Goal: Task Accomplishment & Management: Complete application form

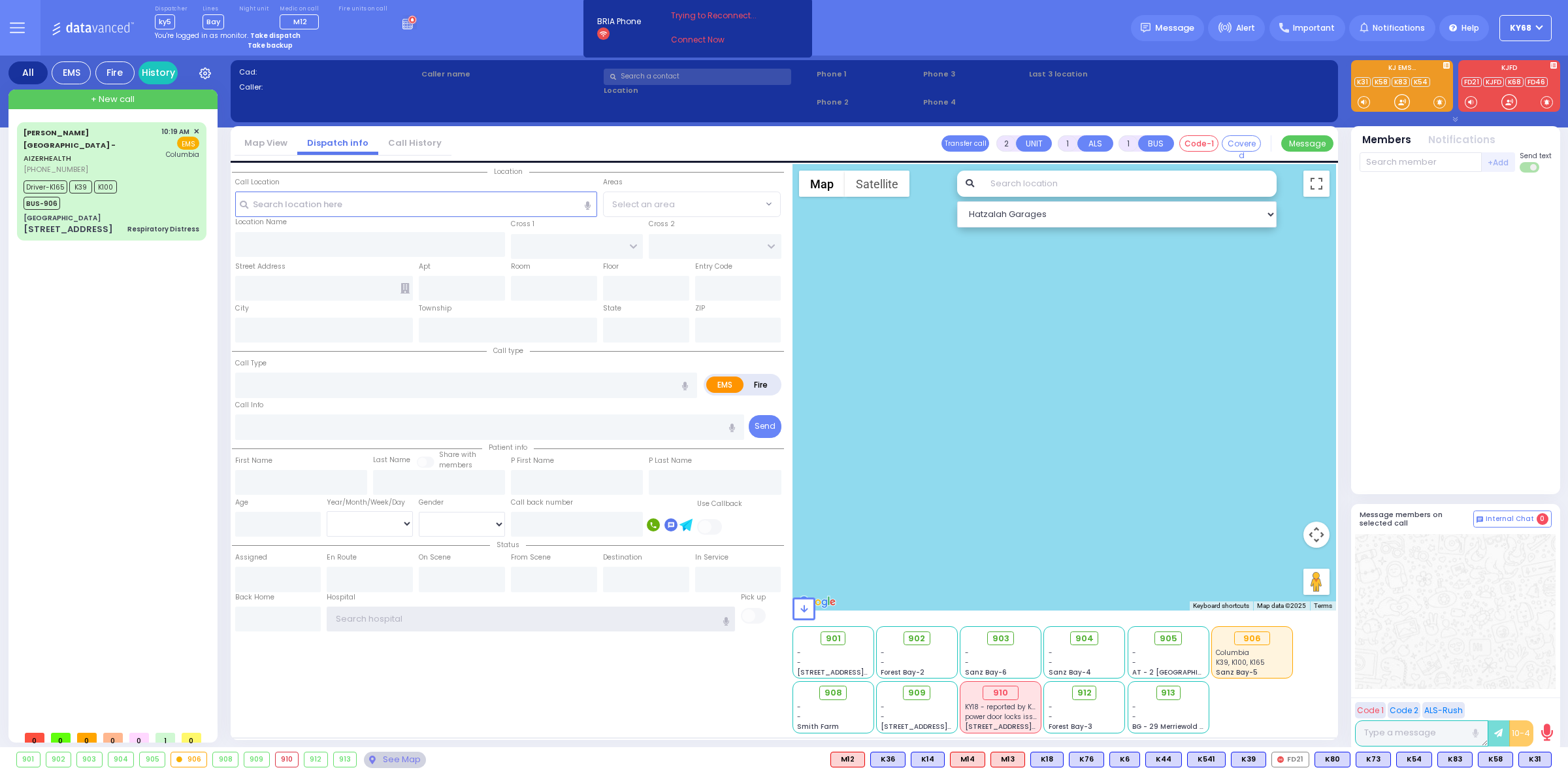
type input "ky68"
click at [1461, 229] on div at bounding box center [1456, 333] width 192 height 312
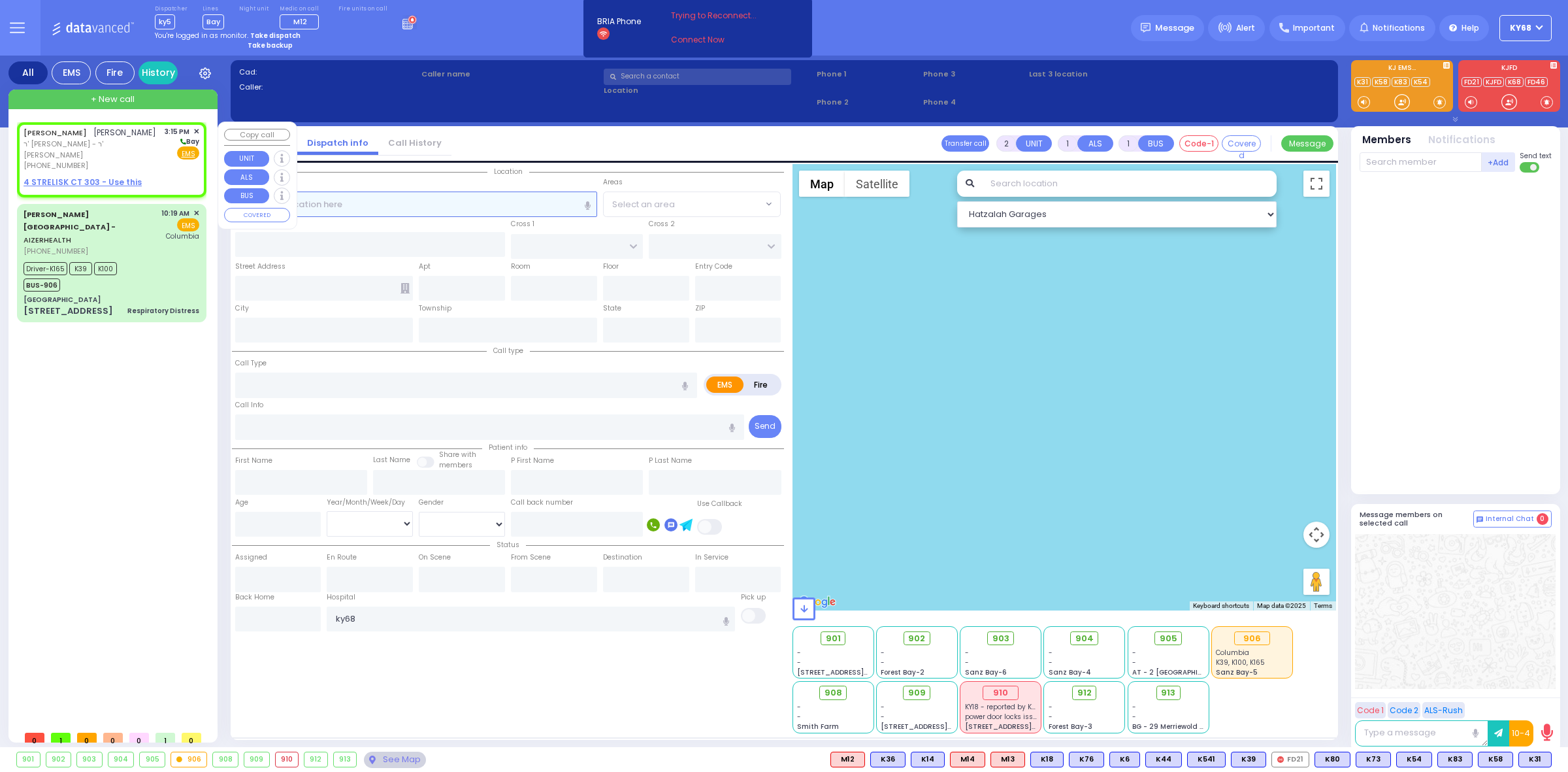
select select
radio input "true"
type input "YIDA"
type input "LICHTENSTEIN"
select select
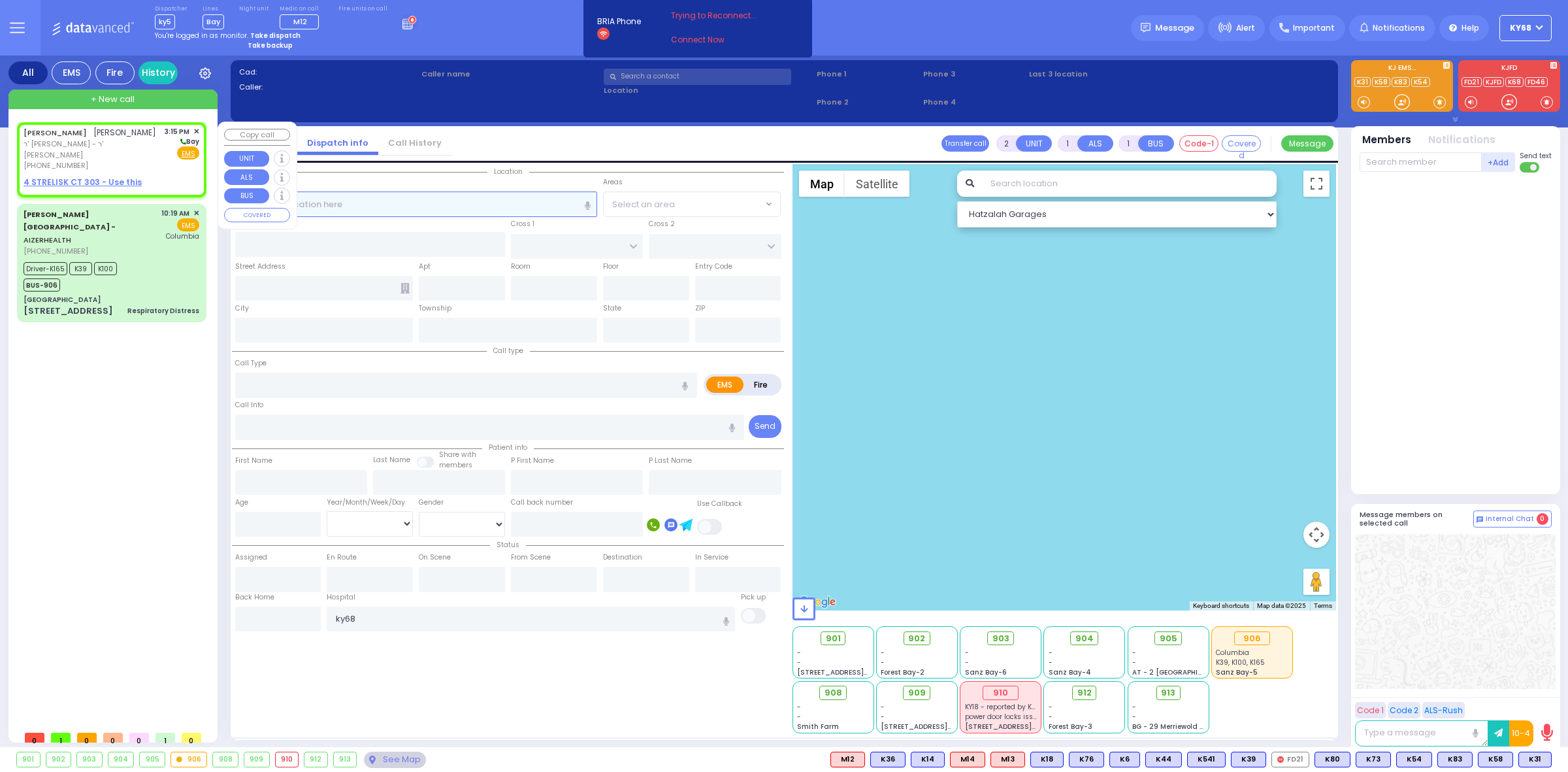
type input "15:15"
select select "Hatzalah Garages"
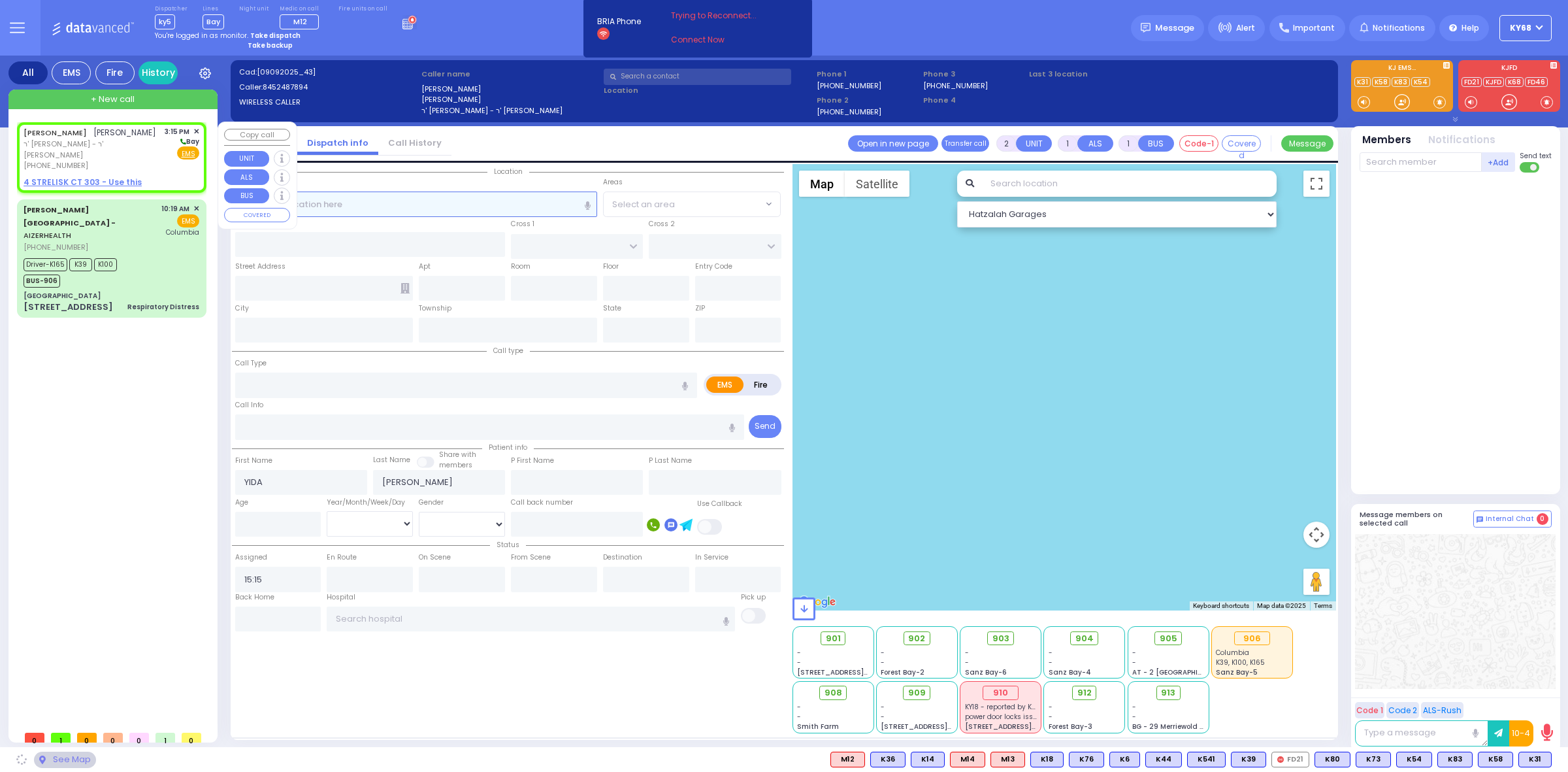
select select
radio input "true"
select select
select select "Hatzalah Garages"
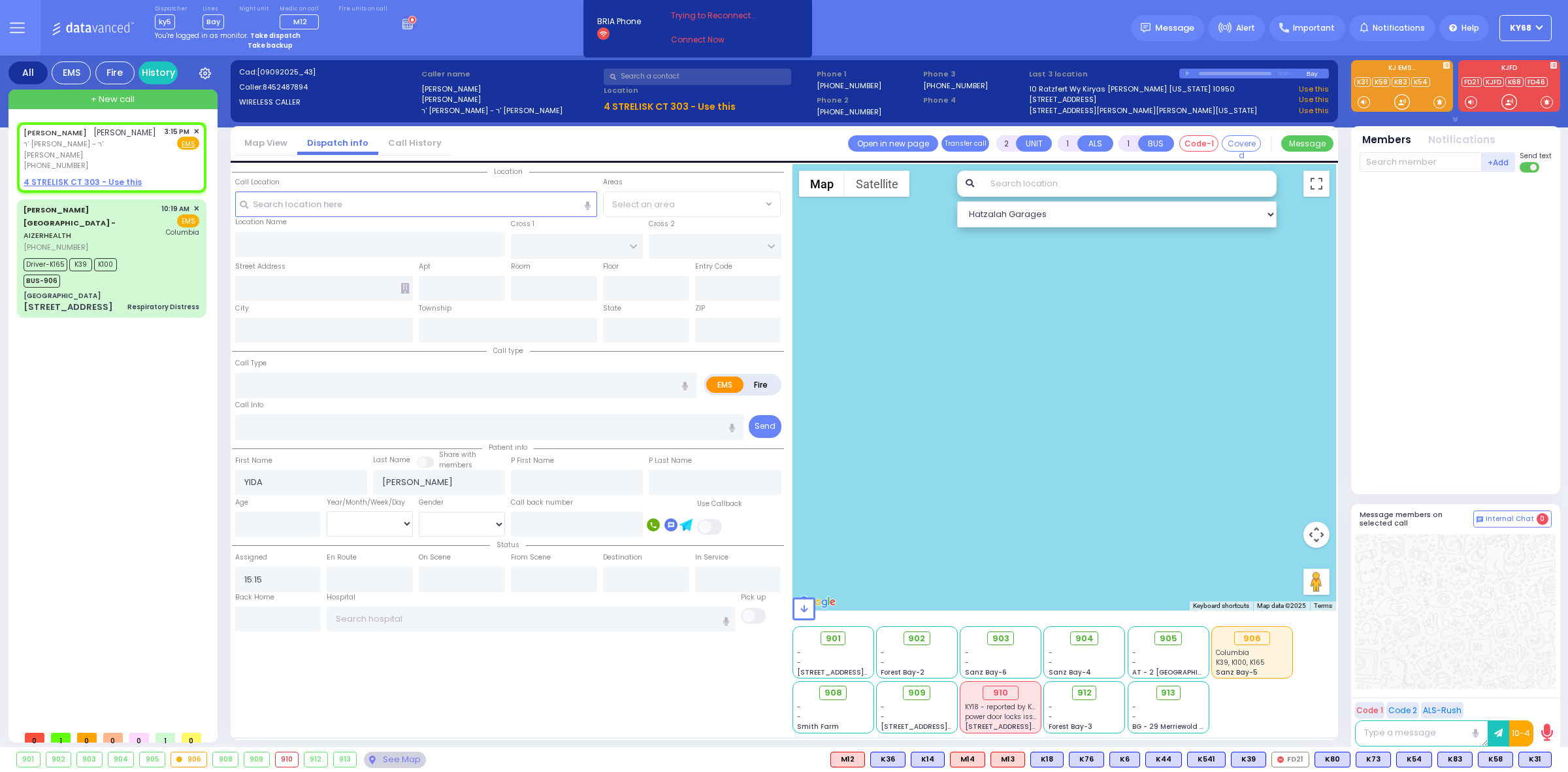
select select
radio input "true"
select select
select select "Hatzalah Garages"
select select
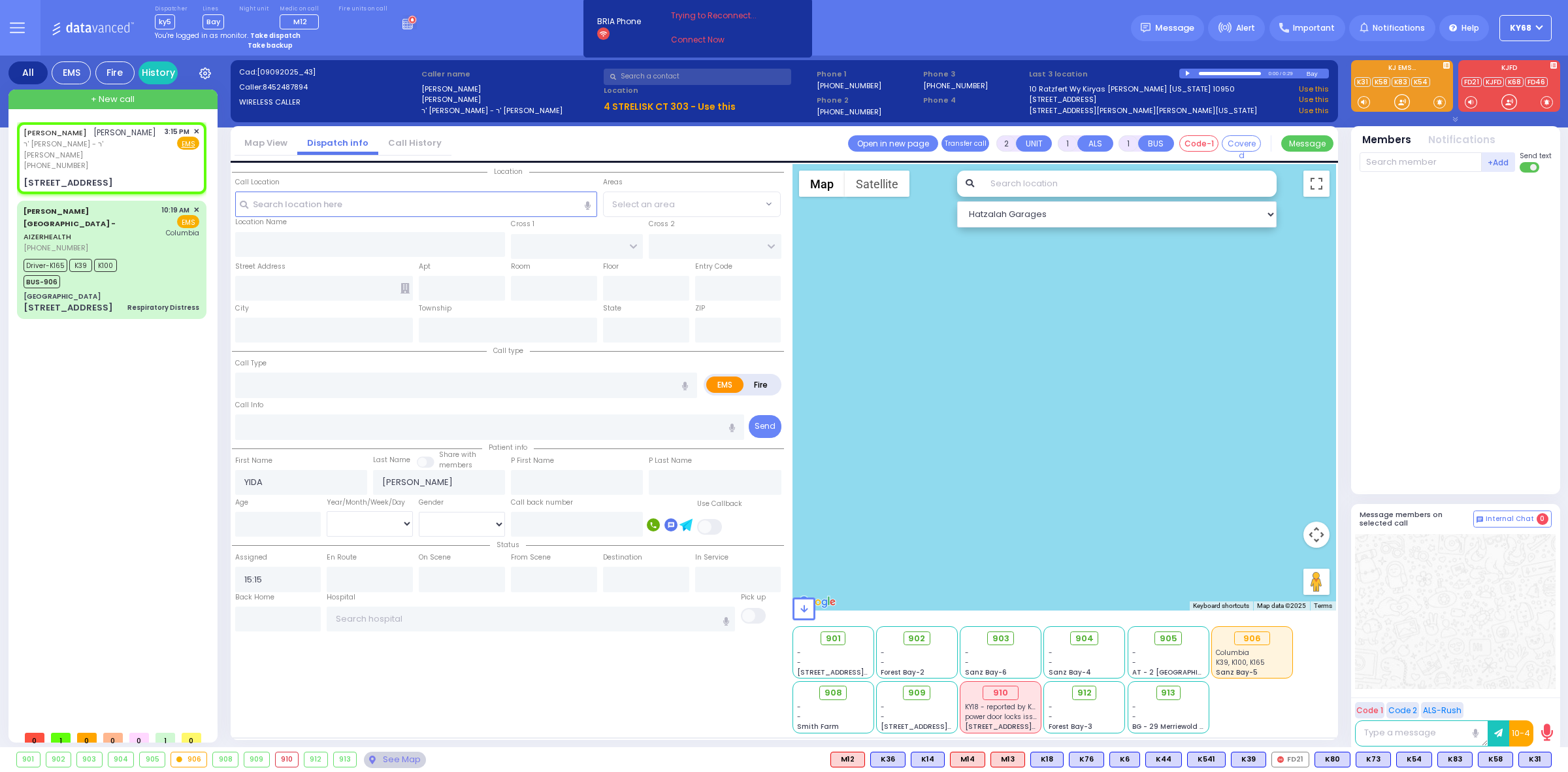
radio input "true"
select select
select select "Hatzalah Garages"
type input "[GEOGRAPHIC_DATA]"
type input "10 Ratzfert Way"
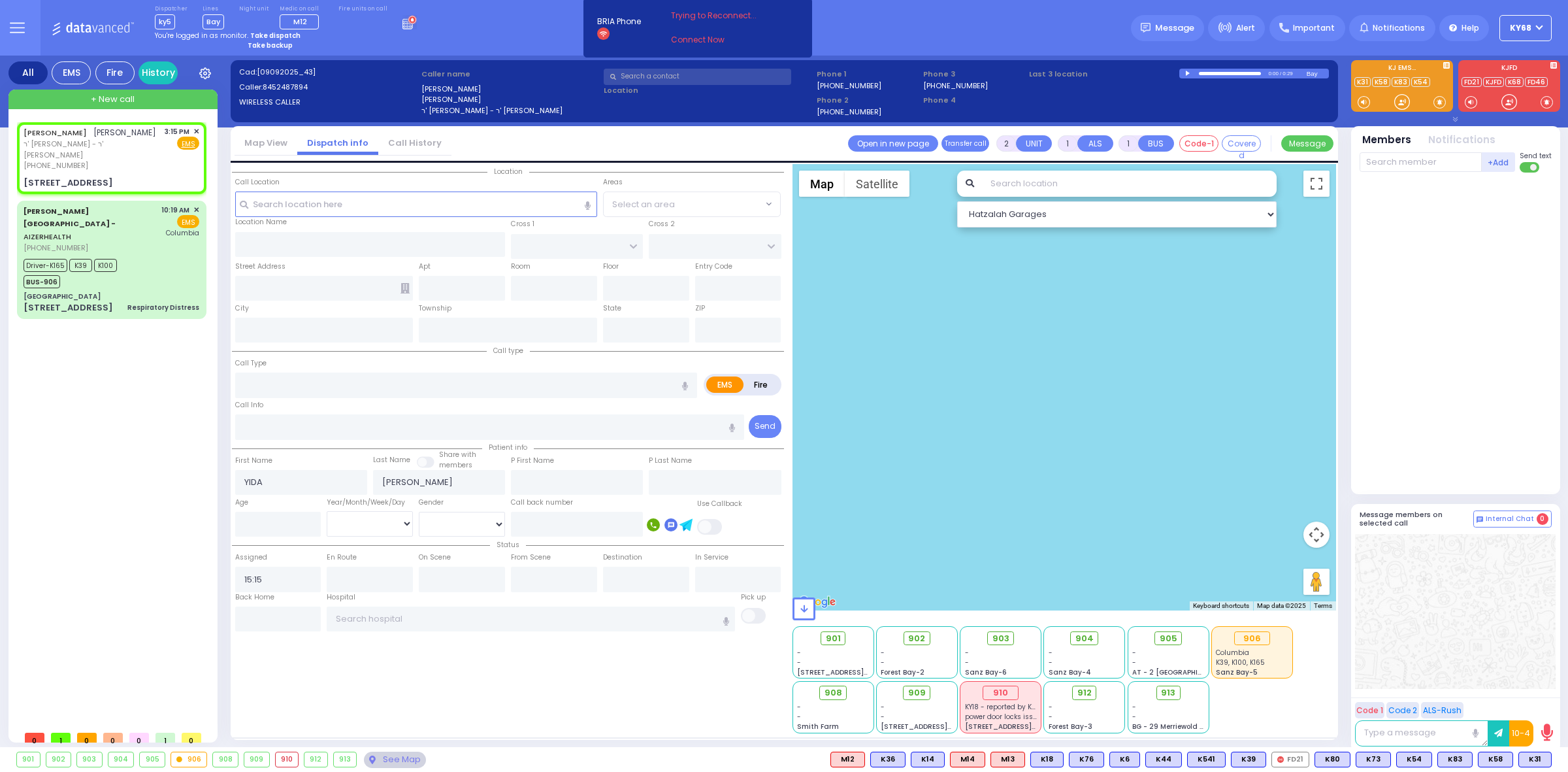
type input "2"
type input "[PERSON_NAME]"
type input "[US_STATE]"
type input "10950"
select select "SECTION 4"
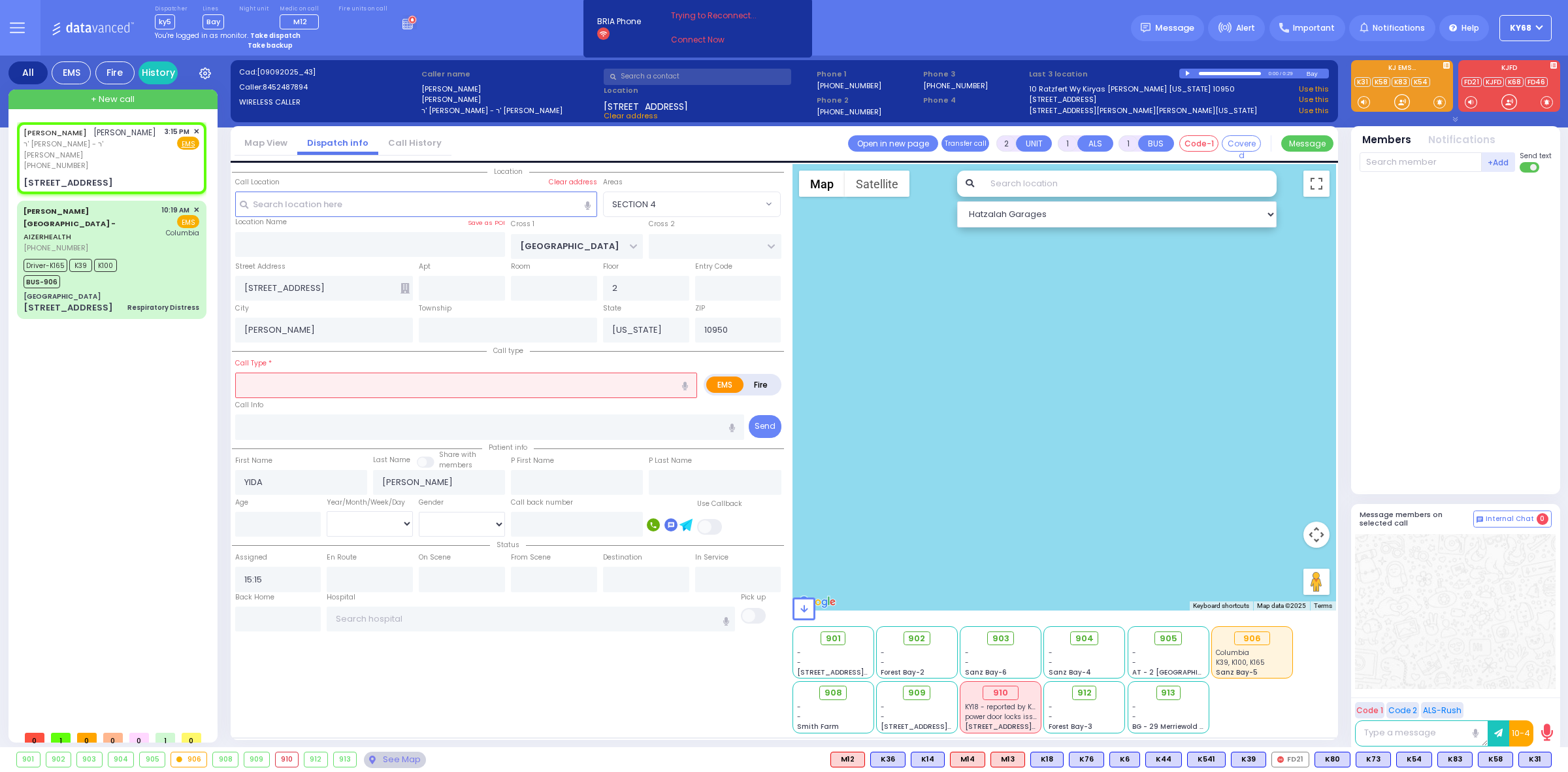
select select
radio input "true"
select select
select select "Hatzalah Garages"
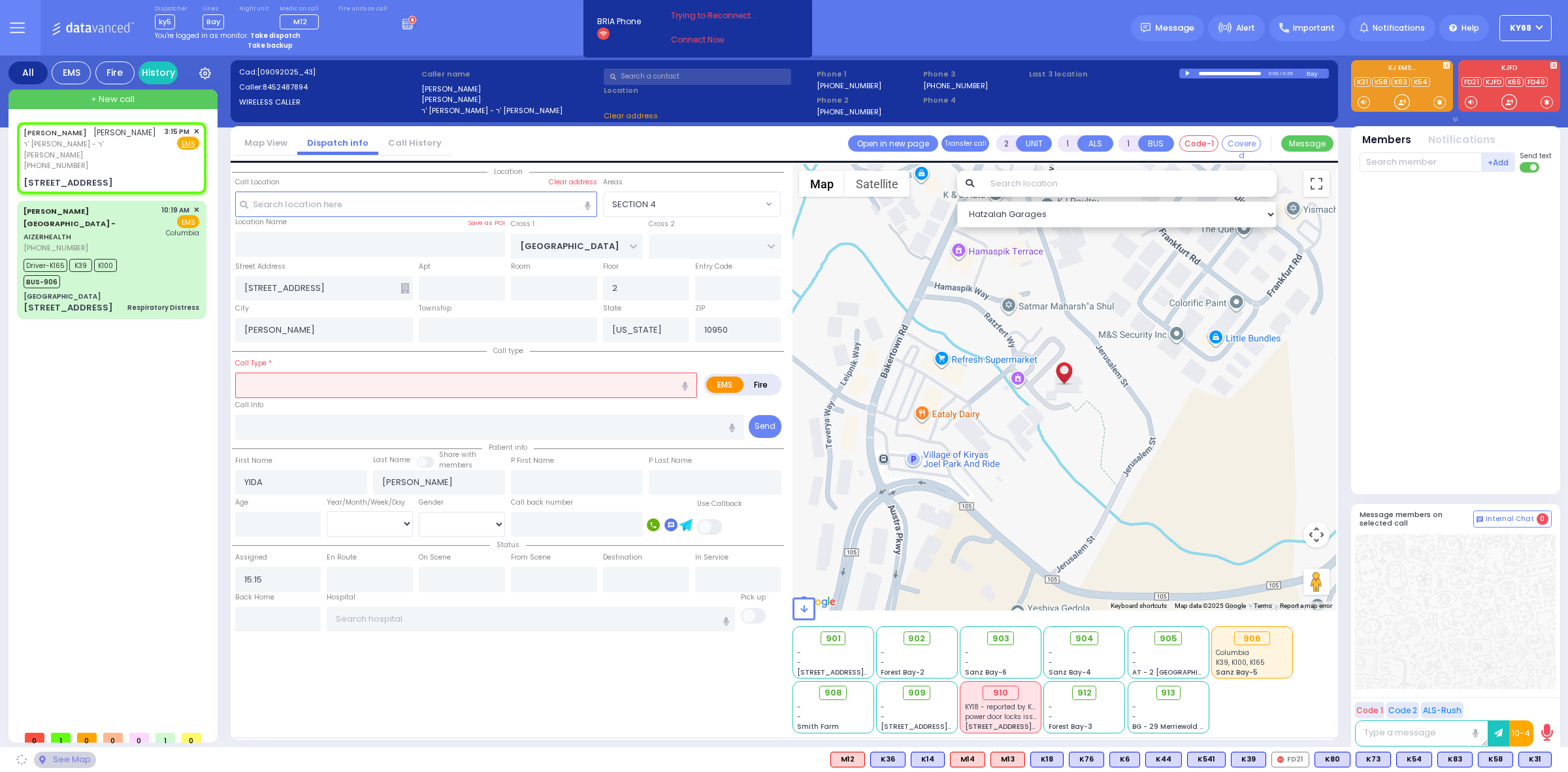
select select "SECTION 4"
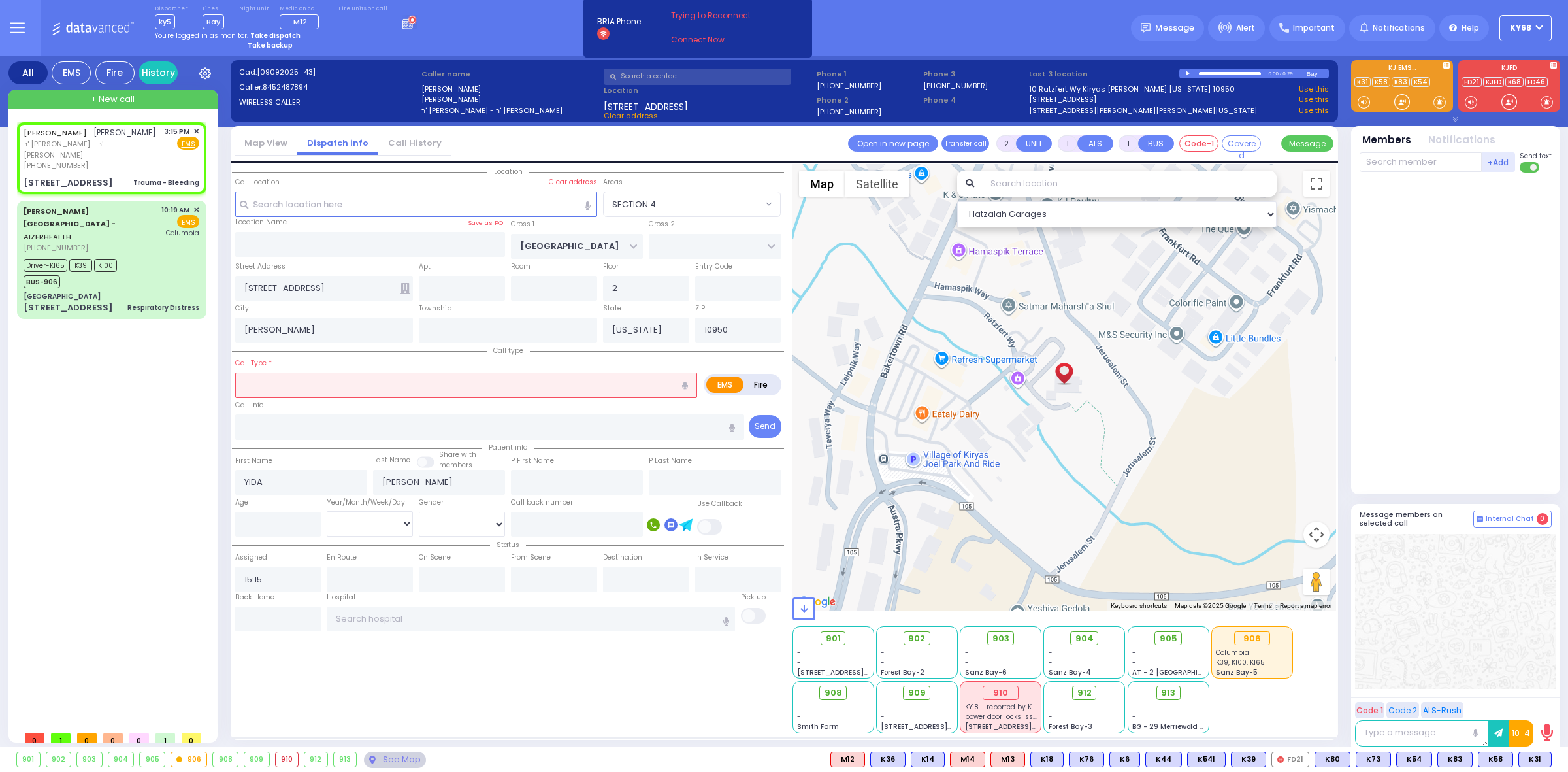
select select
type input "Trauma - Bleeding"
radio input "true"
select select
select select "Hatzalah Garages"
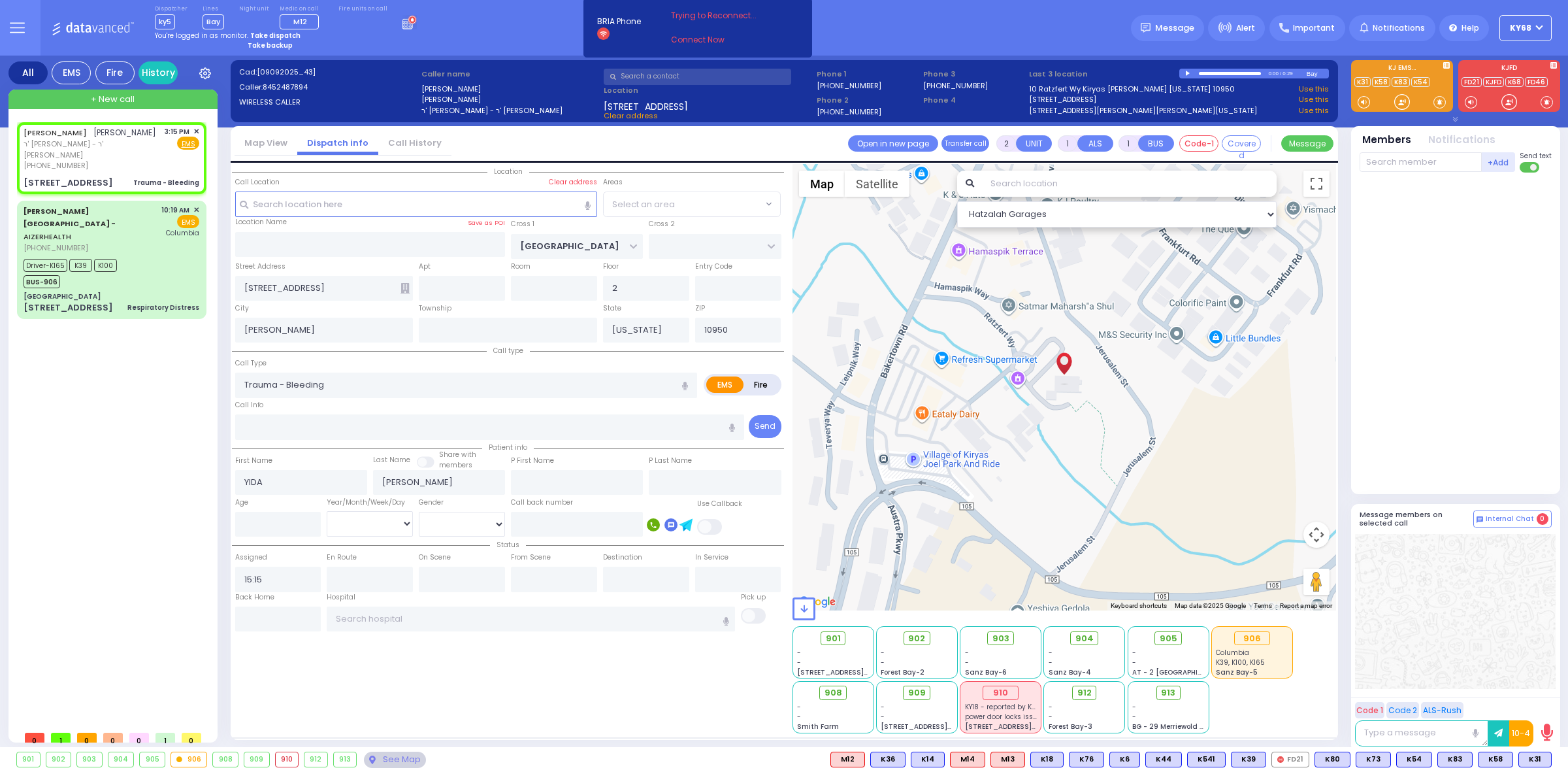
select select "SECTION 4"
click at [1187, 72] on div at bounding box center [1188, 73] width 7 height 6
select select
radio input "true"
select select
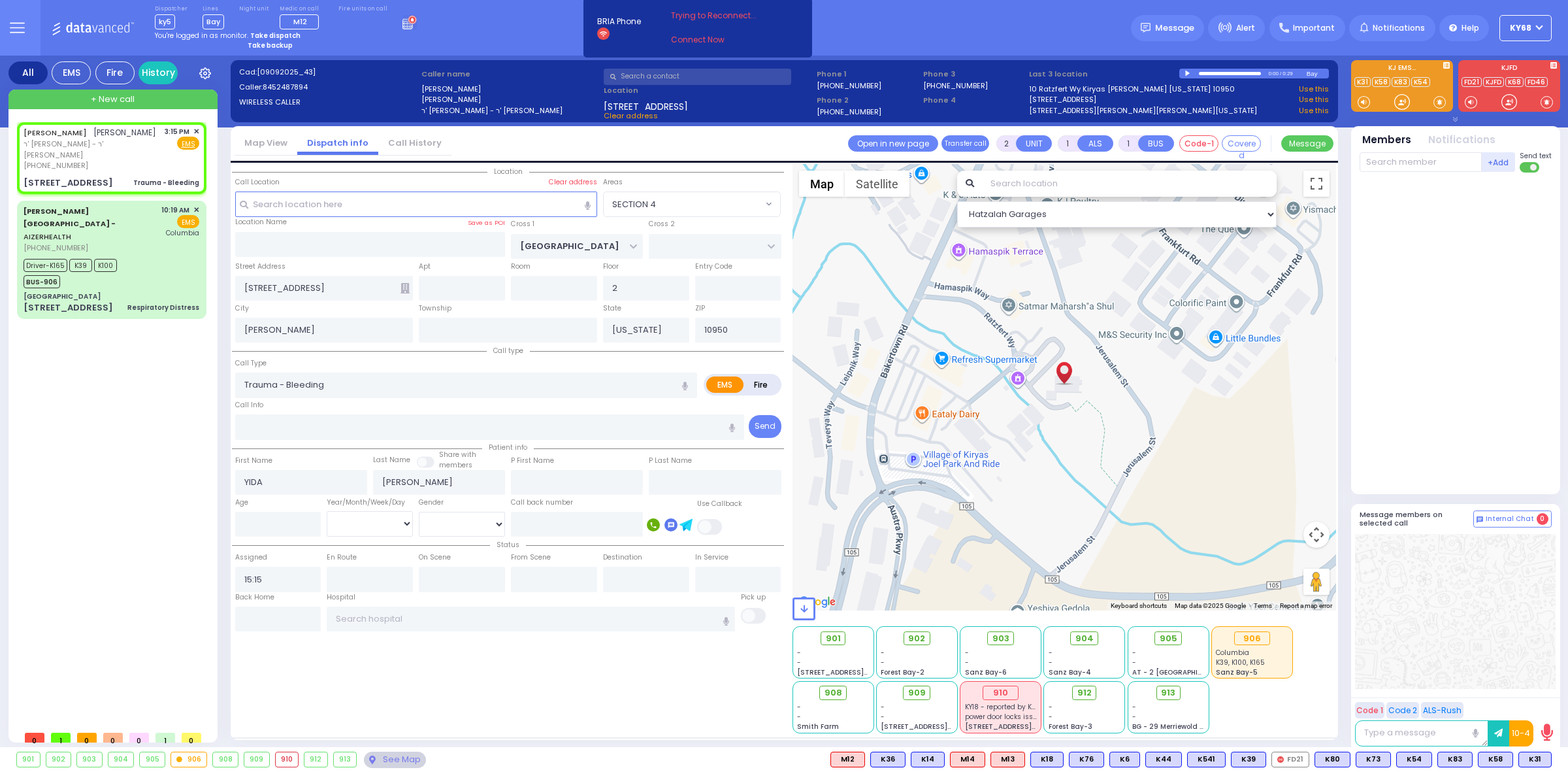
select select "Hatzalah Garages"
select select "SECTION 4"
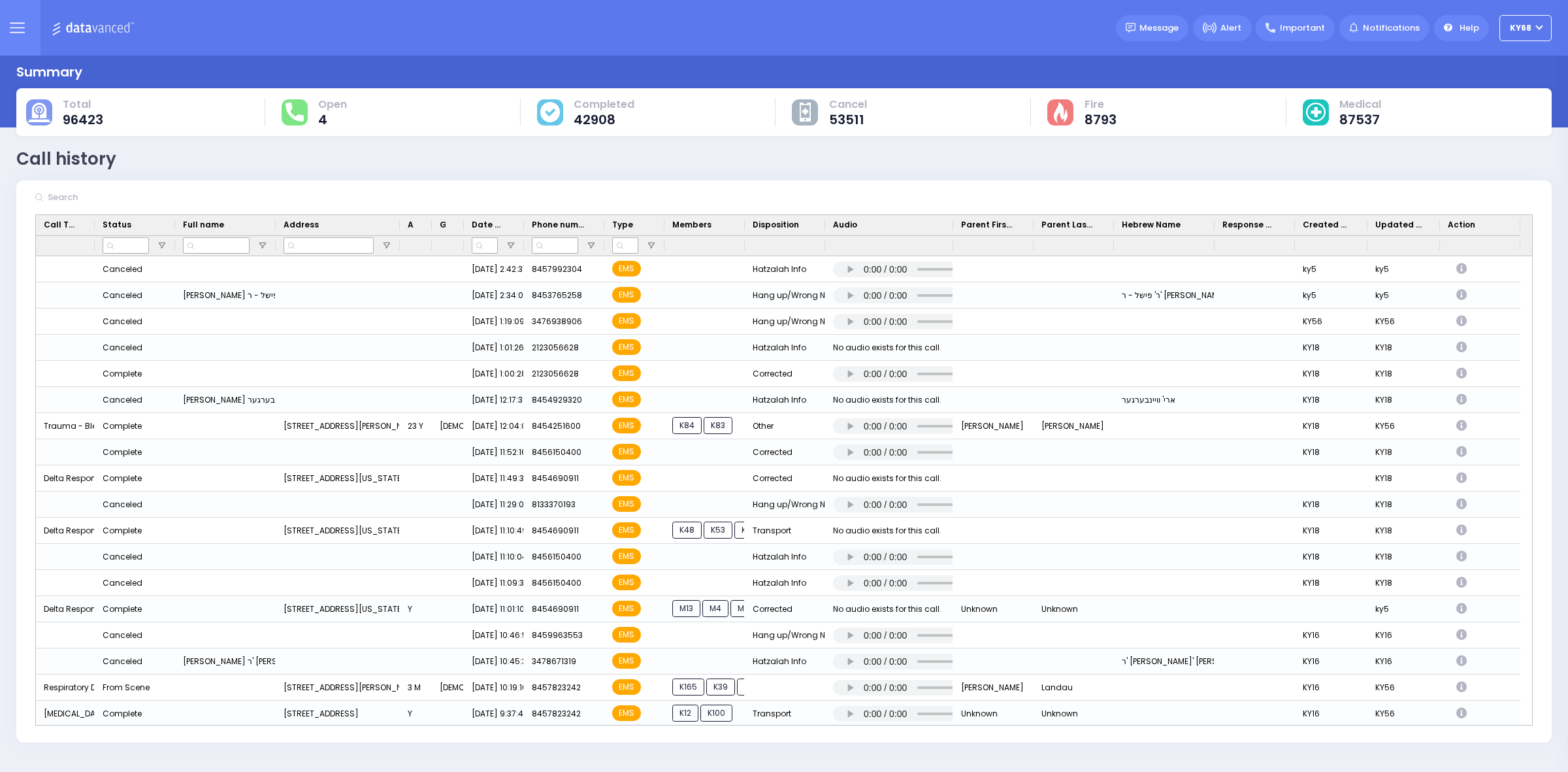
click at [624, 80] on div "Summary" at bounding box center [783, 72] width 1535 height 19
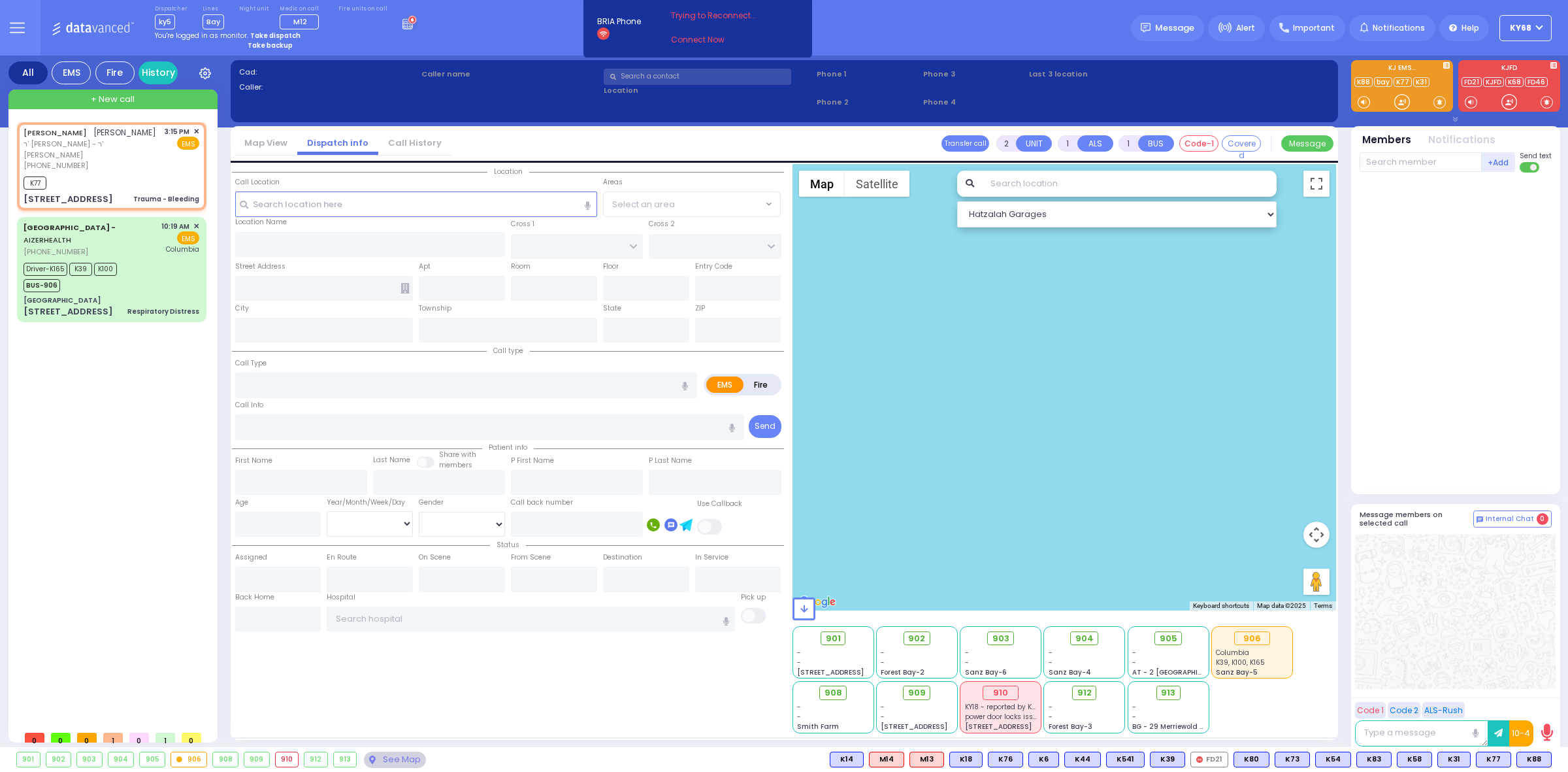
select select
type input "Trauma - Bleeding"
radio input "true"
type input "YIDA"
type input "LICHTENSTEIN"
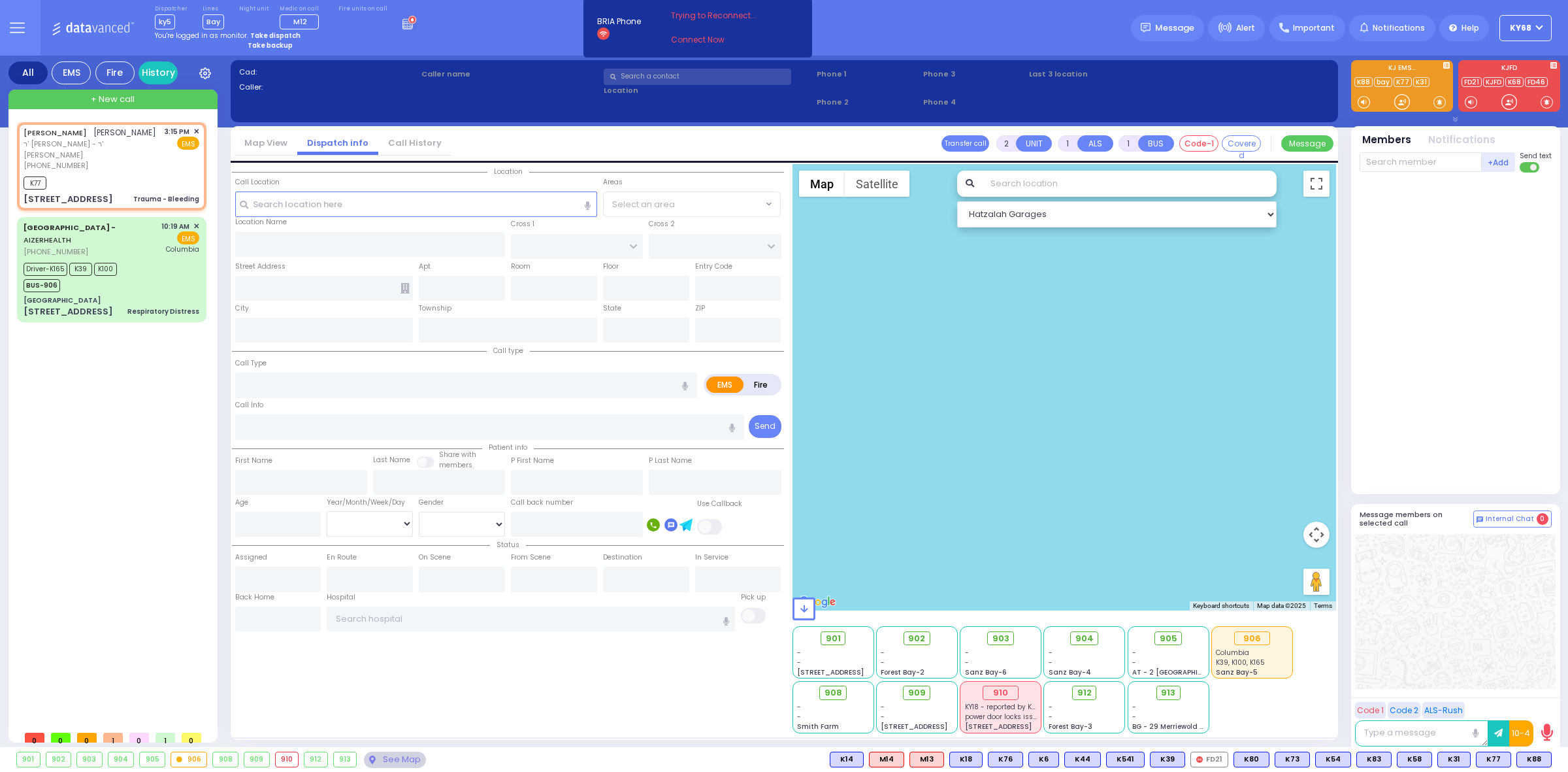
select select
type input "15:15"
type input "15:17"
select select "Hatzalah Garages"
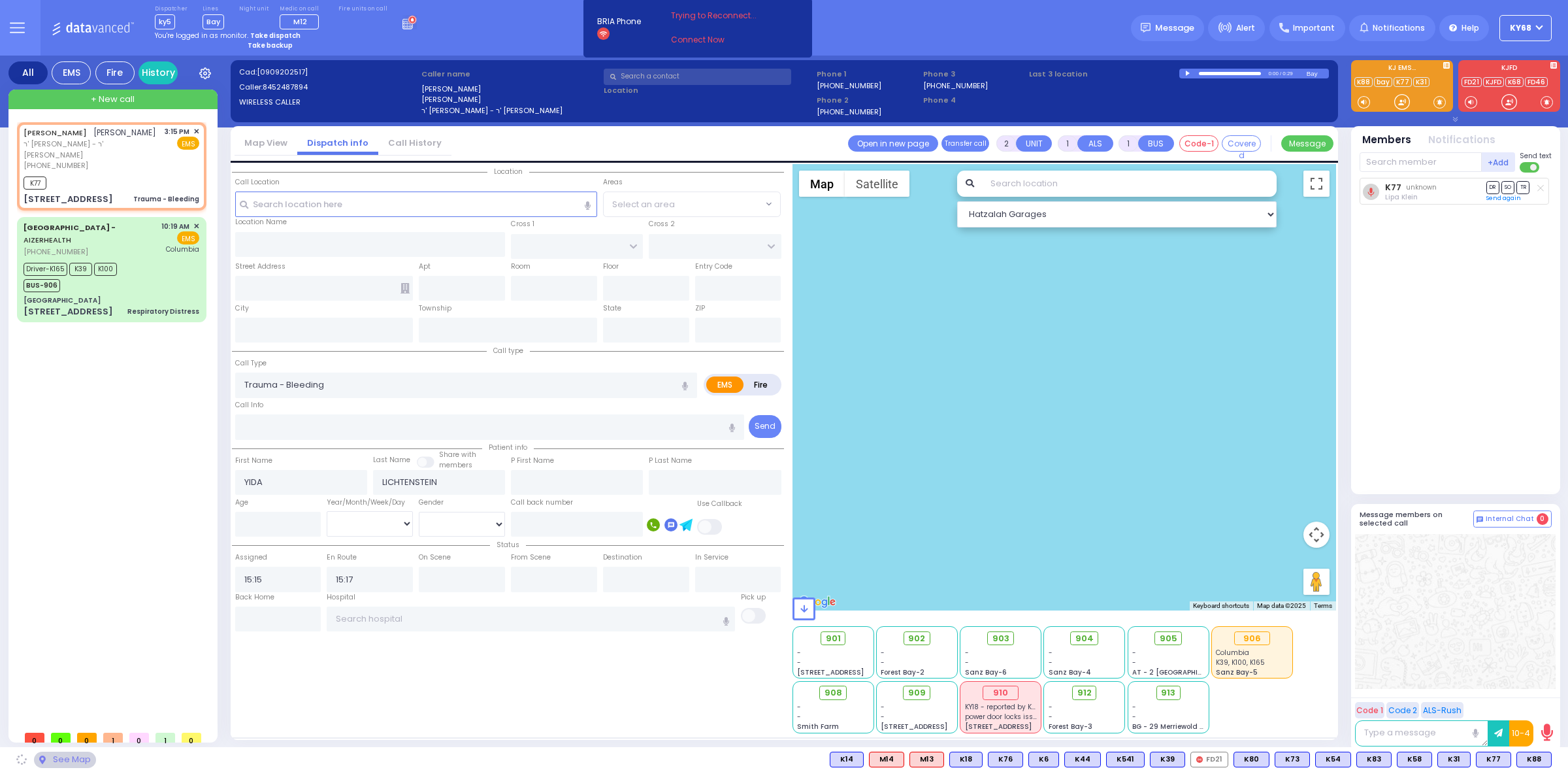
type input "[GEOGRAPHIC_DATA]"
type input "10 Ratzfert Way"
type input "2"
type input "[PERSON_NAME]"
type input "[US_STATE]"
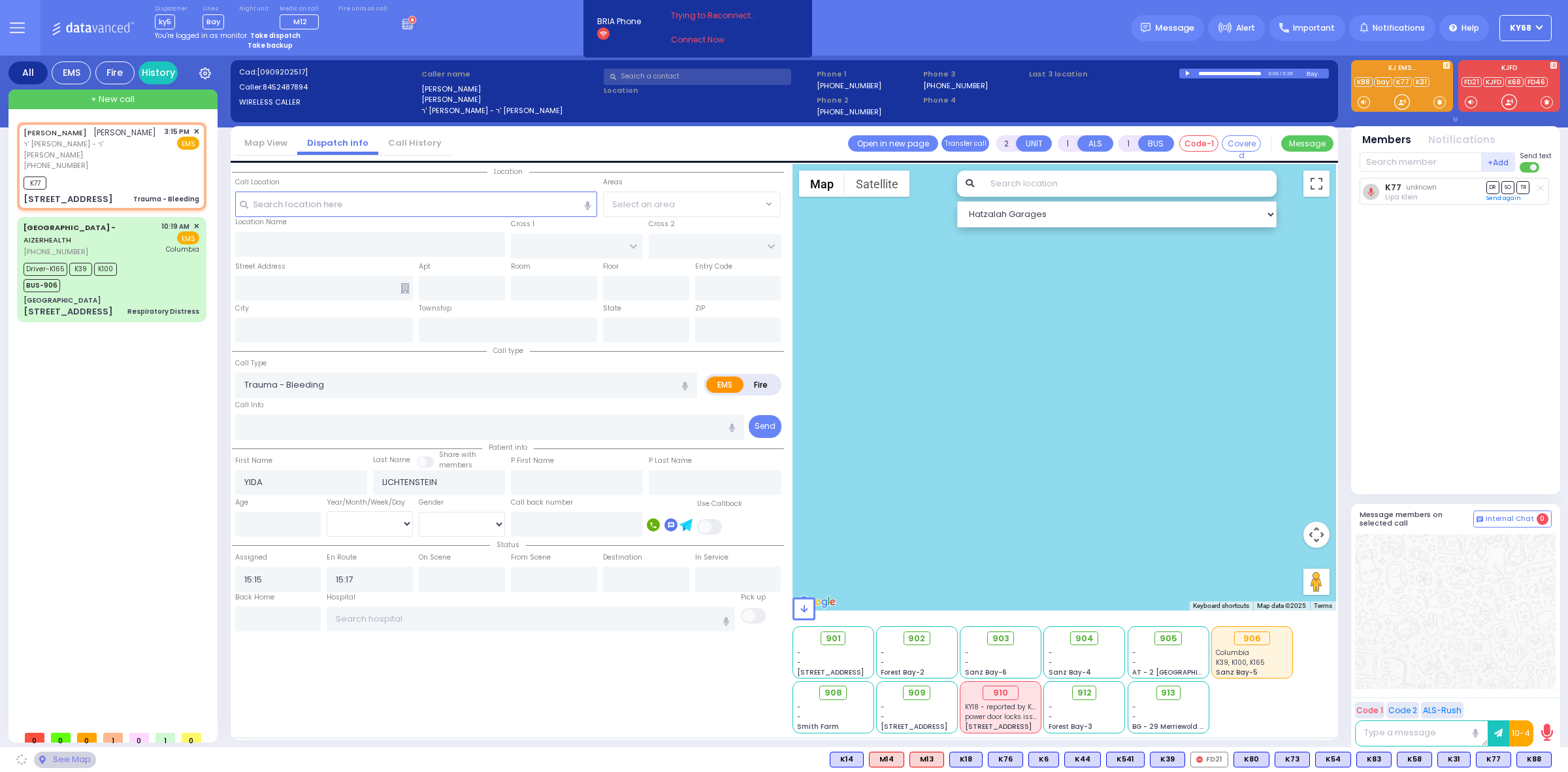
type input "10950"
select select "SECTION 4"
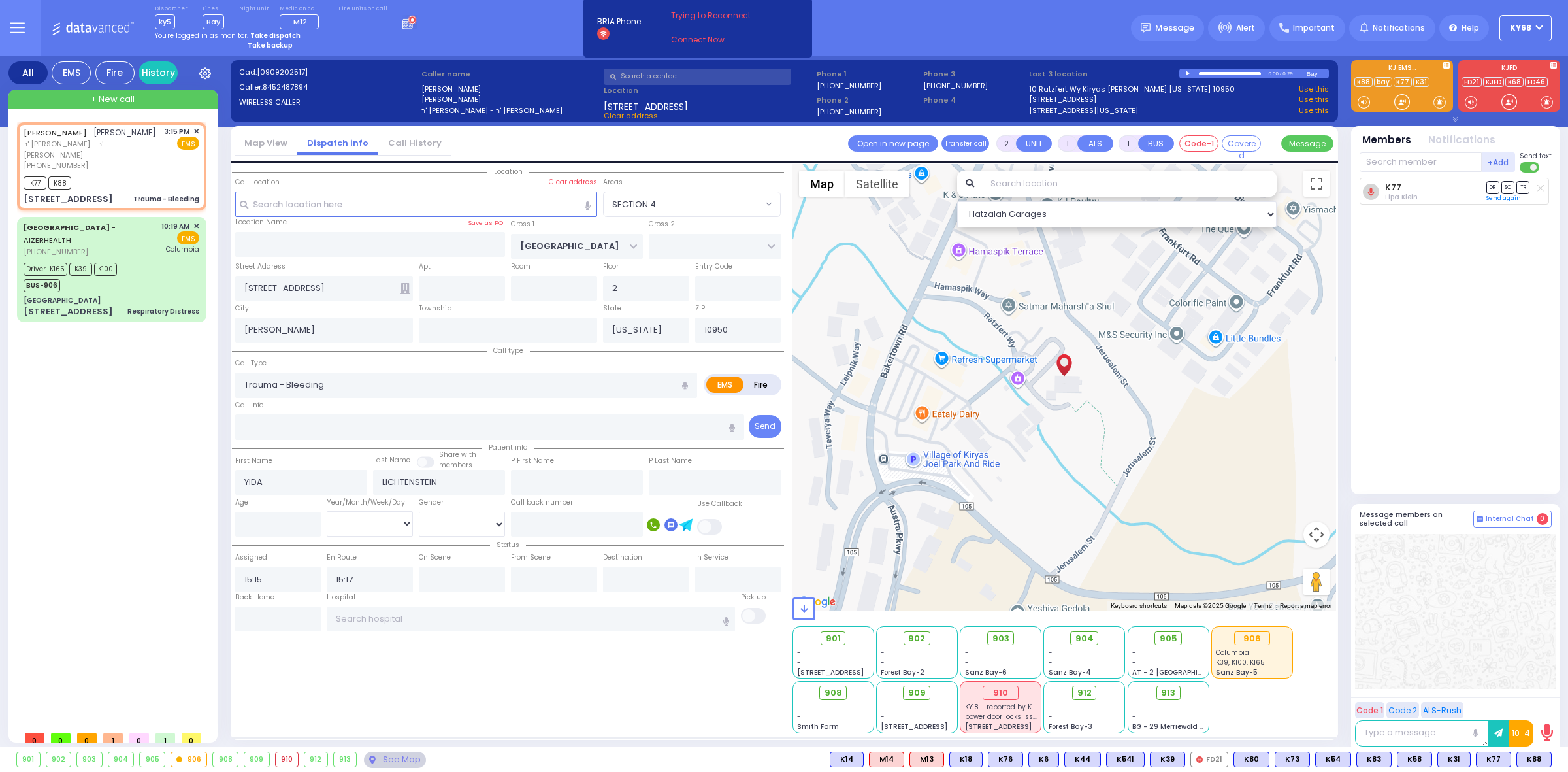
select select
radio input "true"
select select
select select "Hatzalah Garages"
select select "SECTION 4"
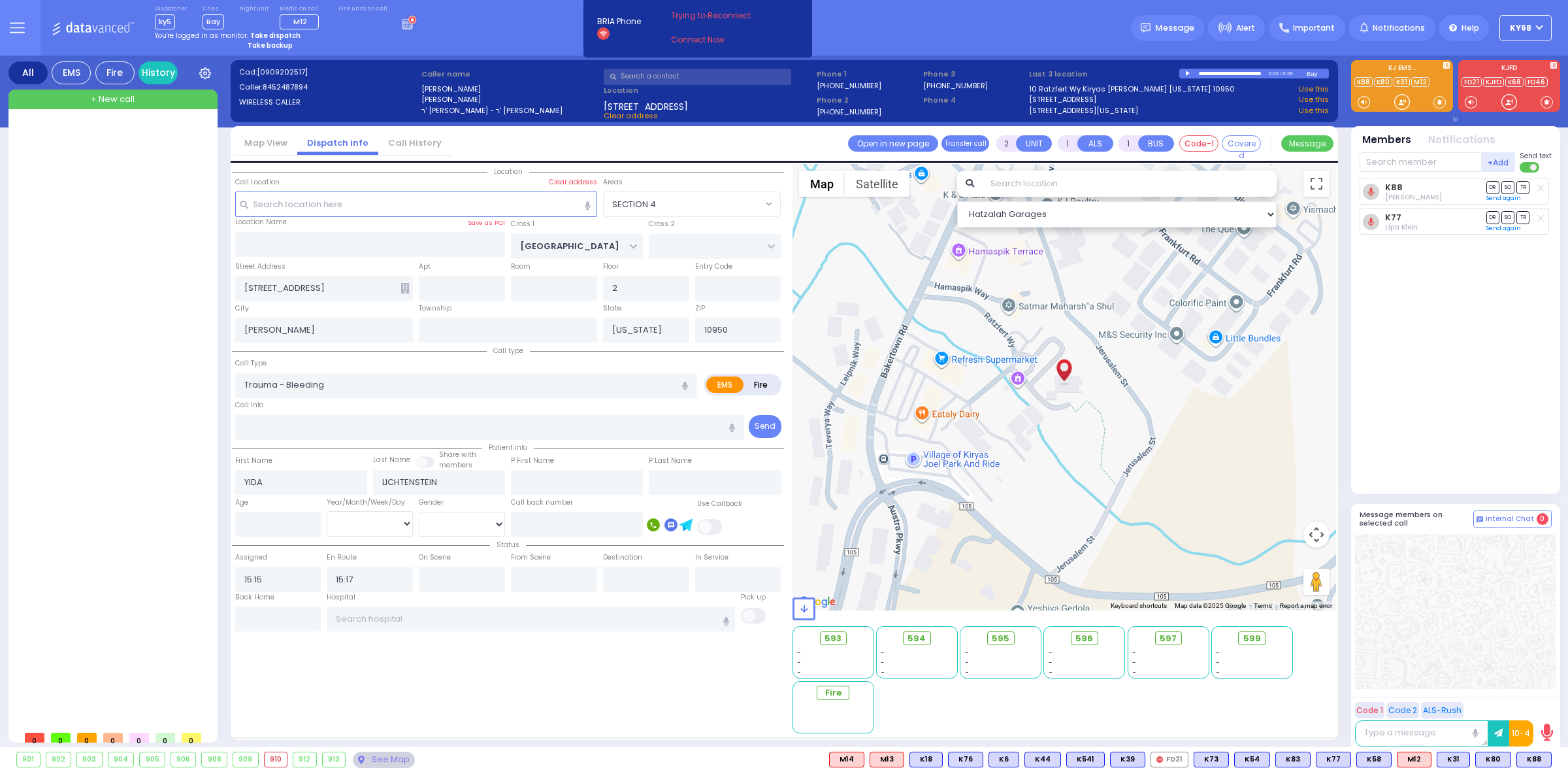
click at [190, 234] on div at bounding box center [114, 422] width 194 height 602
click at [132, 100] on span "+ New call" at bounding box center [113, 99] width 44 height 13
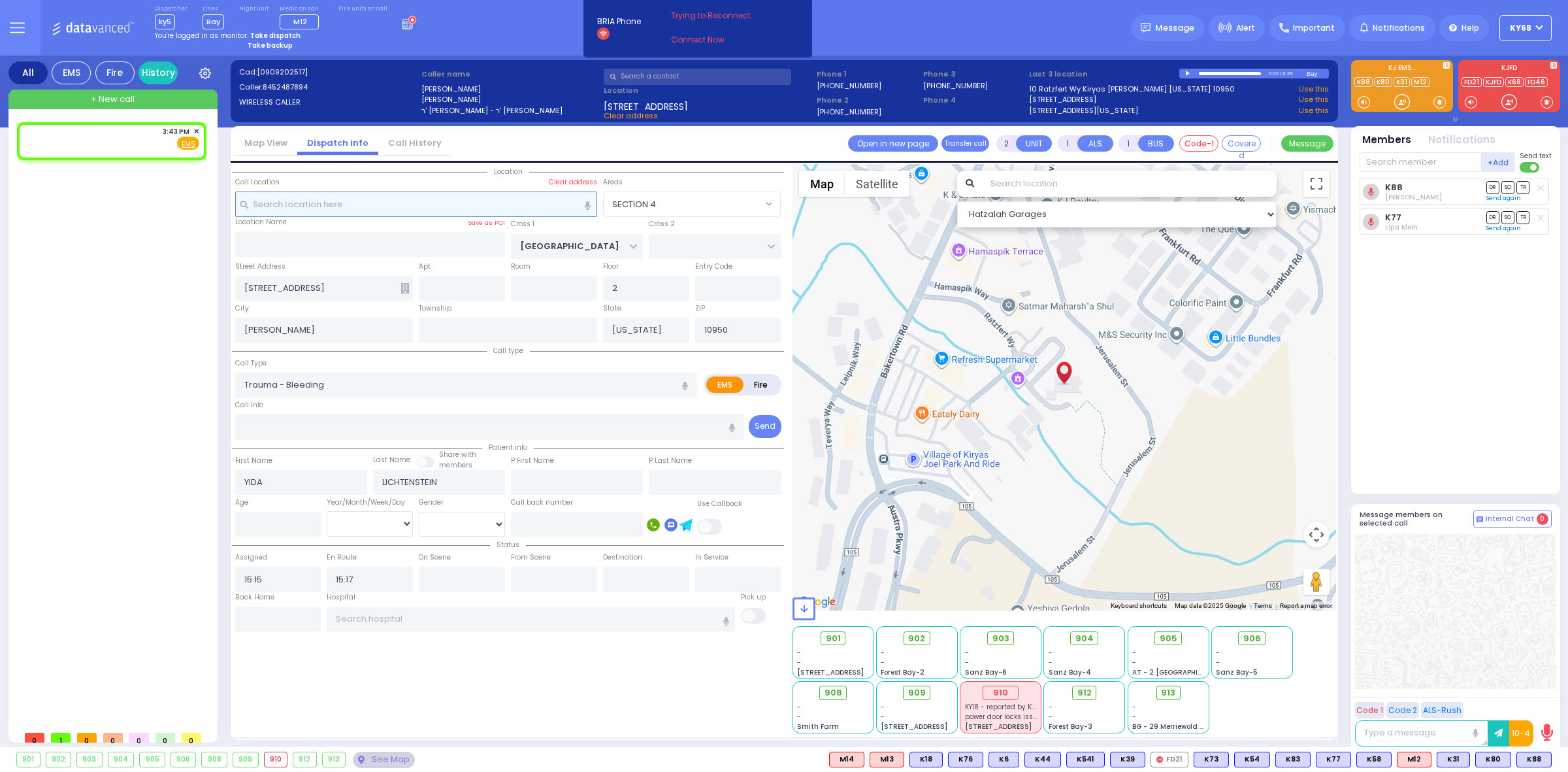
click at [364, 199] on input "text" at bounding box center [416, 204] width 362 height 25
select select
radio input "true"
select select
type input "15:43"
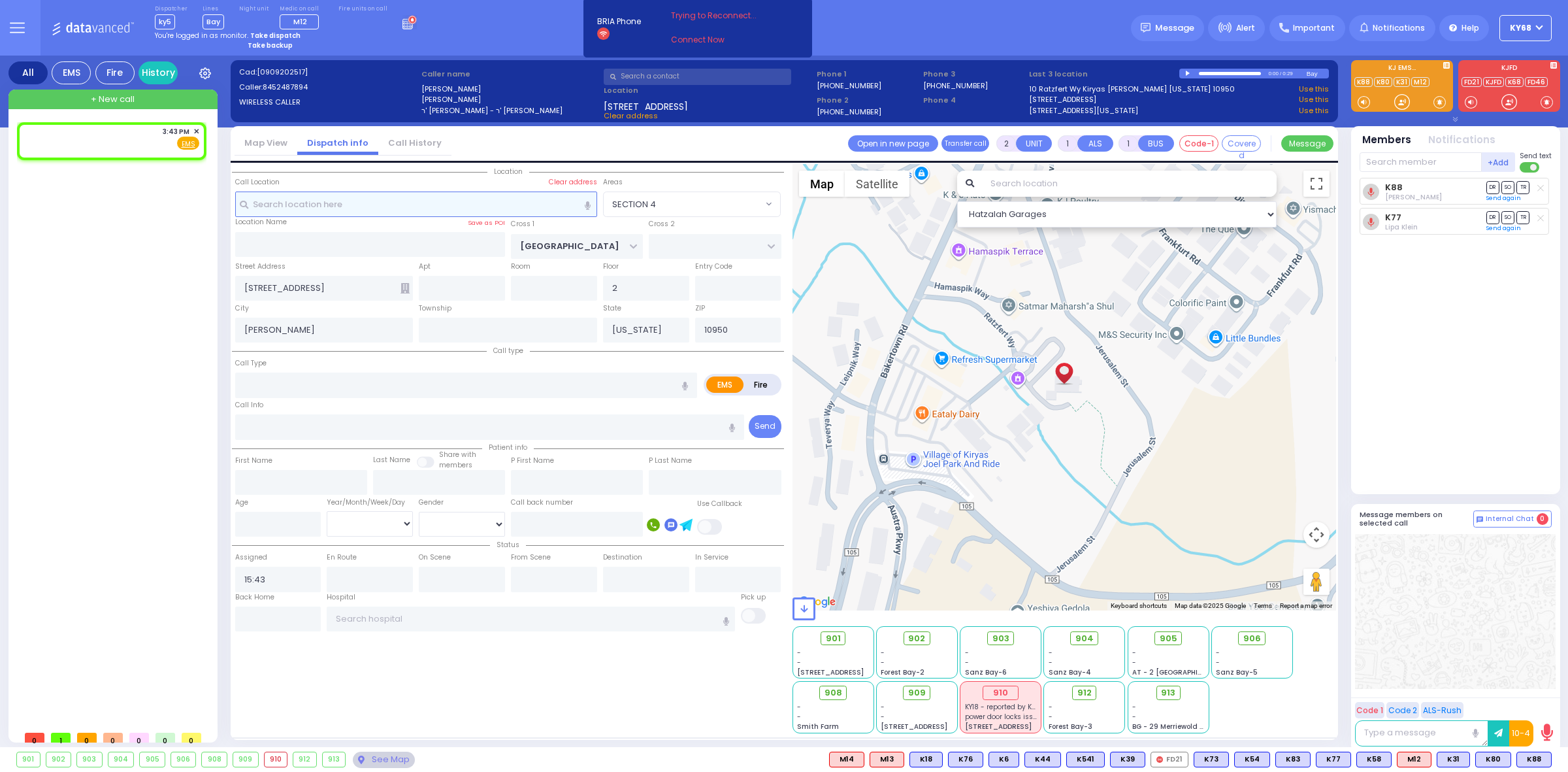
select select "Hatzalah Garages"
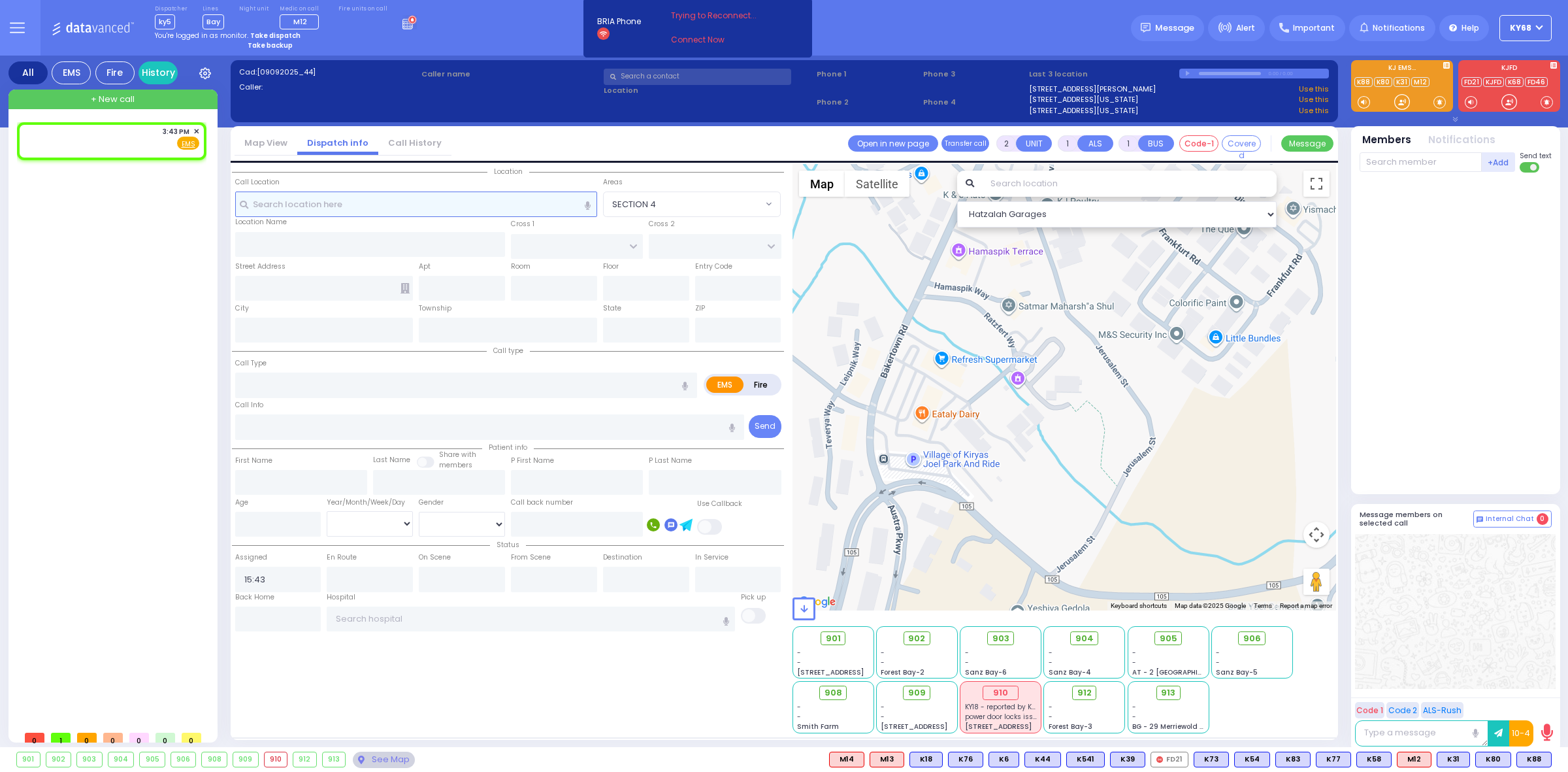
select select
radio input "true"
select select
select select "Hatzalah Garages"
click at [676, 79] on input "text" at bounding box center [697, 77] width 187 height 16
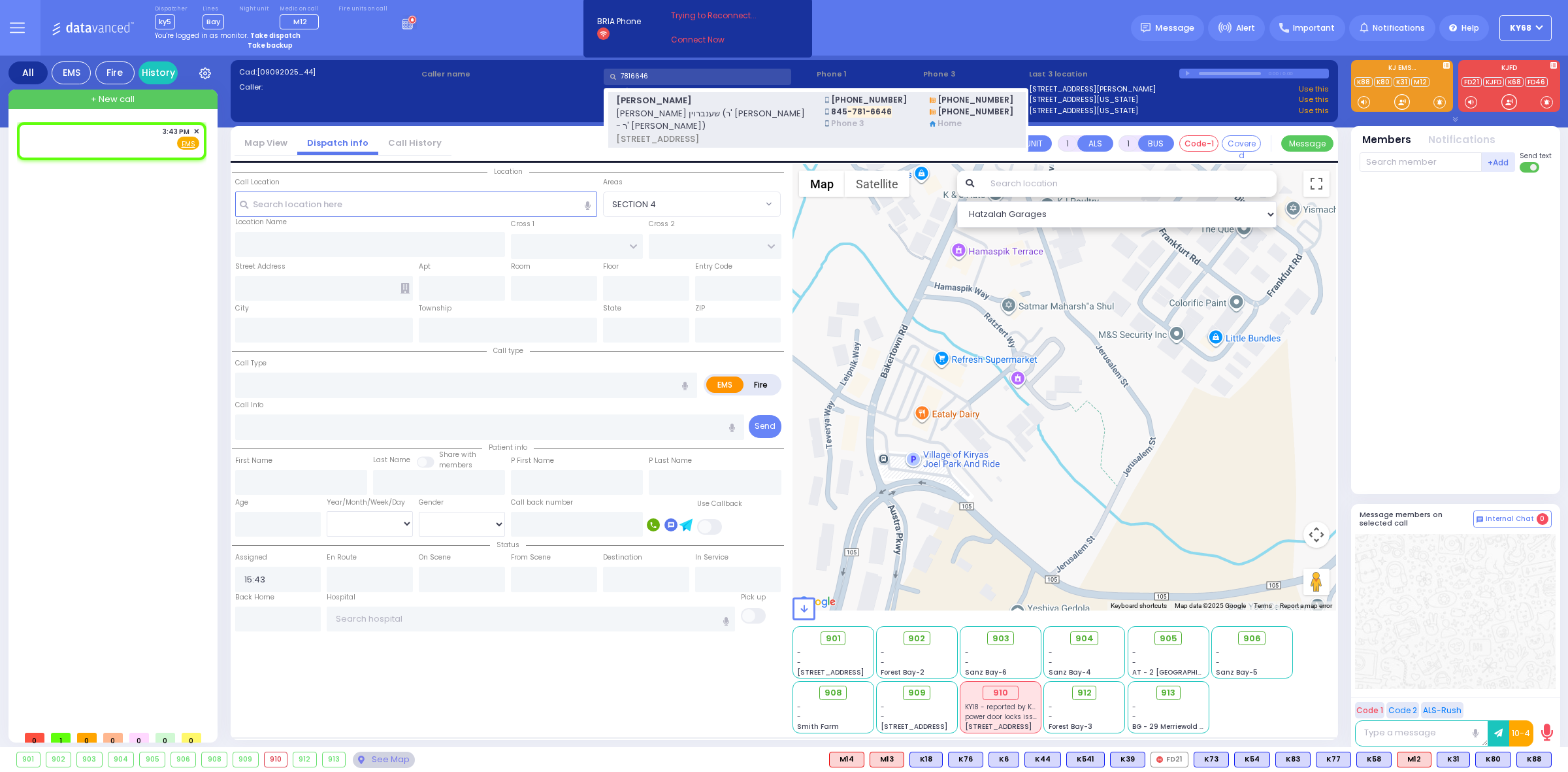
type input "7816646"
click at [683, 110] on span "בעריש שענברוין (ר' קאפל - ר' נח גפן)" at bounding box center [712, 119] width 192 height 26
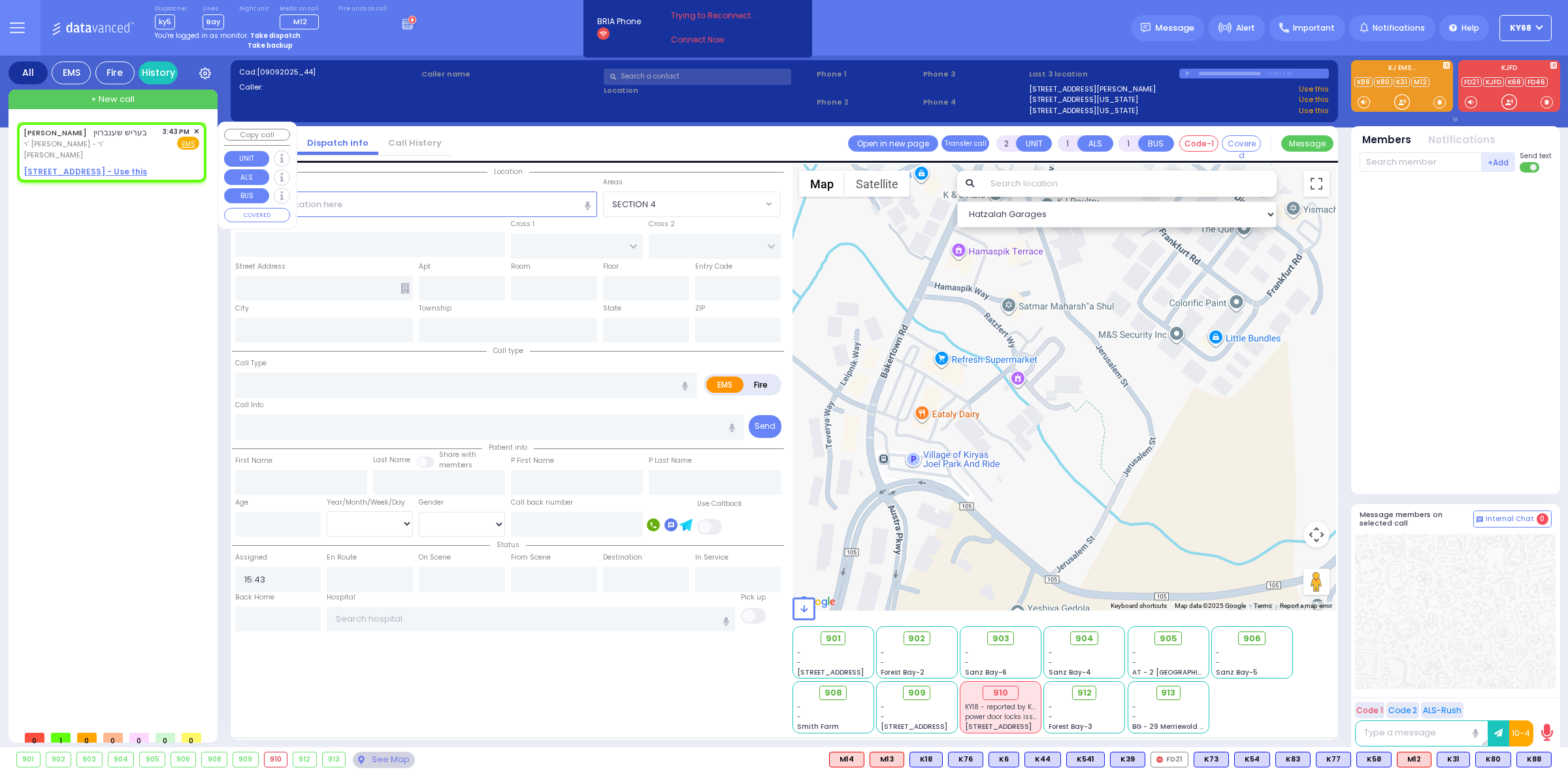
click at [78, 154] on div "BERISH SCHONBRUN בעריש שענברוין ר' קאפל - ר' נח גפן 3:43 PM ✕ Fire" at bounding box center [111, 152] width 185 height 56
select select
radio input "true"
type input "BERISH"
type input "SCHONBRUN"
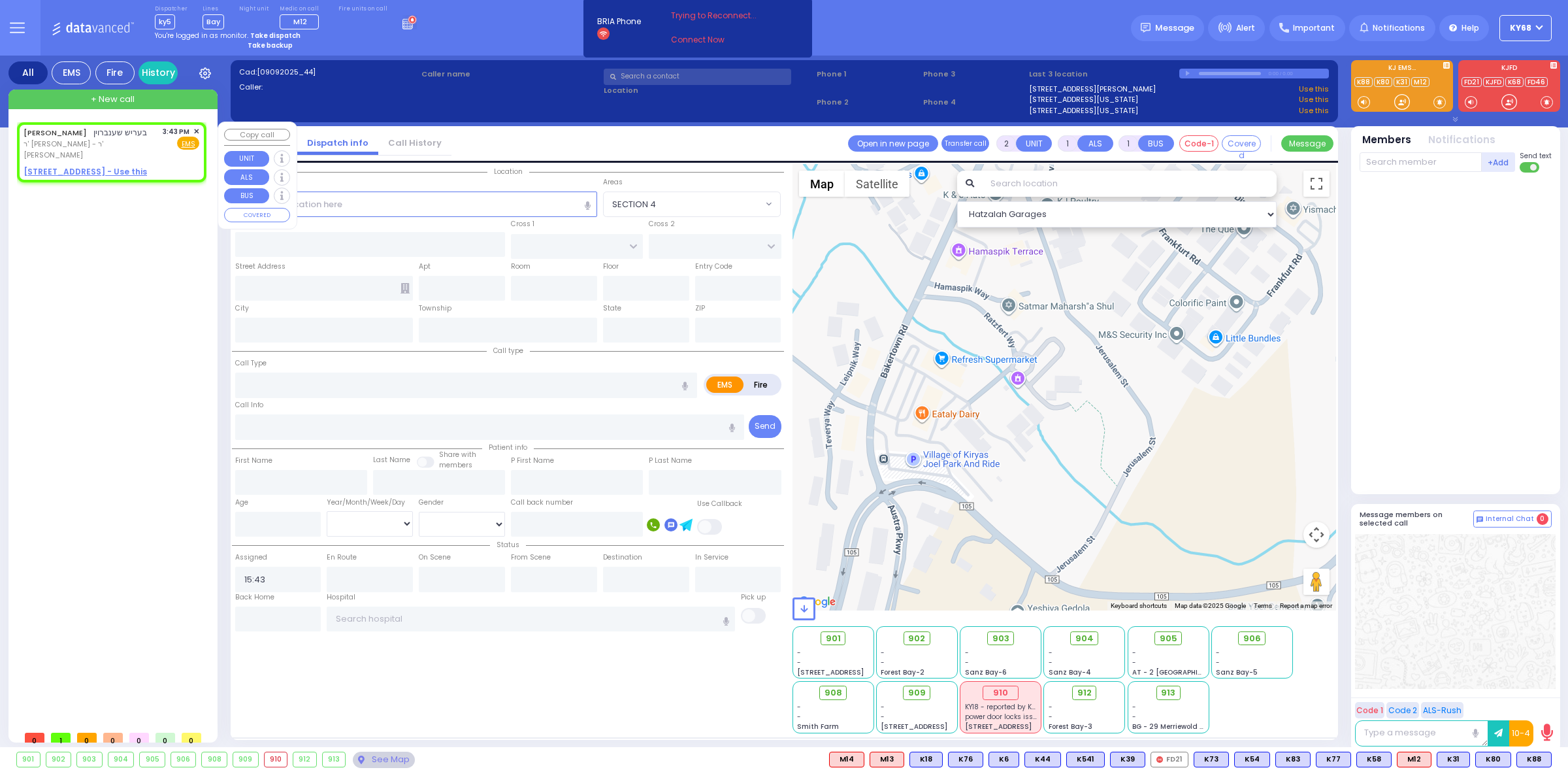
select select
select select "Hatzalah Garages"
click at [77, 166] on u "19 MERON DR 203 - Use this" at bounding box center [86, 171] width 124 height 11
select select
radio input "true"
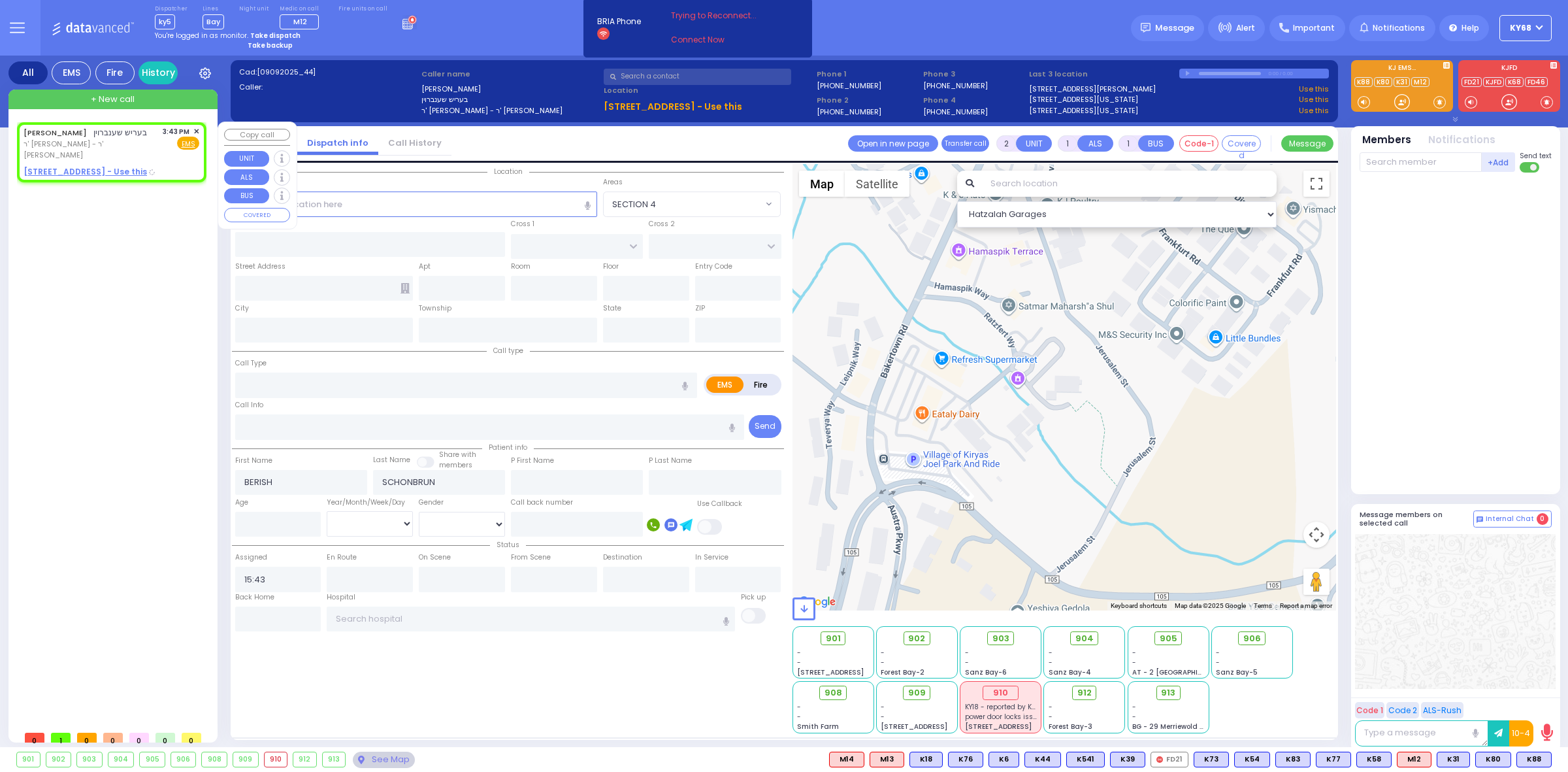
select select
select select "Hatzalah Garages"
click at [308, 386] on input "text" at bounding box center [465, 385] width 462 height 25
type input "TEST"
select select
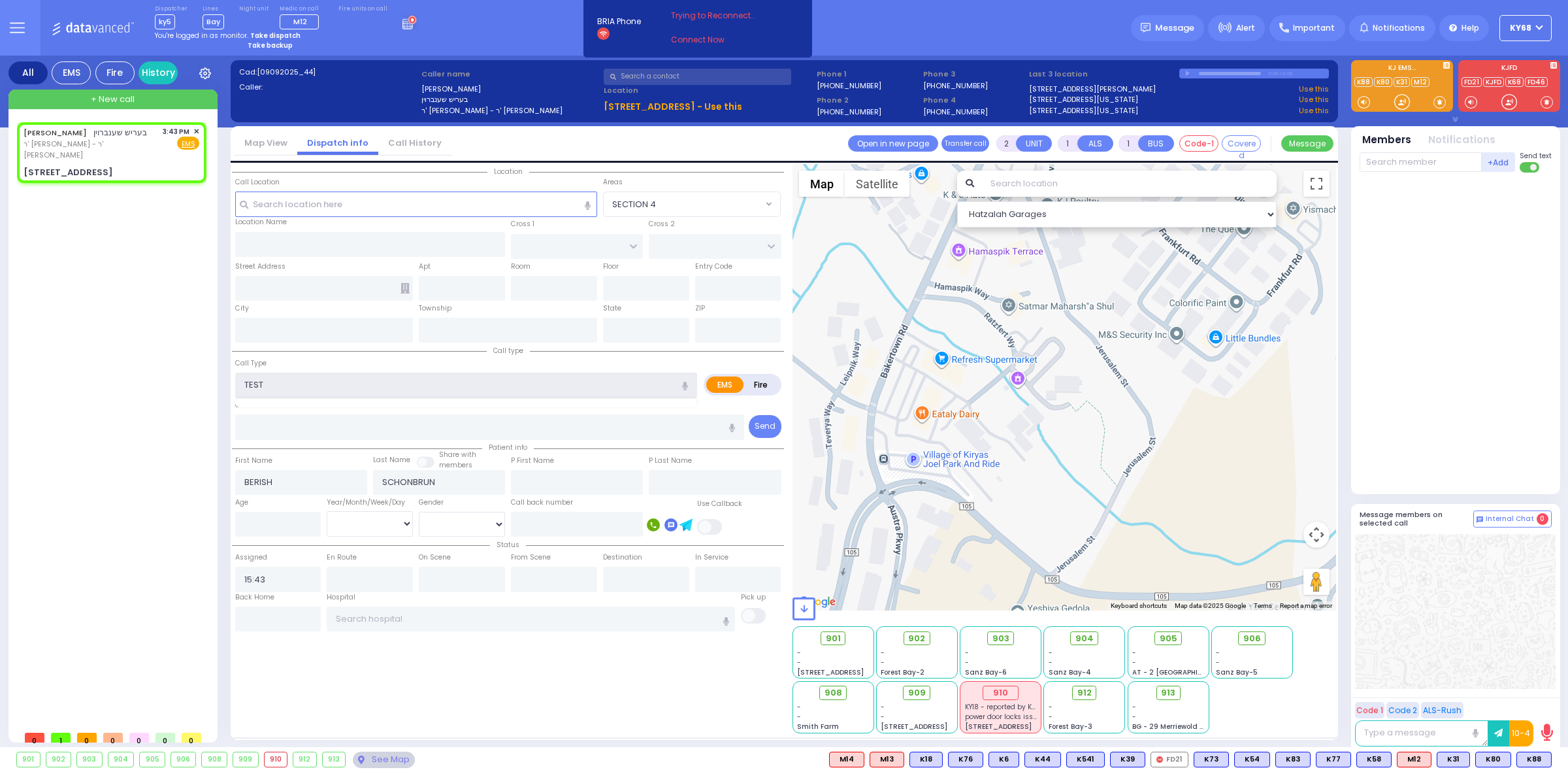
radio input "true"
select select
select select "Hatzalah Garages"
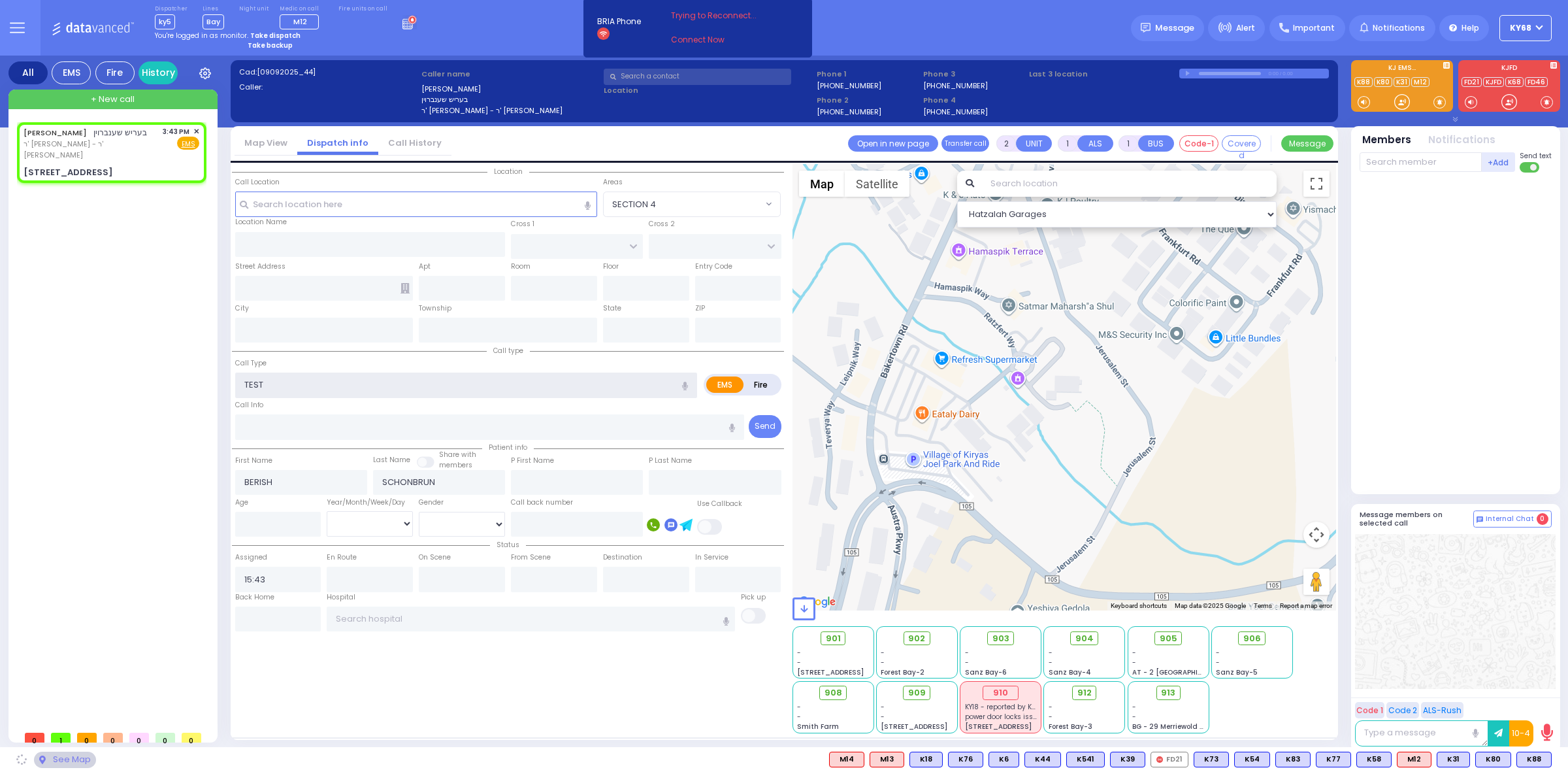
type input "TEST"
type input "PRAG BLVD"
type input "DAJ BLVD"
type input "19 MERON DR"
type input "203"
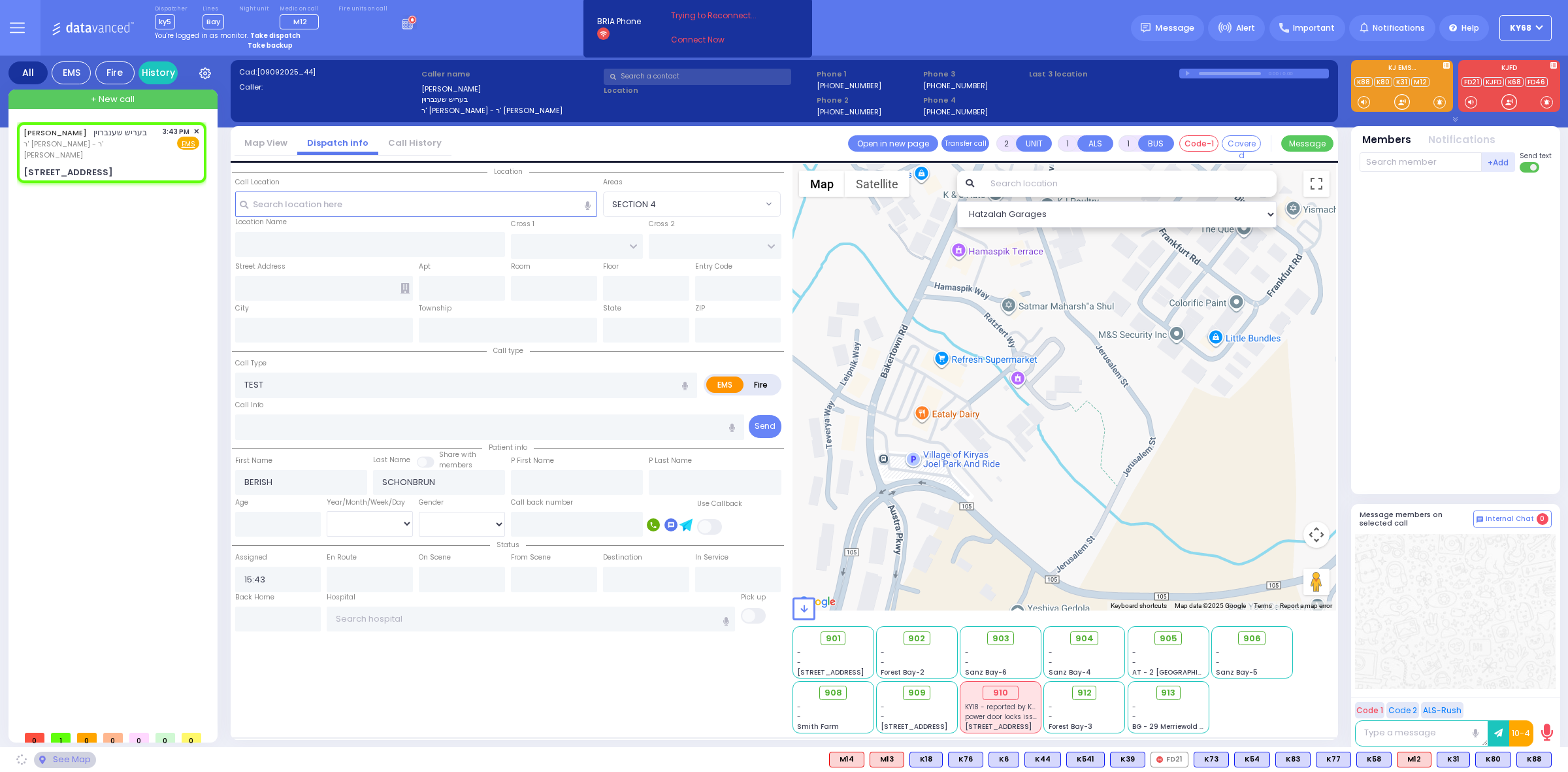
type input "Kiryas Joel"
type input "[US_STATE]"
type input "10950"
click at [1459, 305] on div at bounding box center [1457, 330] width 194 height 306
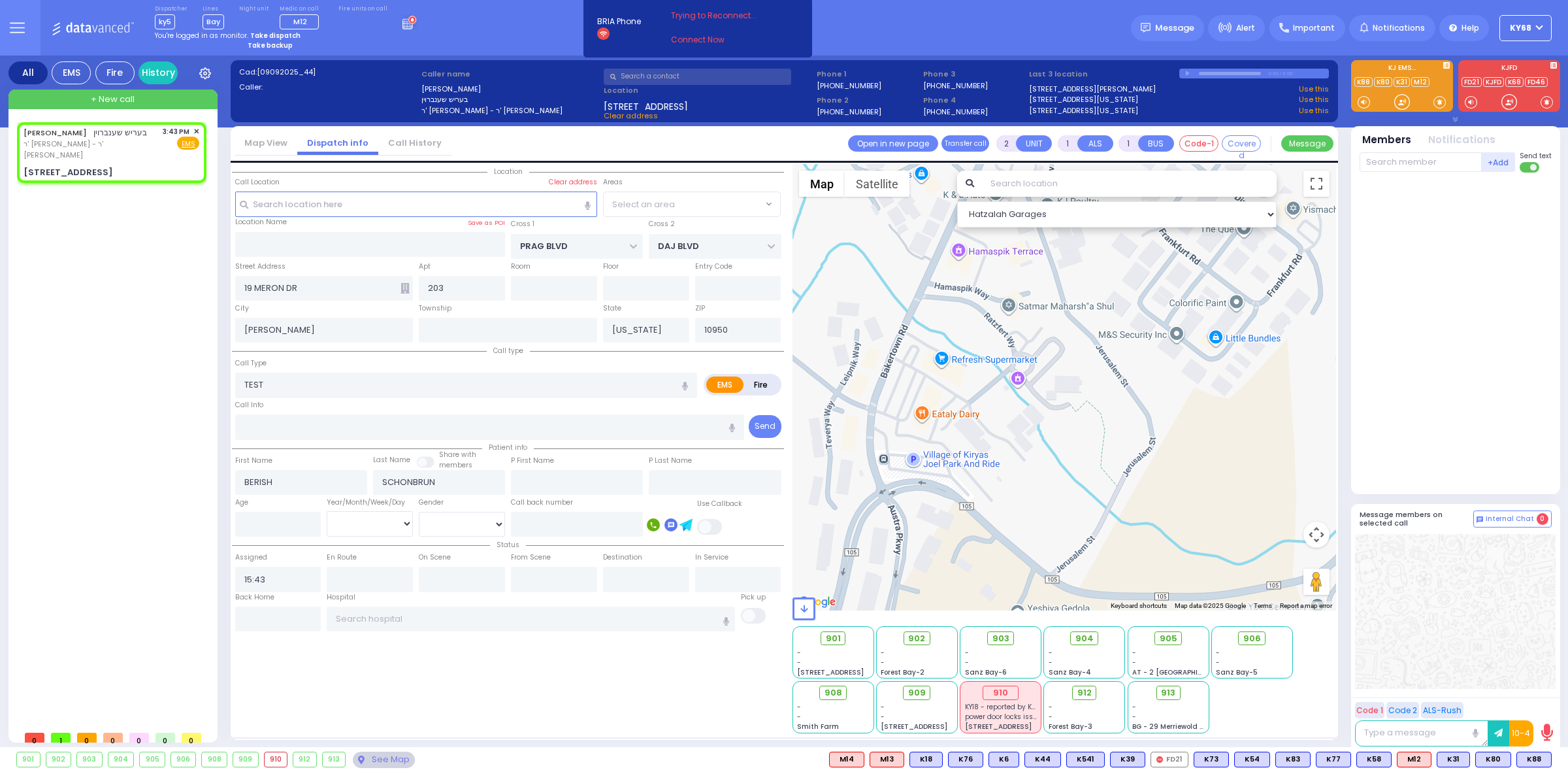
select select "SECTION 6"
select select
radio input "true"
select select
select select "Hatzalah Garages"
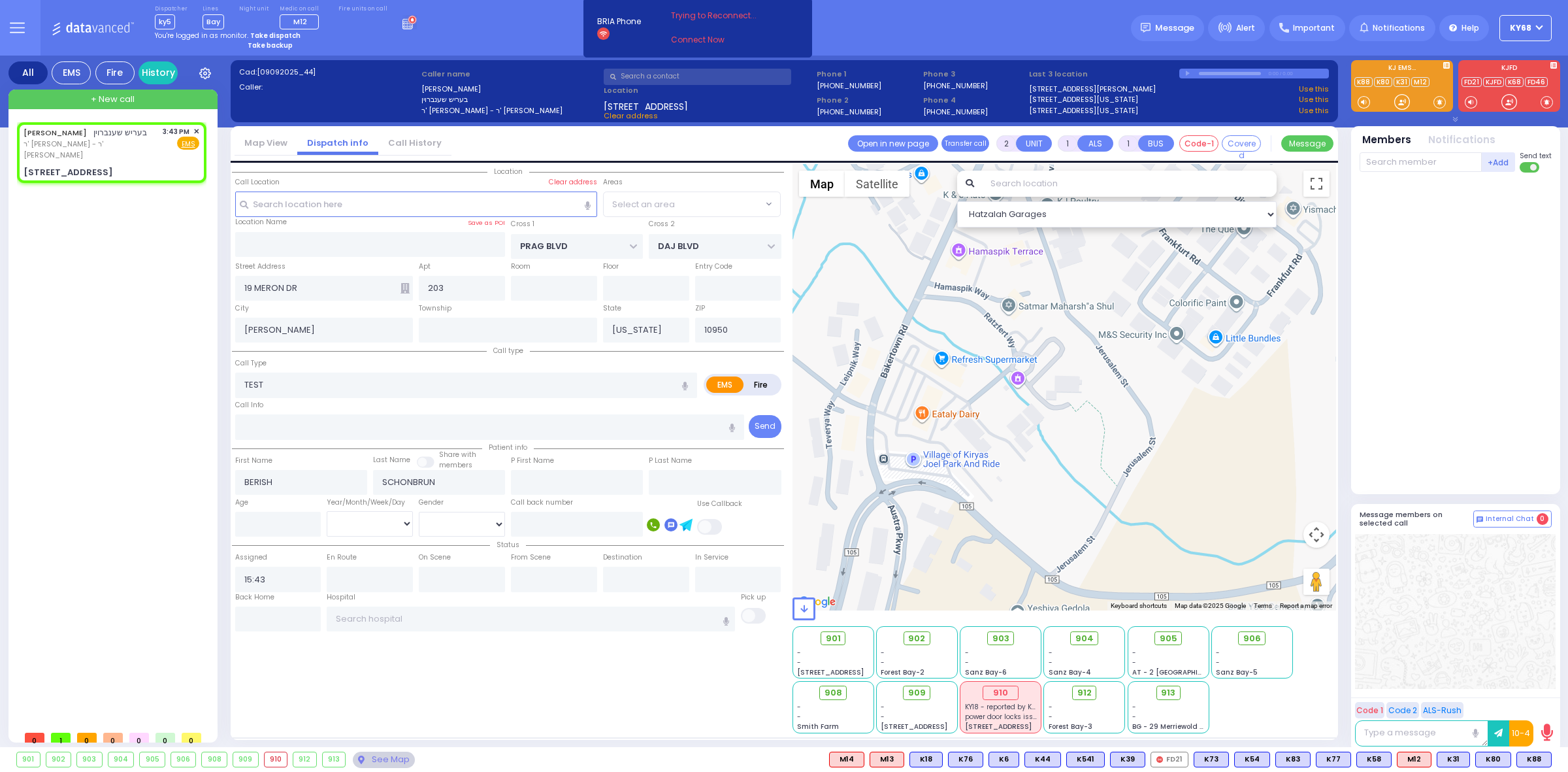
select select "SECTION 6"
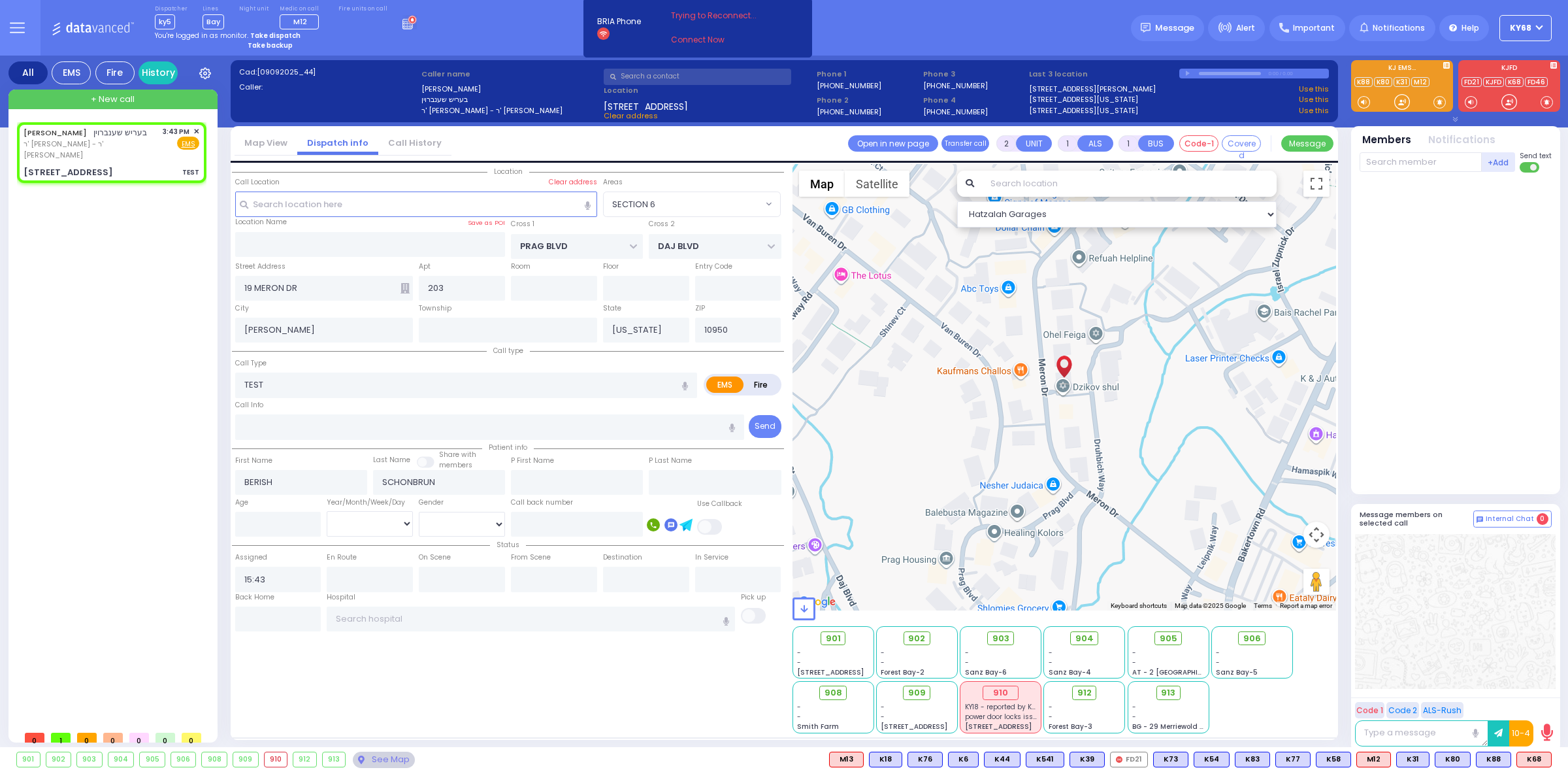
select select
radio input "true"
select select
select select "Hatzalah Garages"
select select "SECTION 6"
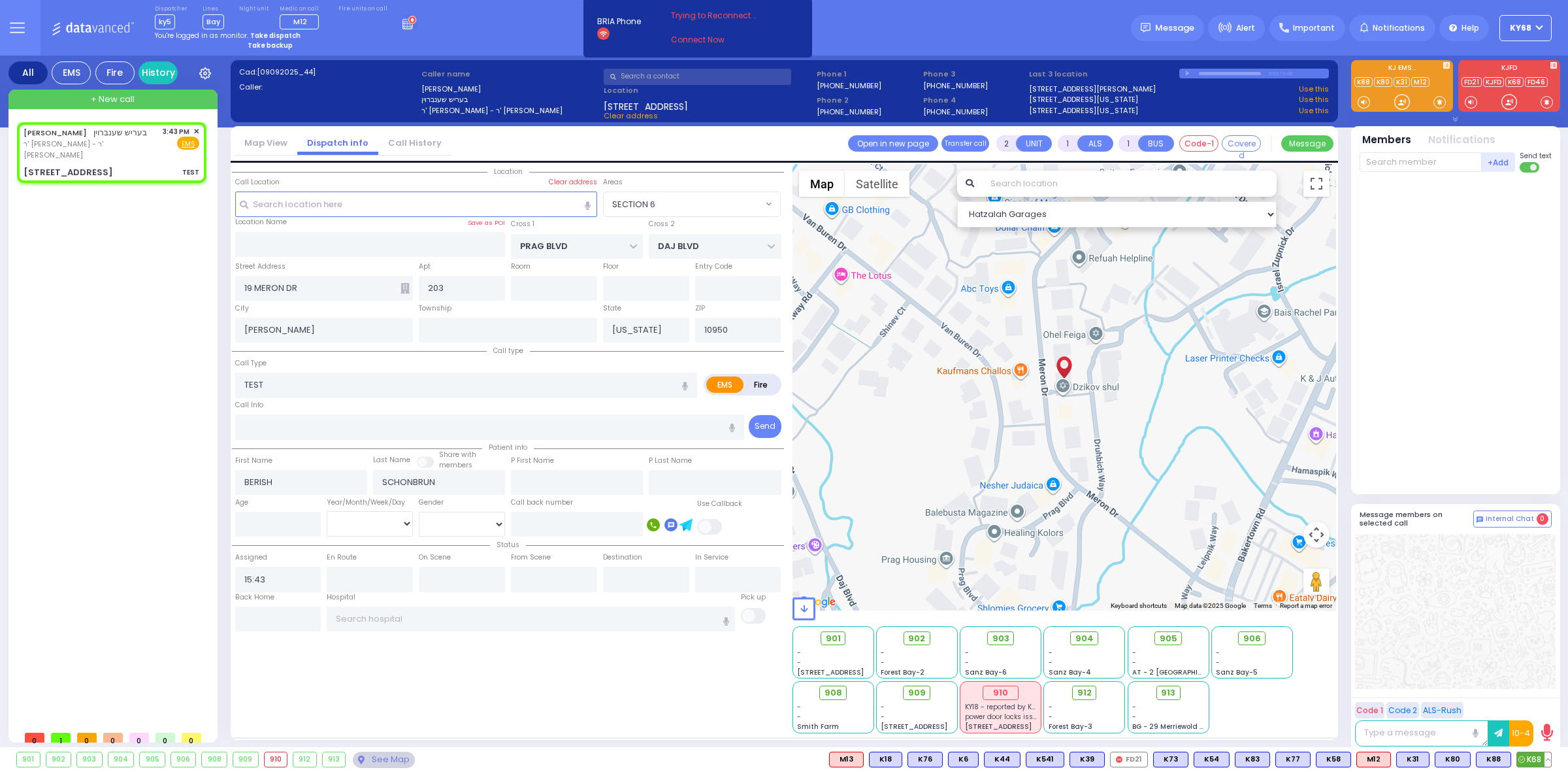
click at [1526, 759] on span "K68" at bounding box center [1534, 760] width 34 height 14
click at [1463, 401] on div "K68" at bounding box center [1457, 330] width 194 height 306
select select
radio input "true"
select select
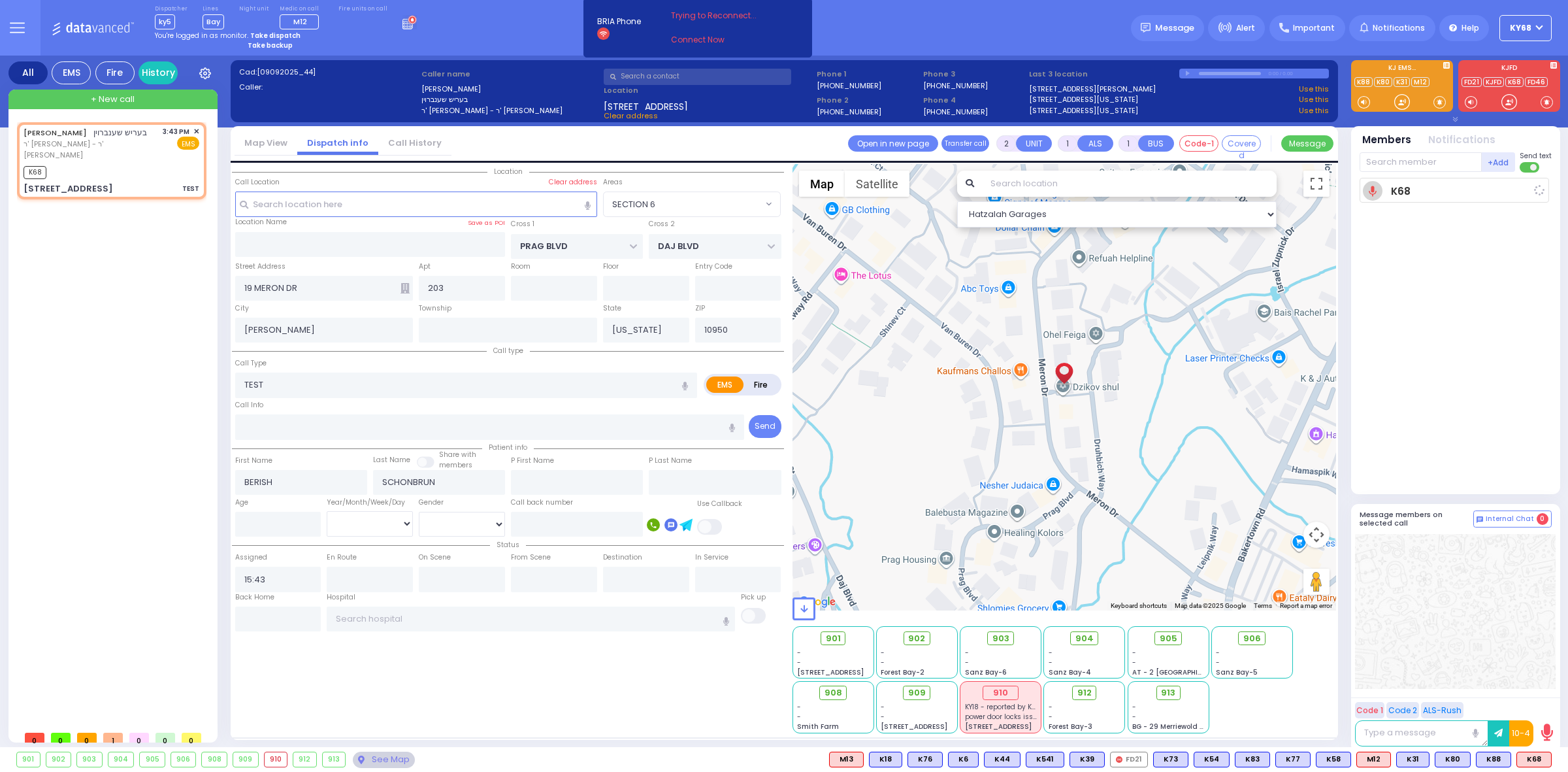
type input "15:43"
select select "Hatzalah Garages"
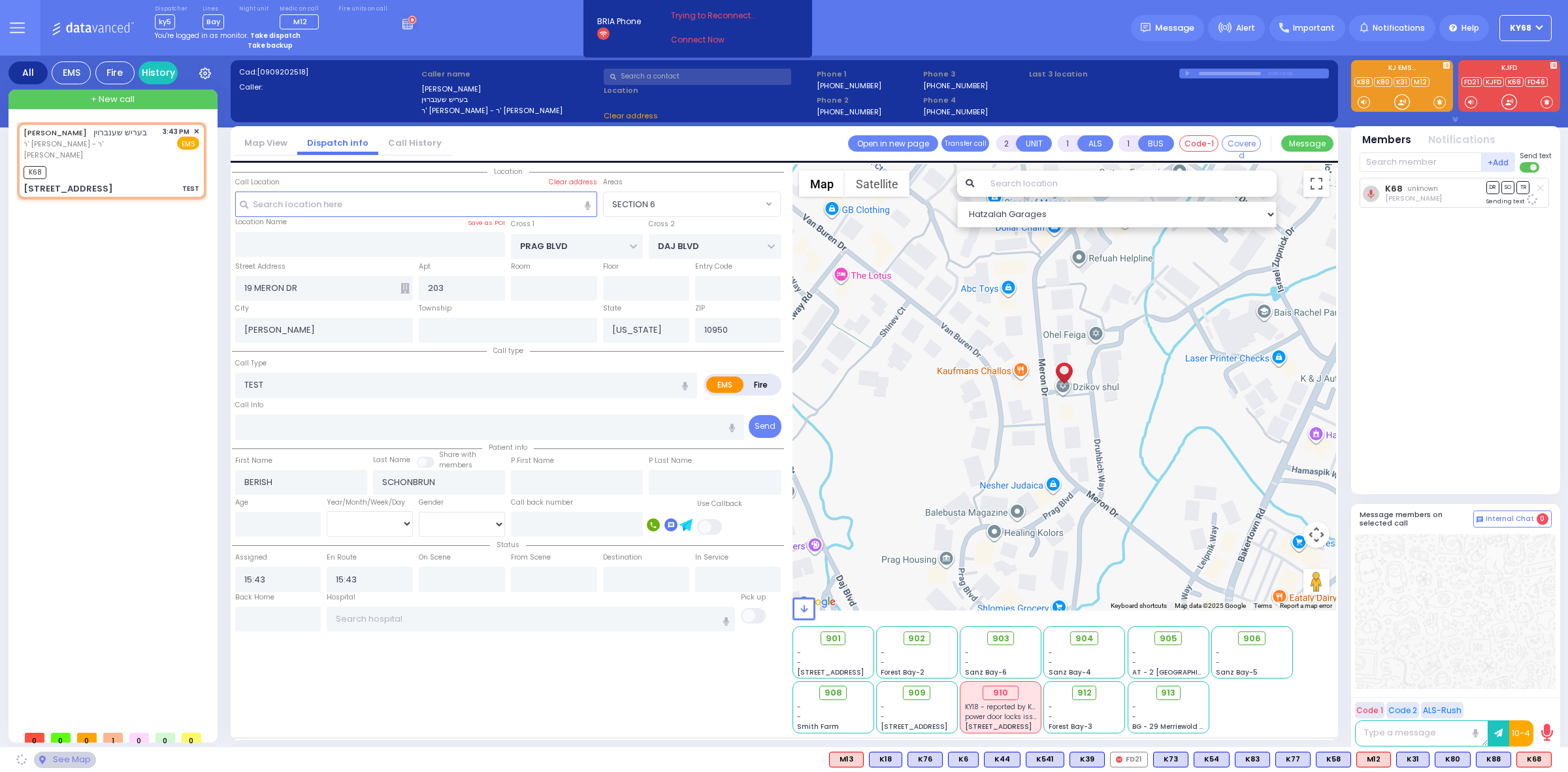
select select "SECTION 6"
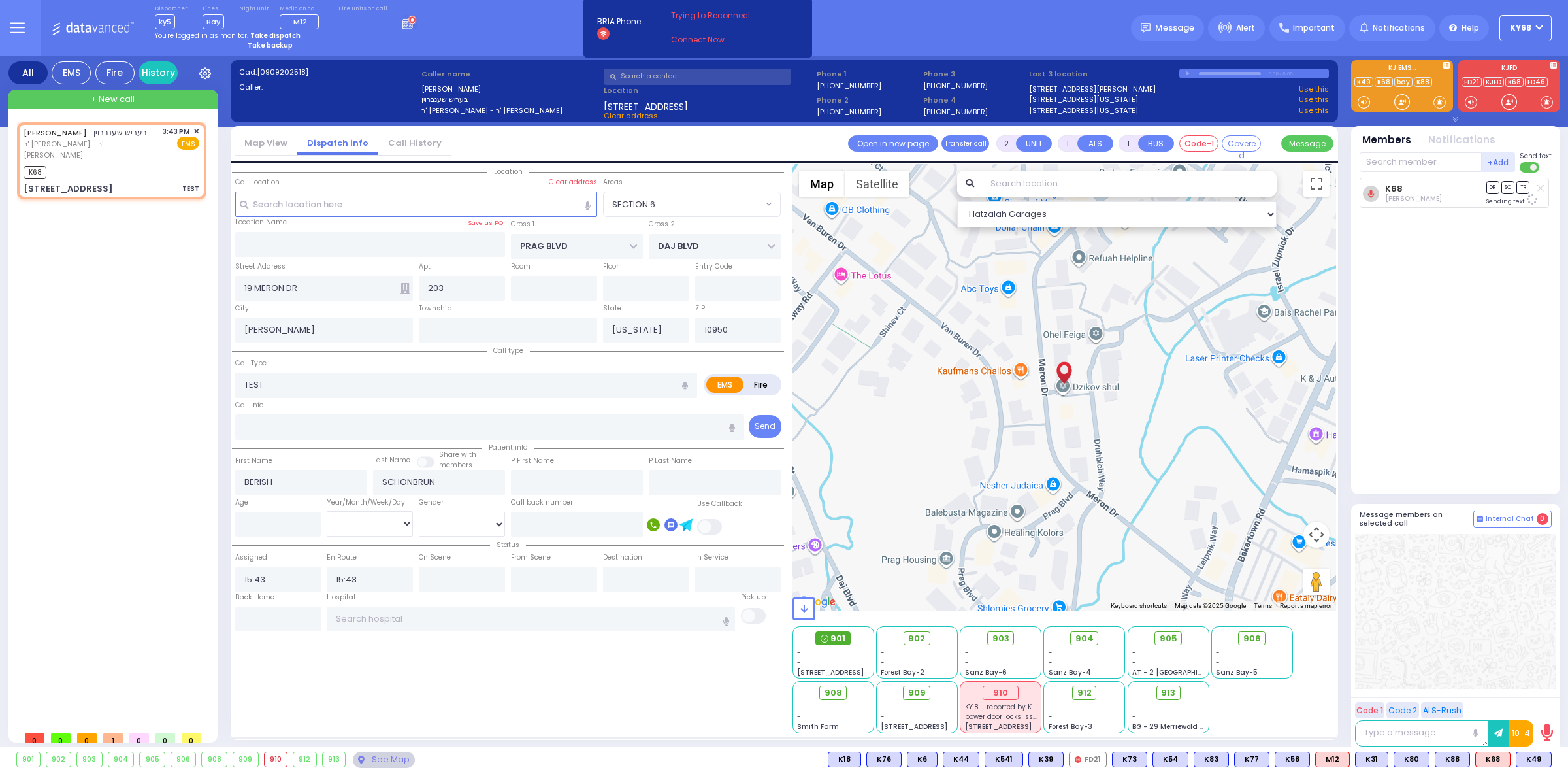
click at [827, 638] on circle at bounding box center [824, 639] width 7 height 7
select select
radio input "true"
select select
select select "Hatzalah Garages"
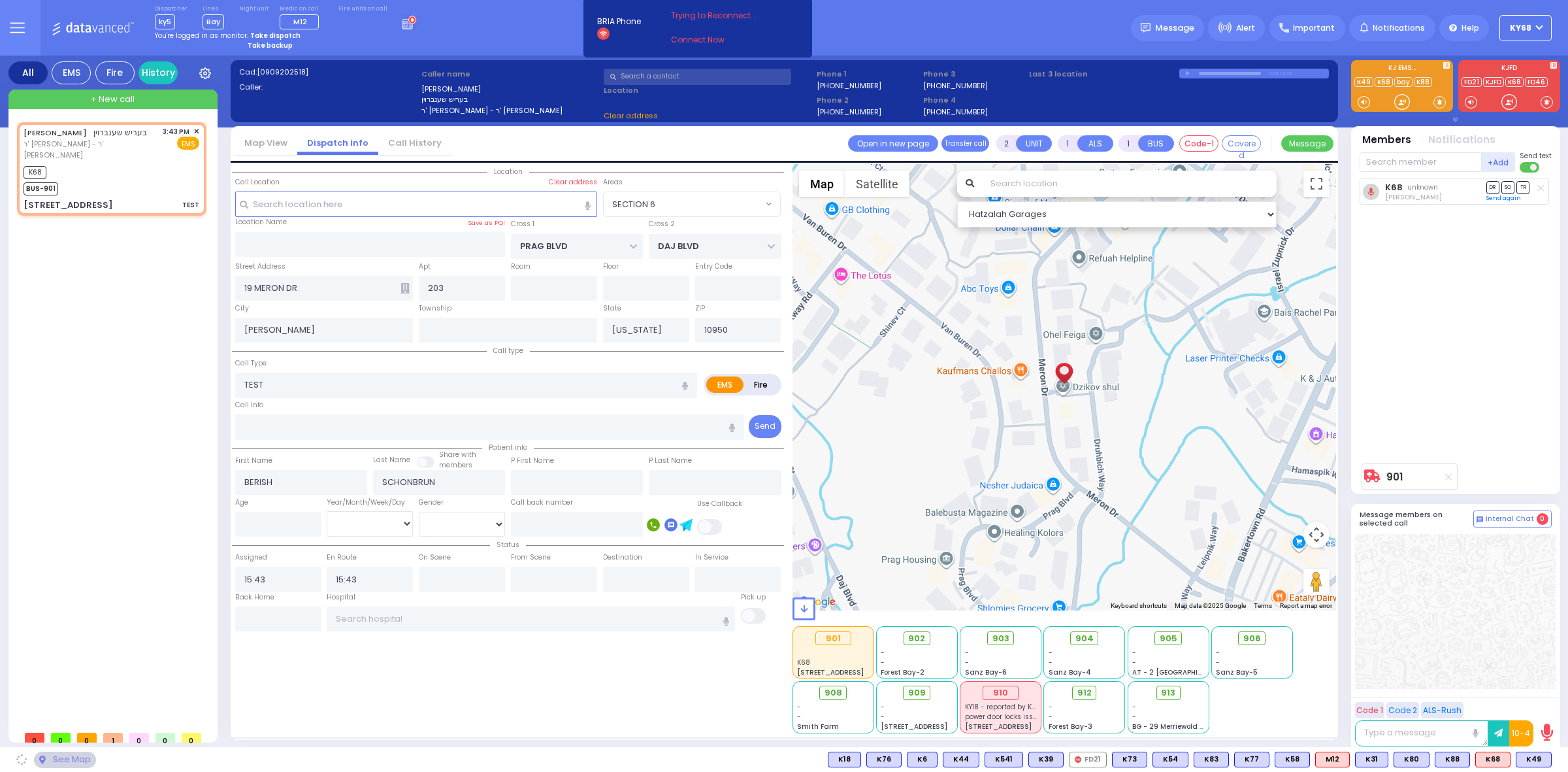
select select "SECTION 6"
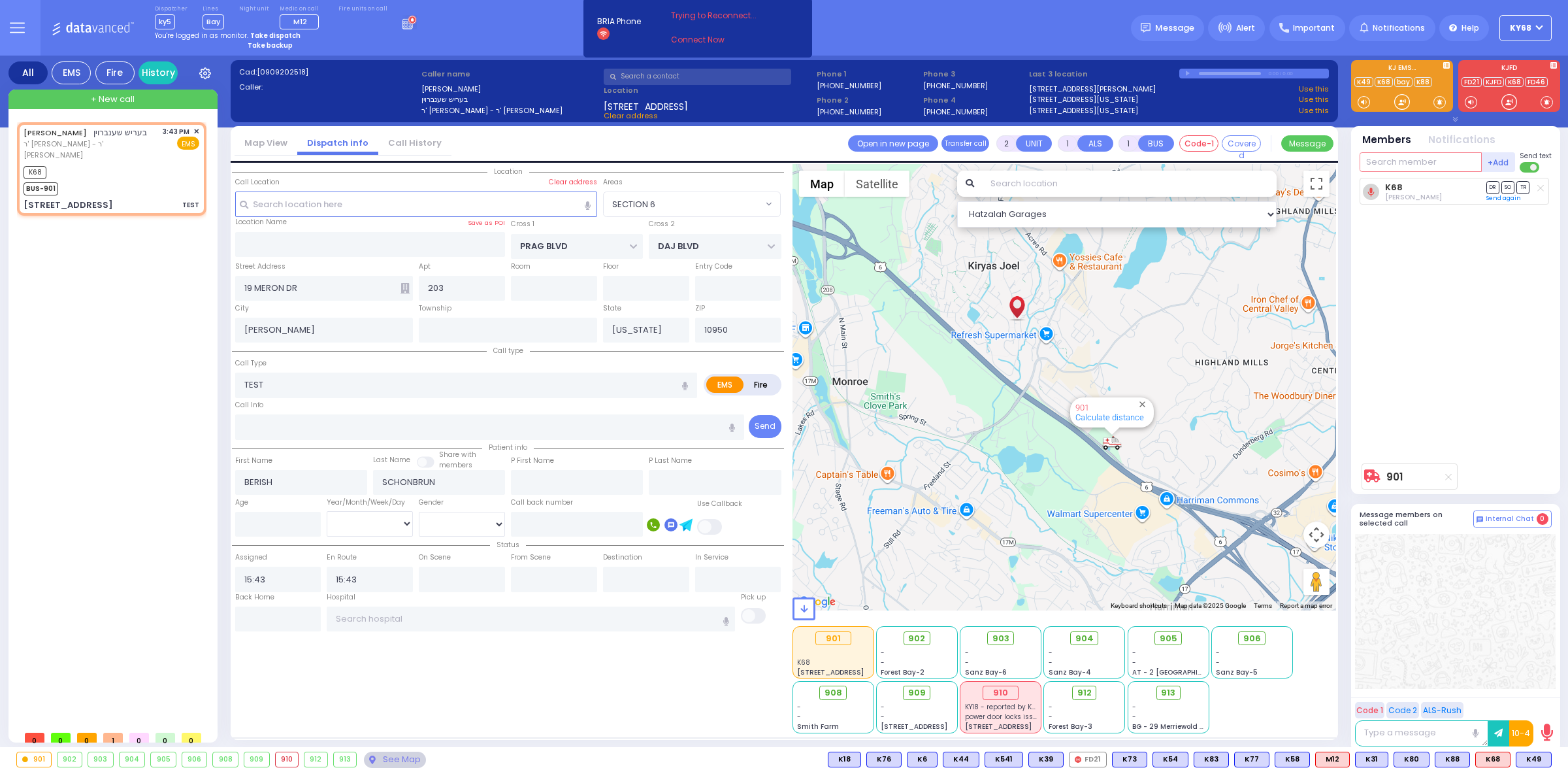
click at [1398, 155] on input "text" at bounding box center [1421, 162] width 122 height 19
type input "56"
select select
radio input "true"
select select
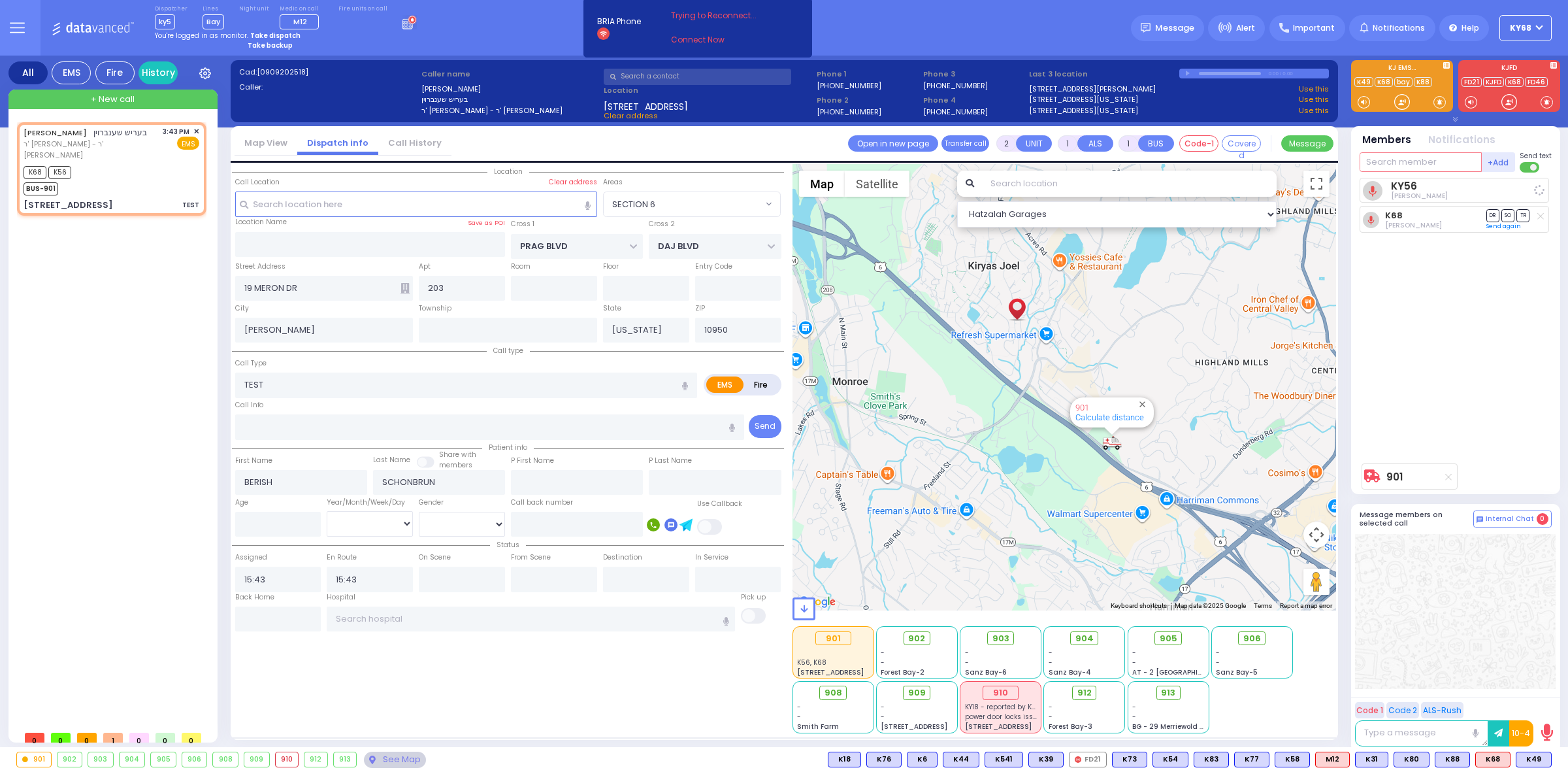
select select "Hatzalah Garages"
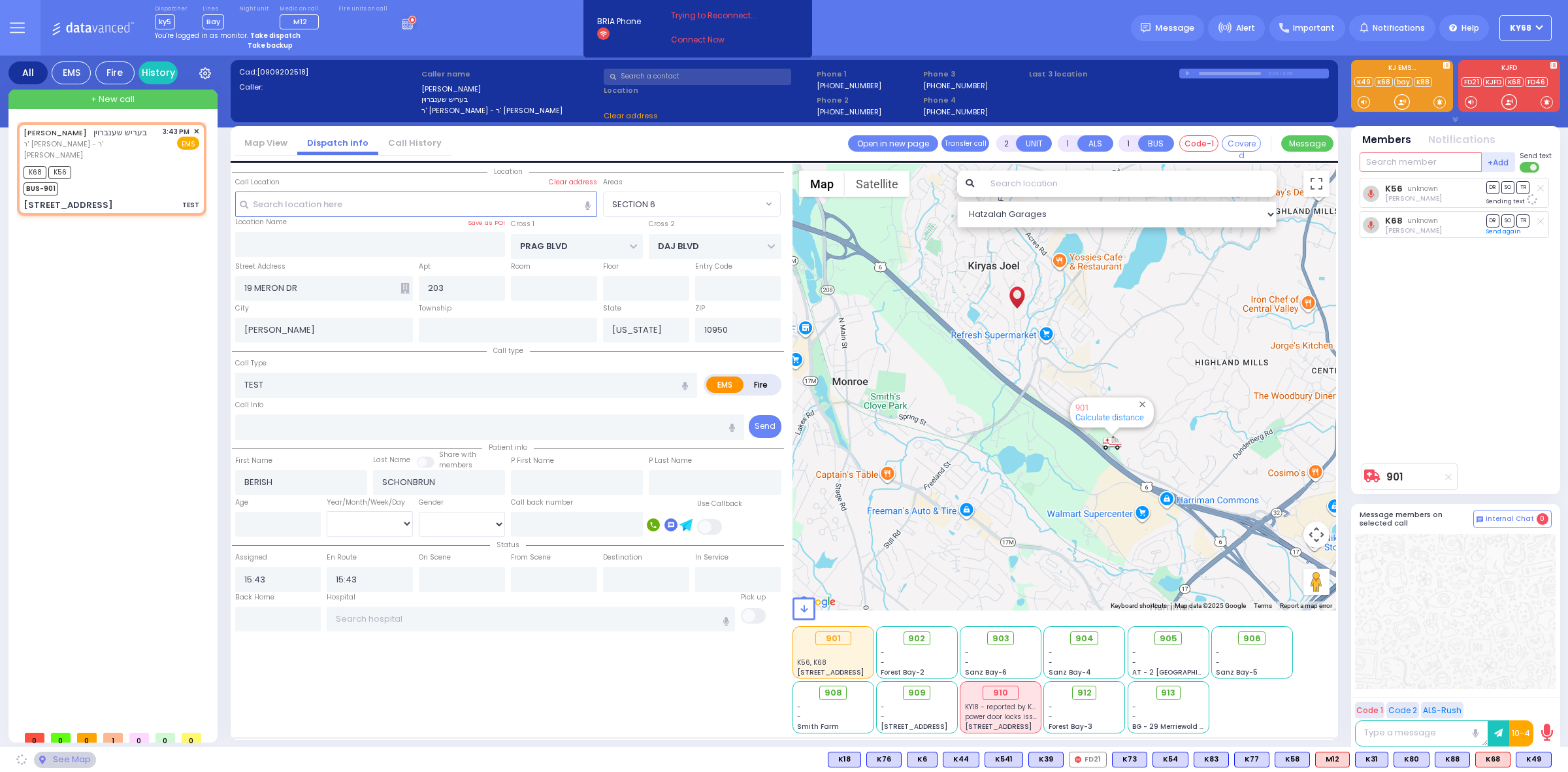
select select "SECTION 6"
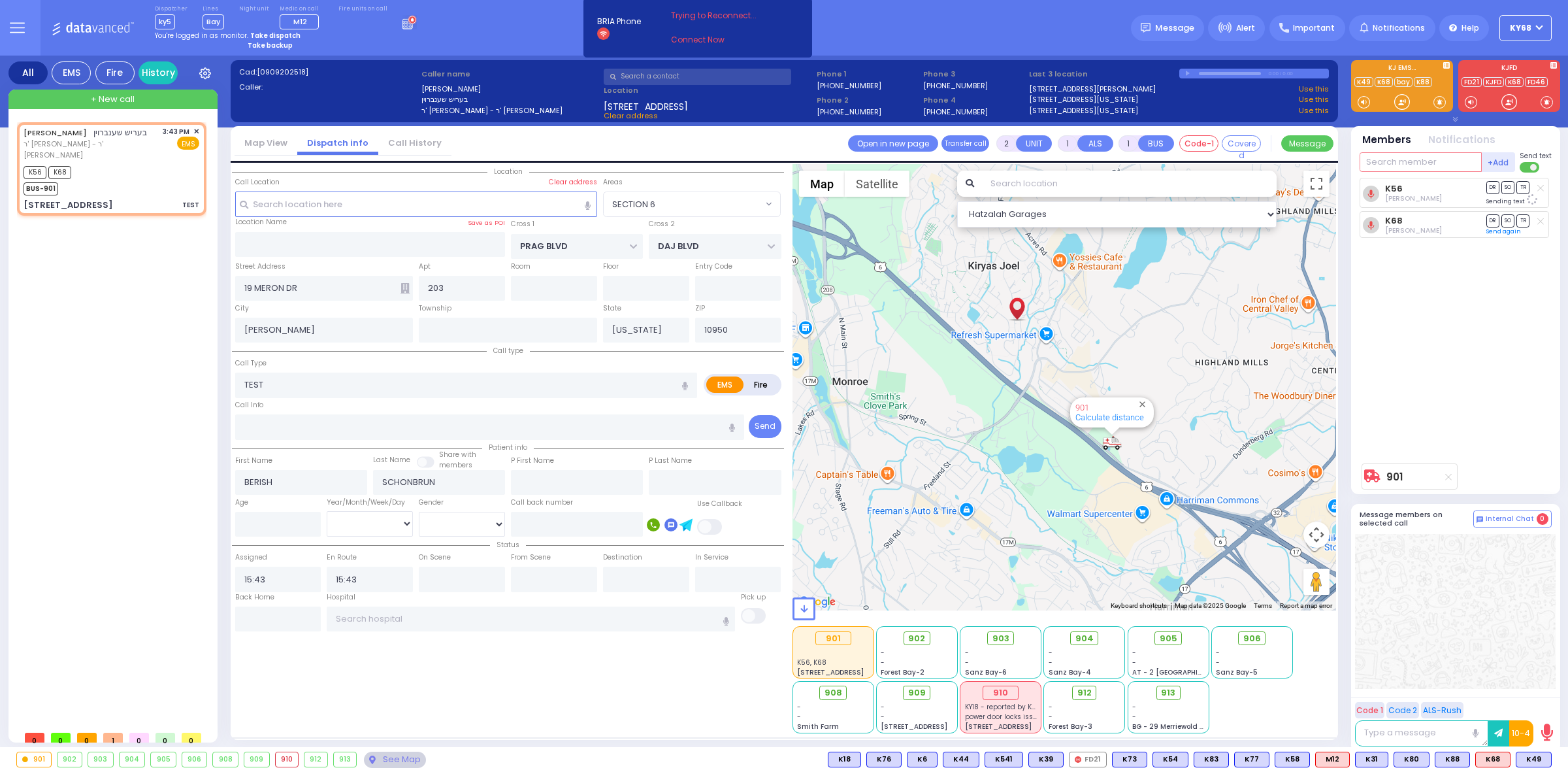
type input "6"
select select
radio input "true"
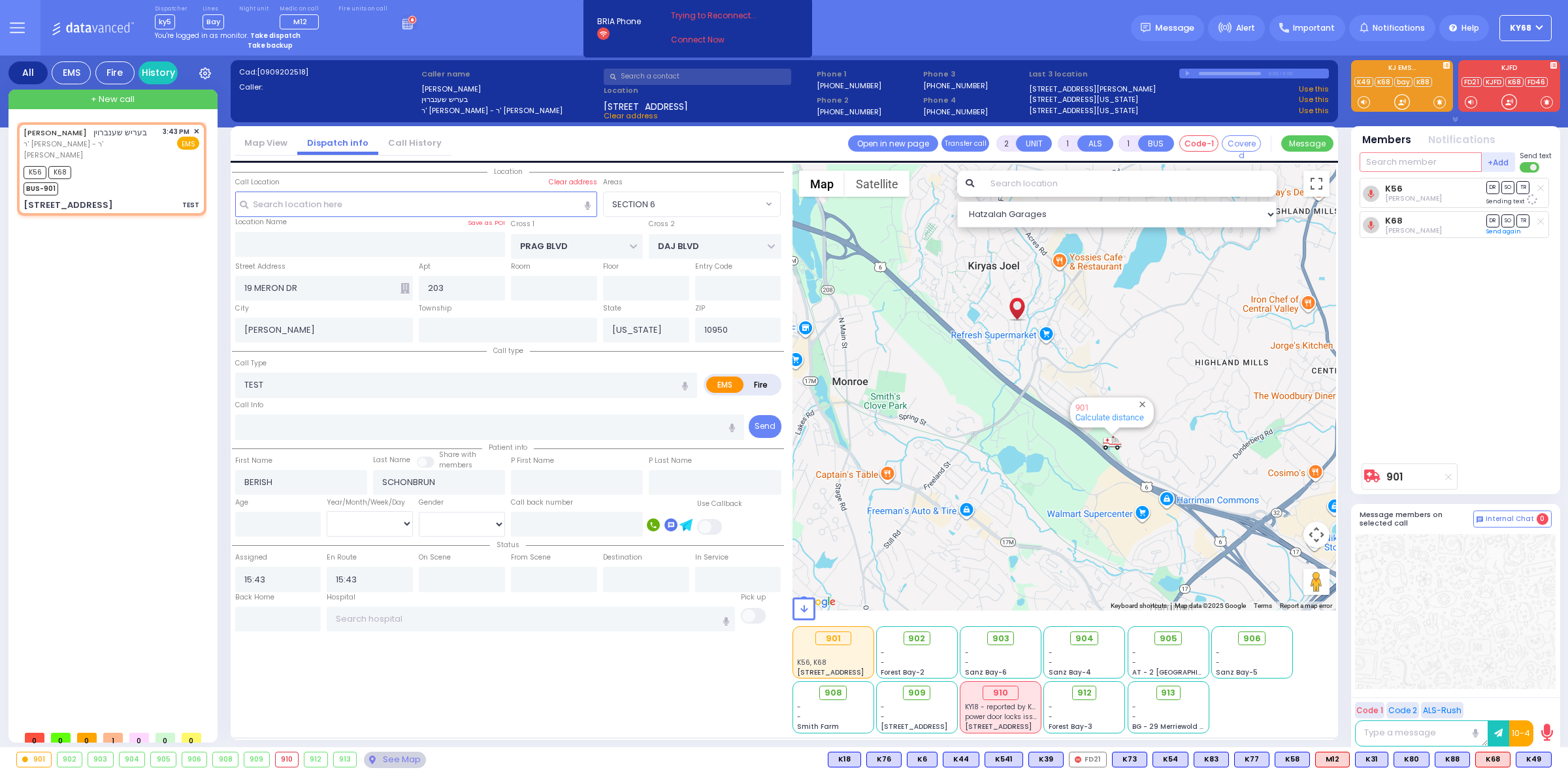
type input "Unknown"
select select "Year"
select select "Hatzalah Garages"
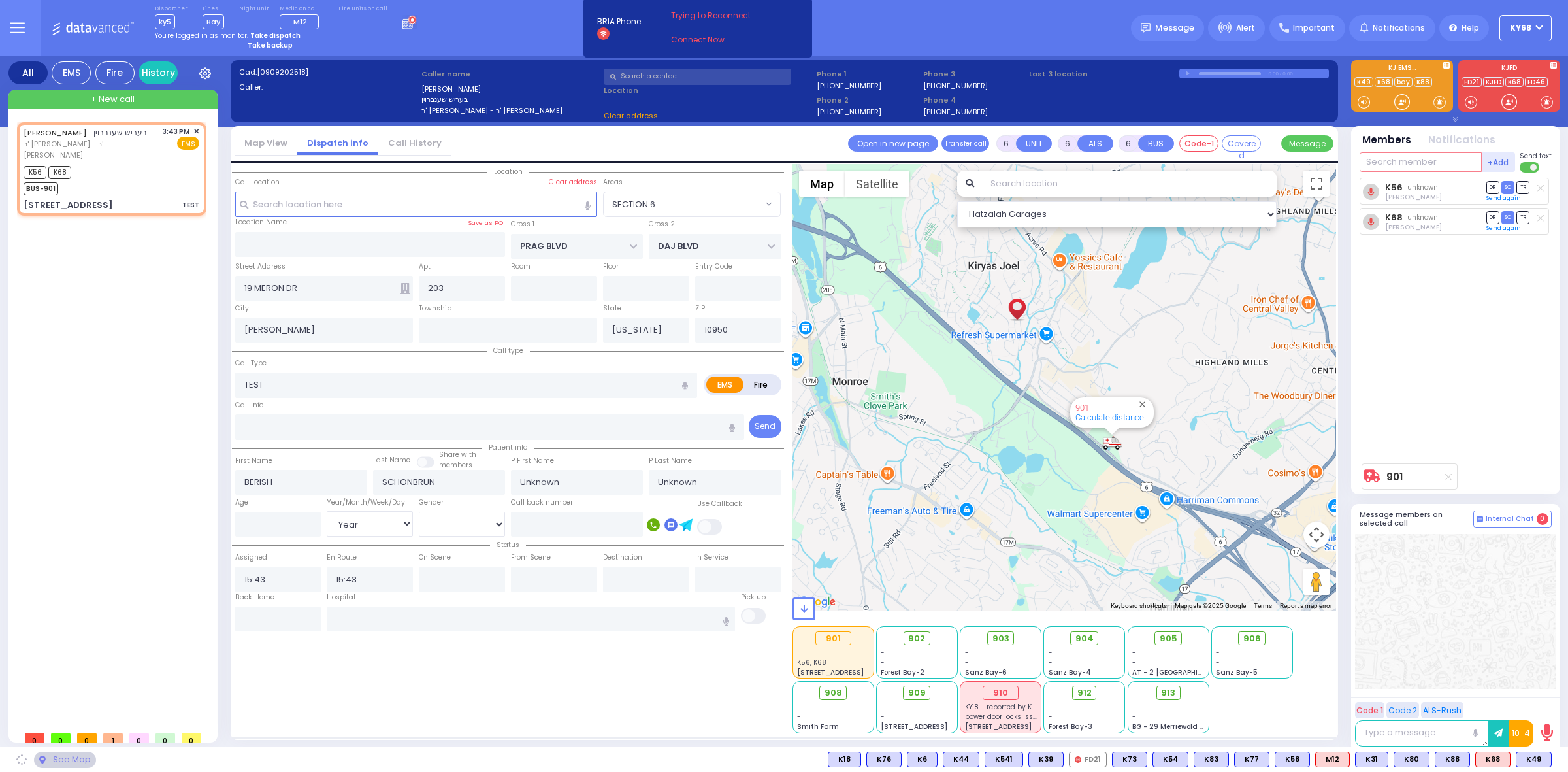
select select "SECTION 6"
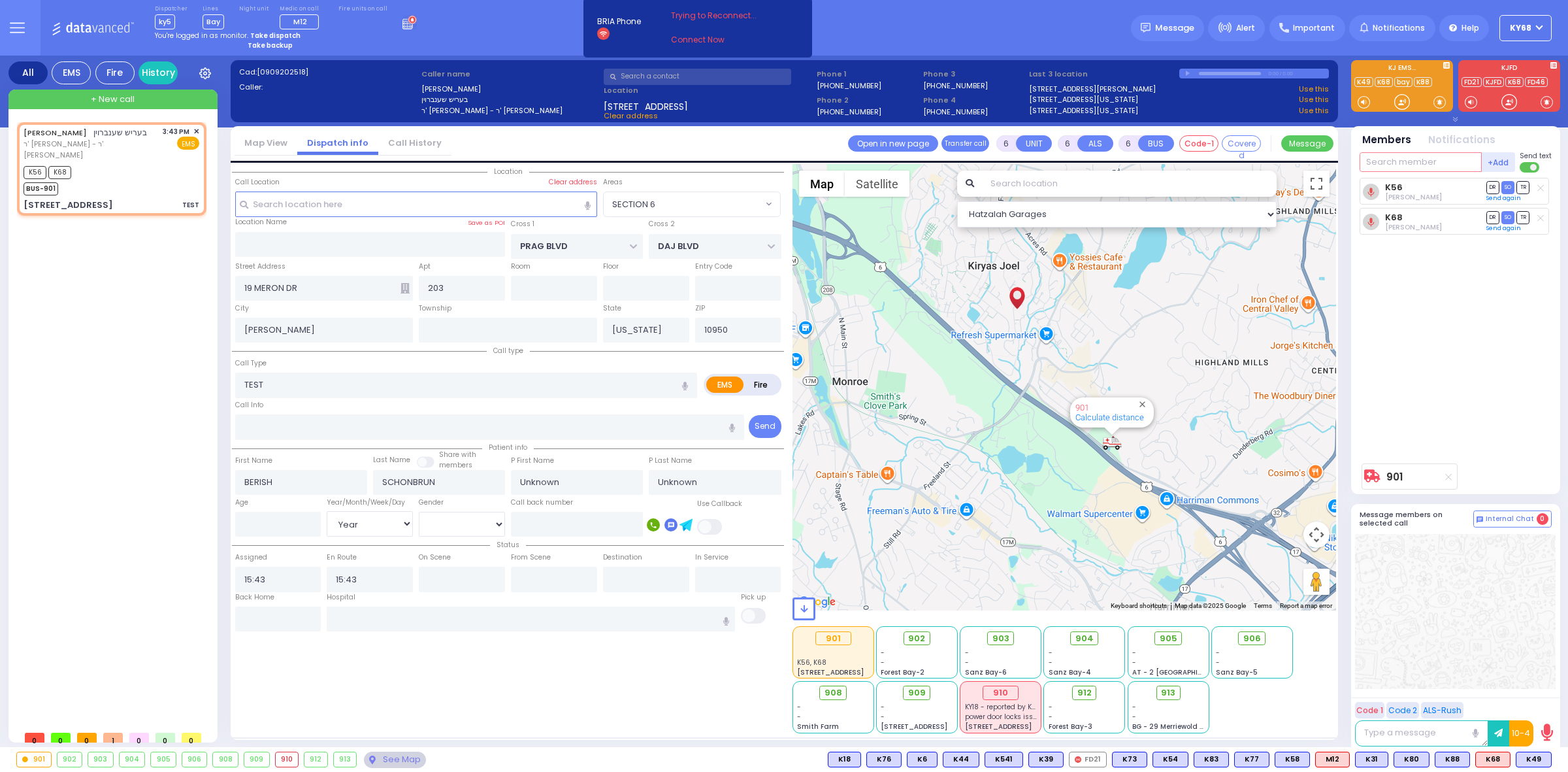
select select
radio input "true"
select select "Year"
select select "Hatzalah Garages"
select select "SECTION 6"
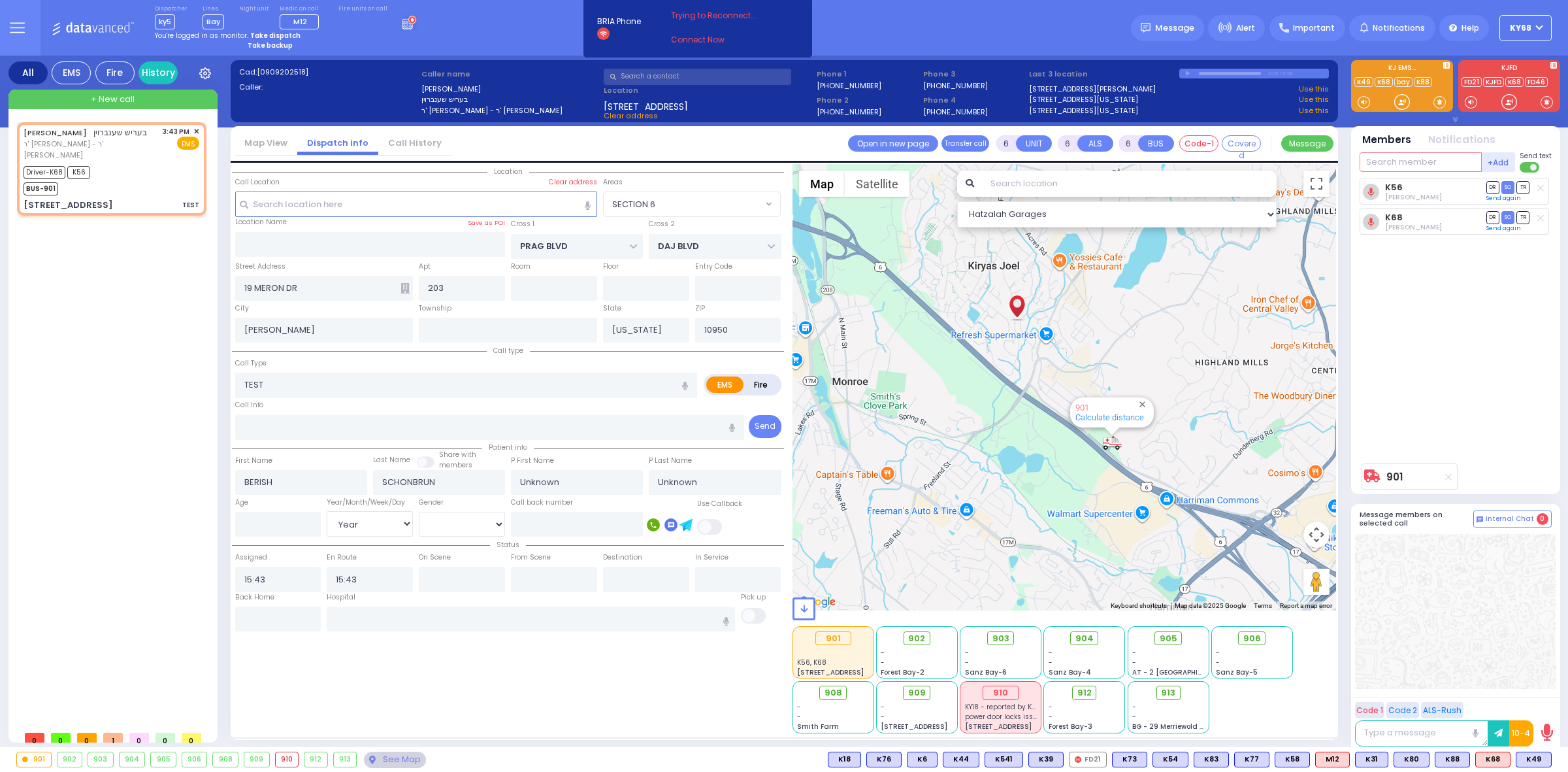
select select
radio input "true"
select select "Year"
select select "Hatzalah Garages"
select select "SECTION 6"
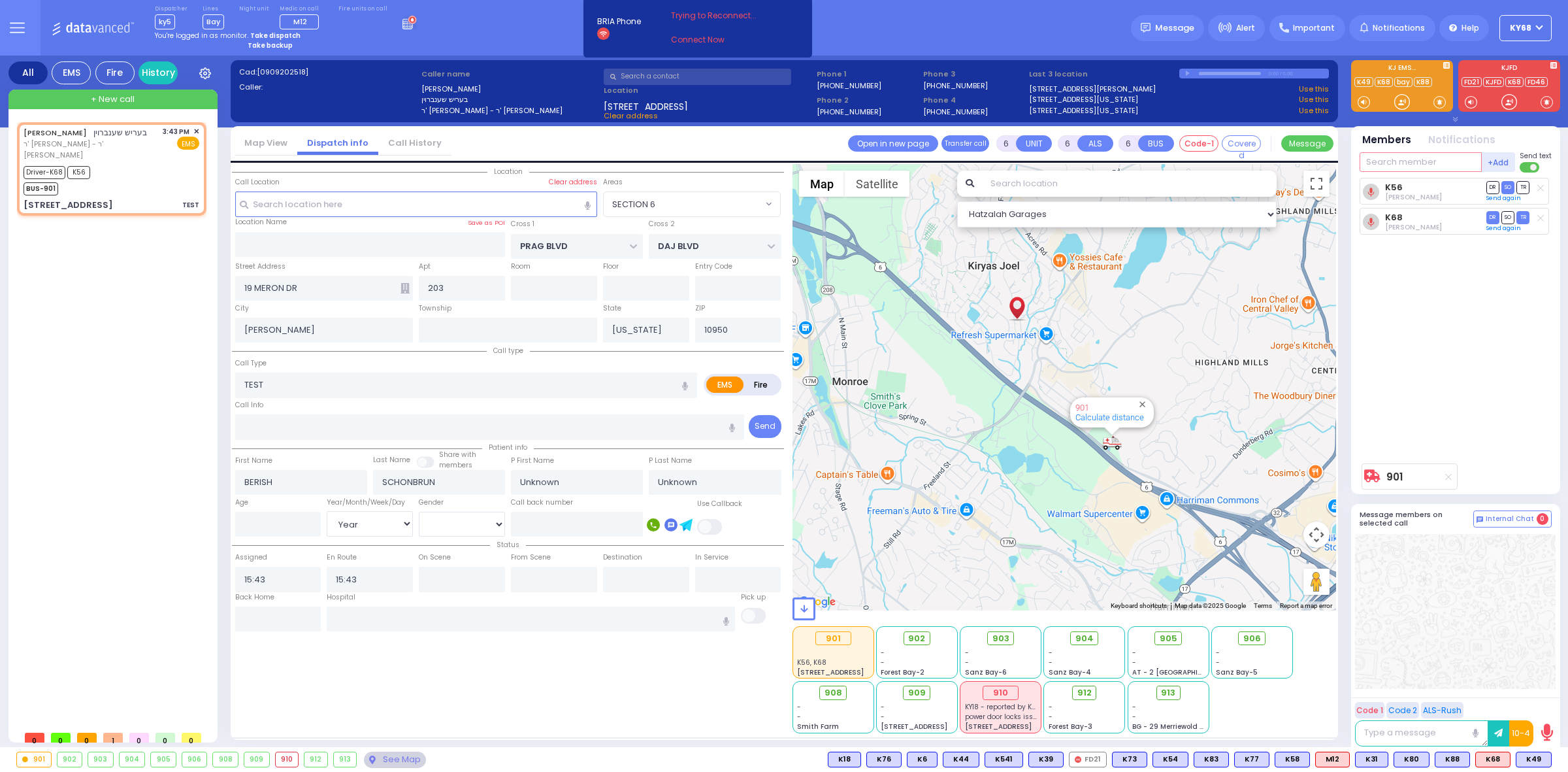
select select
radio input "true"
select select "Year"
select select "Hatzalah Garages"
select select "SECTION 6"
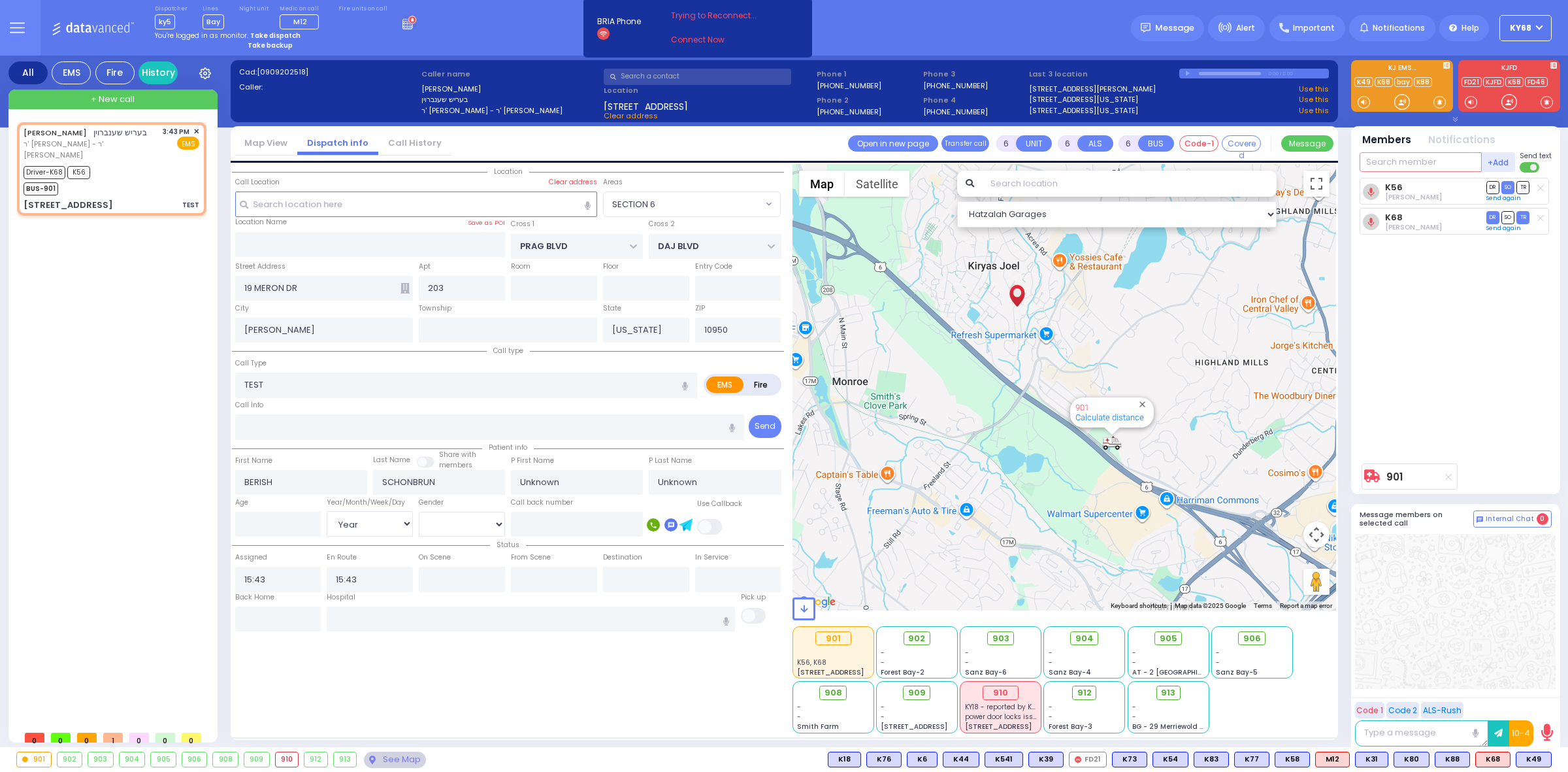
select select
radio input "true"
select select "Year"
select select "Hatzalah Garages"
select select "SECTION 6"
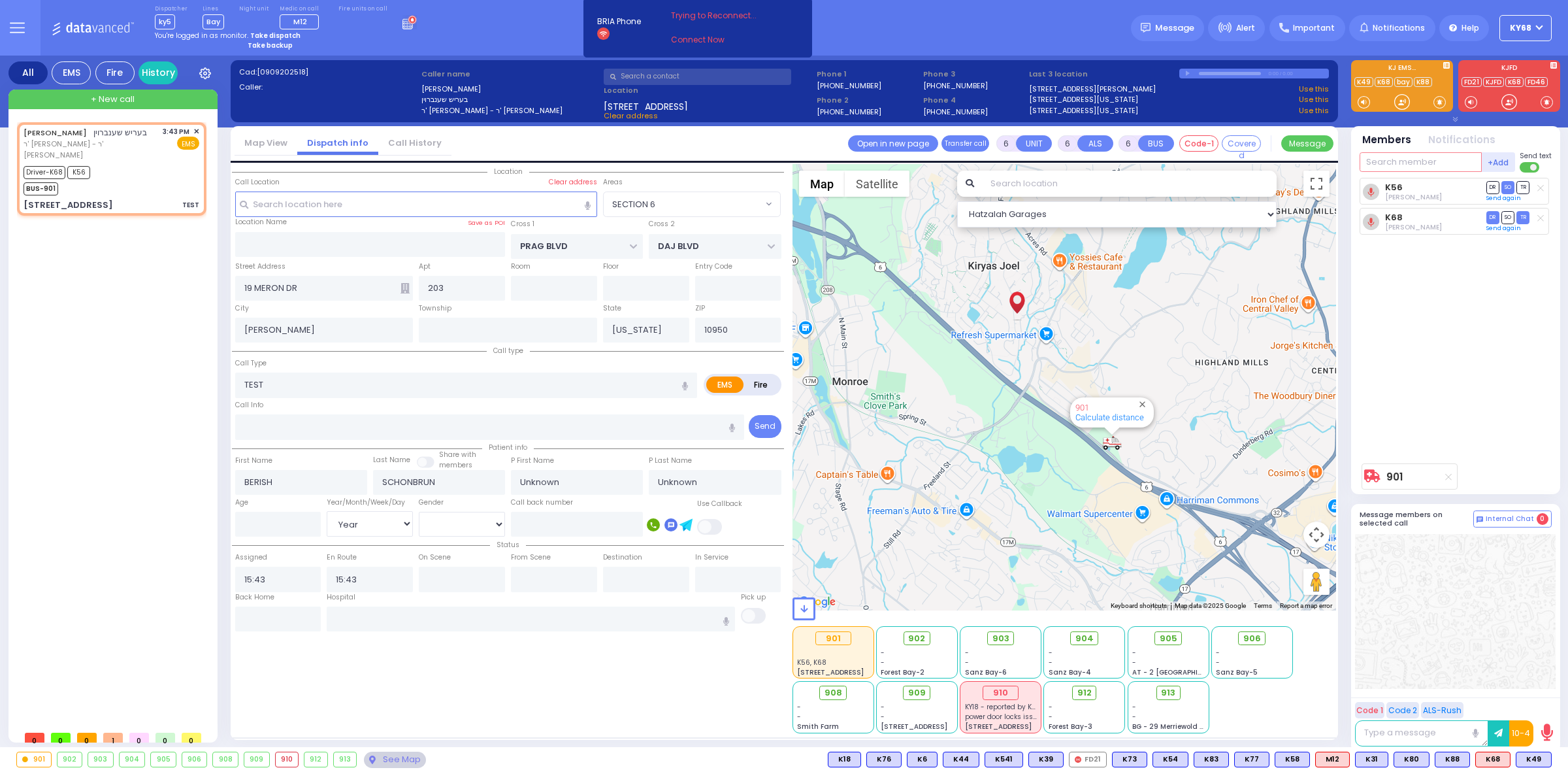
select select
radio input "true"
select select "Year"
select select "Hatzalah Garages"
select select "SECTION 6"
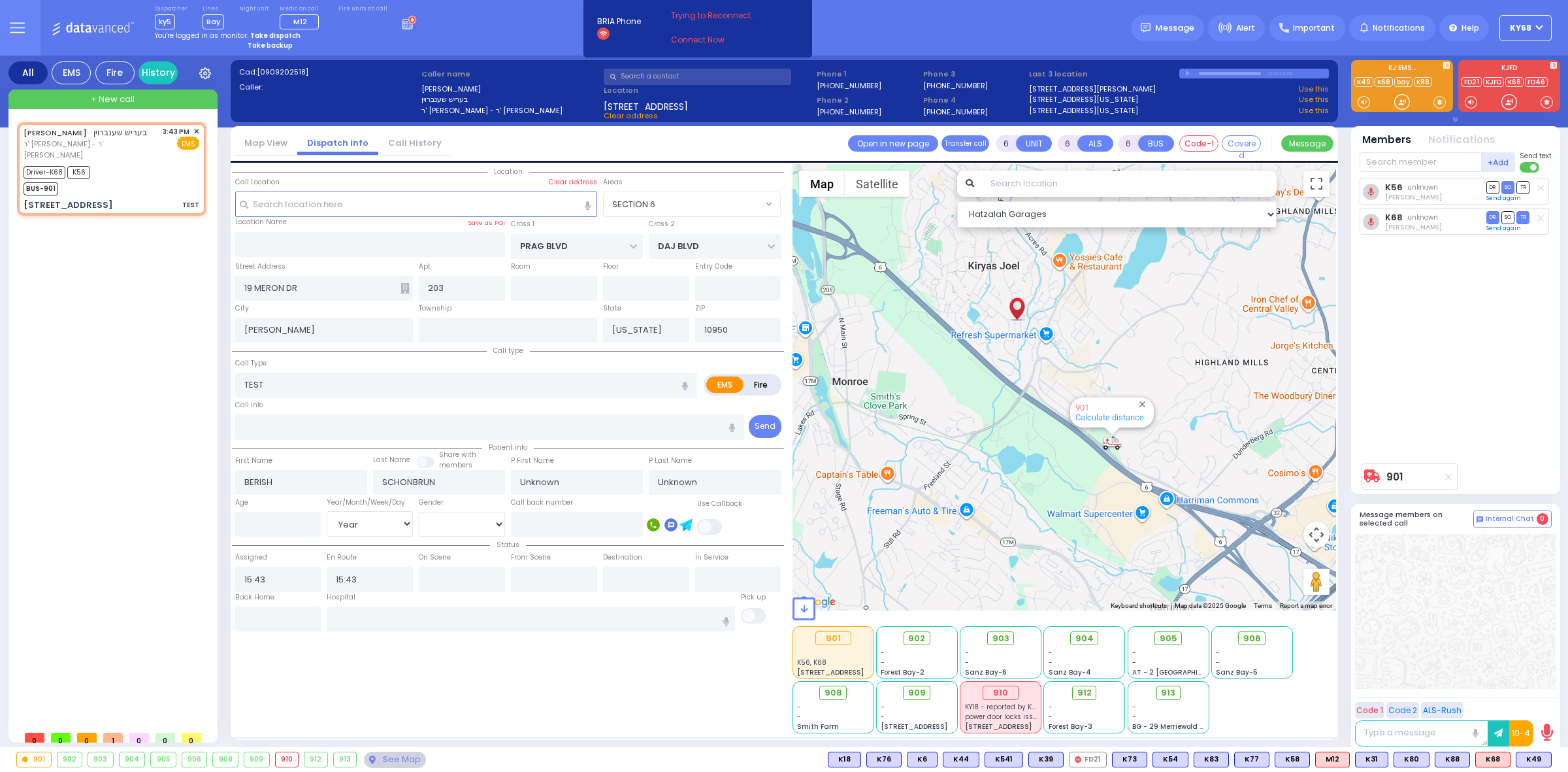
click at [284, 69] on span "[0909202518]" at bounding box center [283, 72] width 51 height 11
copy span "0909202518"
select select
radio input "true"
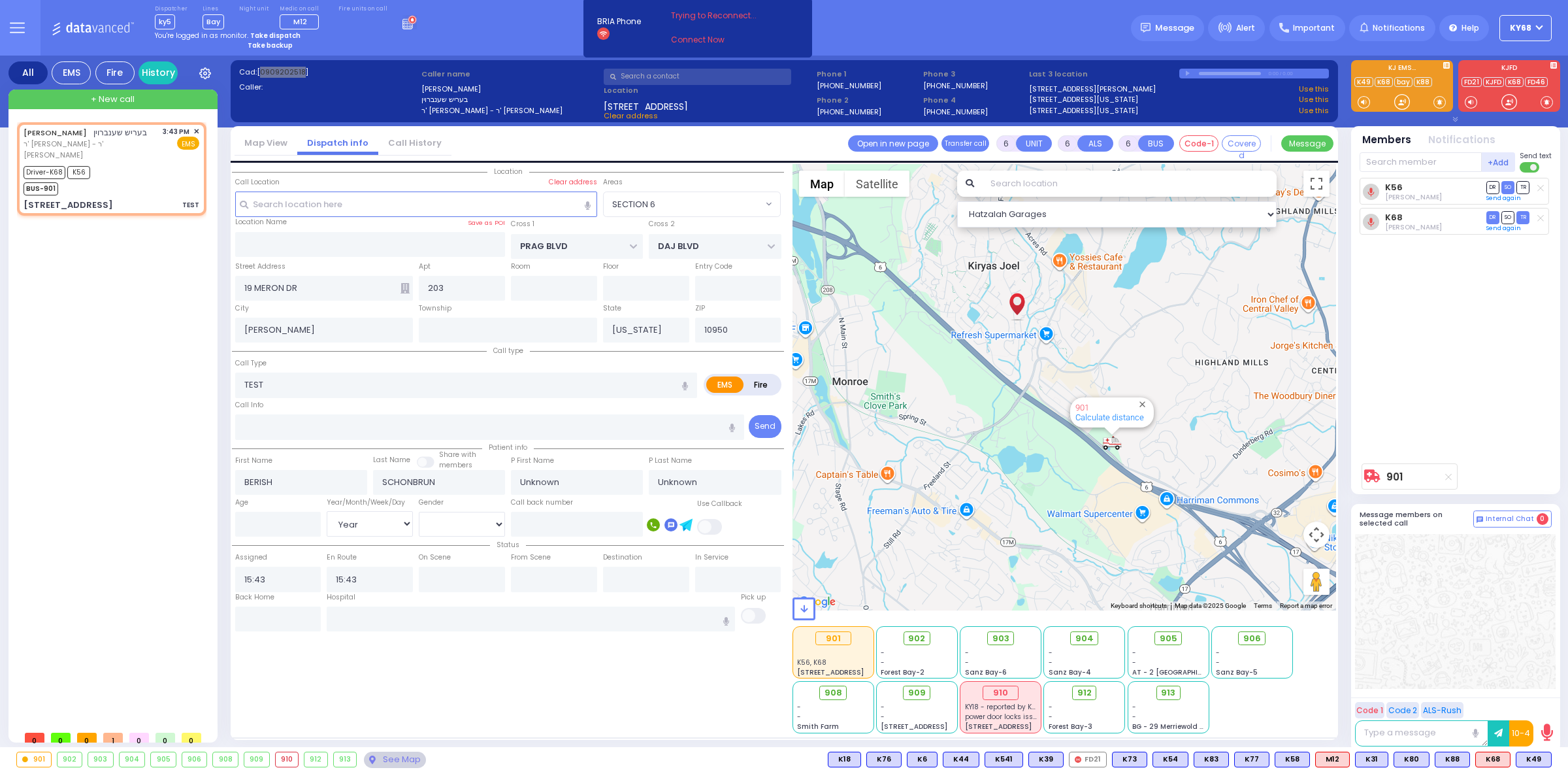
select select "Year"
select select "SECTION 6"
select select "Hatzalah Garages"
select select
radio input "true"
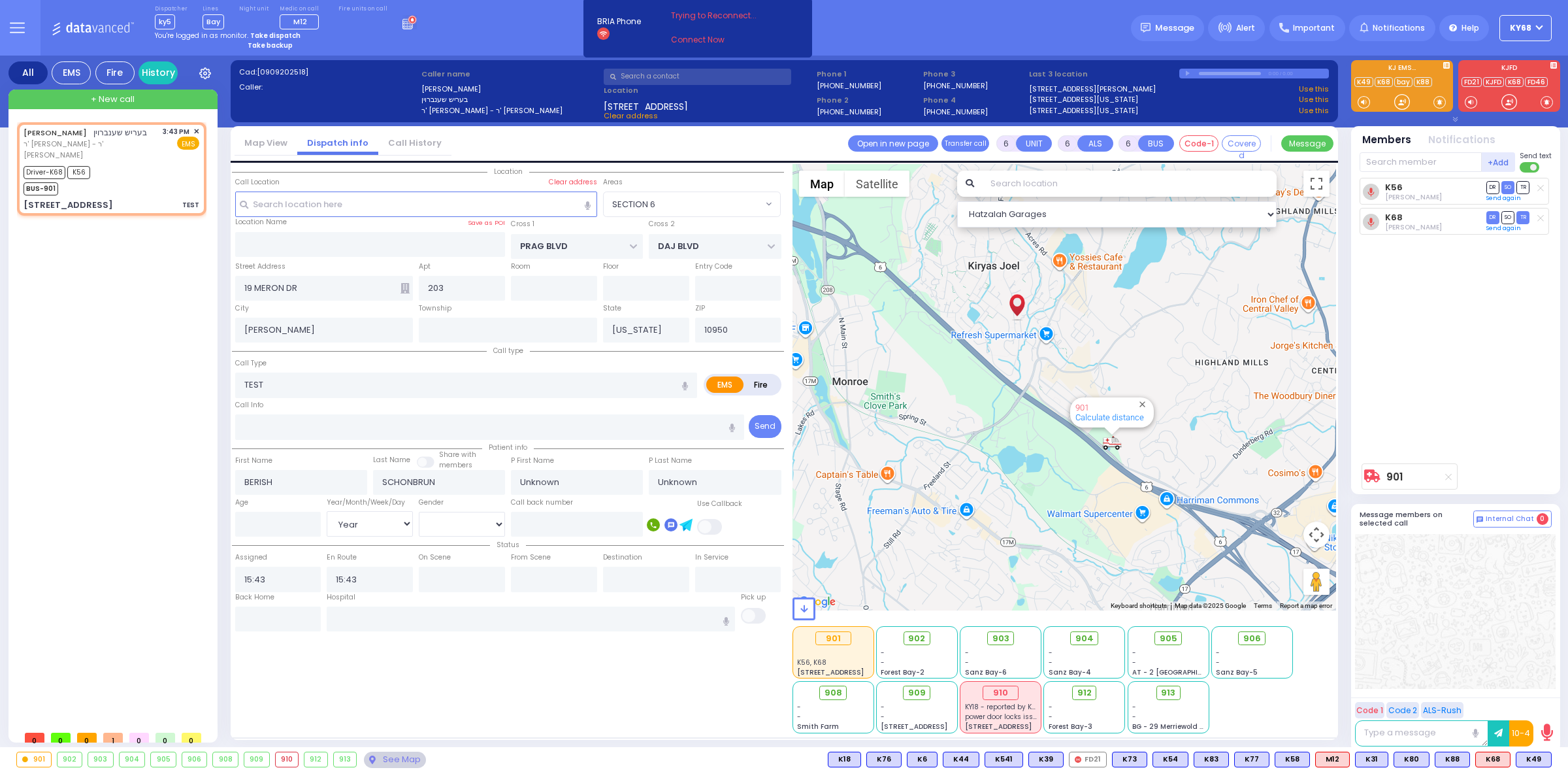
select select "Year"
select select "SECTION 6"
select select "Hatzalah Garages"
click at [284, 72] on span "[0909202518]" at bounding box center [283, 72] width 51 height 11
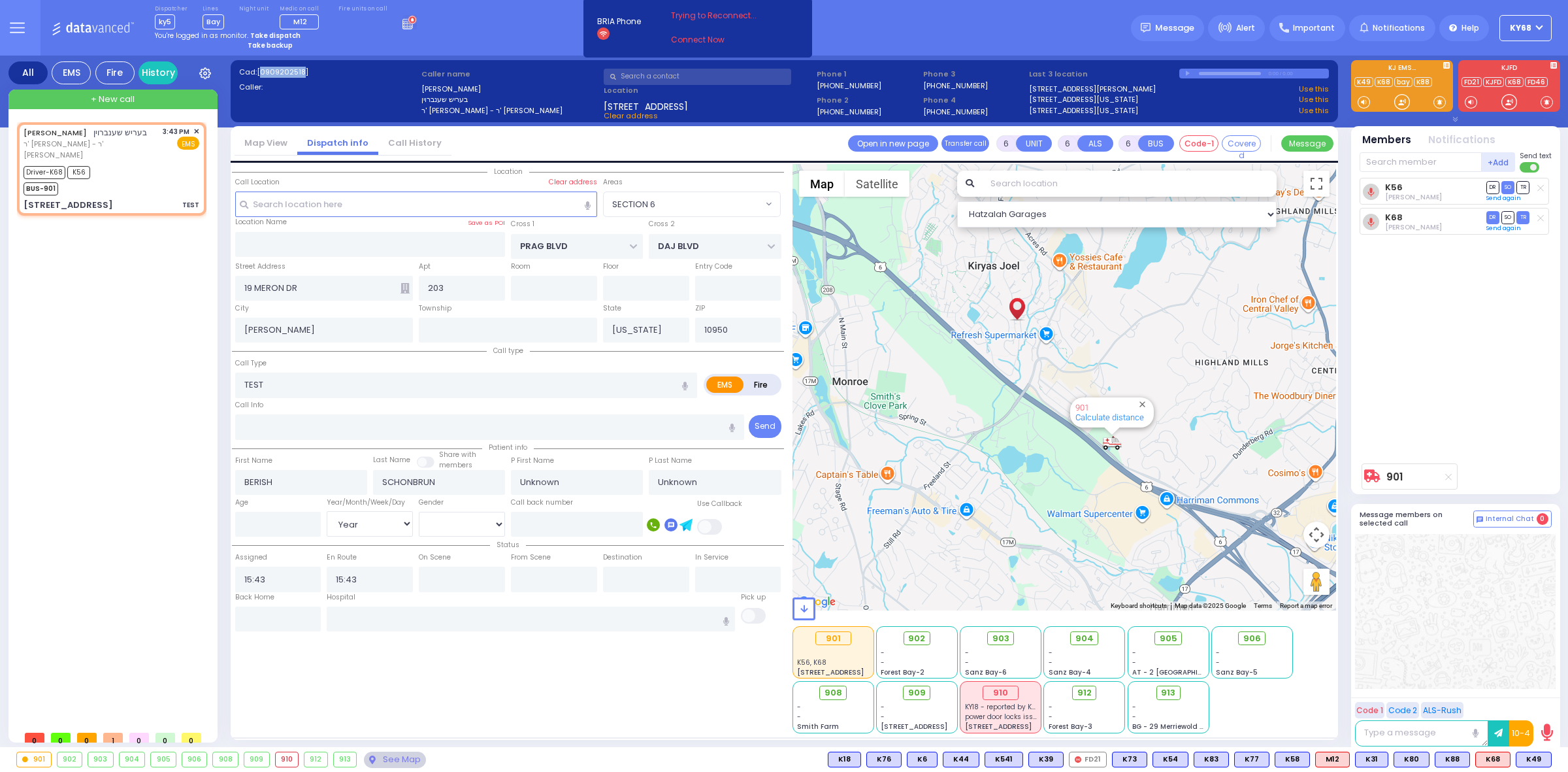
copy span "0909202518"
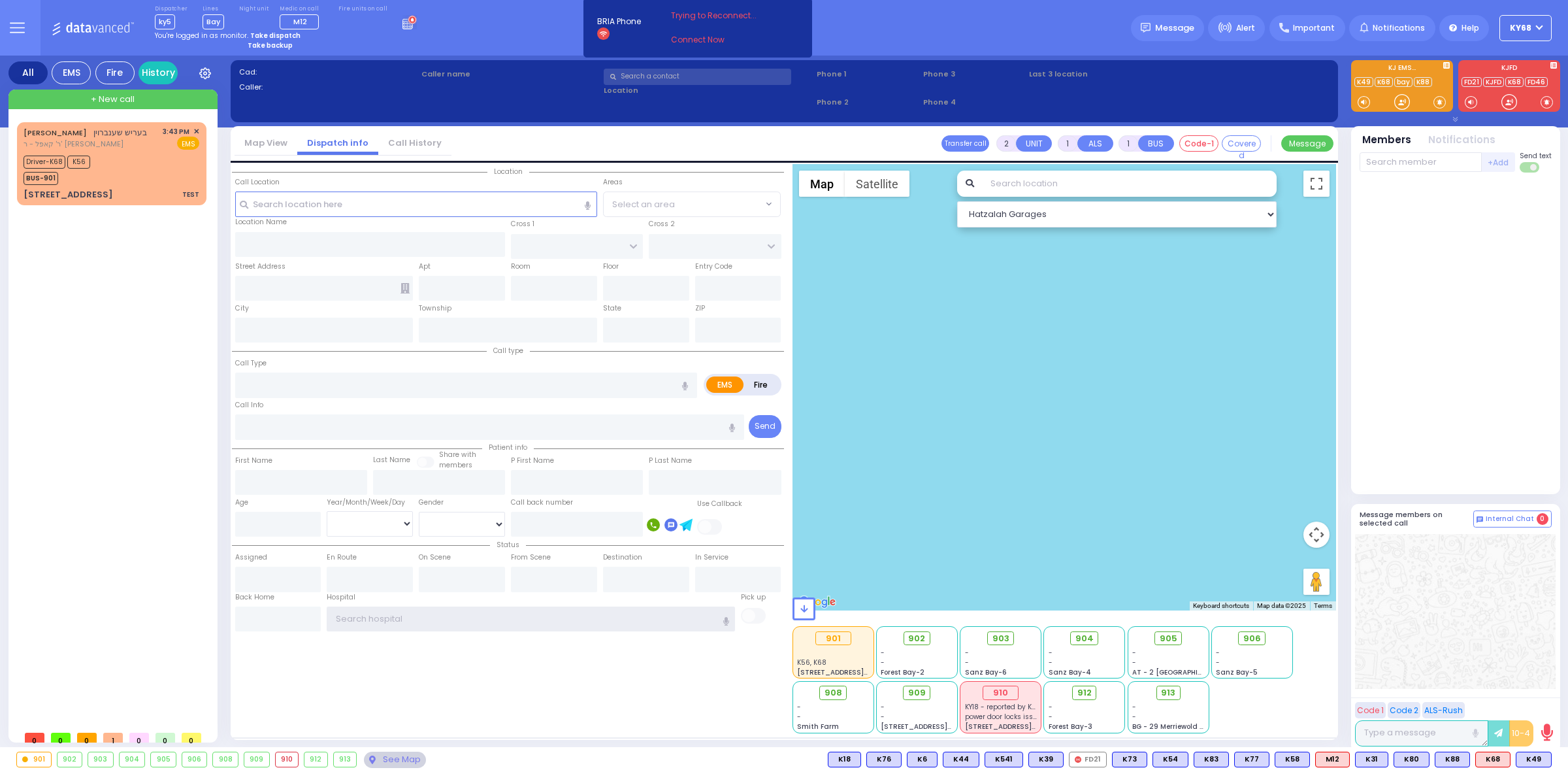
type input "ky68"
click at [116, 189] on div "19 MERON DR 203 TEST" at bounding box center [111, 194] width 176 height 13
type input "6"
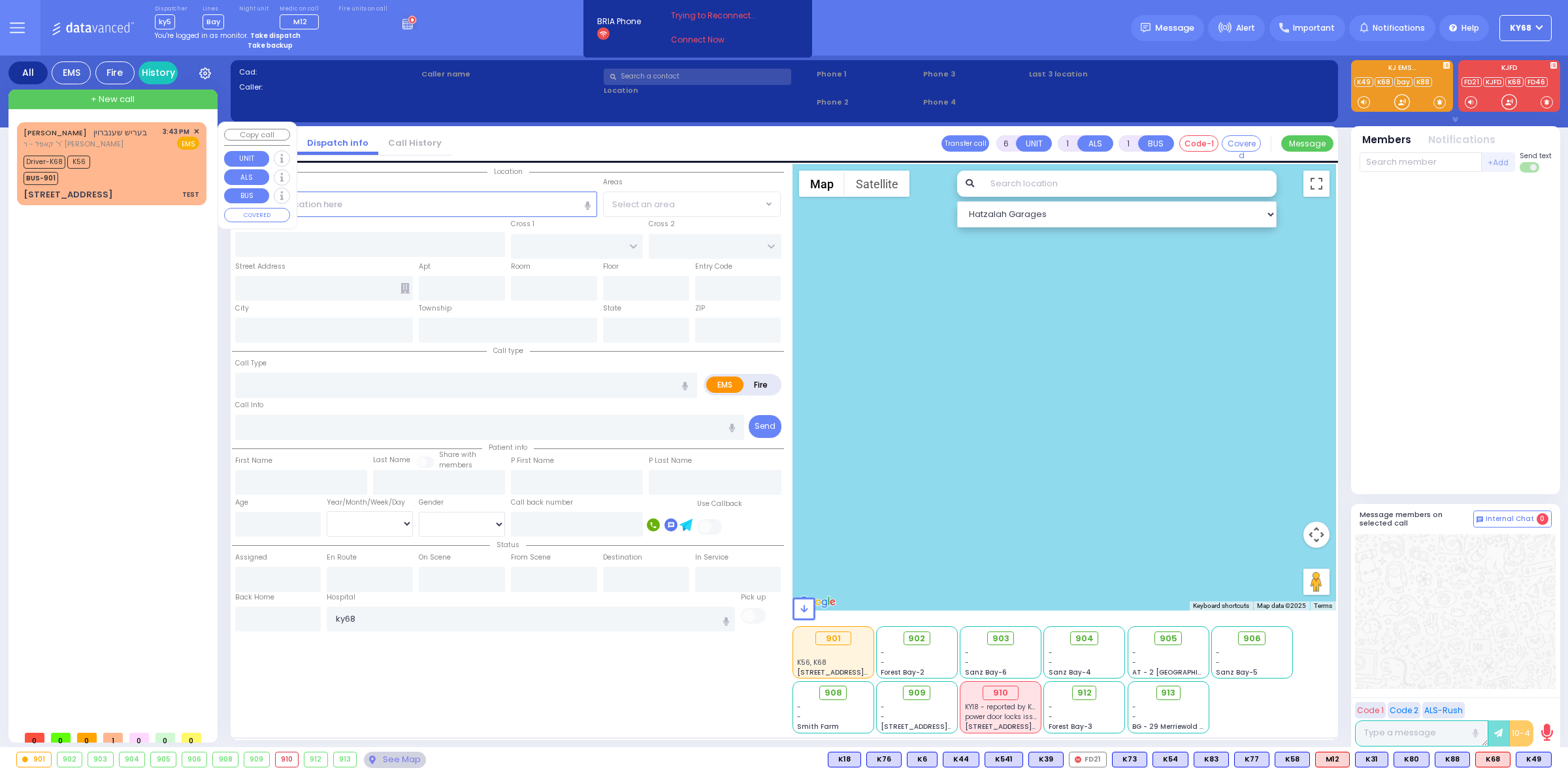
select select
type input "TEST"
radio input "true"
type input "BERISH"
type input "SCHONBRUN"
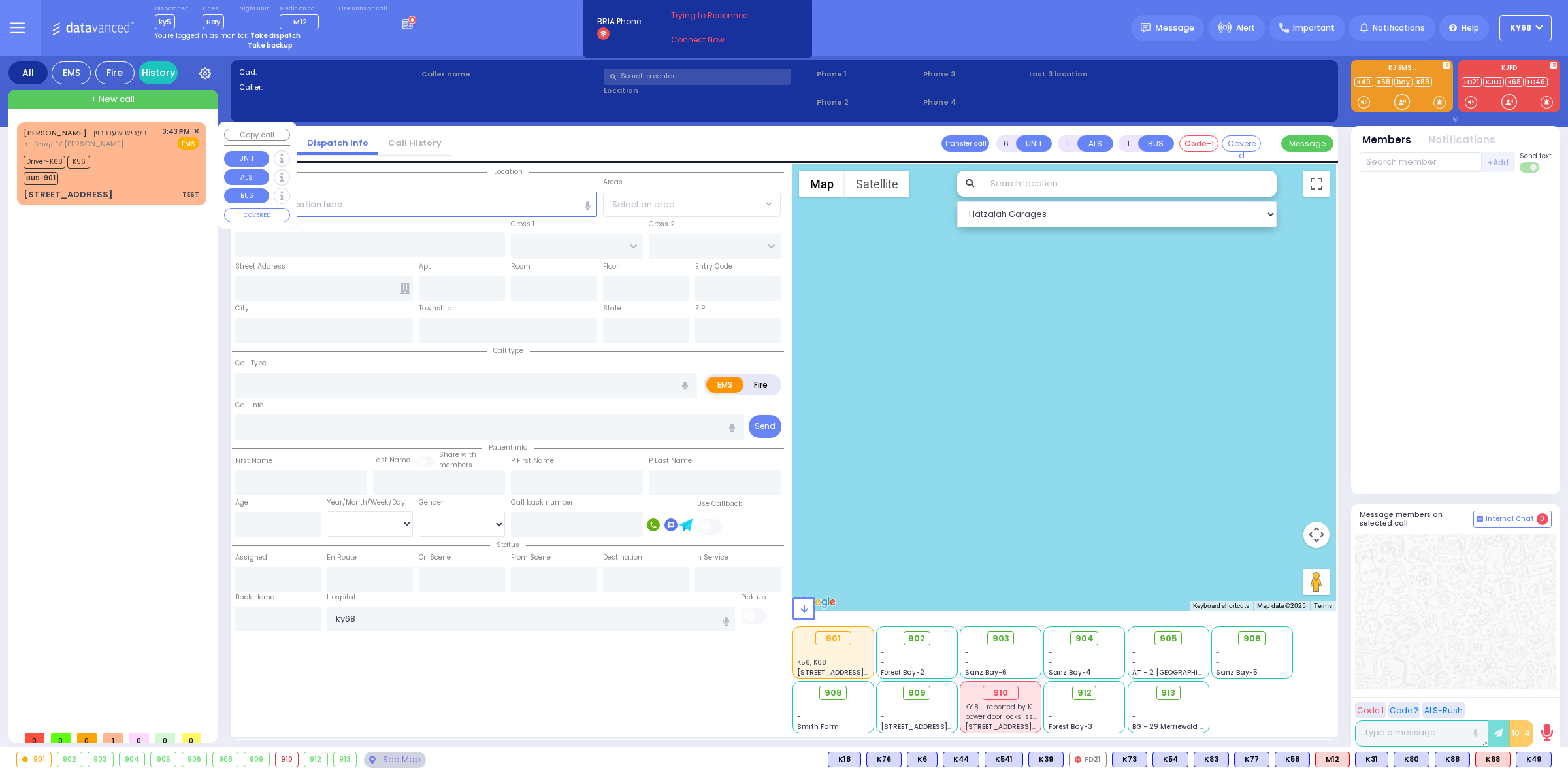
type input "Unknown"
select select "Year"
type input "15:43"
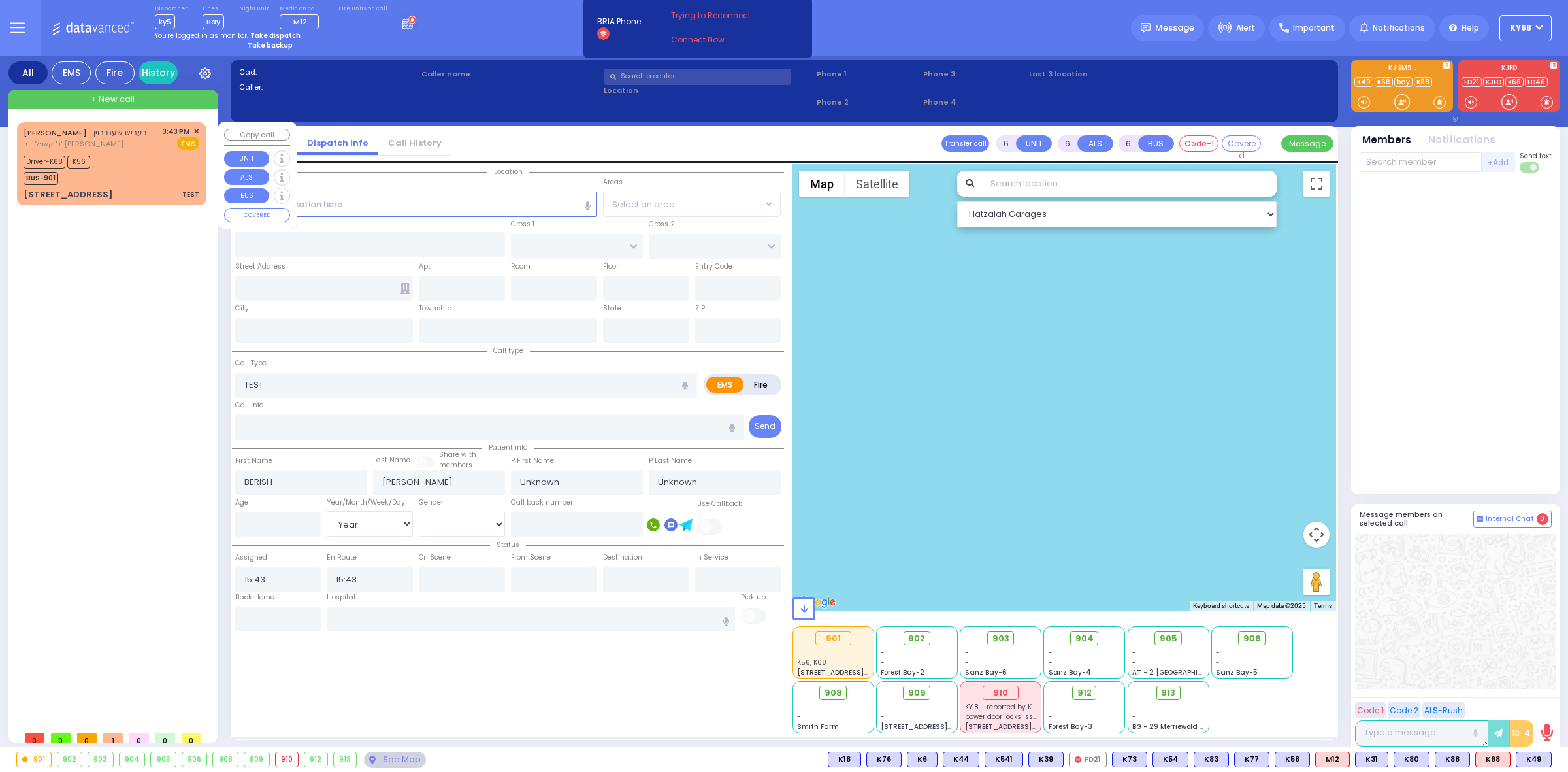
select select "Hatzalah Garages"
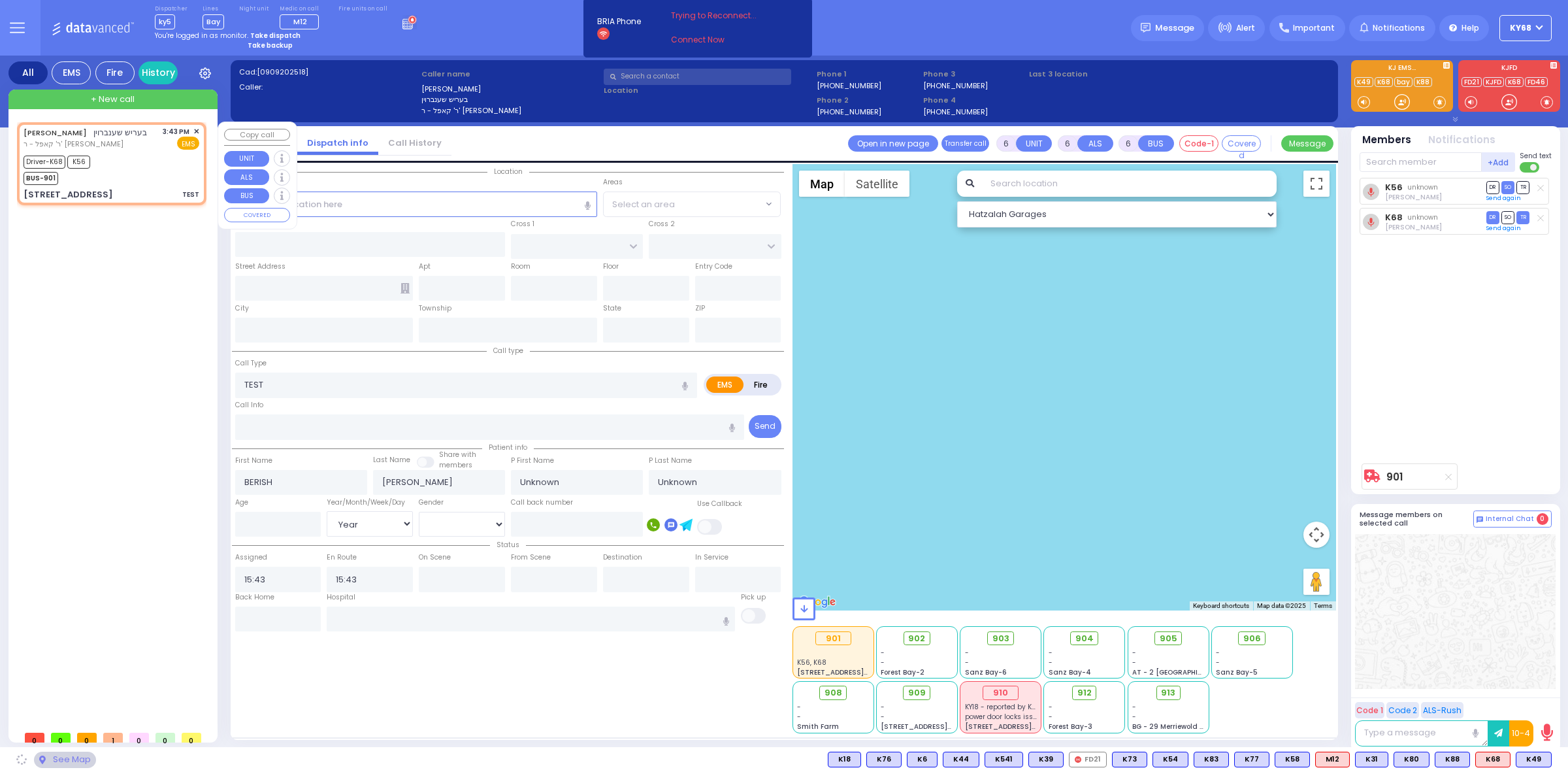
type input "PRAG BLVD"
type input "DAJ BLVD"
type input "19 MERON DR"
type input "203"
type input "Kiryas Joel"
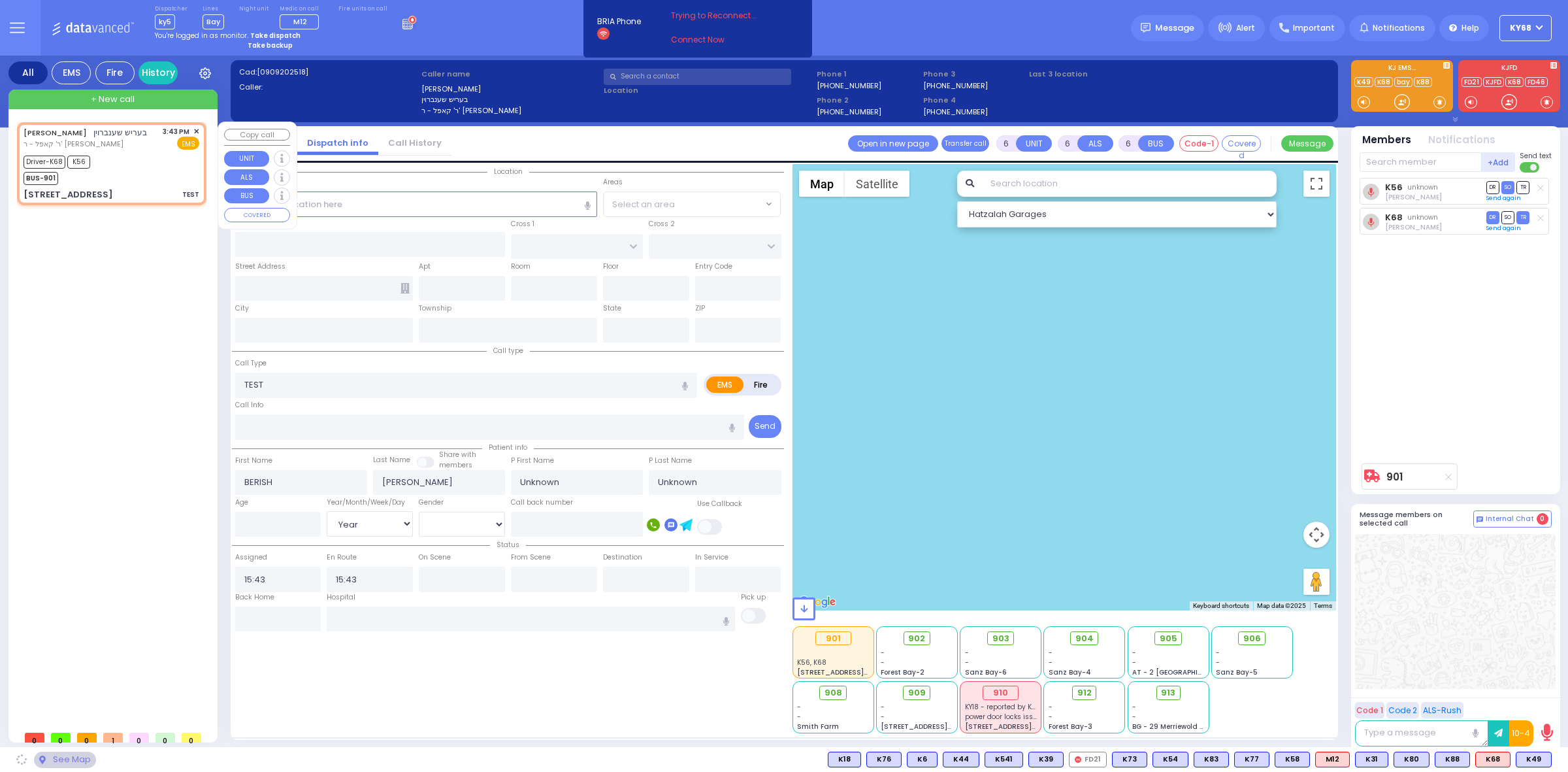
type input "[US_STATE]"
type input "10950"
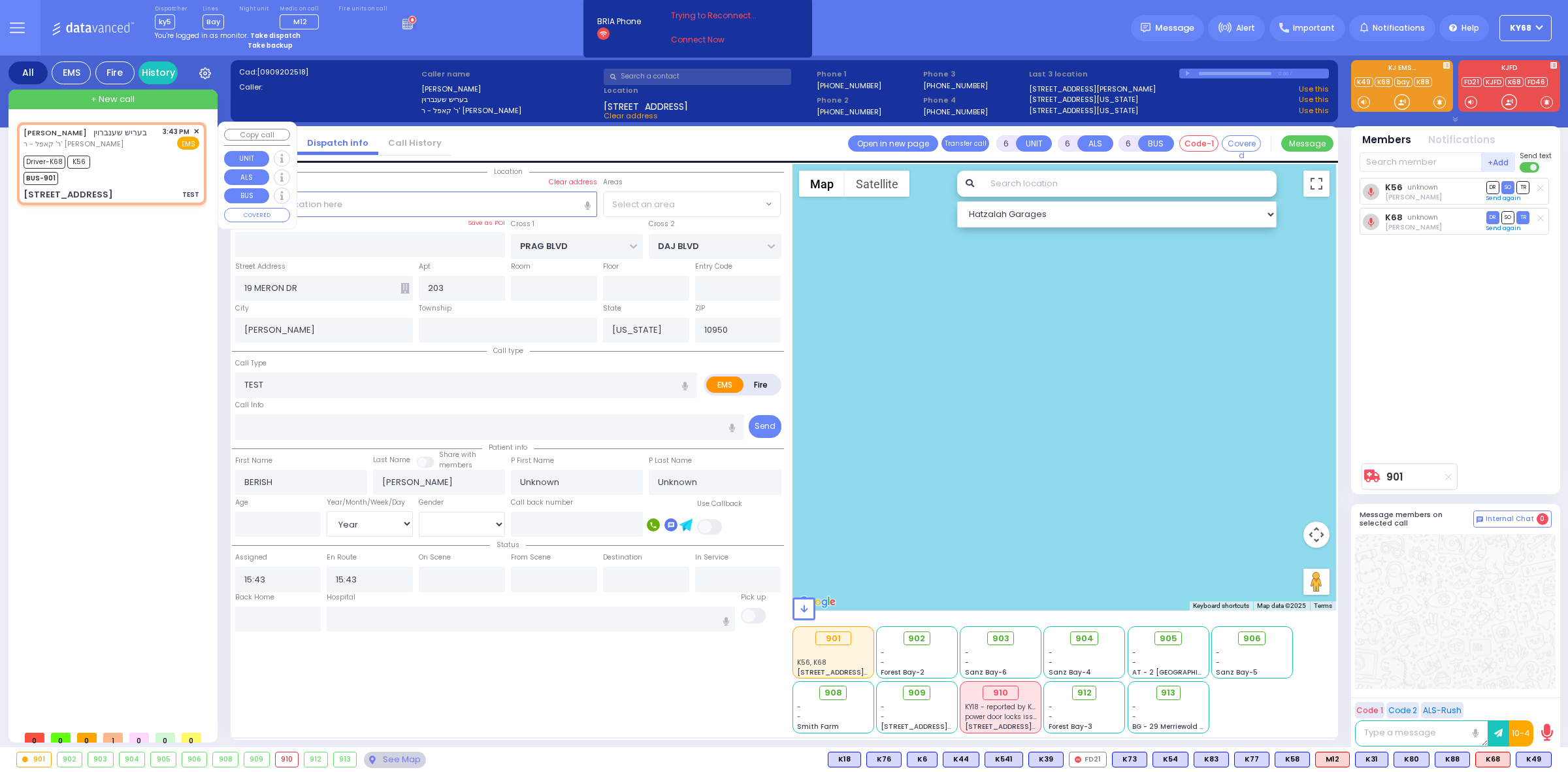
select select "SECTION 6"
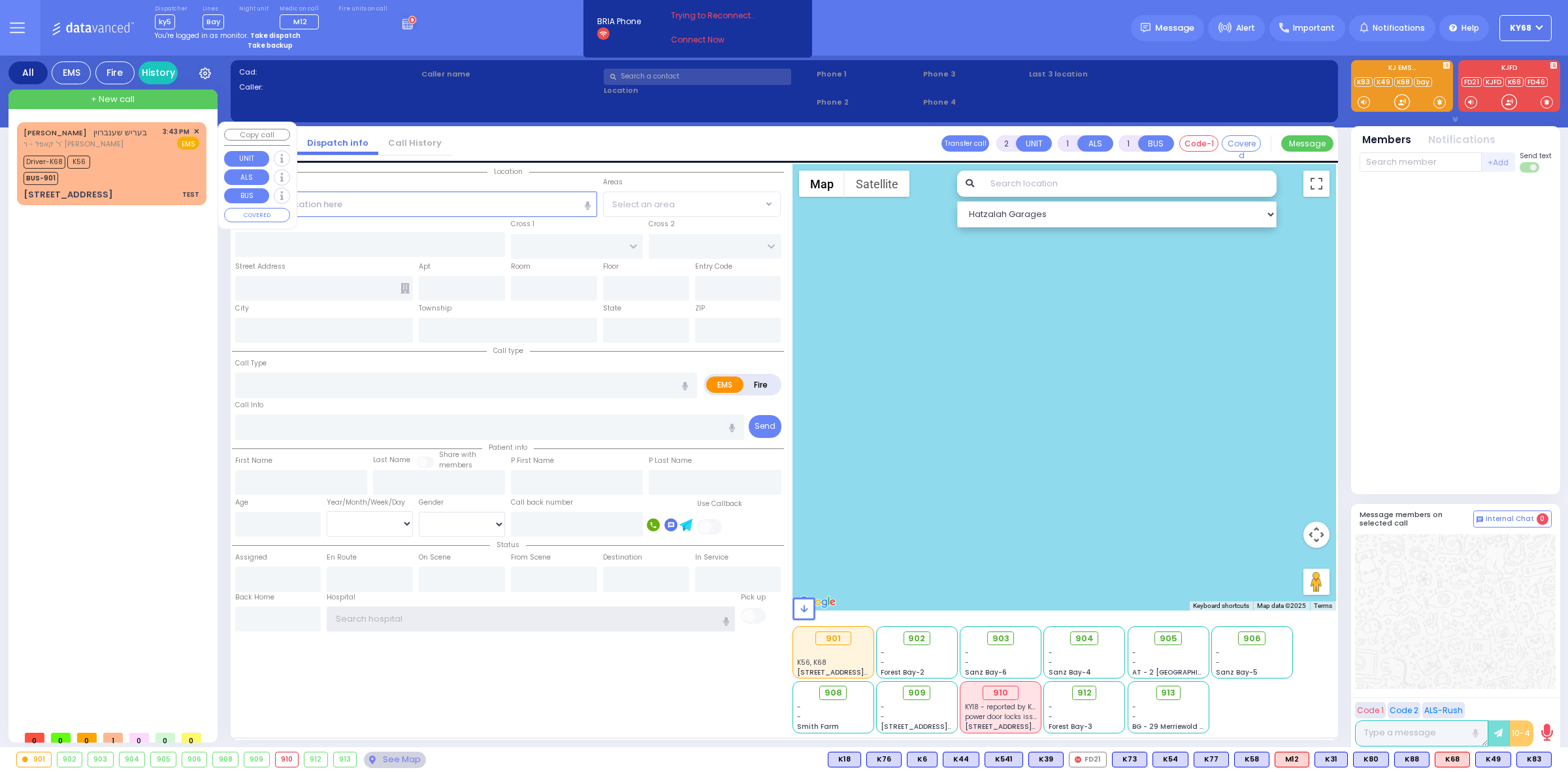
type input "ky68"
click at [160, 149] on div "[PERSON_NAME] בעריש שענברוין [PERSON_NAME] - ר' [PERSON_NAME] 3:43 PM ✕ EMS" at bounding box center [111, 138] width 176 height 24
type input "6"
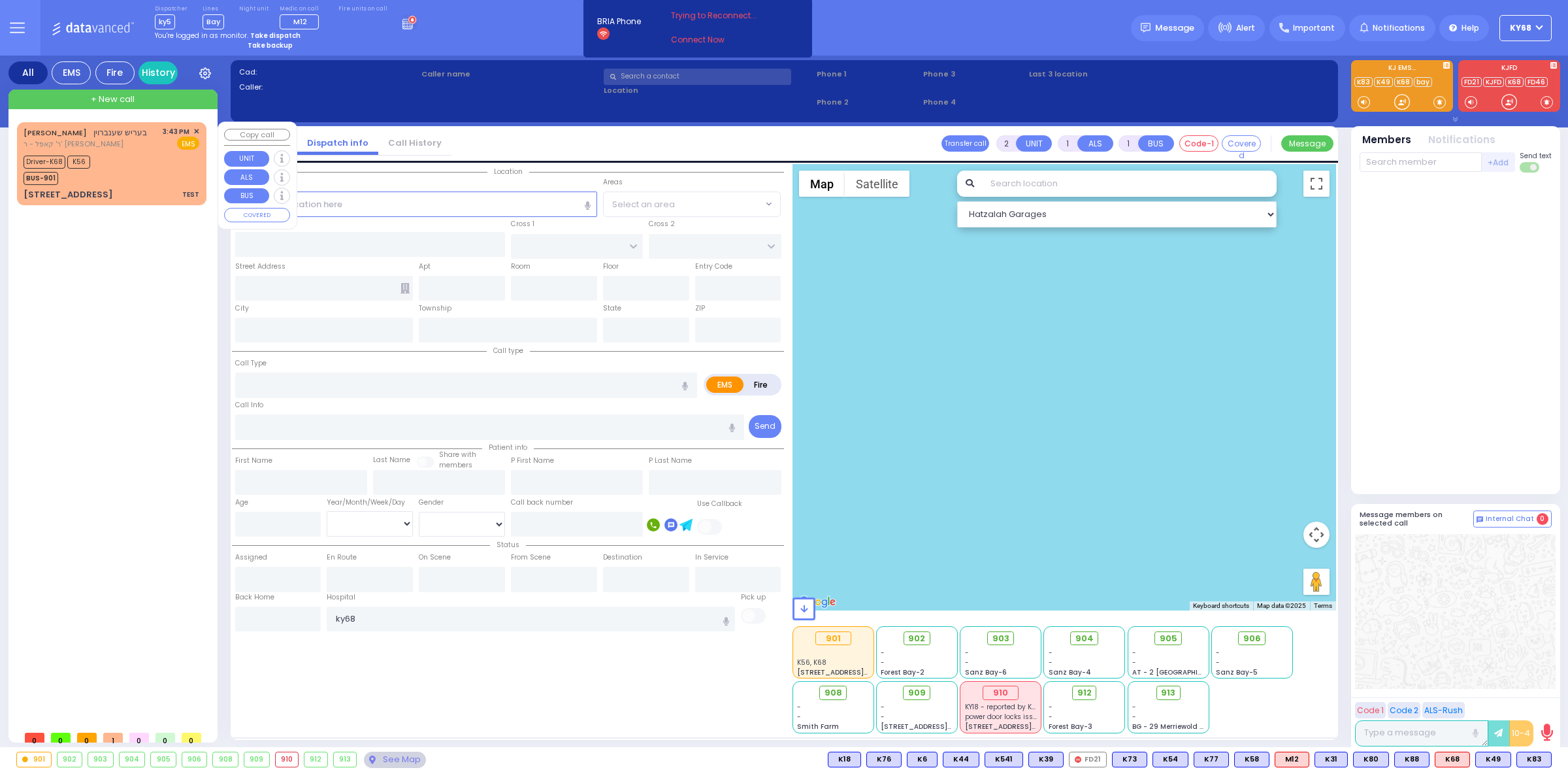
select select
type input "TEST"
radio input "true"
type input "BERISH"
type input "SCHONBRUN"
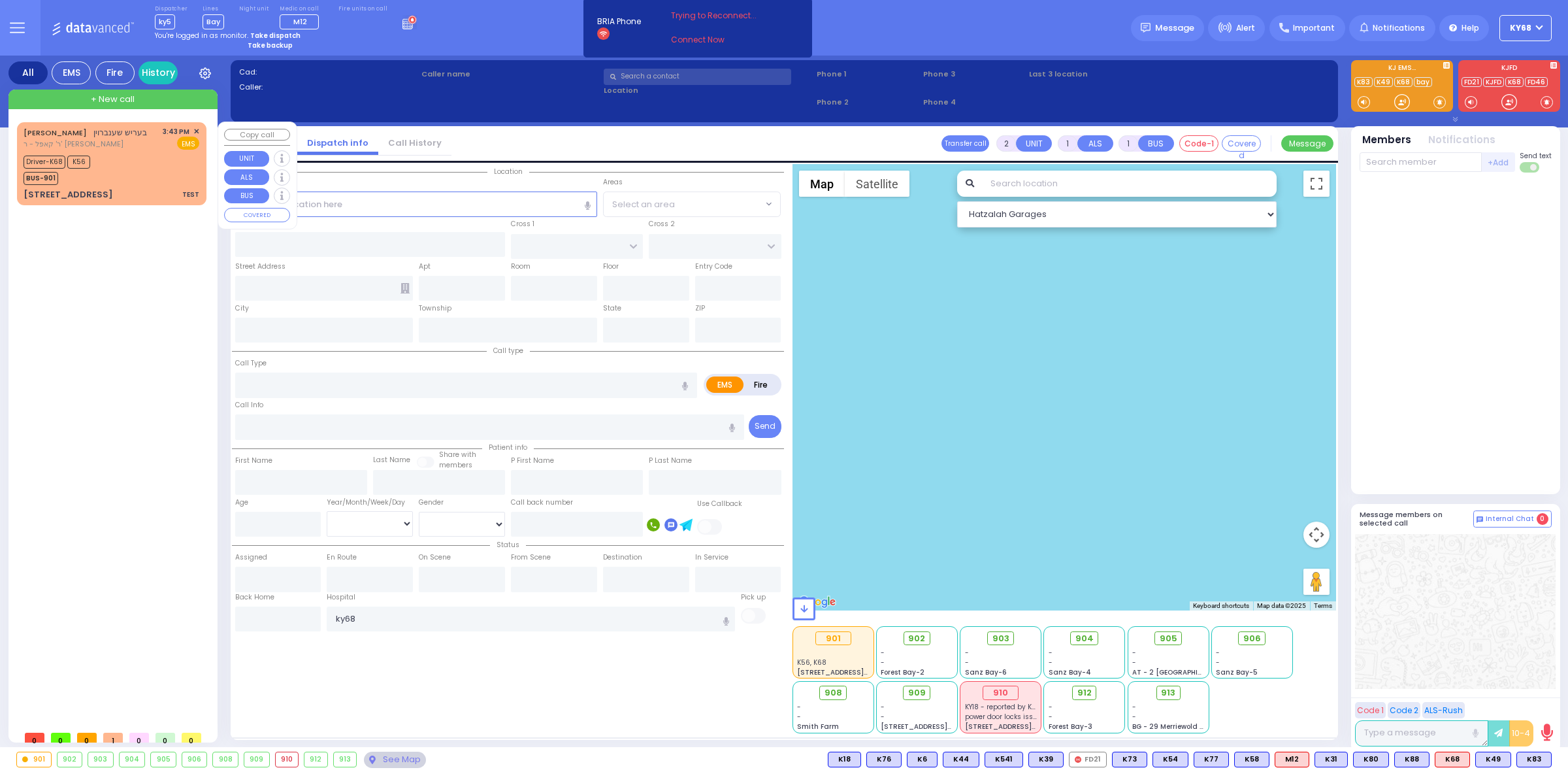
type input "Unknown"
select select "Year"
type input "15:43"
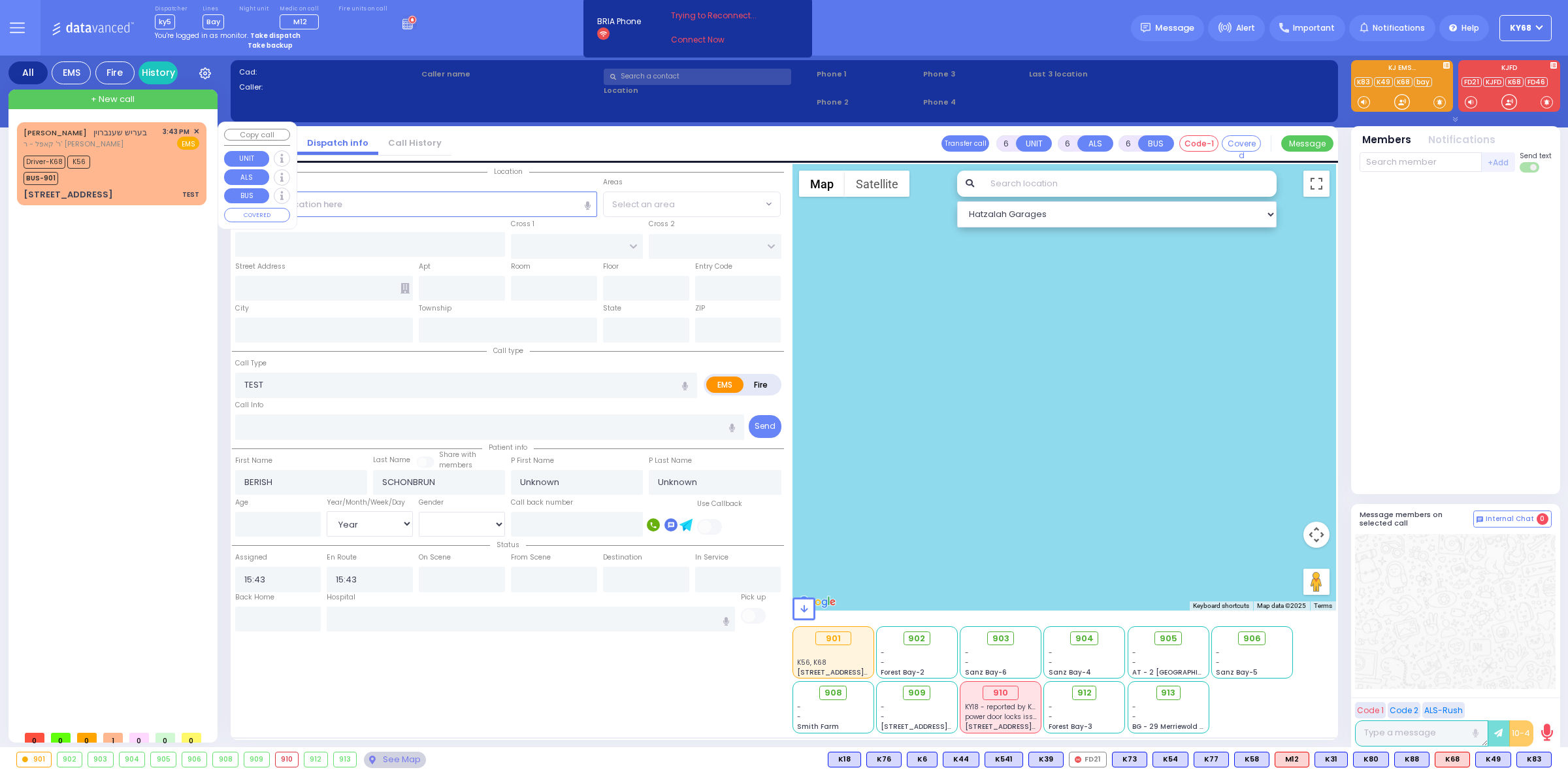
select select "Hatzalah Garages"
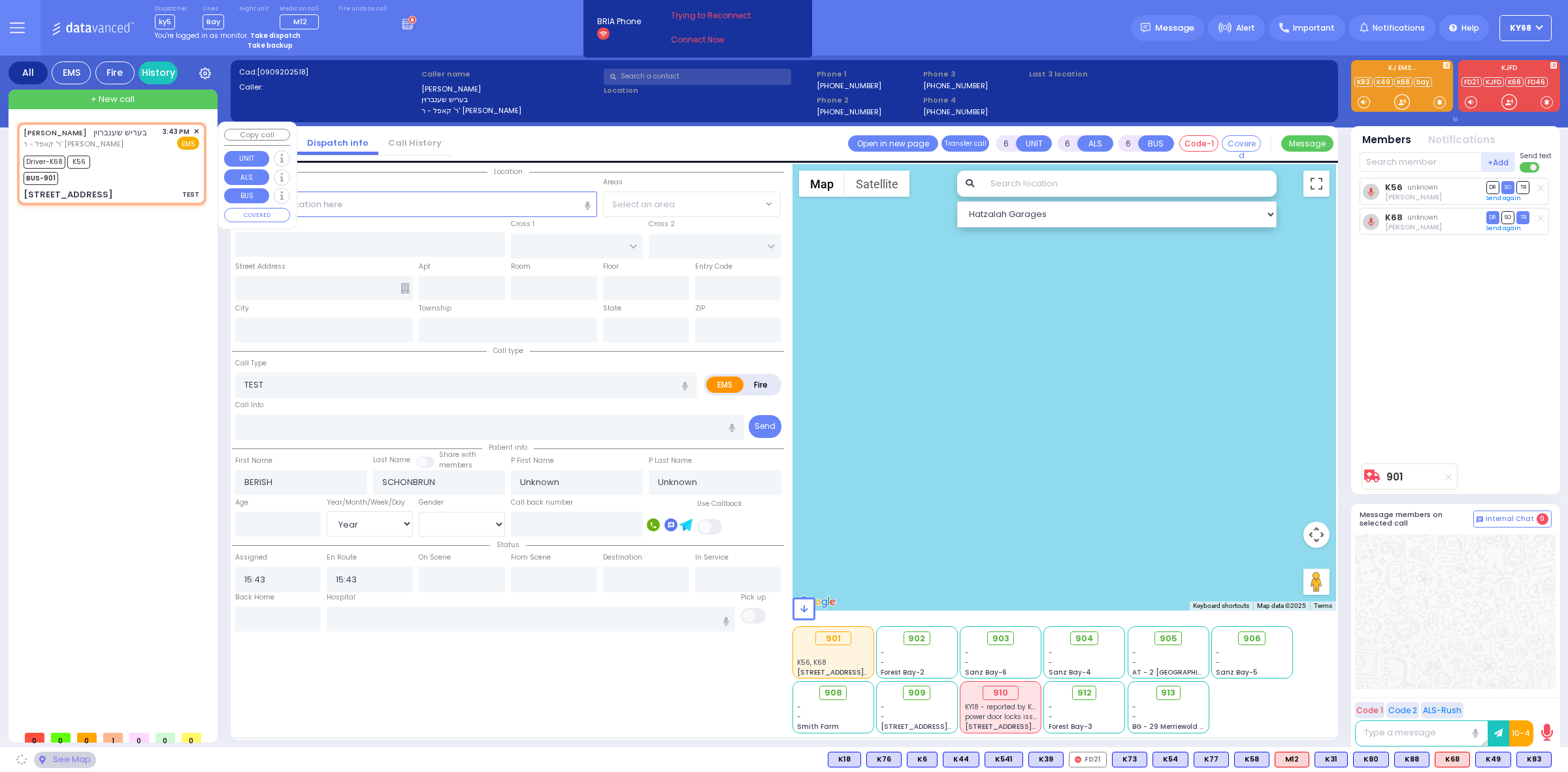
type input "PRAG BLVD"
type input "DAJ BLVD"
type input "19 MERON DR"
type input "203"
type input "[PERSON_NAME]"
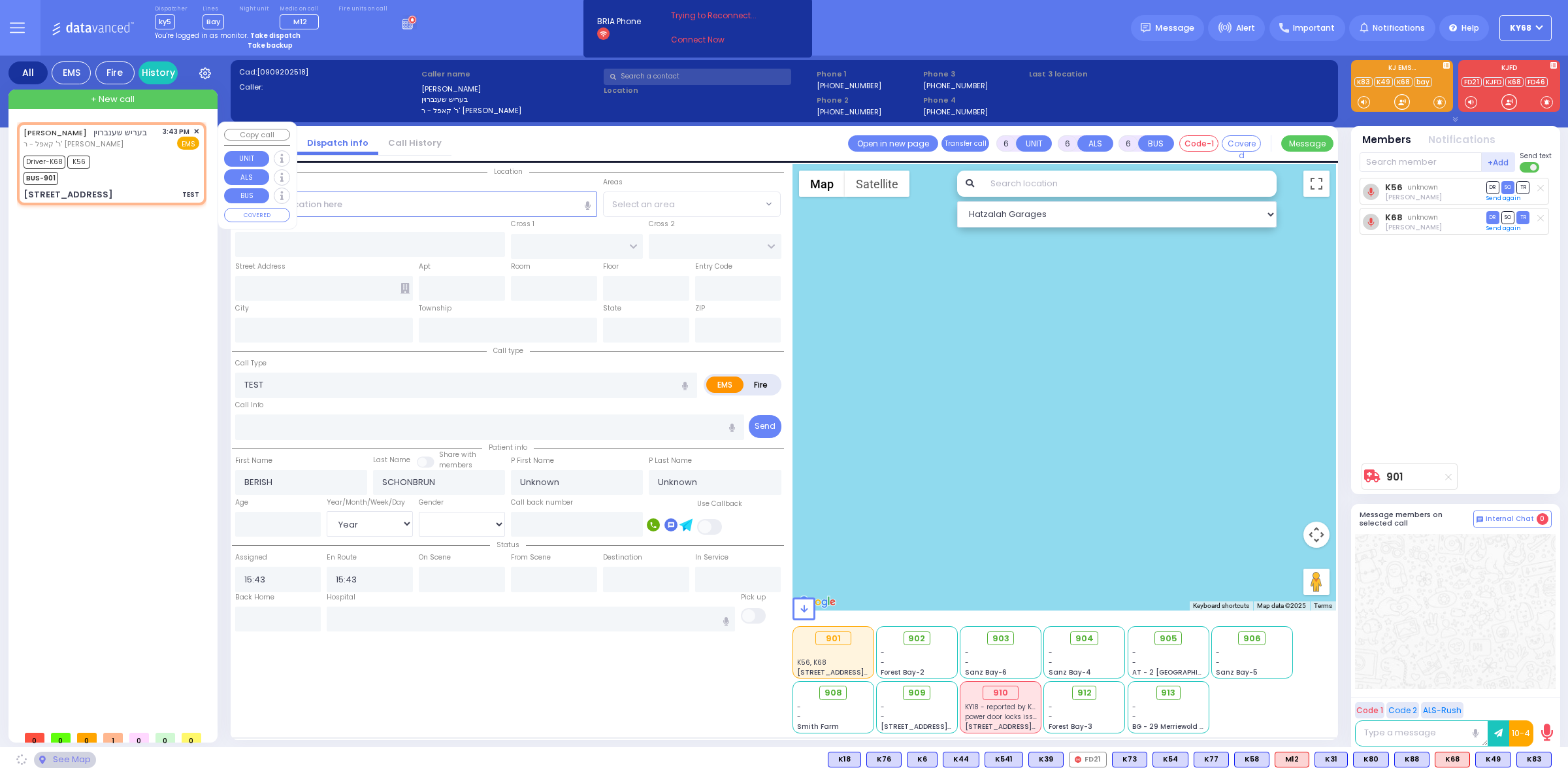
type input "[US_STATE]"
type input "10950"
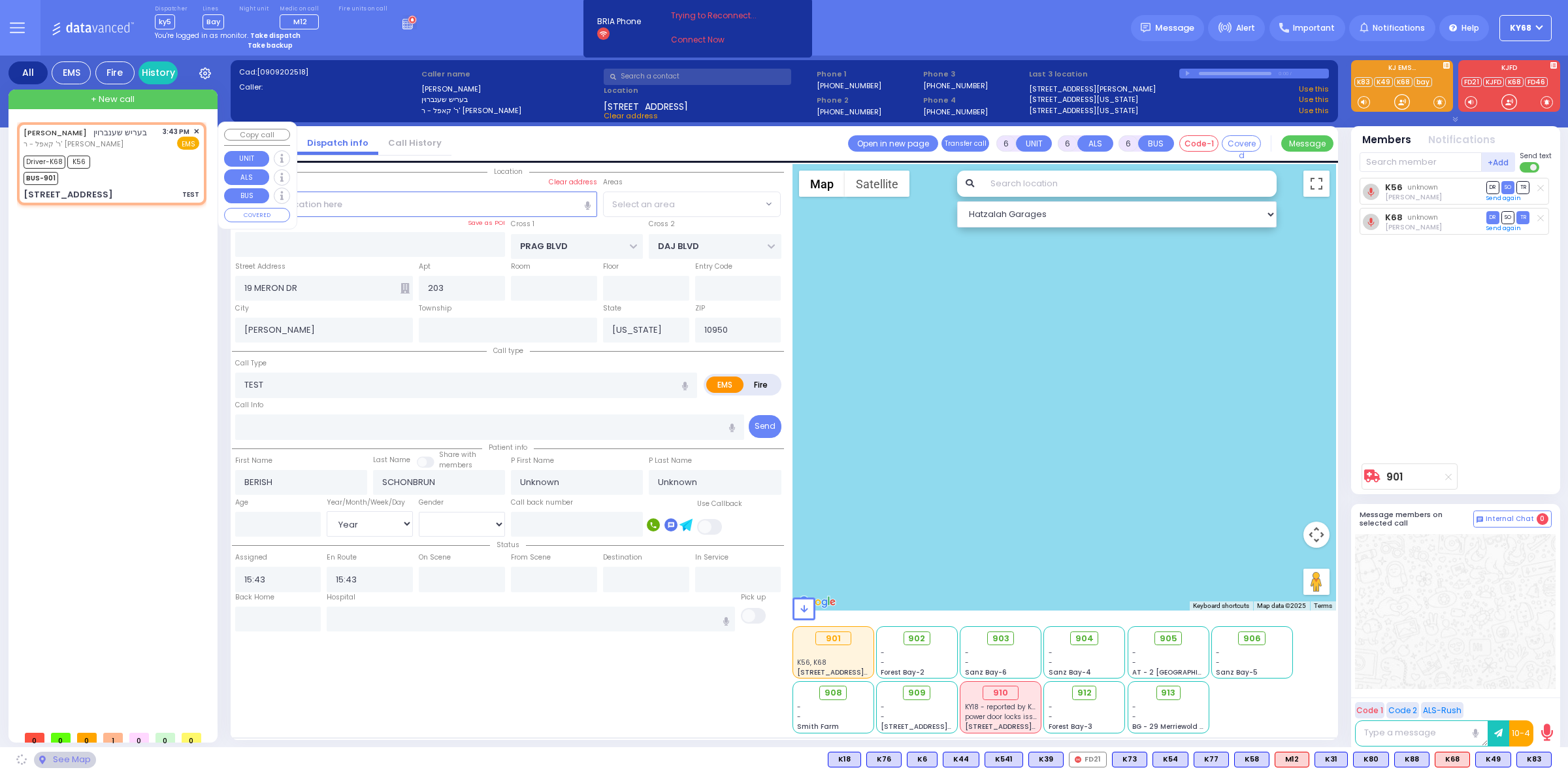
select select "SECTION 6"
click at [197, 130] on span "✕" at bounding box center [196, 132] width 6 height 11
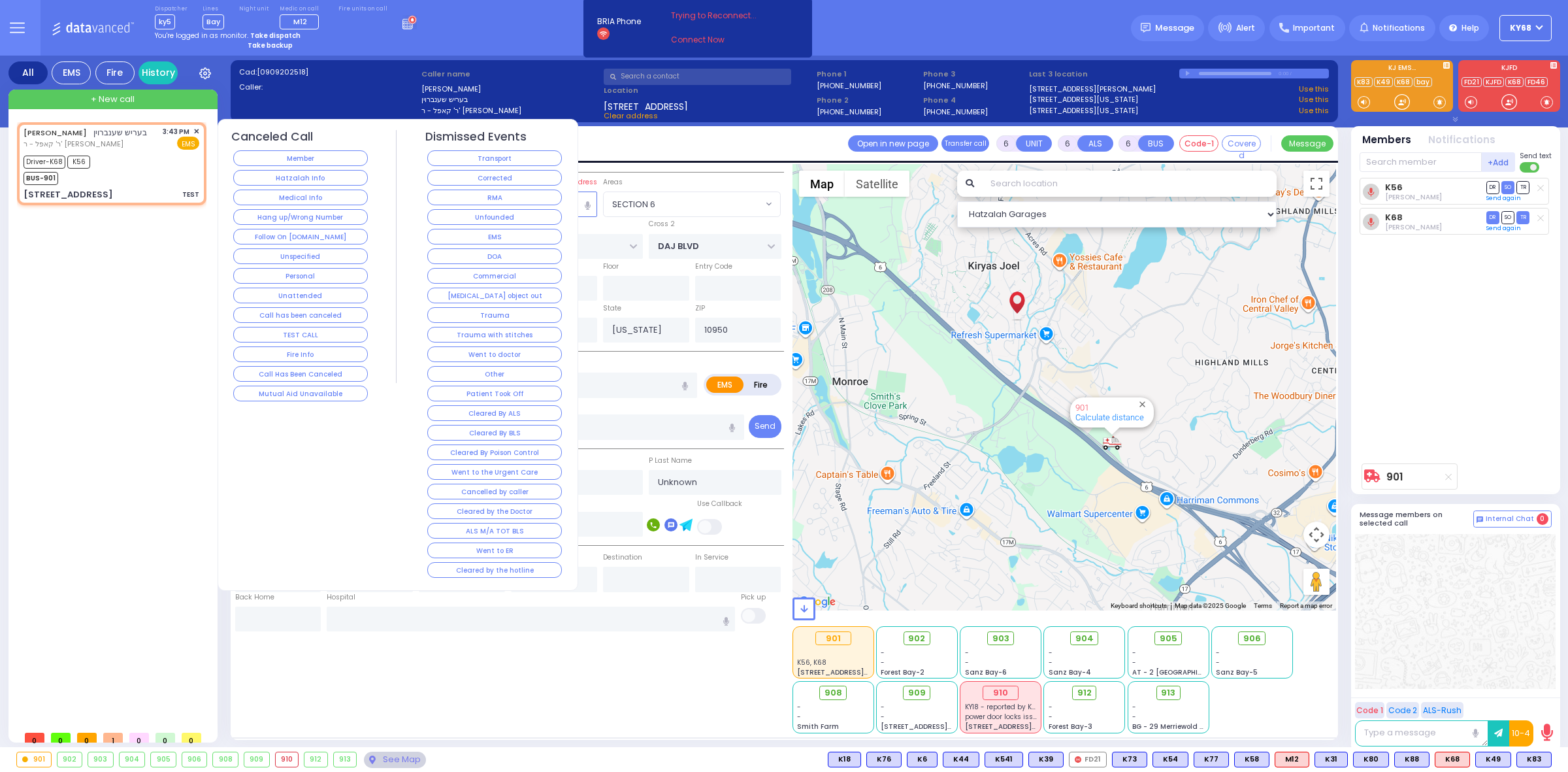
click at [328, 329] on button "TEST CALL" at bounding box center [300, 335] width 134 height 16
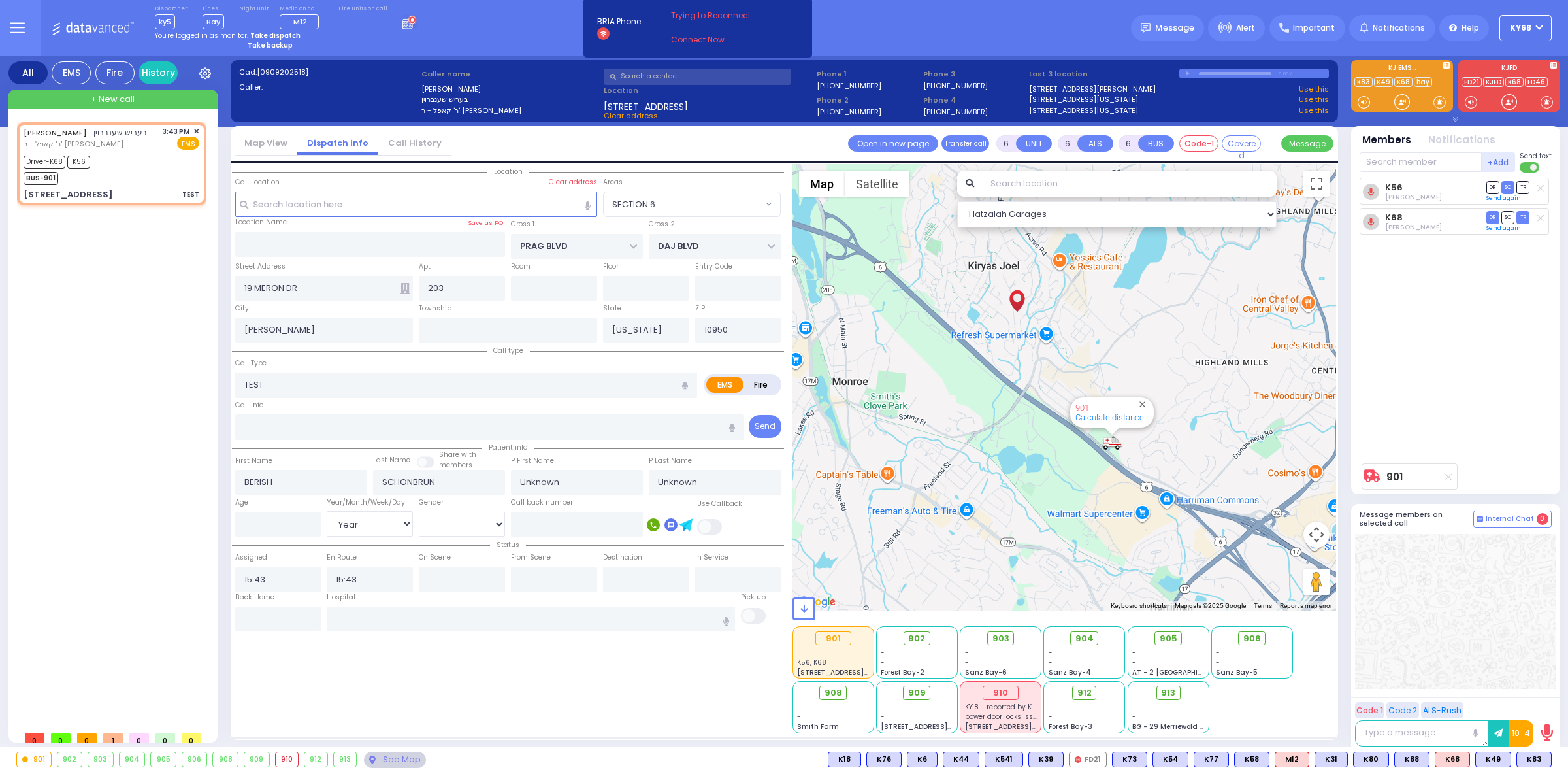
select select
radio input "true"
select select
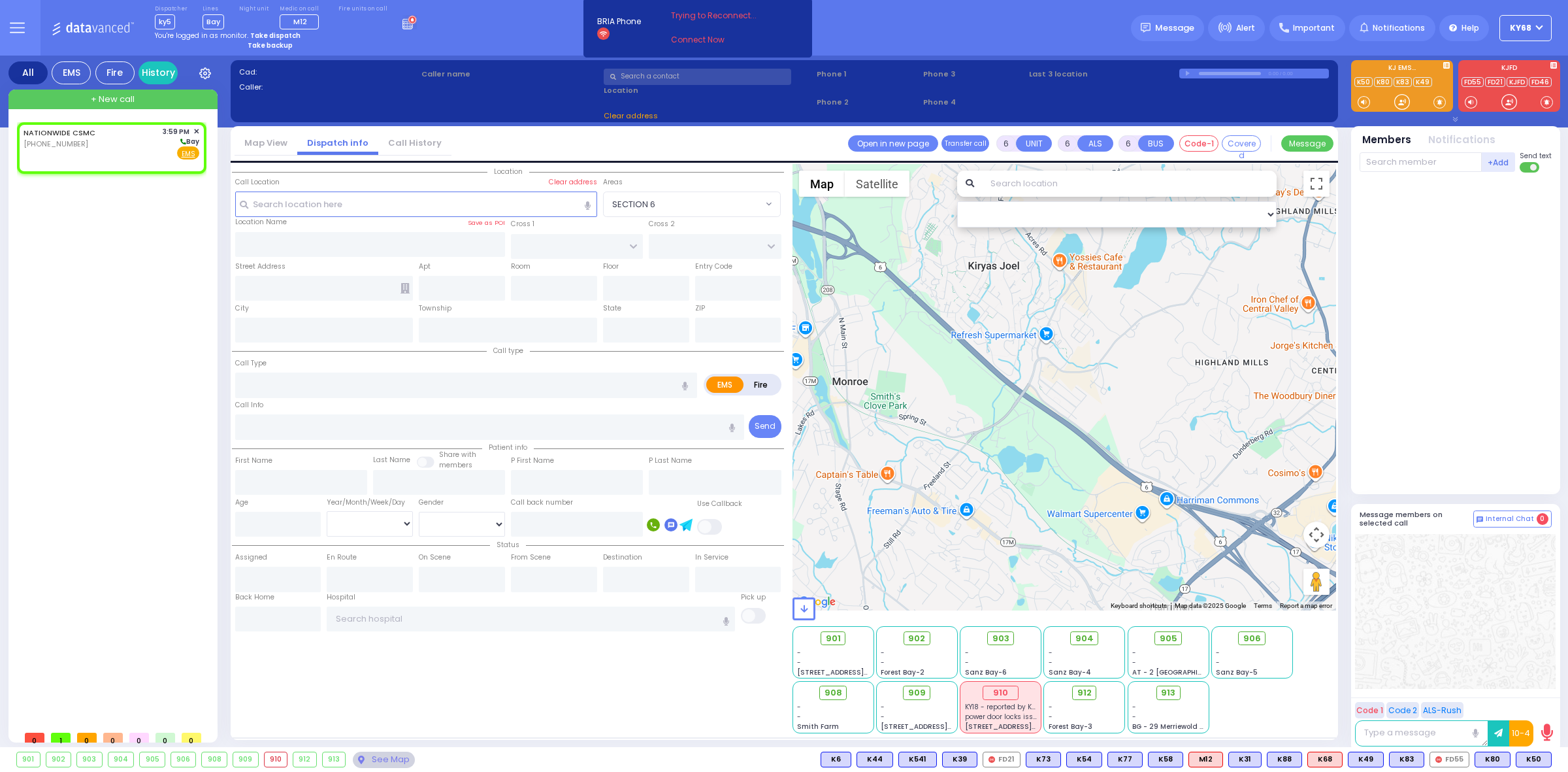
type input "2"
type input "1"
select select
radio input "true"
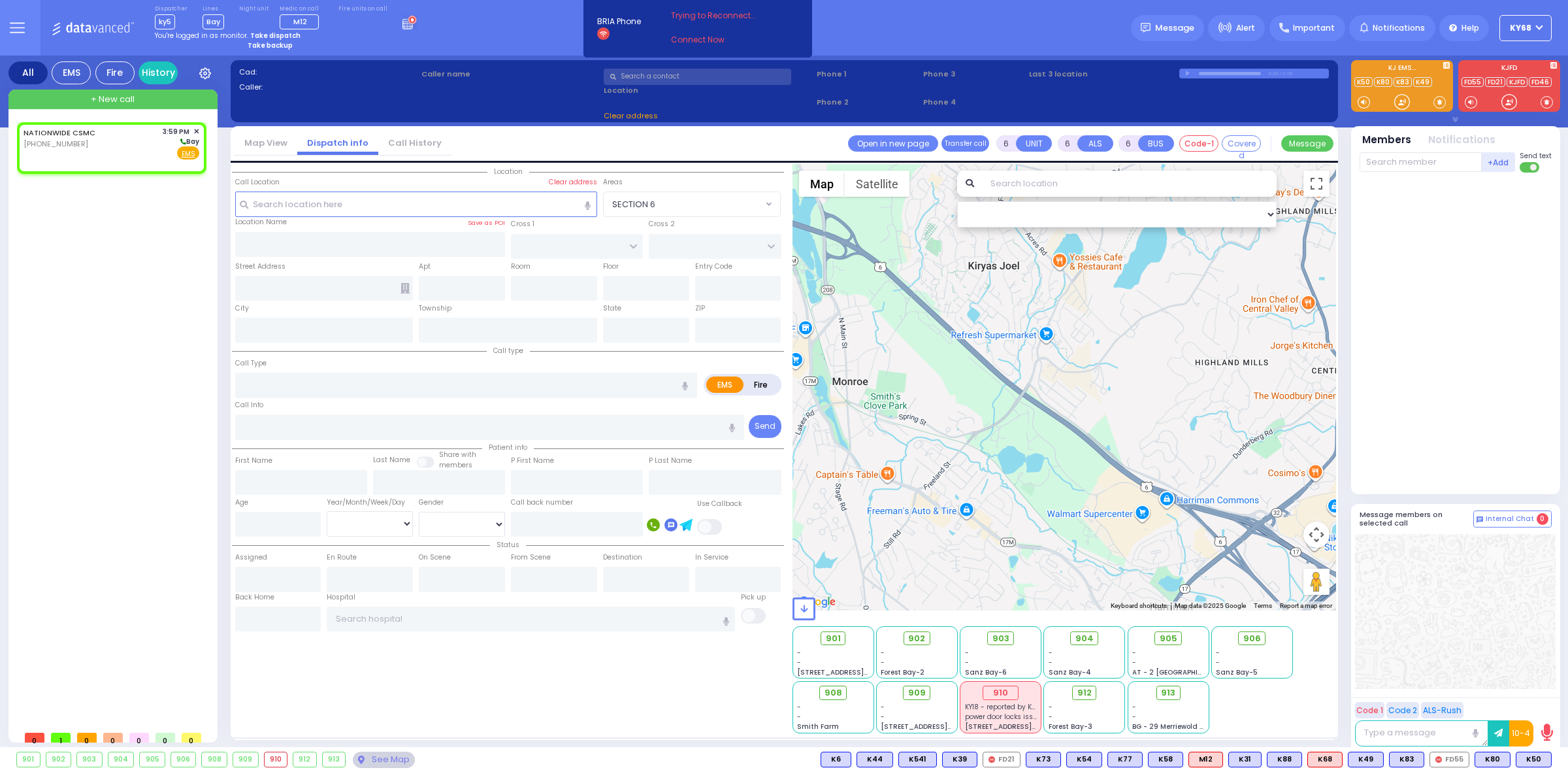
select select
type input "15:59"
select select "Hatzalah Garages"
select select
radio input "true"
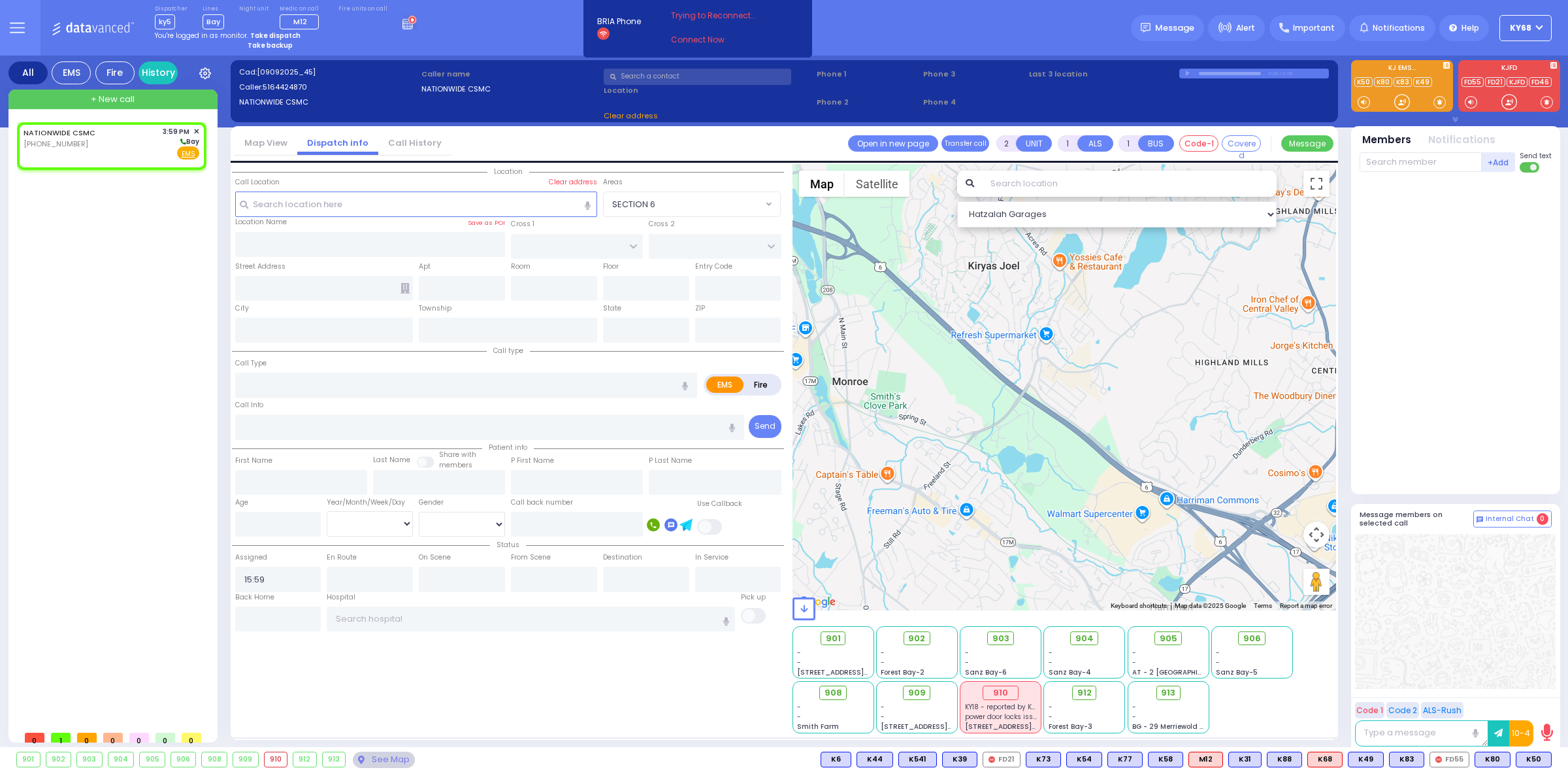
select select
select select "Hatzalah Garages"
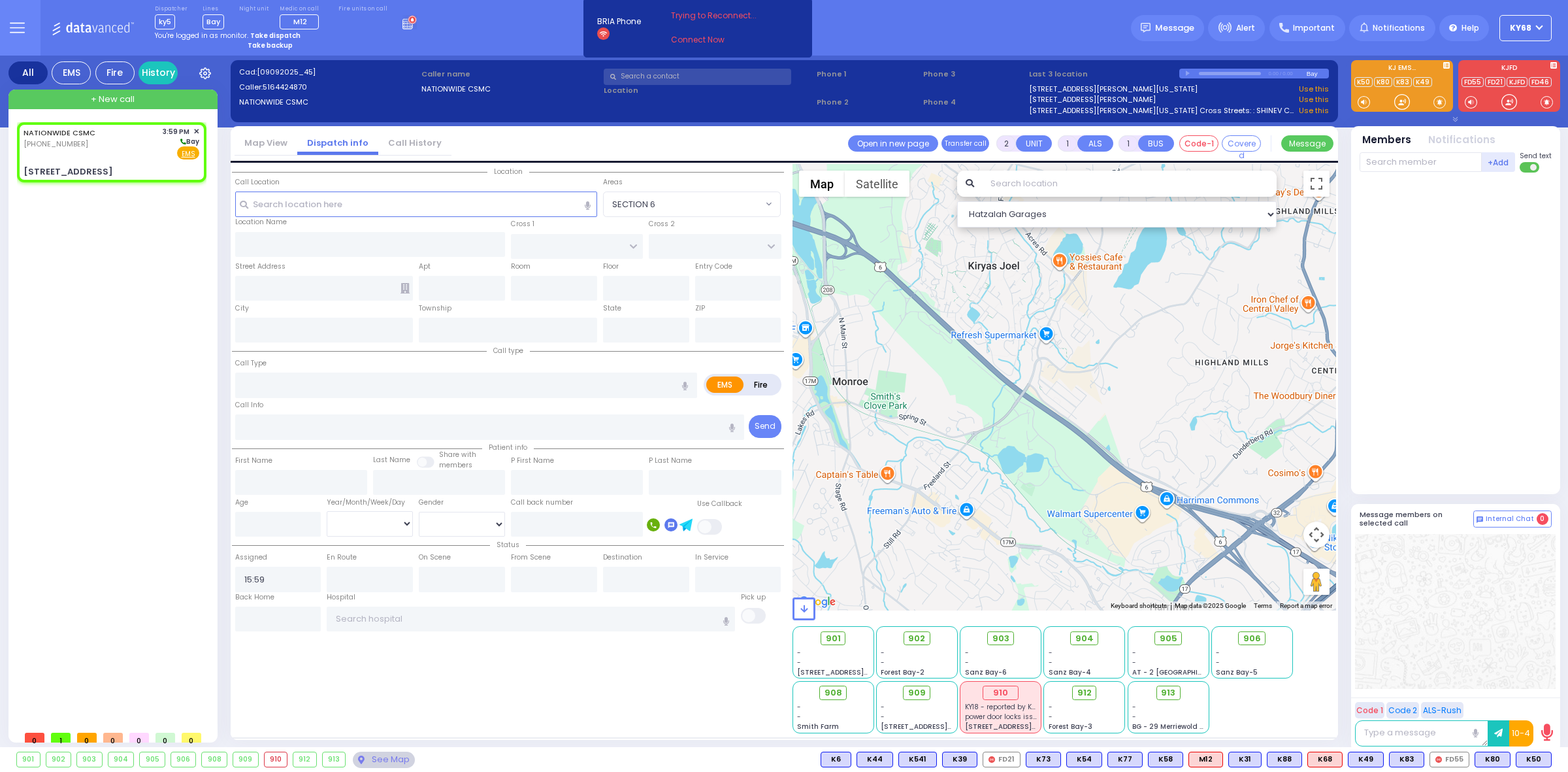
select select
radio input "true"
select select
select select "Hatzalah Garages"
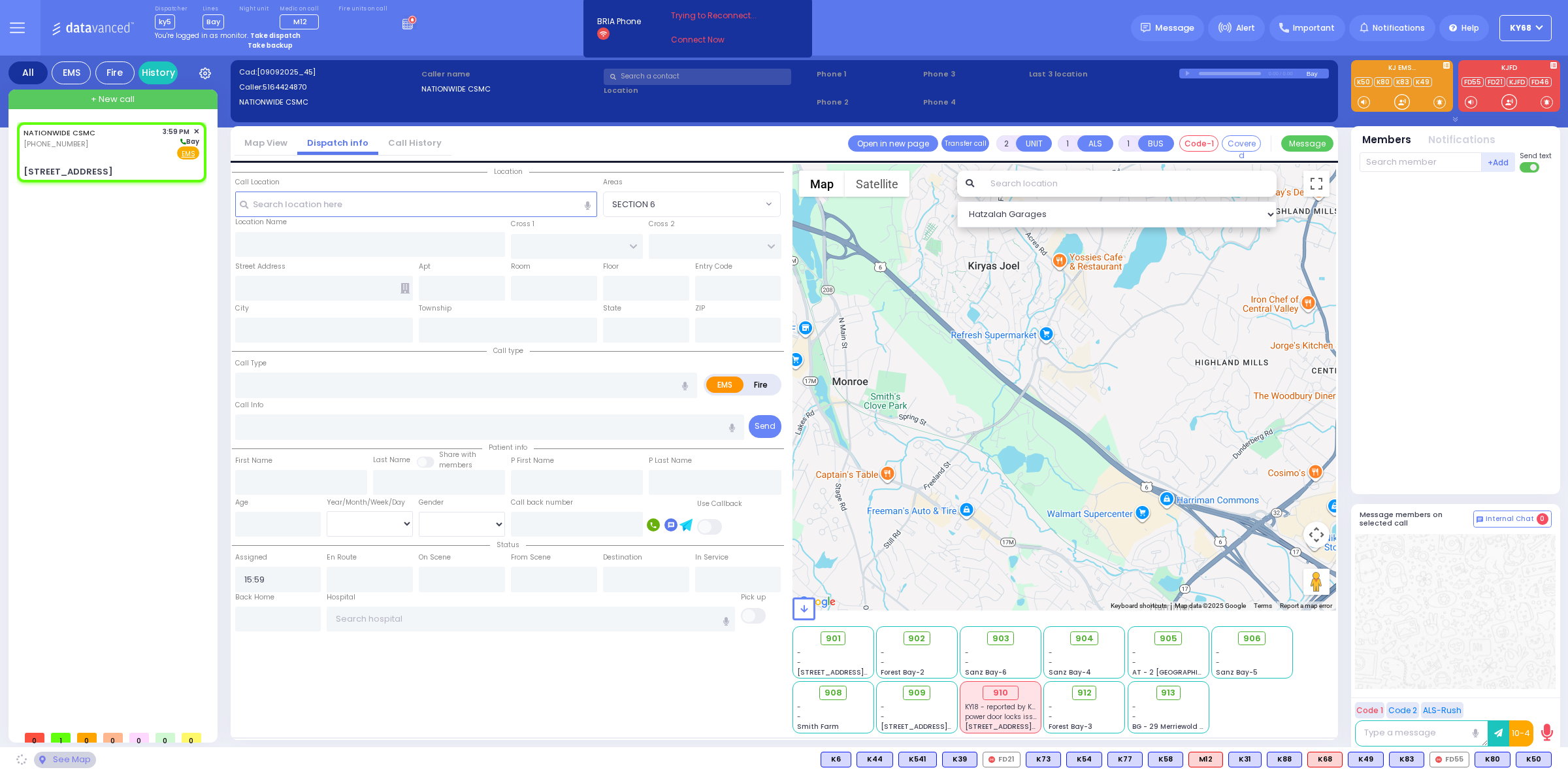
type input "QUICKWAY RD"
type input "CARTER LN"
type input "35 Forest Road"
type input "Monroe"
type input "[US_STATE]"
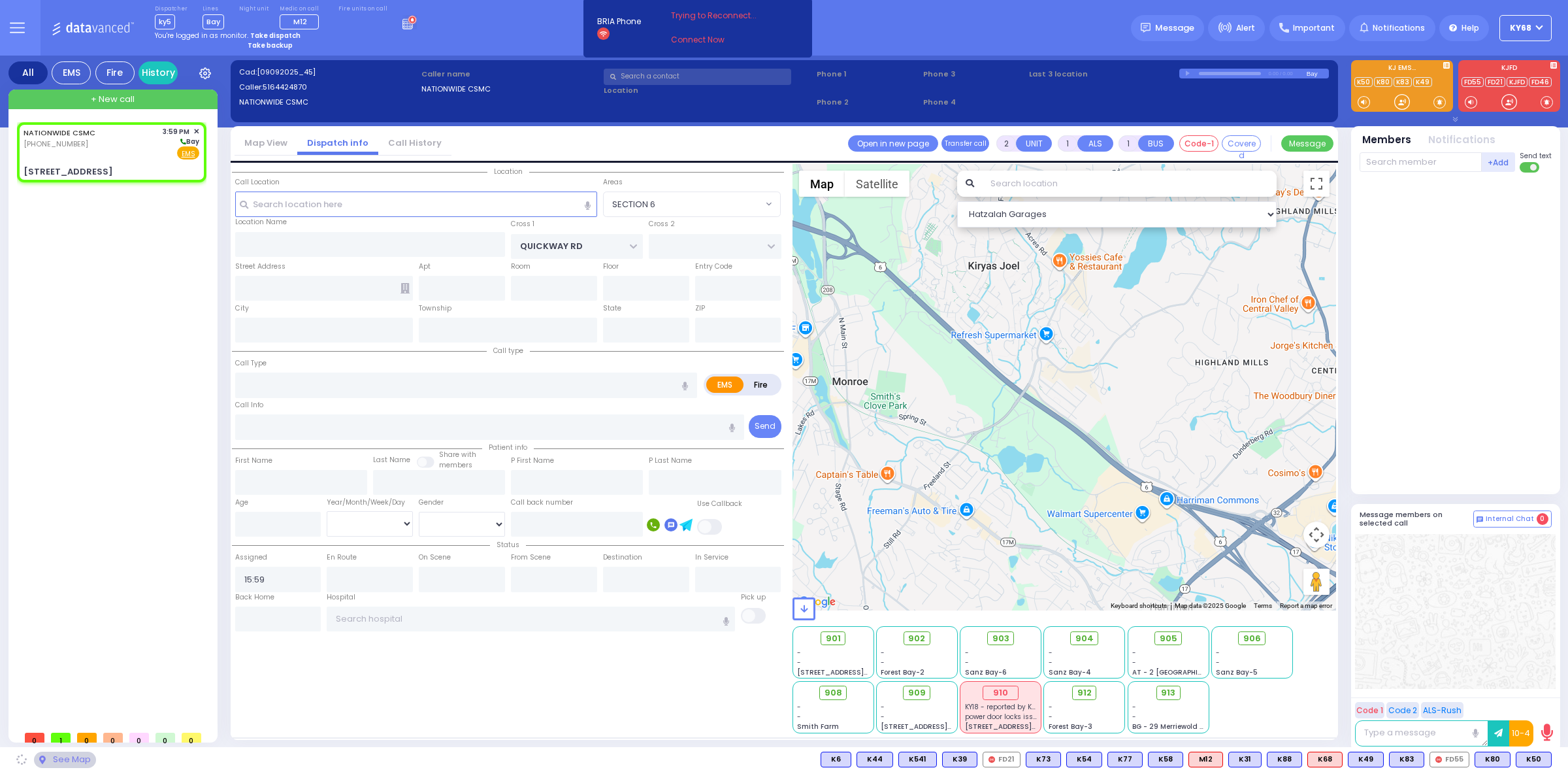
type input "10950"
select select "SECTION 1"
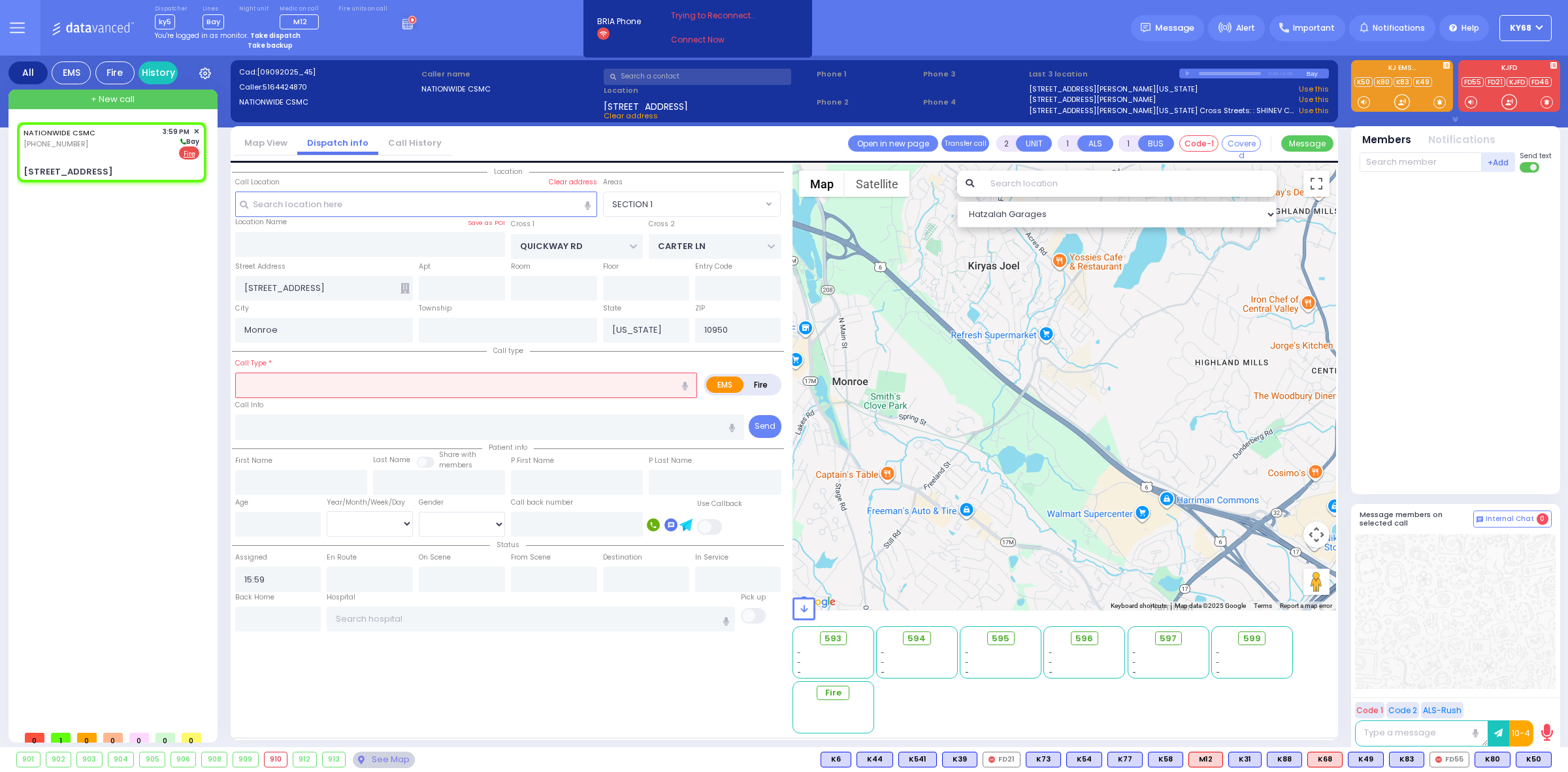
select select
radio input "false"
radio input "true"
type input "zone 30"
select select
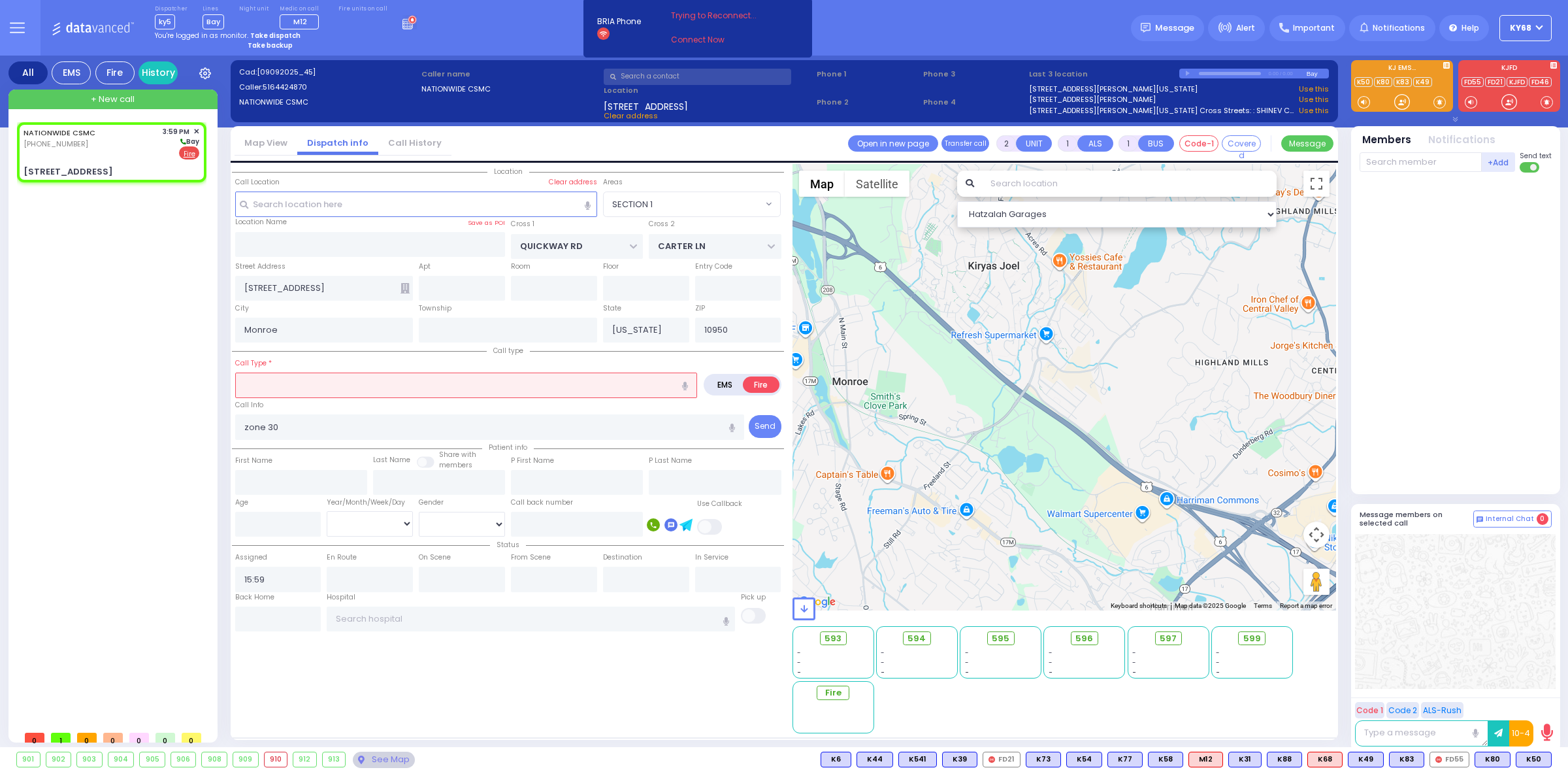
select select "Hatzalah Garages"
select select "SECTION 1"
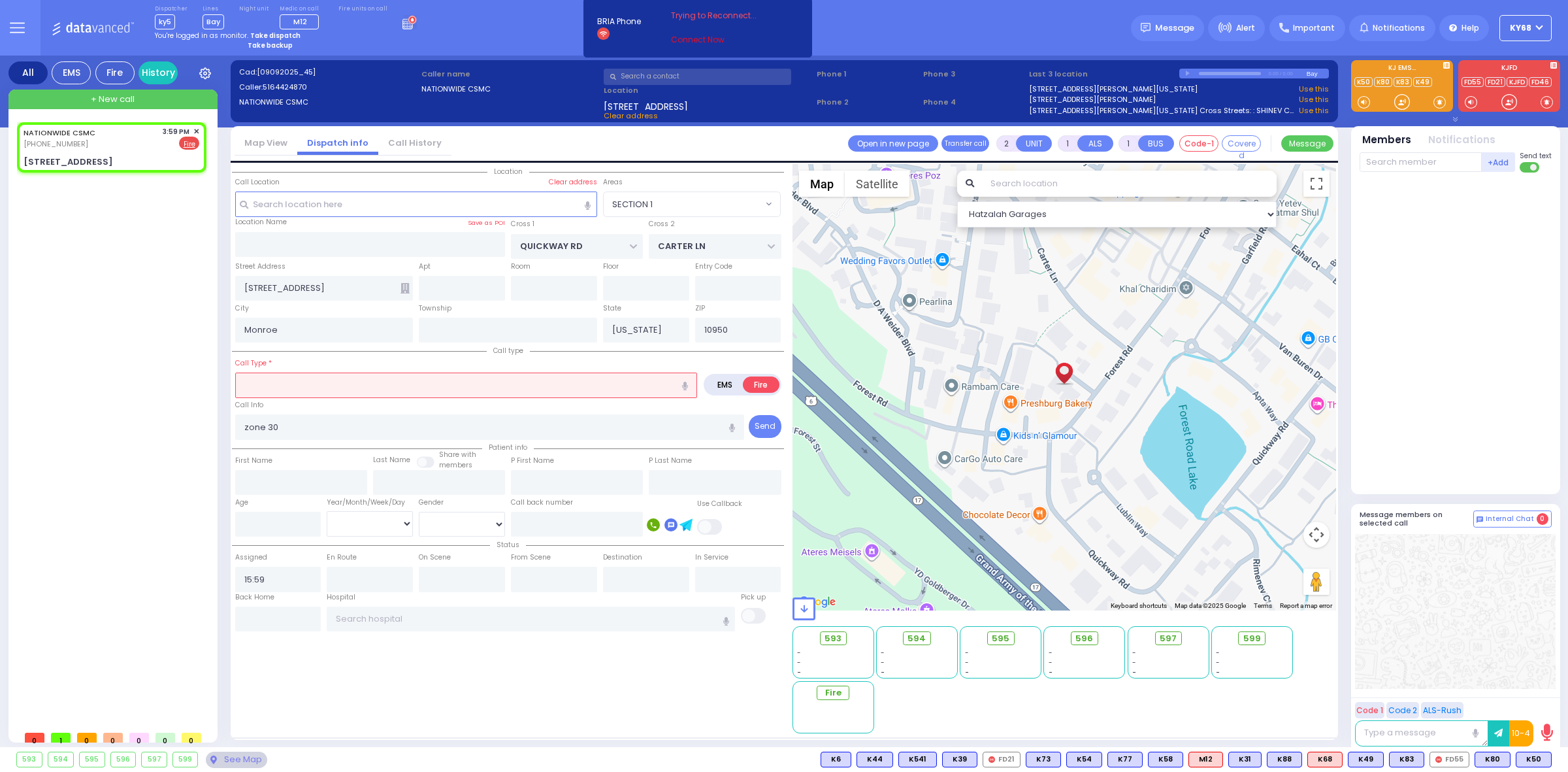
select select
radio input "true"
select select
select select "SECTION 1"
select select "Hatzalah Garages"
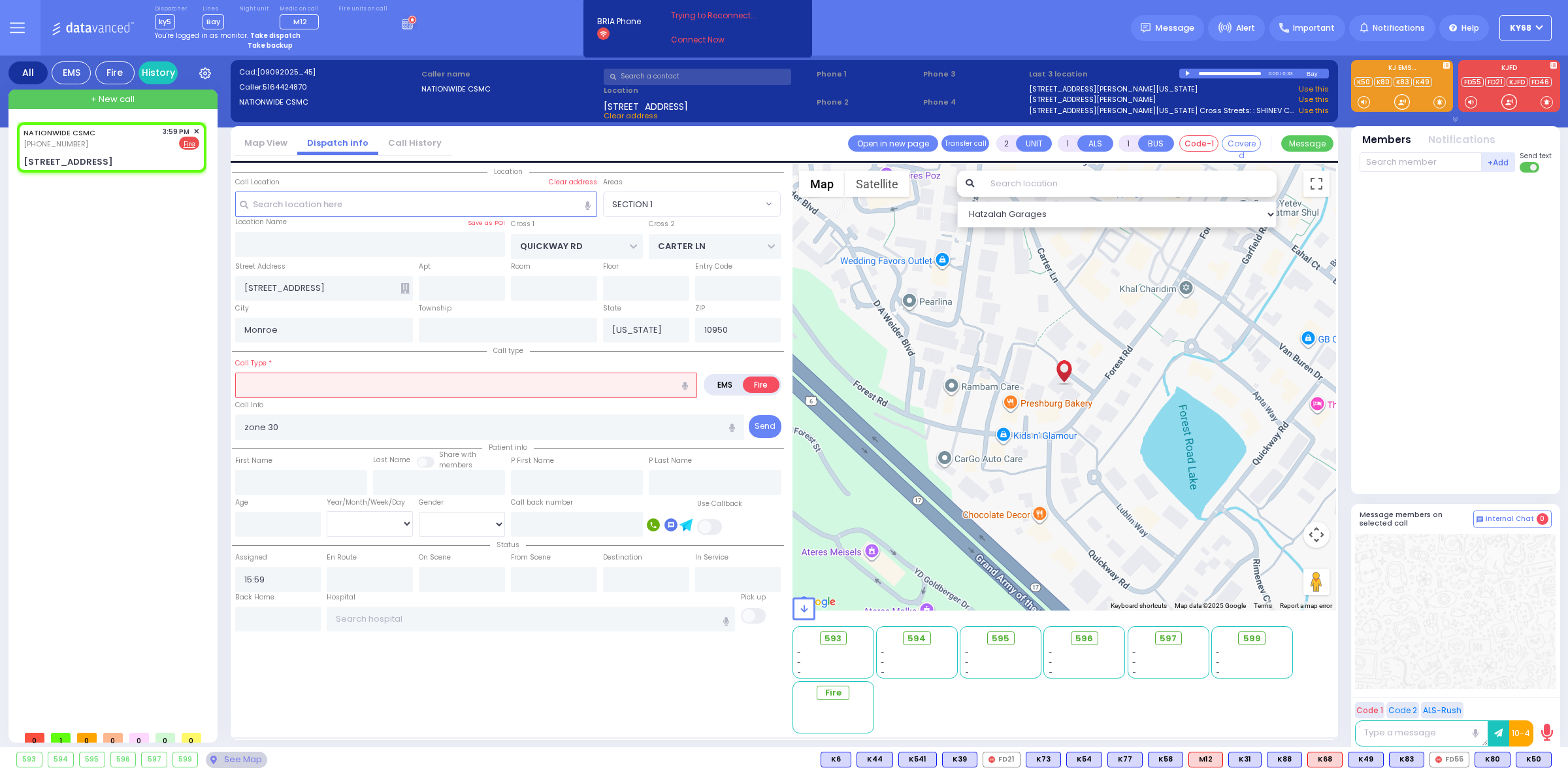
select select
type input "fire alarm"
radio input "true"
select select
select select "Hatzalah Garages"
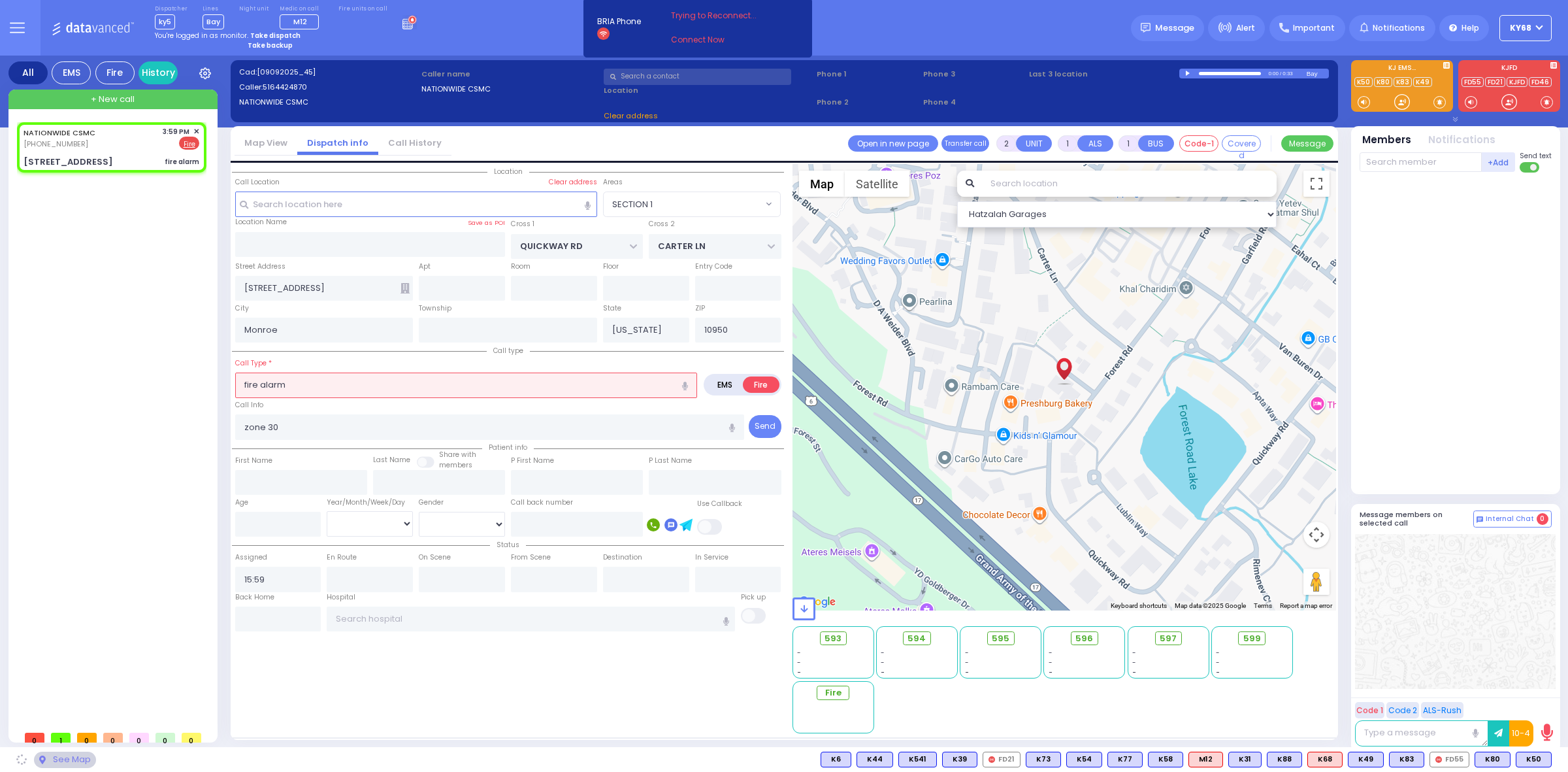
select select "SECTION 1"
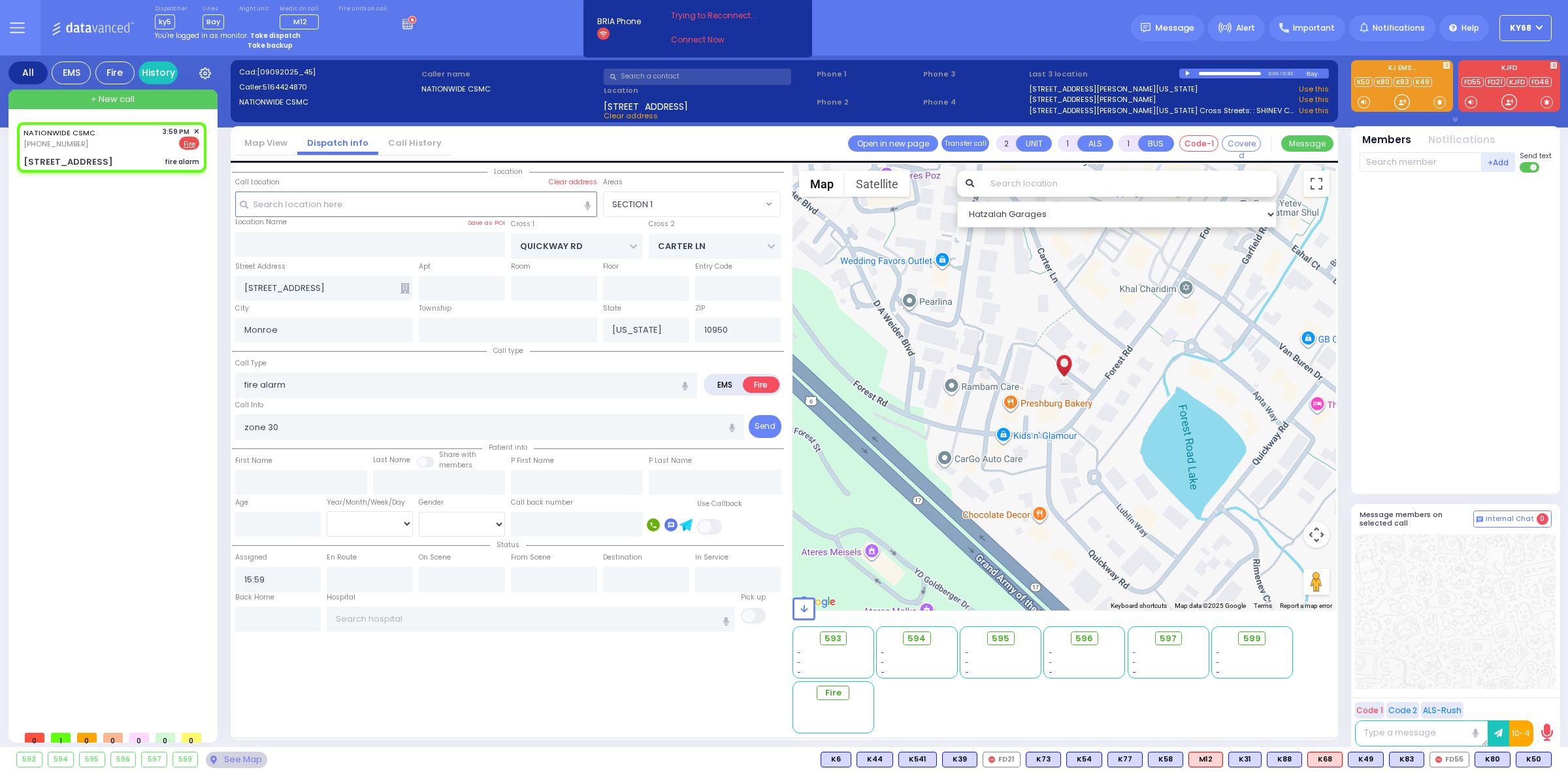
select select
type input "Fire Alarm Sounding"
radio input "true"
select select
select select "Hatzalah Garages"
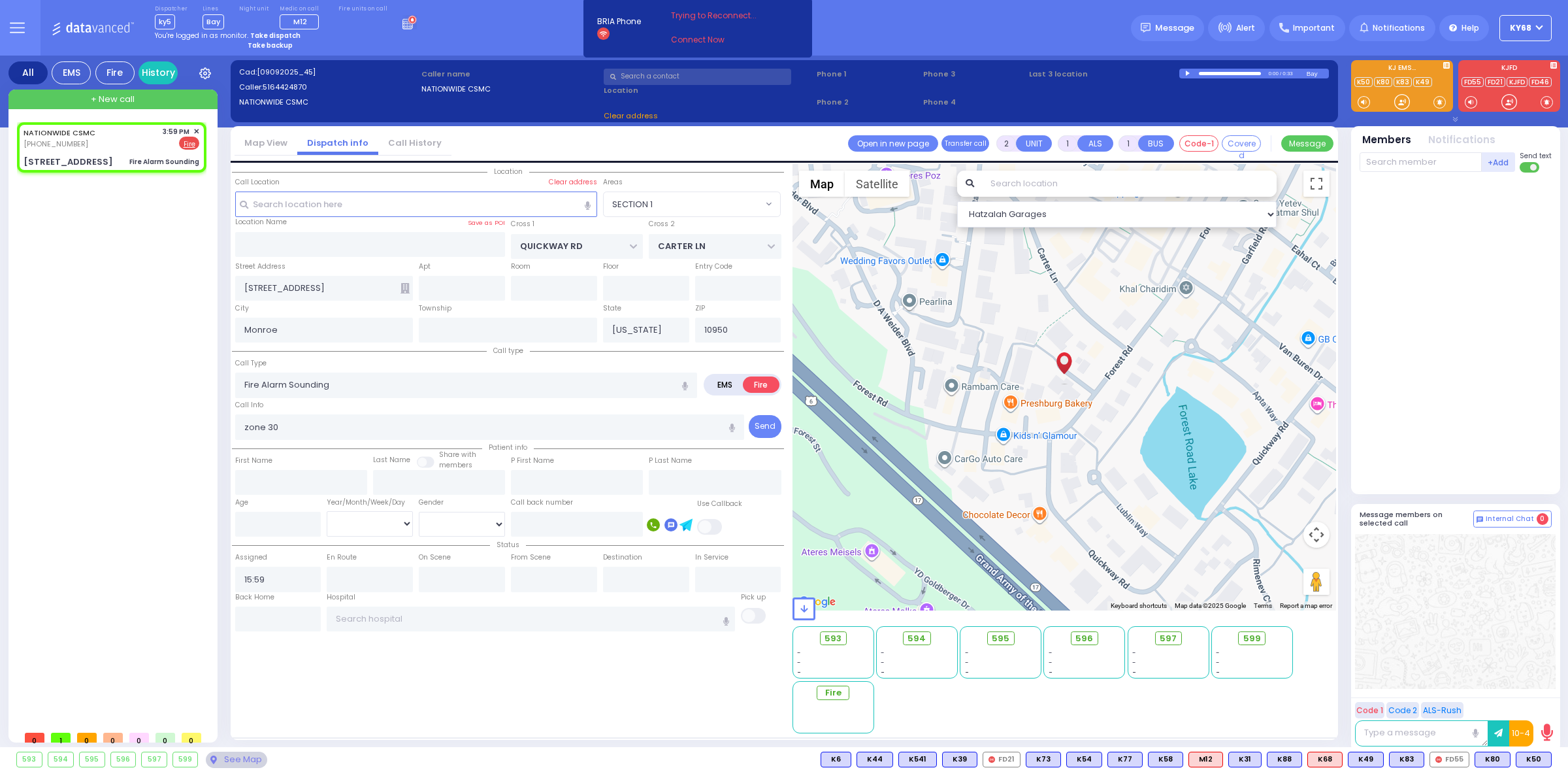
select select "SECTION 1"
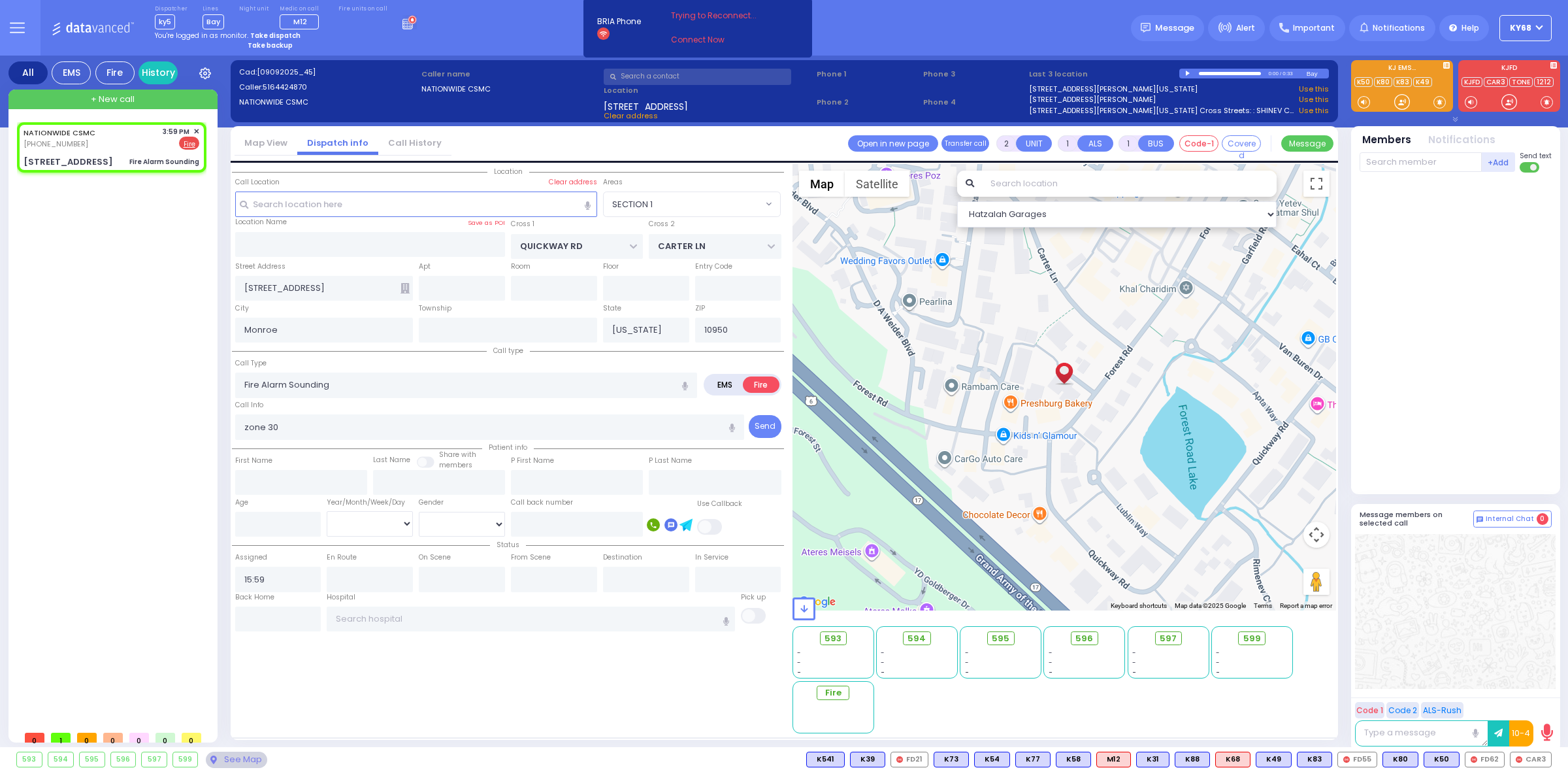
select select
radio input "true"
select select
type input "16:00"
select select "SECTION 1"
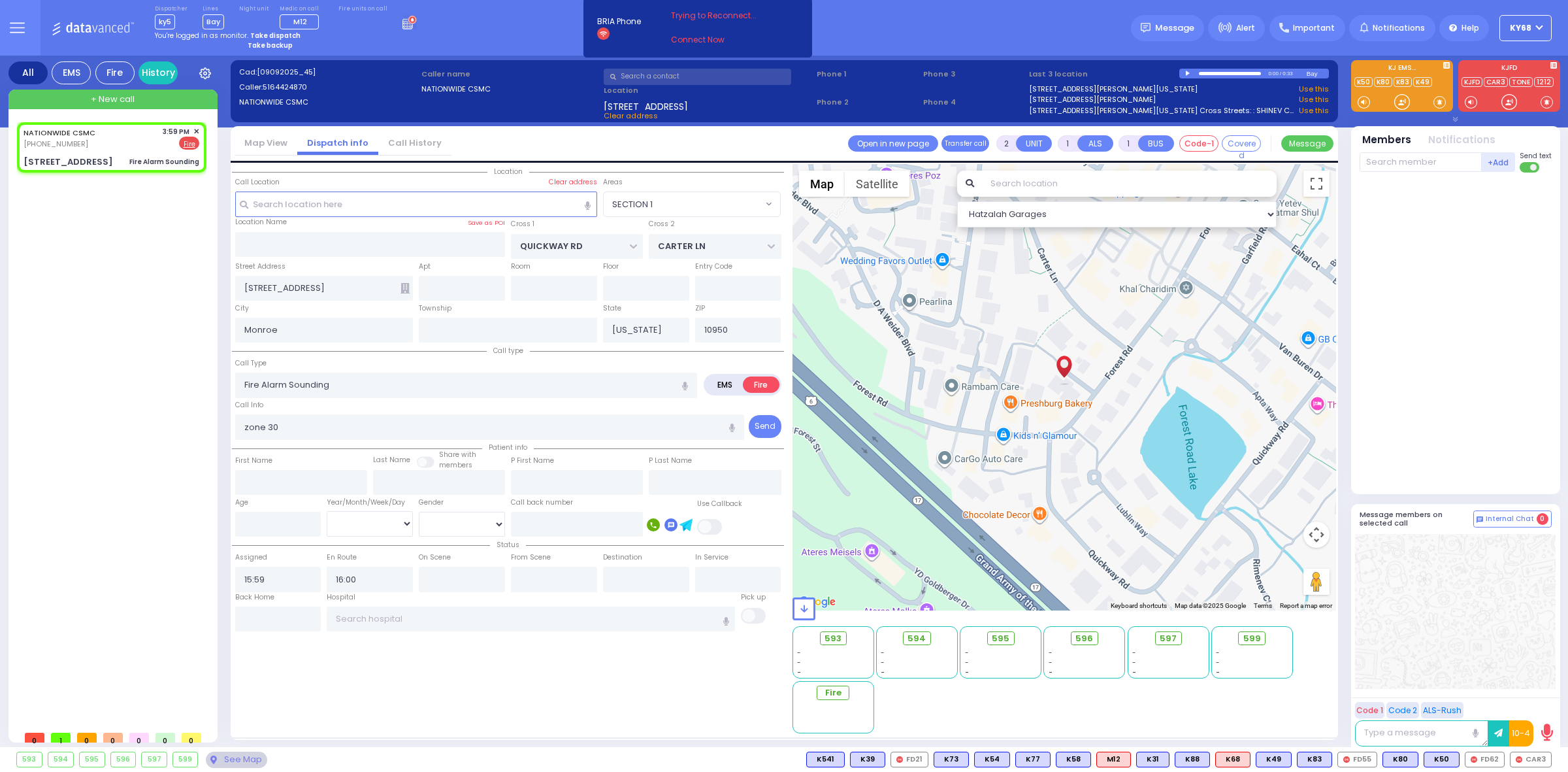
select select "Hatzalah Garages"
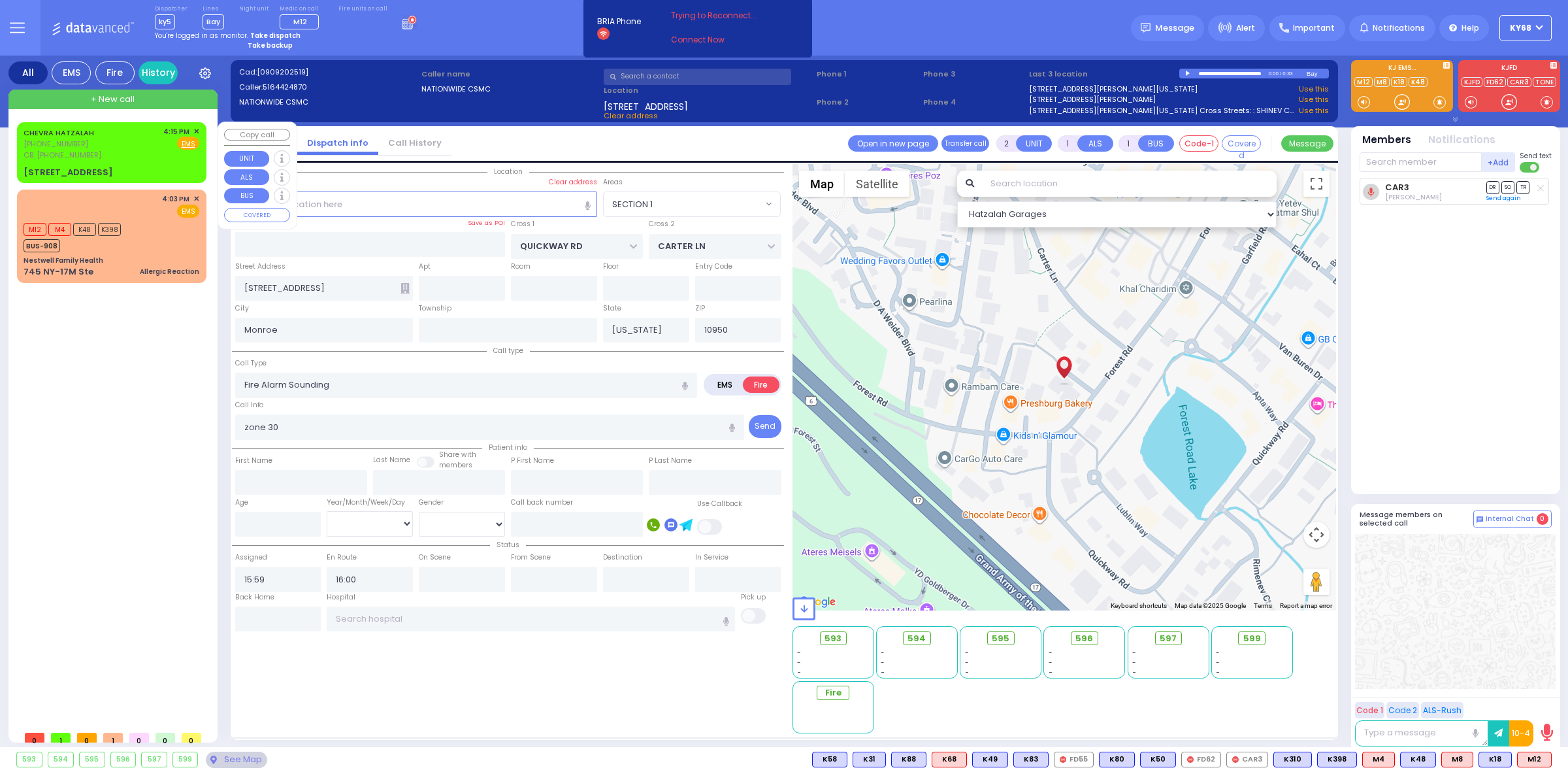
click at [19, 131] on div "CHEVRA HATZALAH (718) 387-1750 CB: (929) 214-0503 4:15 PM ✕ Fire EMS" at bounding box center [111, 153] width 185 height 57
select select
radio input "true"
select select
type input "9292140503"
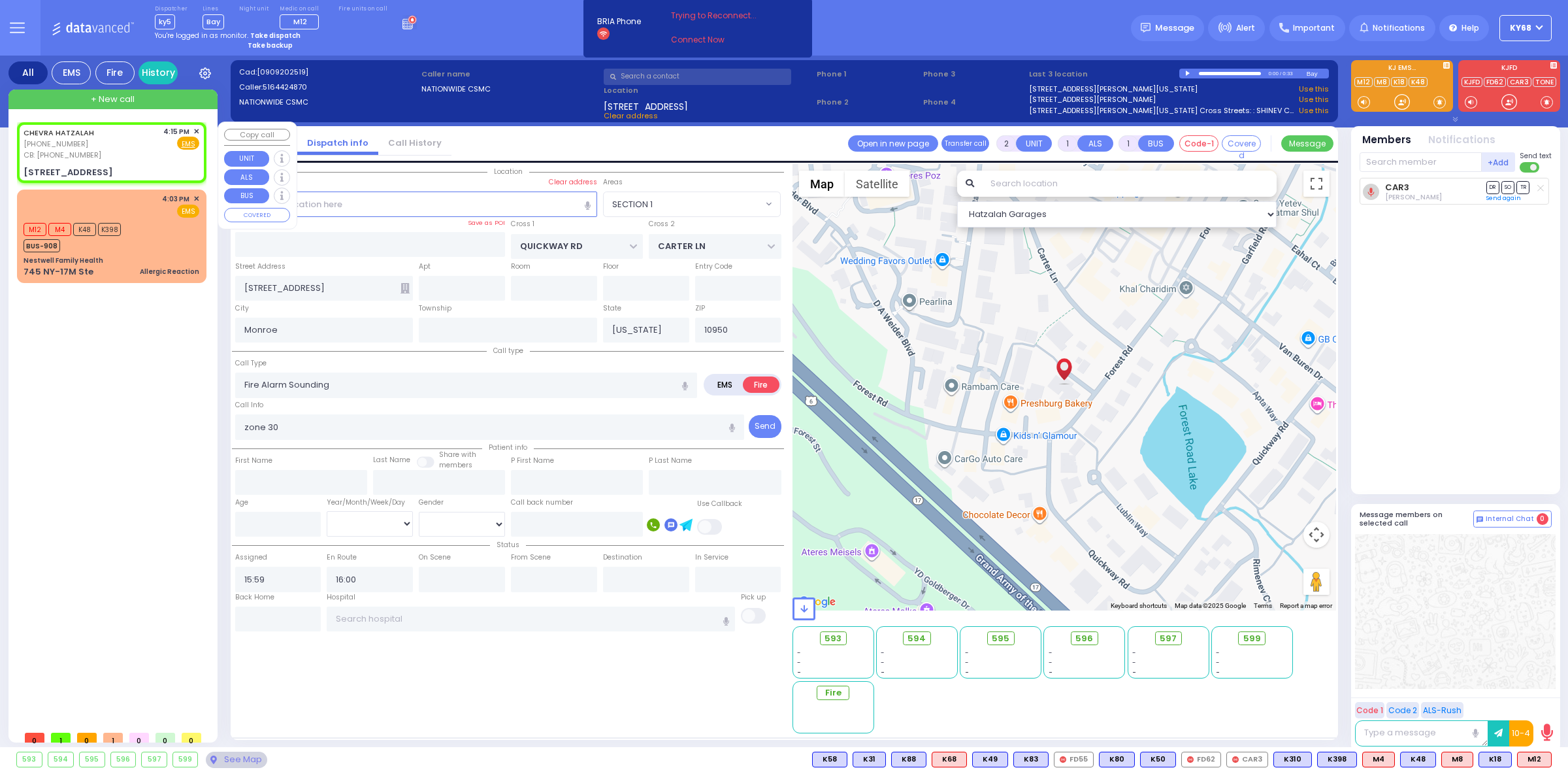
type input "16:15"
select select "Hatzalah Garages"
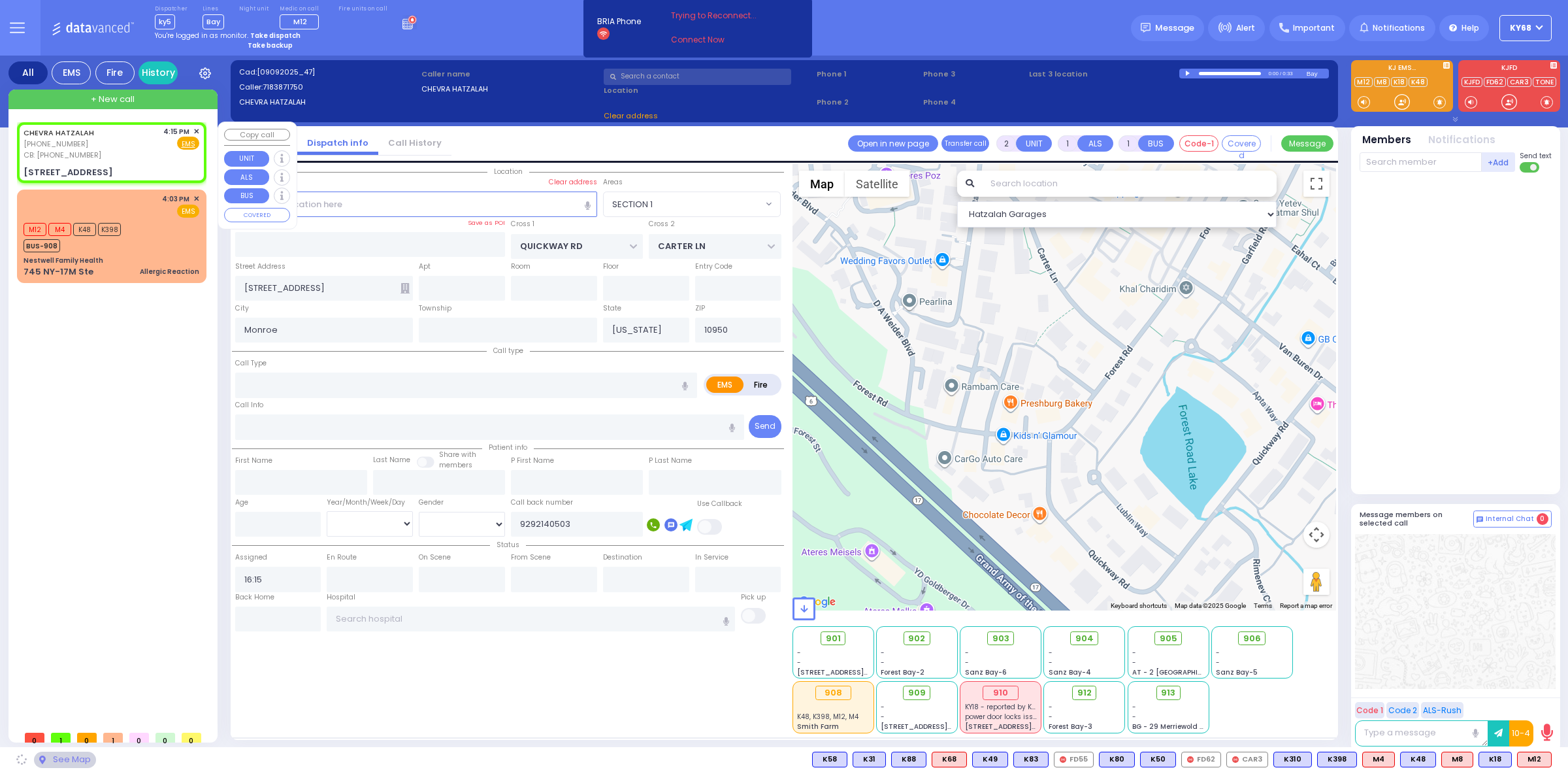
type input "CHUST RD"
type input "S.M. ROSMER RD"
type input "13 Austra Parkway"
type input "401"
select select "VYOEL MOSHE"
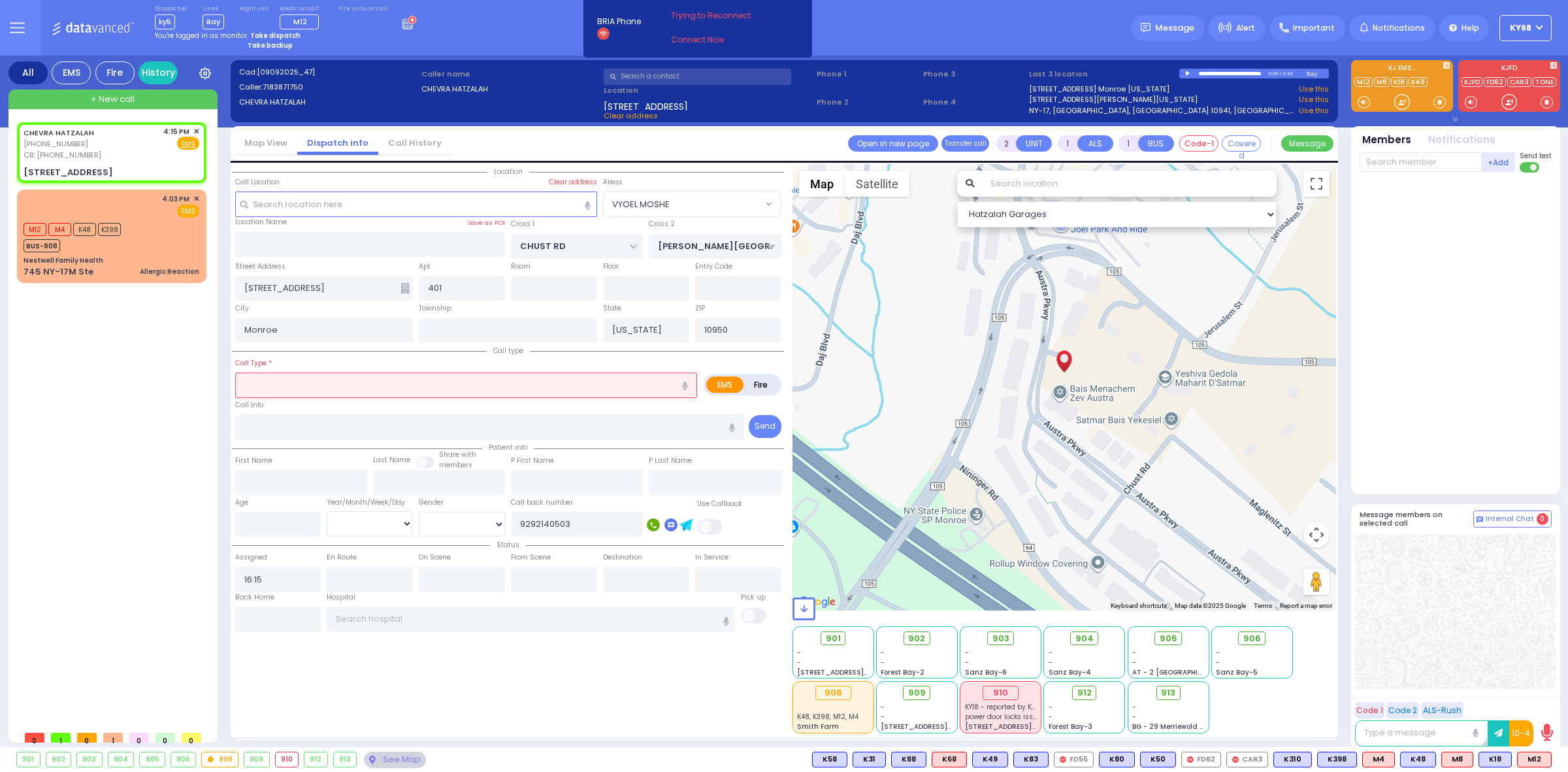
click at [401, 290] on icon at bounding box center [405, 288] width 9 height 11
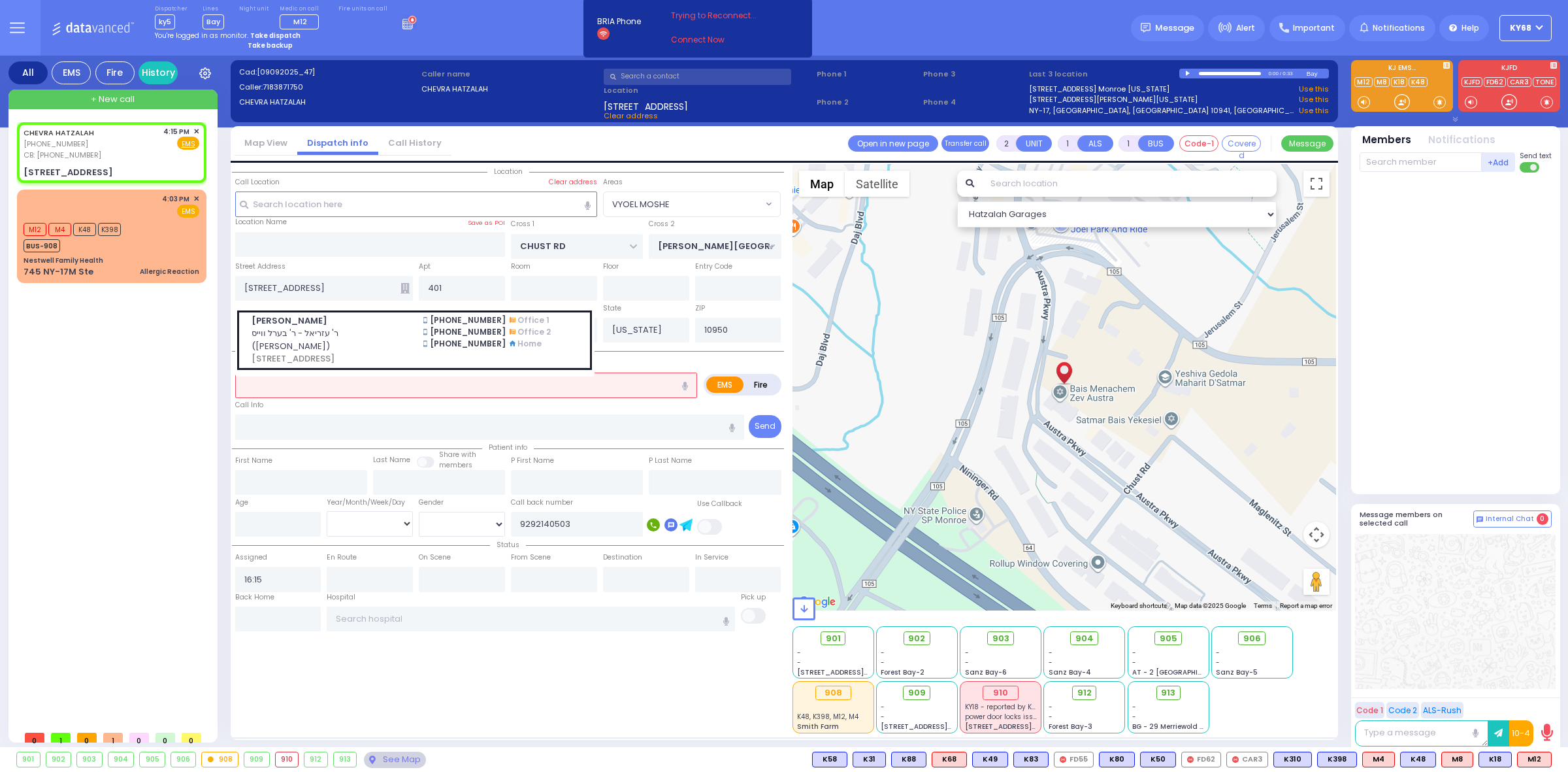
click at [501, 38] on div "Dispatcher ky5 shift has started. Are you ? [GEOGRAPHIC_DATA]" at bounding box center [784, 27] width 1568 height 56
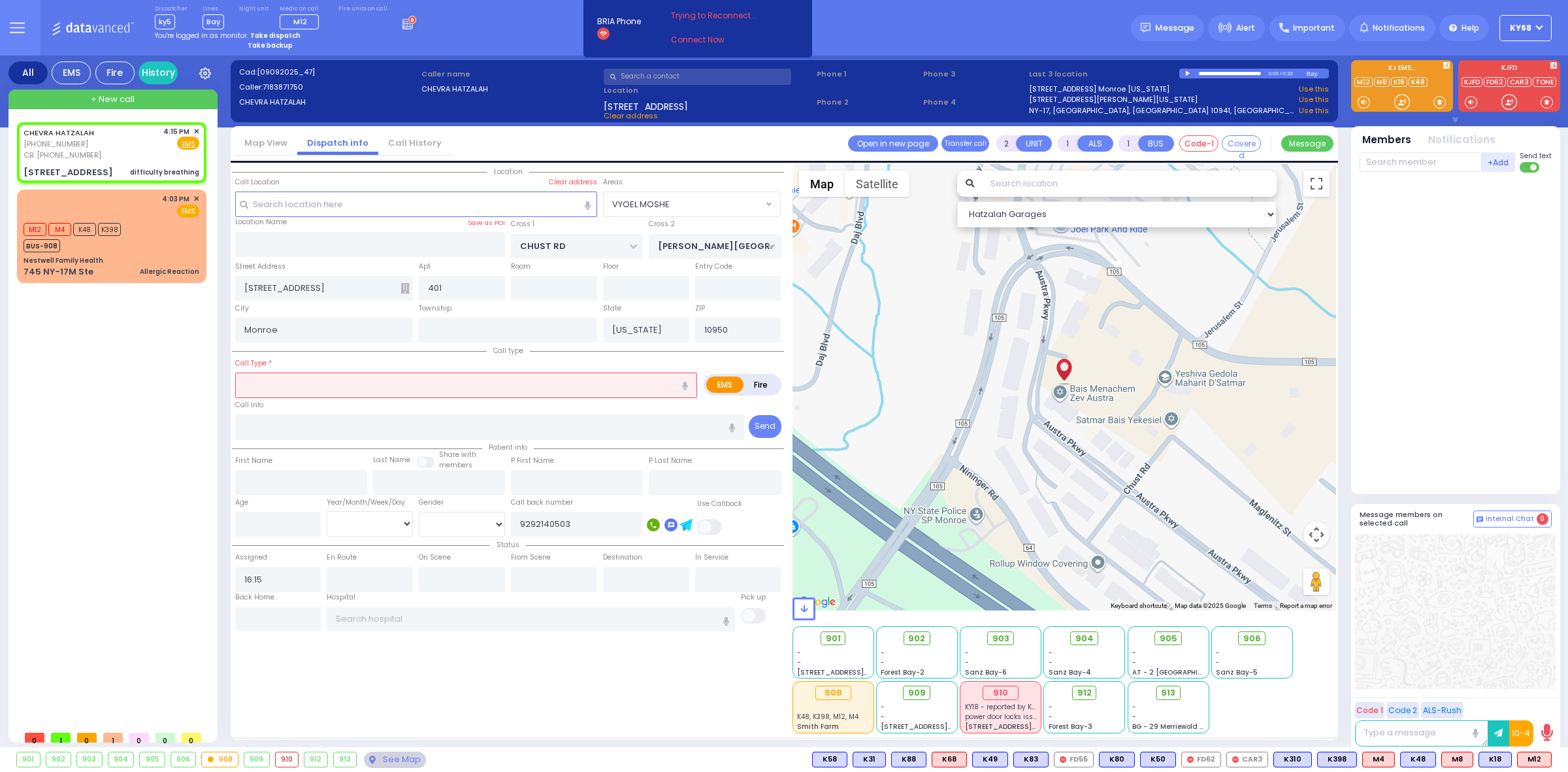
select select
type input "difficulty breathing"
radio input "true"
select select
select select "Hatzalah Garages"
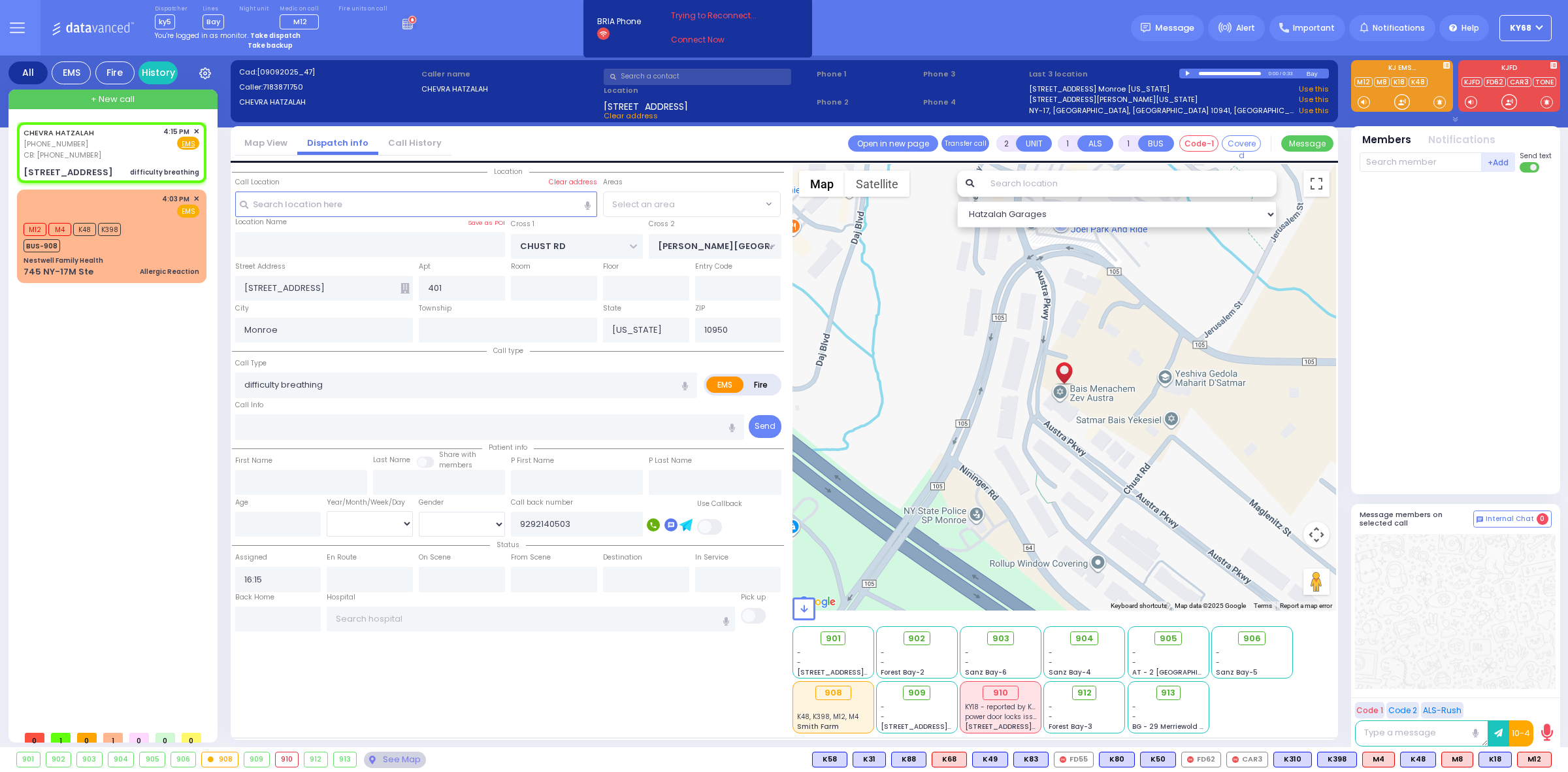
select select "VYOEL MOSHE"
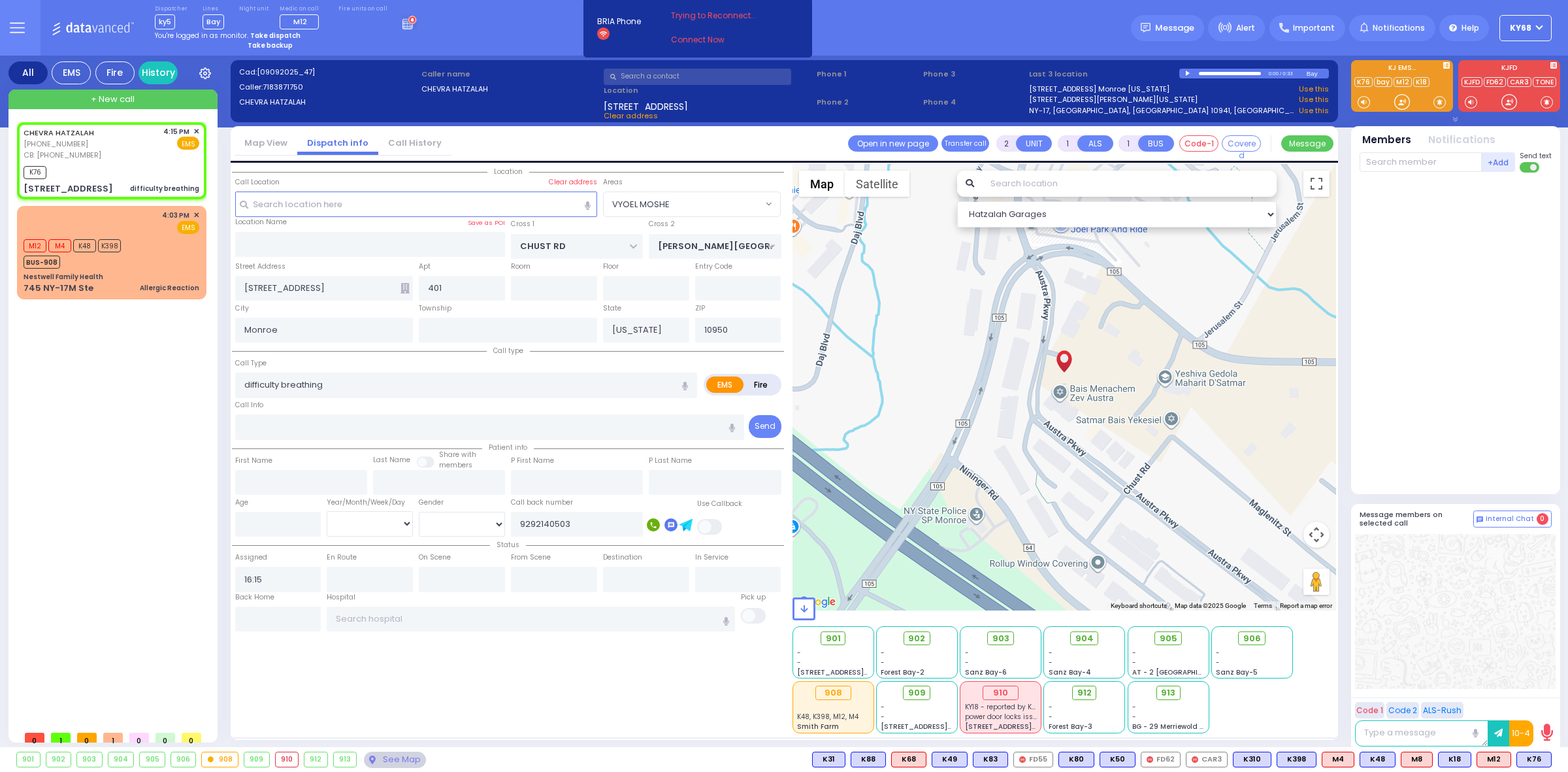
select select
radio input "true"
select select
type input "16:16"
select select "Hatzalah Garages"
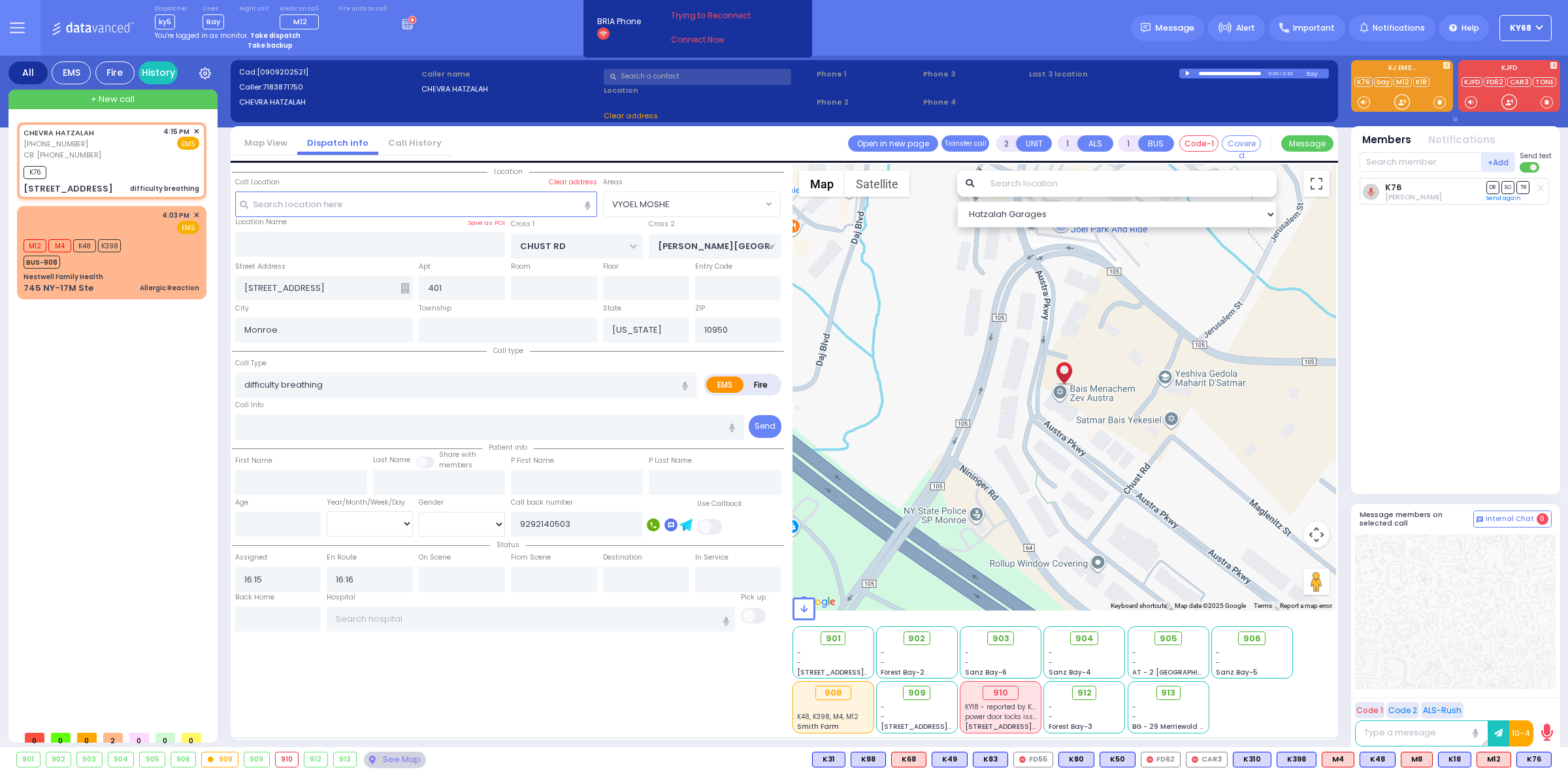
select select
radio input "true"
select select
select select "Hatzalah Garages"
select select
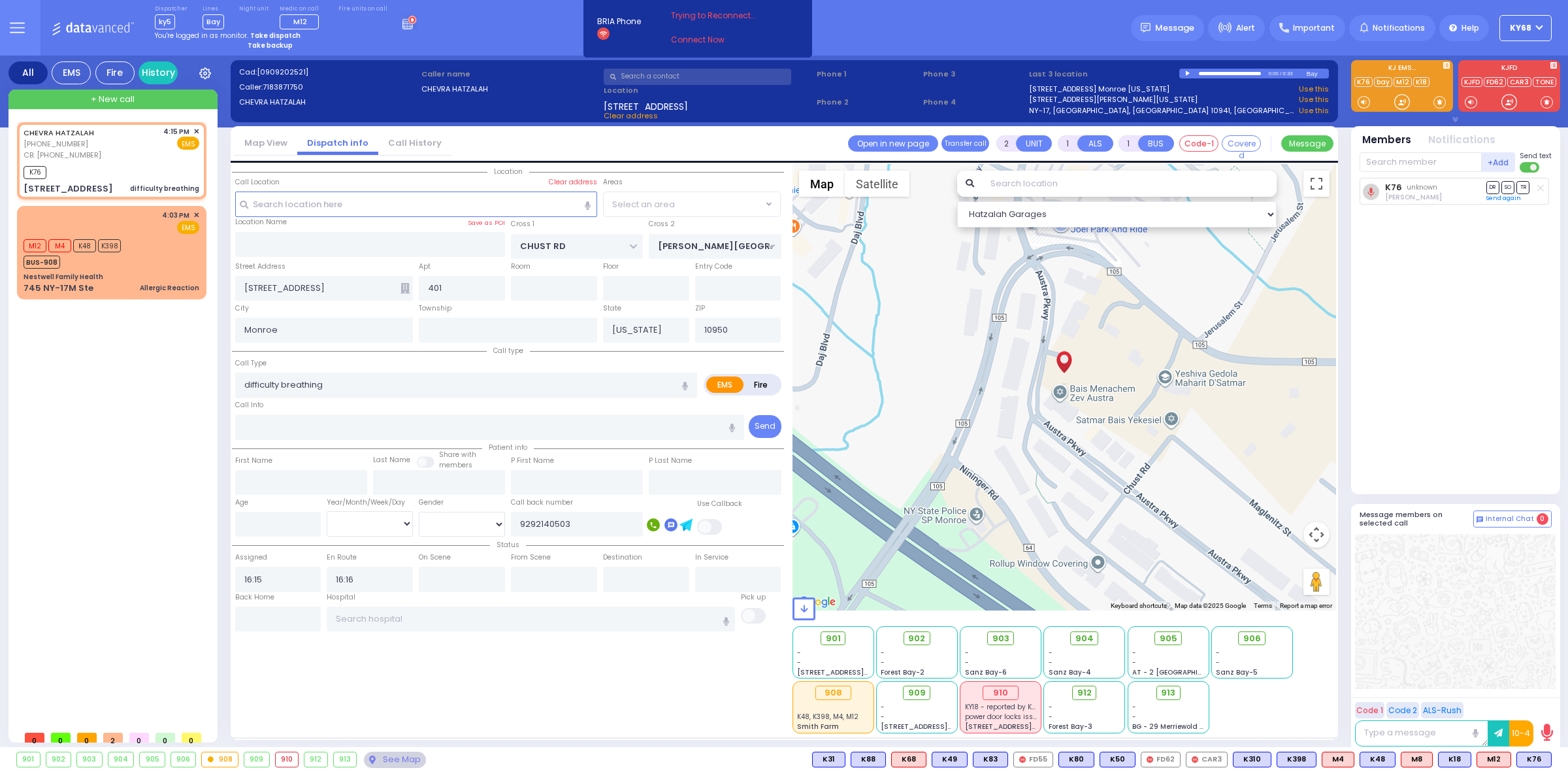
radio input "true"
select select
select select "Hatzalah Garages"
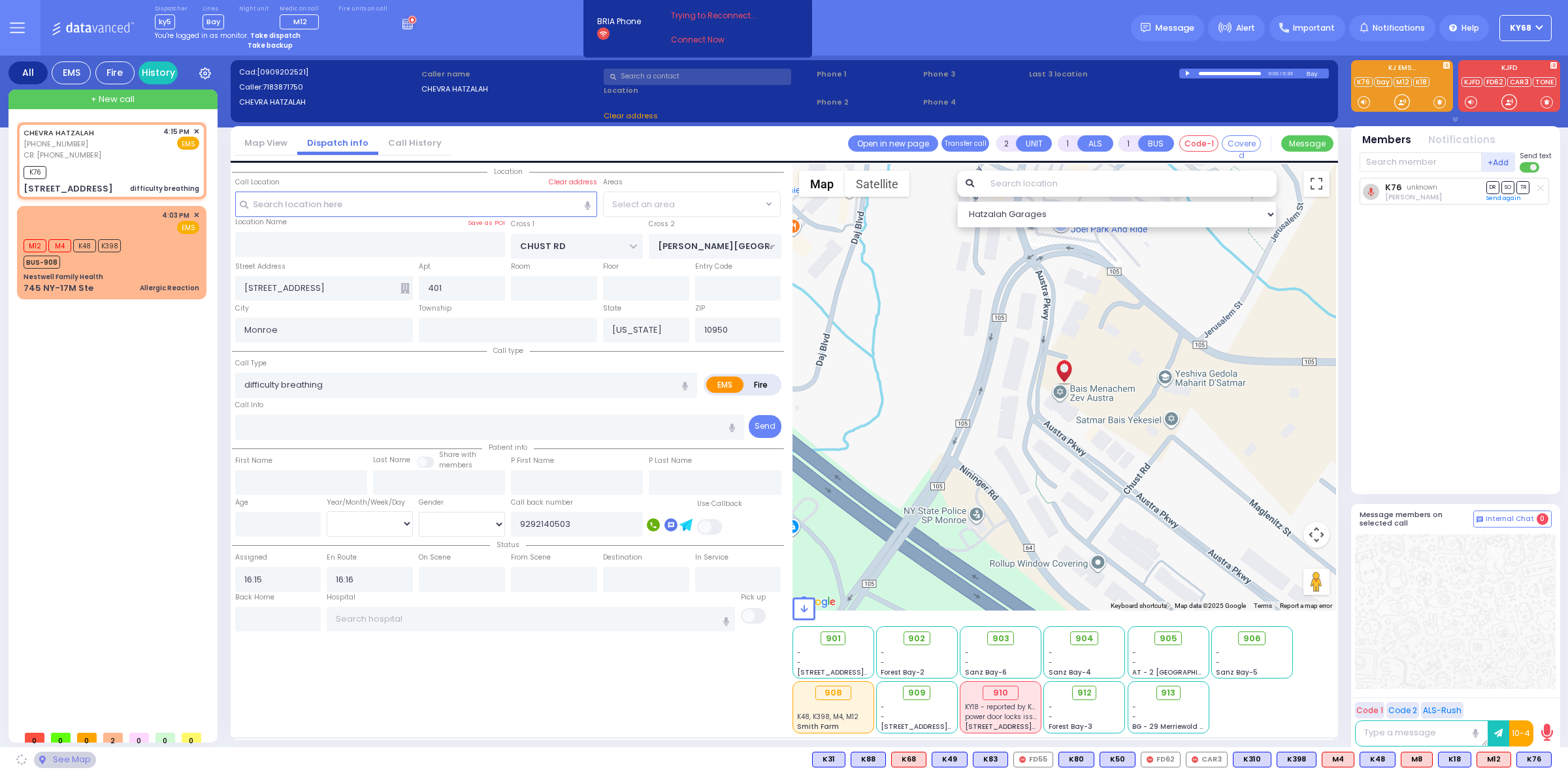
select select "VYOEL MOSHE"
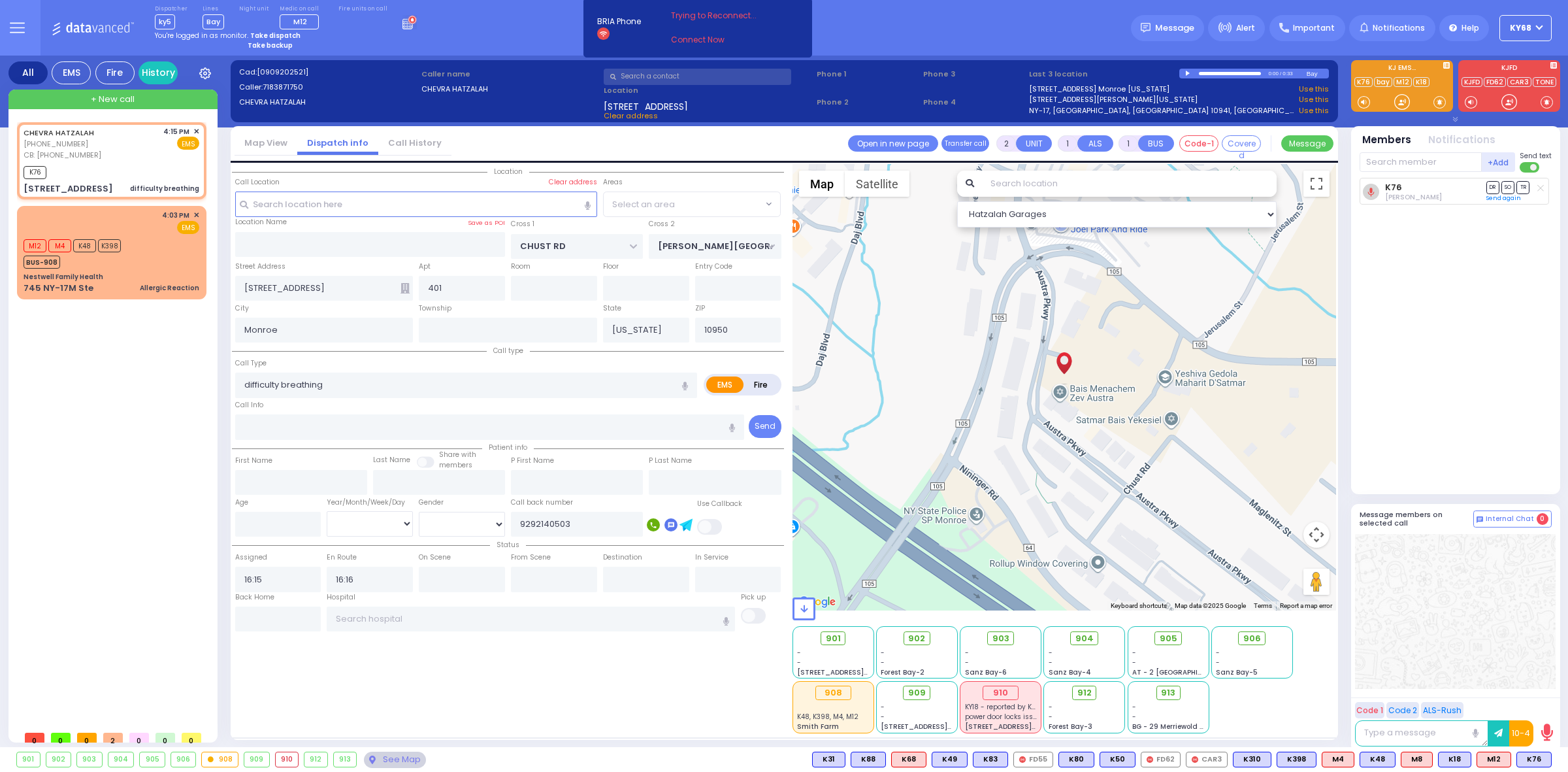
select select "VYOEL MOSHE"
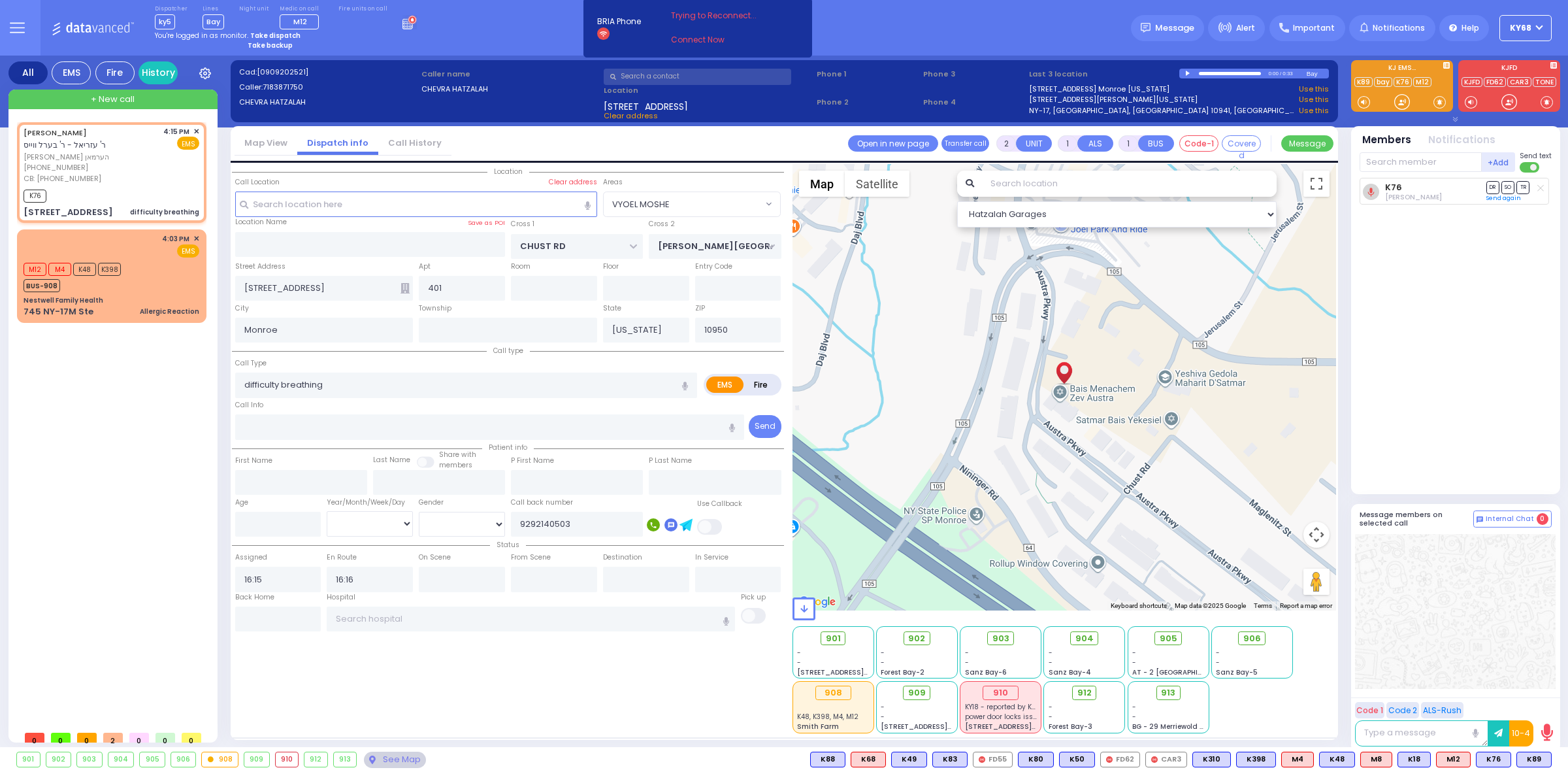
select select
radio input "true"
type input "ZVI AVIGDOR"
type input "HERMAN"
select select
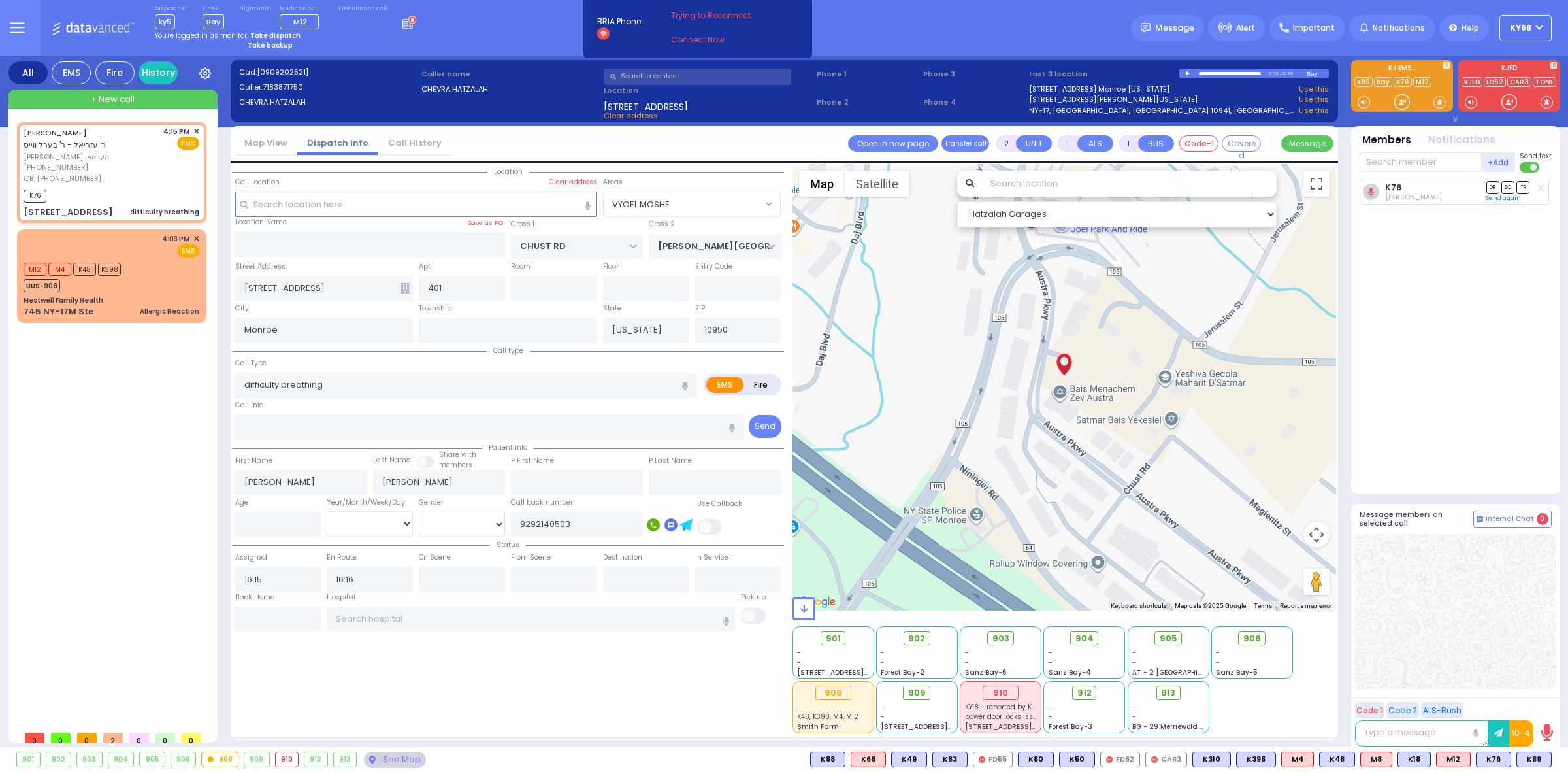
select select "Hatzalah Garages"
select select "VYOEL MOSHE"
select select
radio input "true"
select select
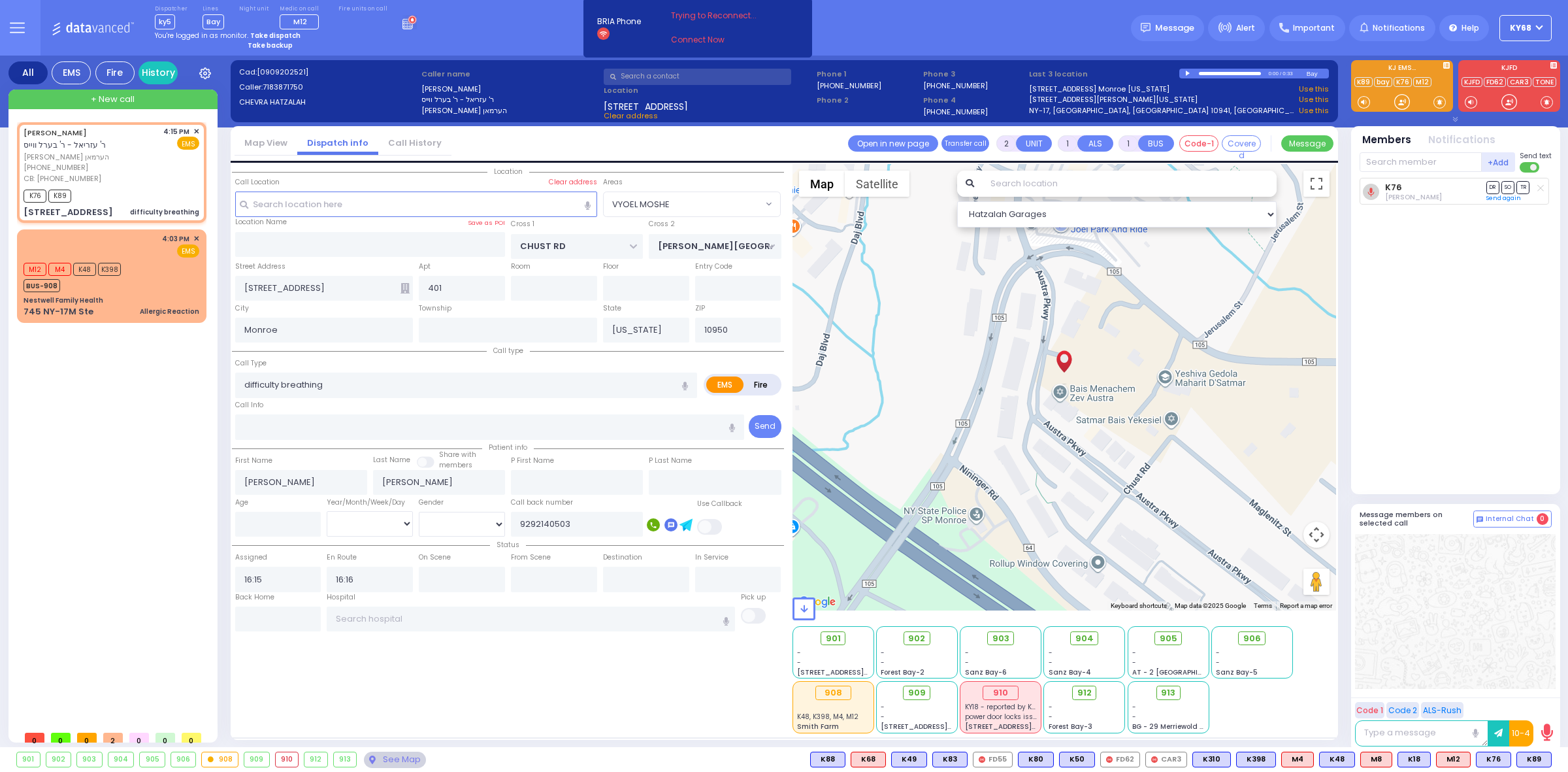
select select "Hatzalah Garages"
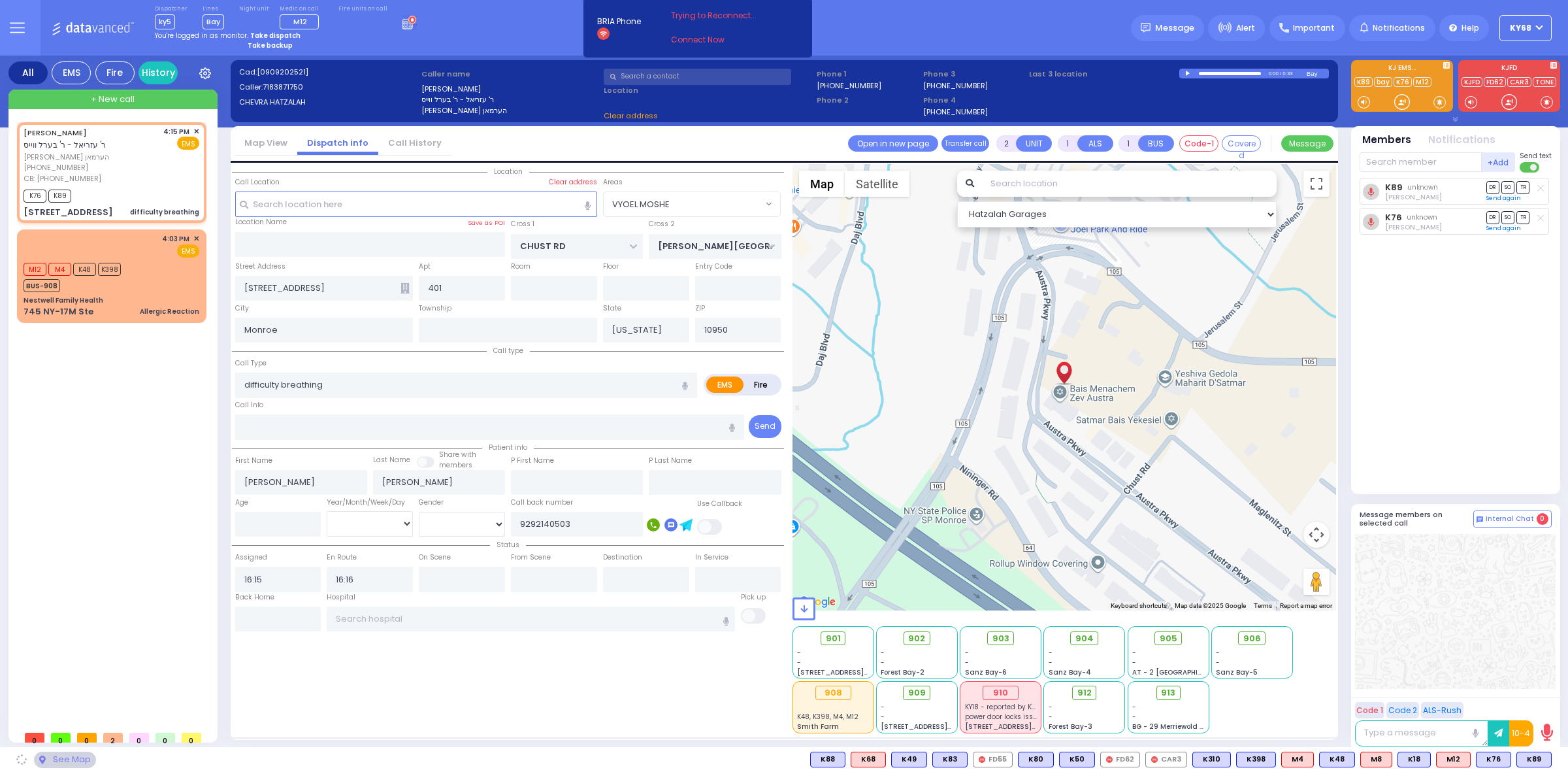
select select "VYOEL MOSHE"
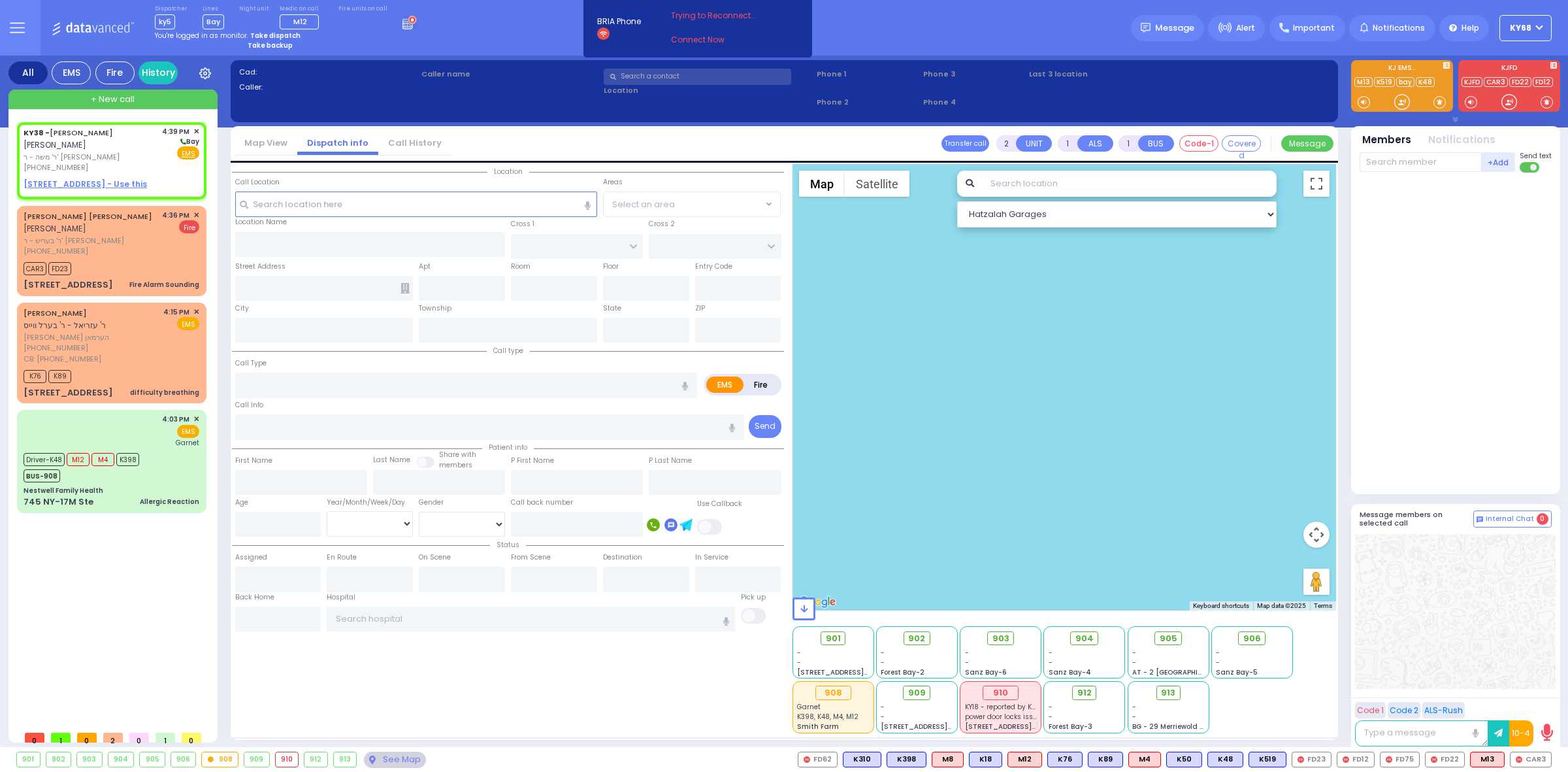
select select
radio input "true"
type input "[PERSON_NAME]"
select select
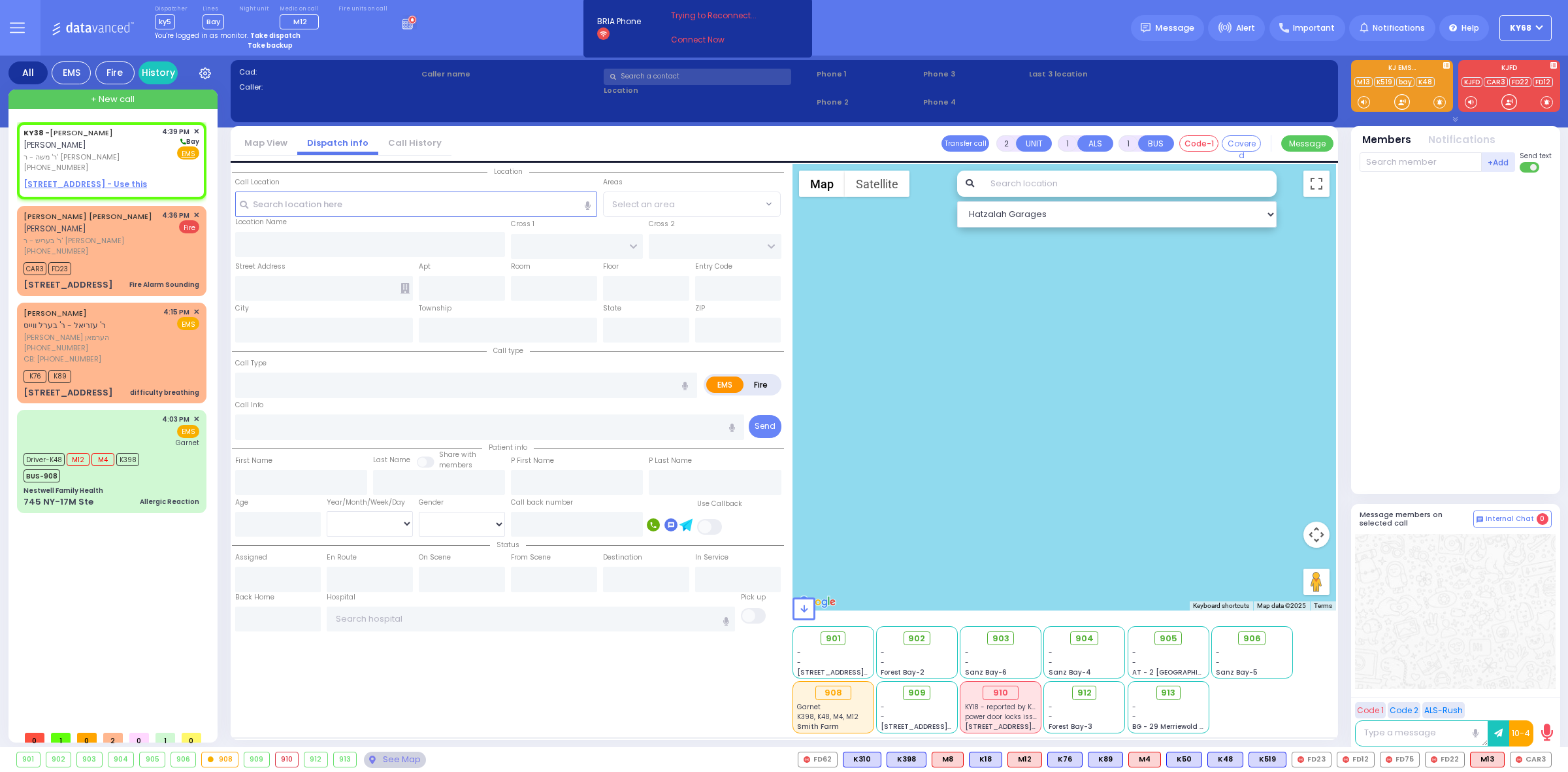
type input "16:39"
select select "Hatzalah Garages"
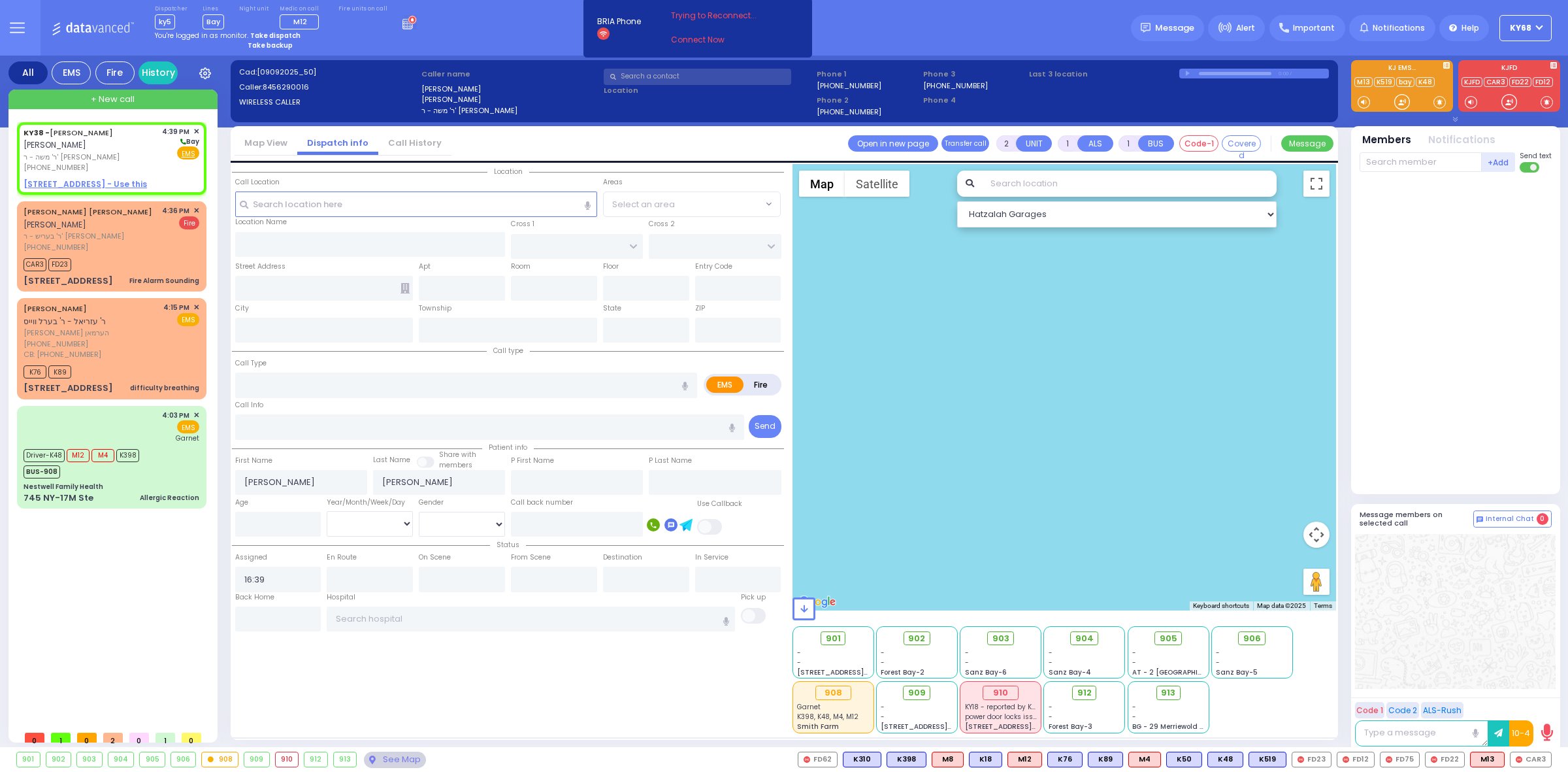
select select
radio input "true"
select select
select select "Hatzalah Garages"
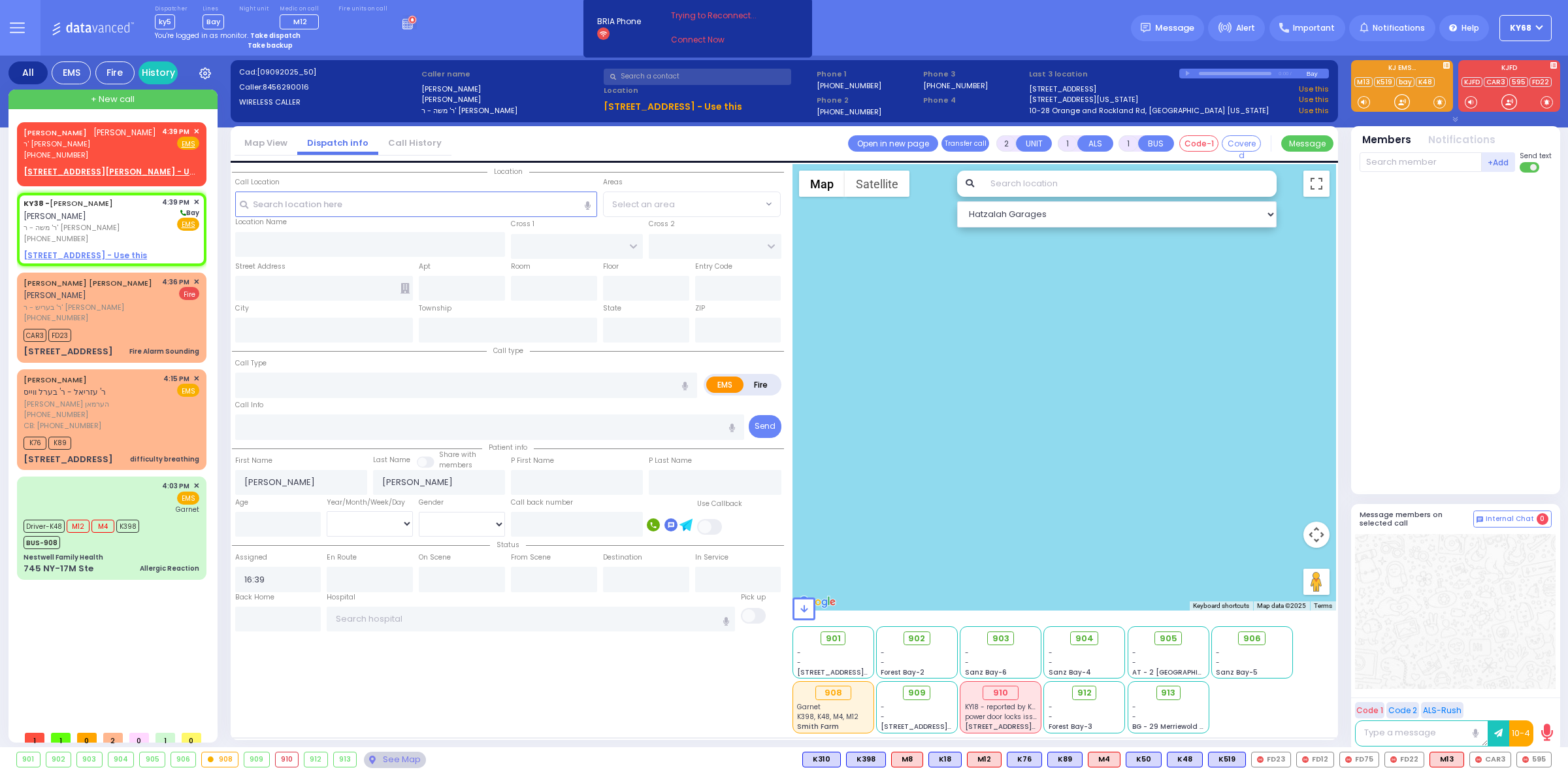
click at [526, 21] on div "Dispatcher ky5 shift has started. Are you ? Lines Bay Bay" at bounding box center [784, 27] width 1568 height 56
select select
radio input "true"
select select
type input "JAMES RD"
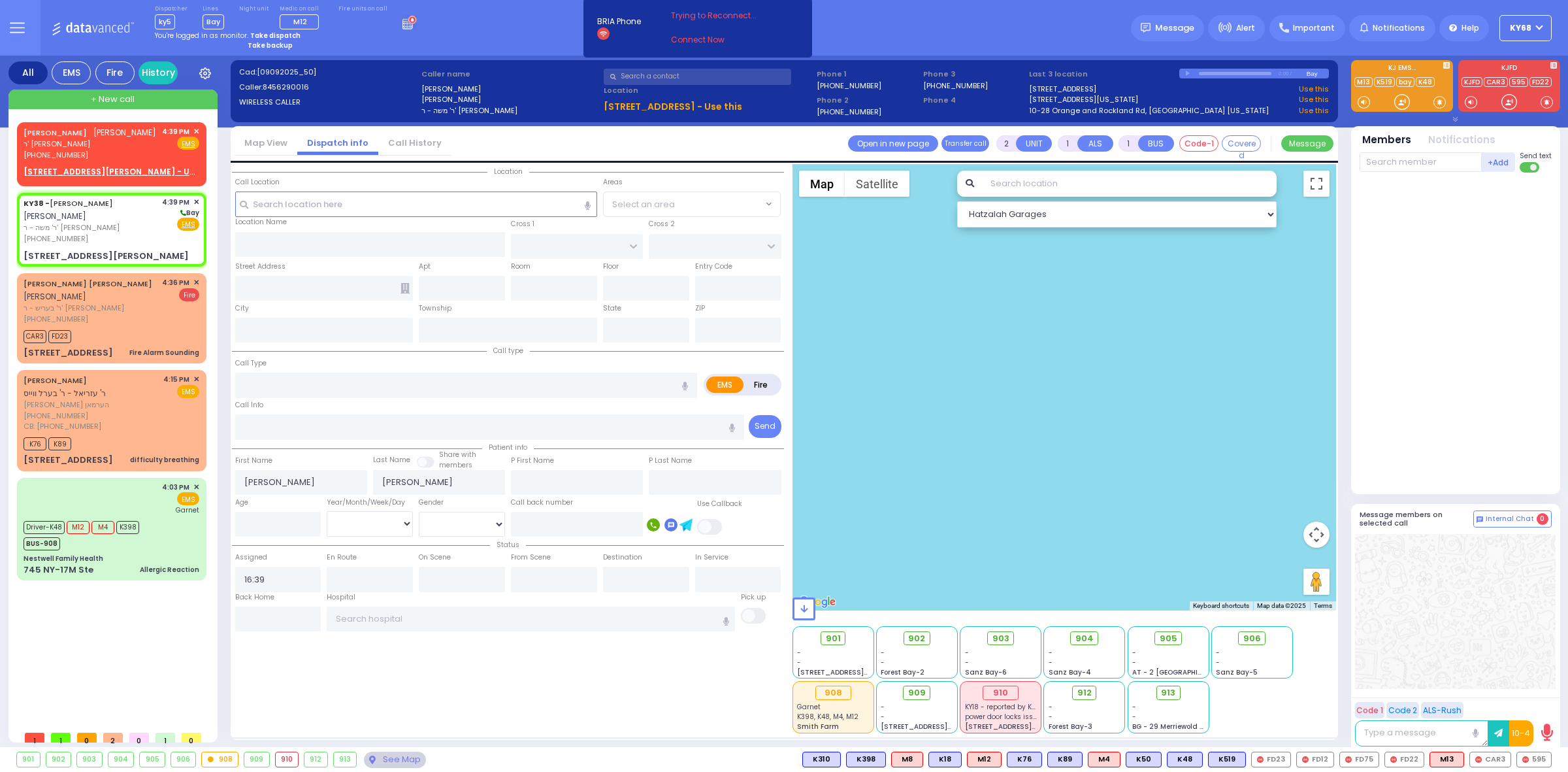
type input "[STREET_ADDRESS][PERSON_NAME]"
type input "Monroe"
type input "[US_STATE]"
type input "10950"
select select "Hatzalah Garages"
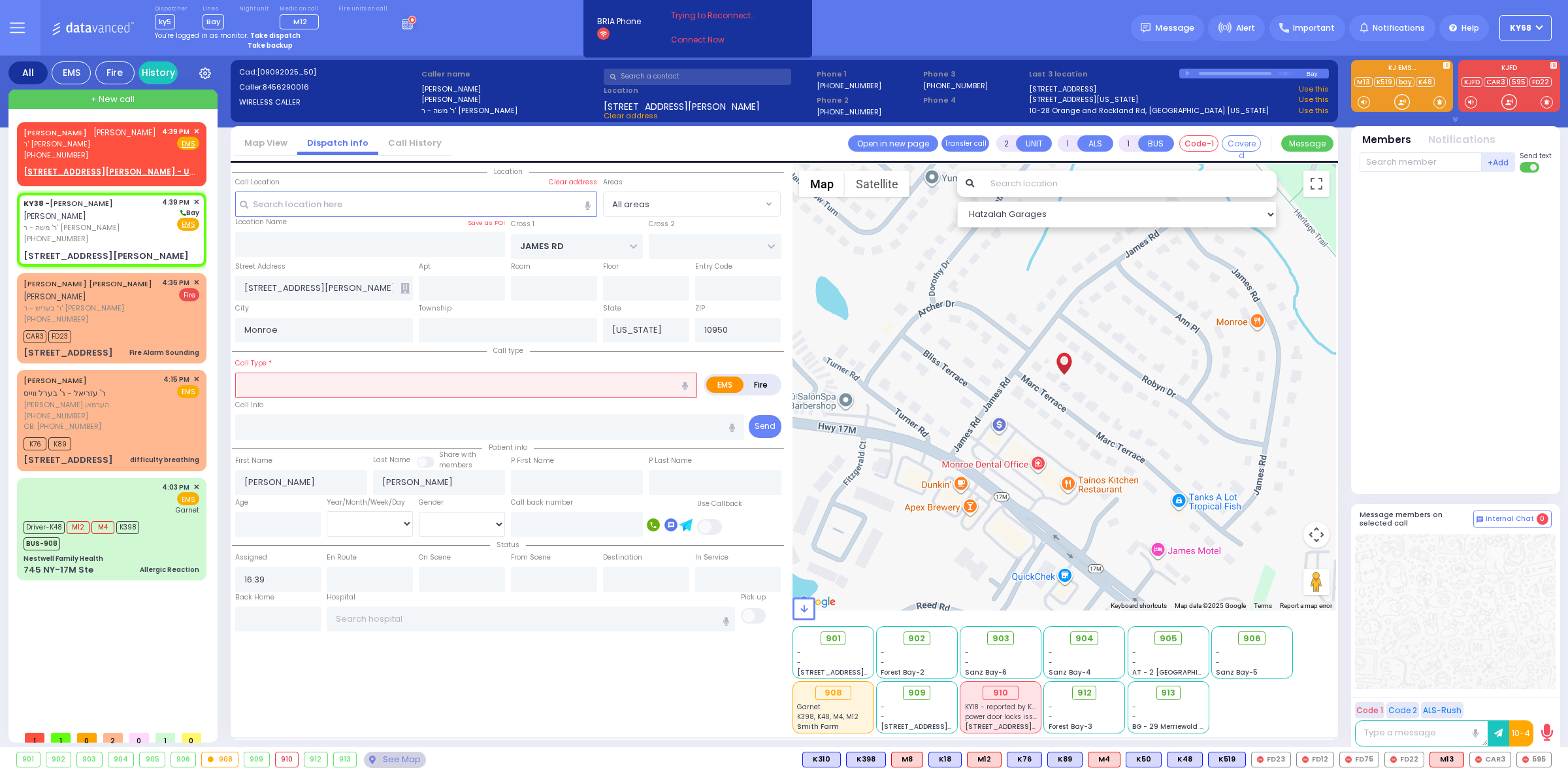
click at [1037, 185] on input "text" at bounding box center [1129, 184] width 295 height 26
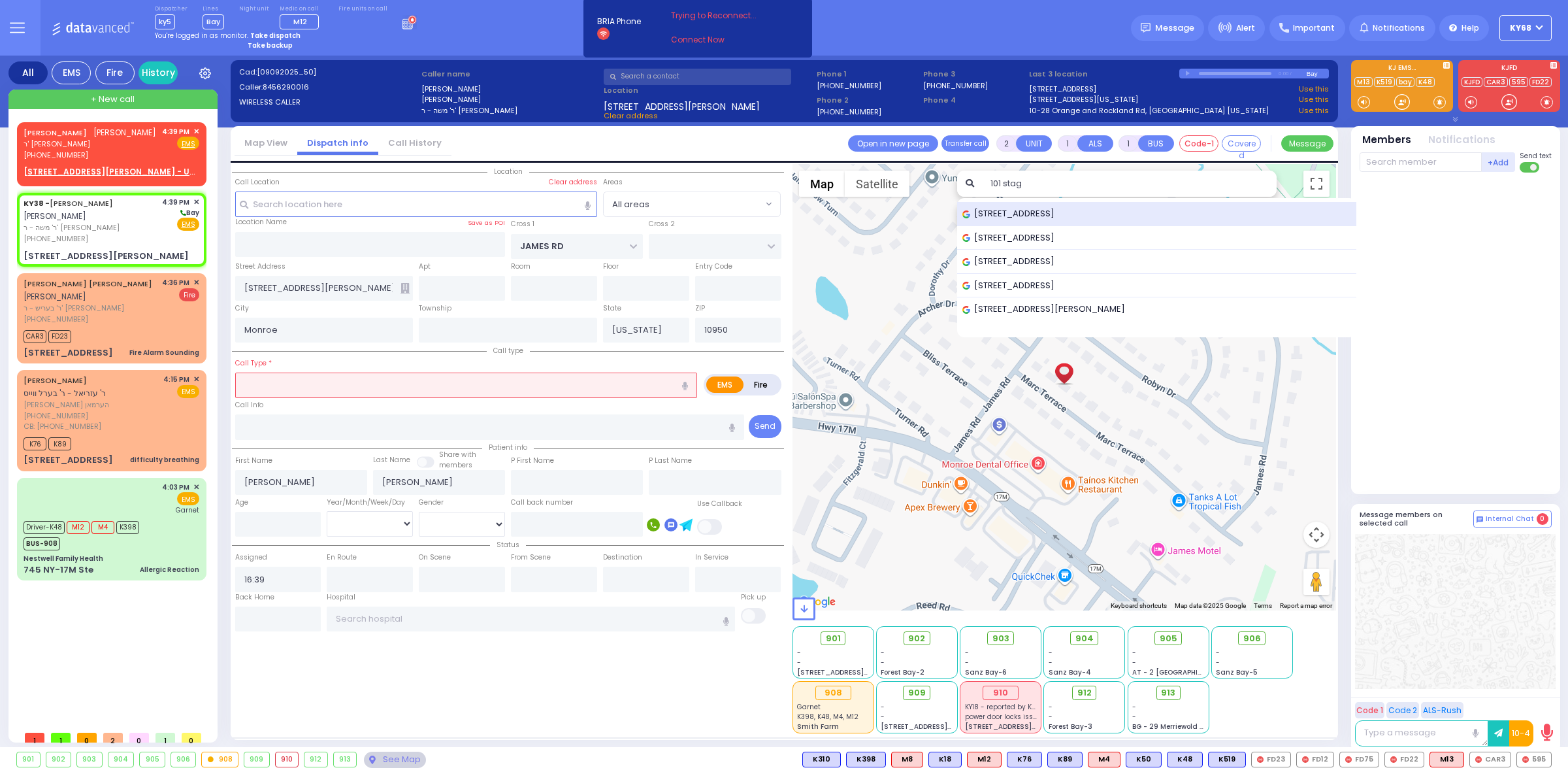
type input "101 stag"
click at [1018, 211] on span "101 Stage Road, Monroe, NY, USA" at bounding box center [1011, 214] width 97 height 13
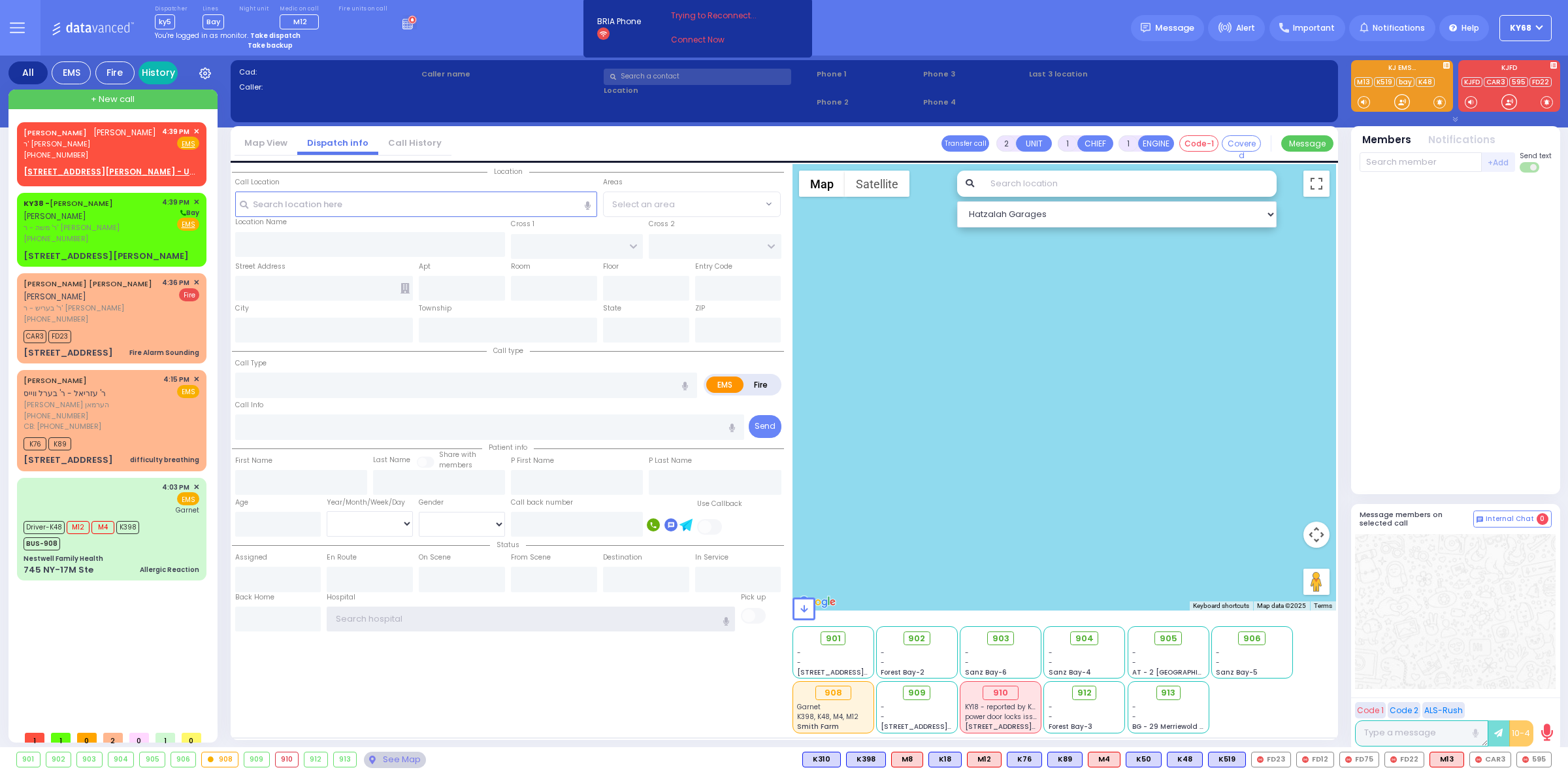
type input "ky68"
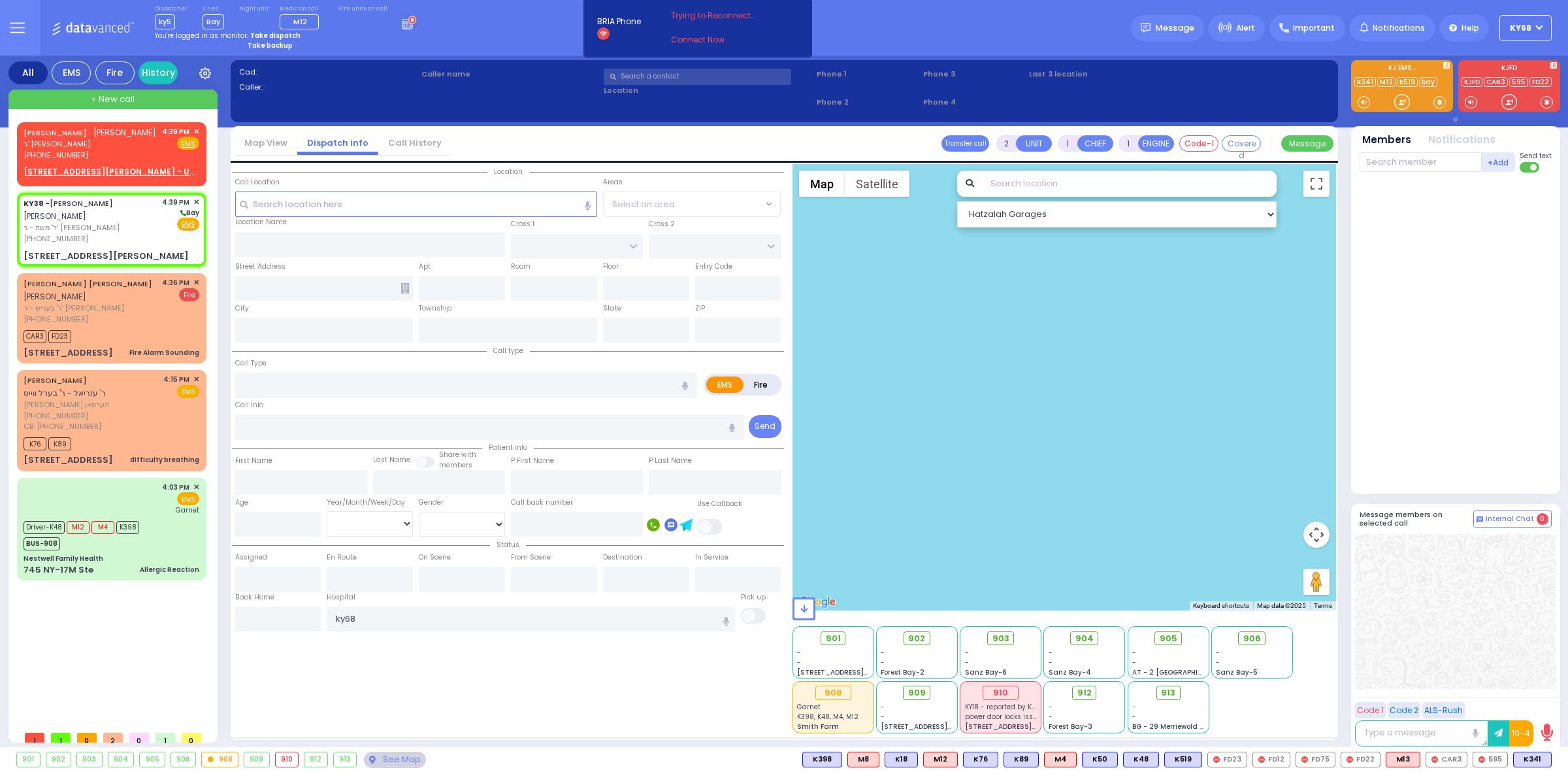
select select
radio input "true"
type input "[PERSON_NAME]"
select select
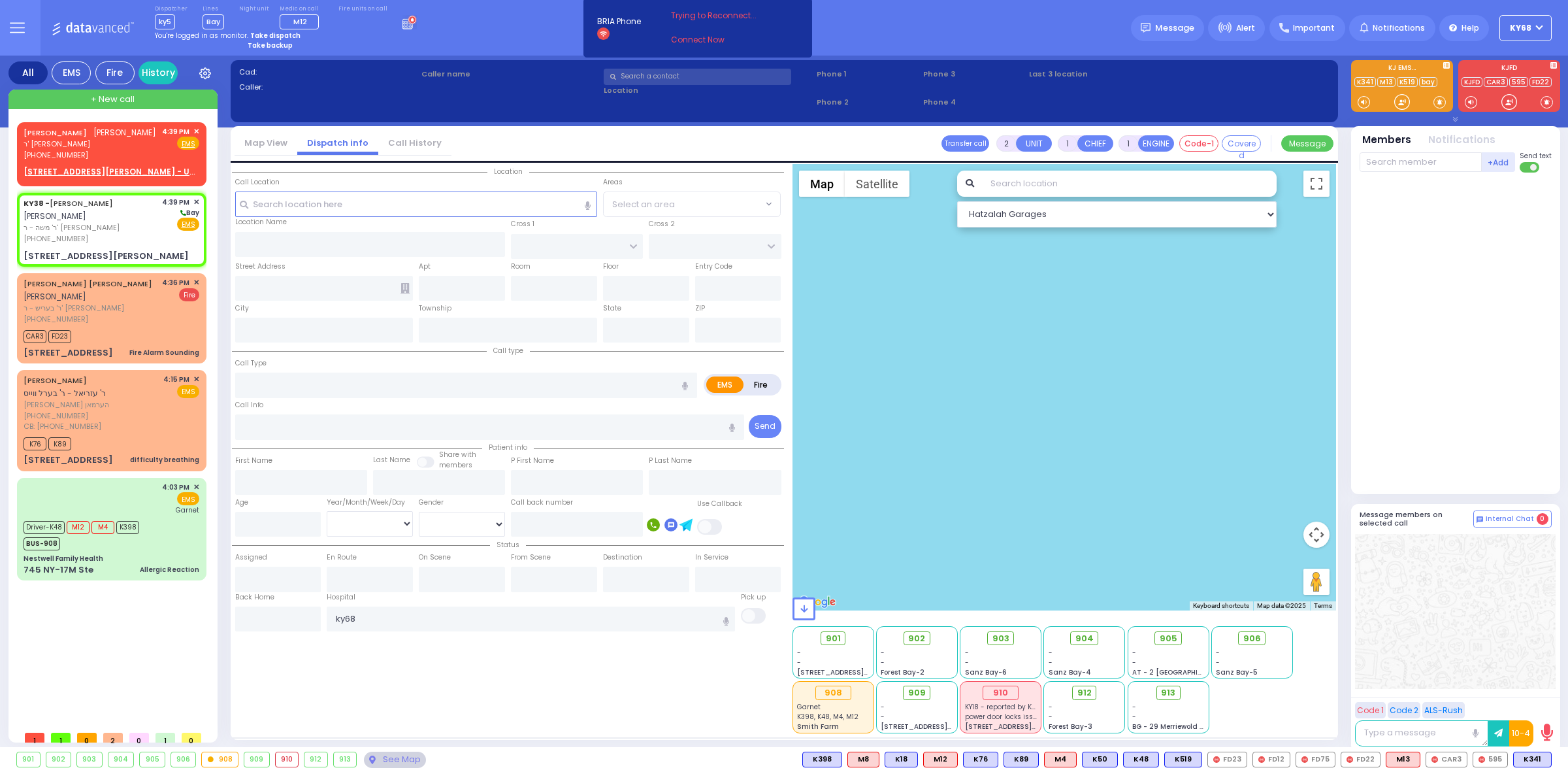
type input "16:39"
select select "Hatzalah Garages"
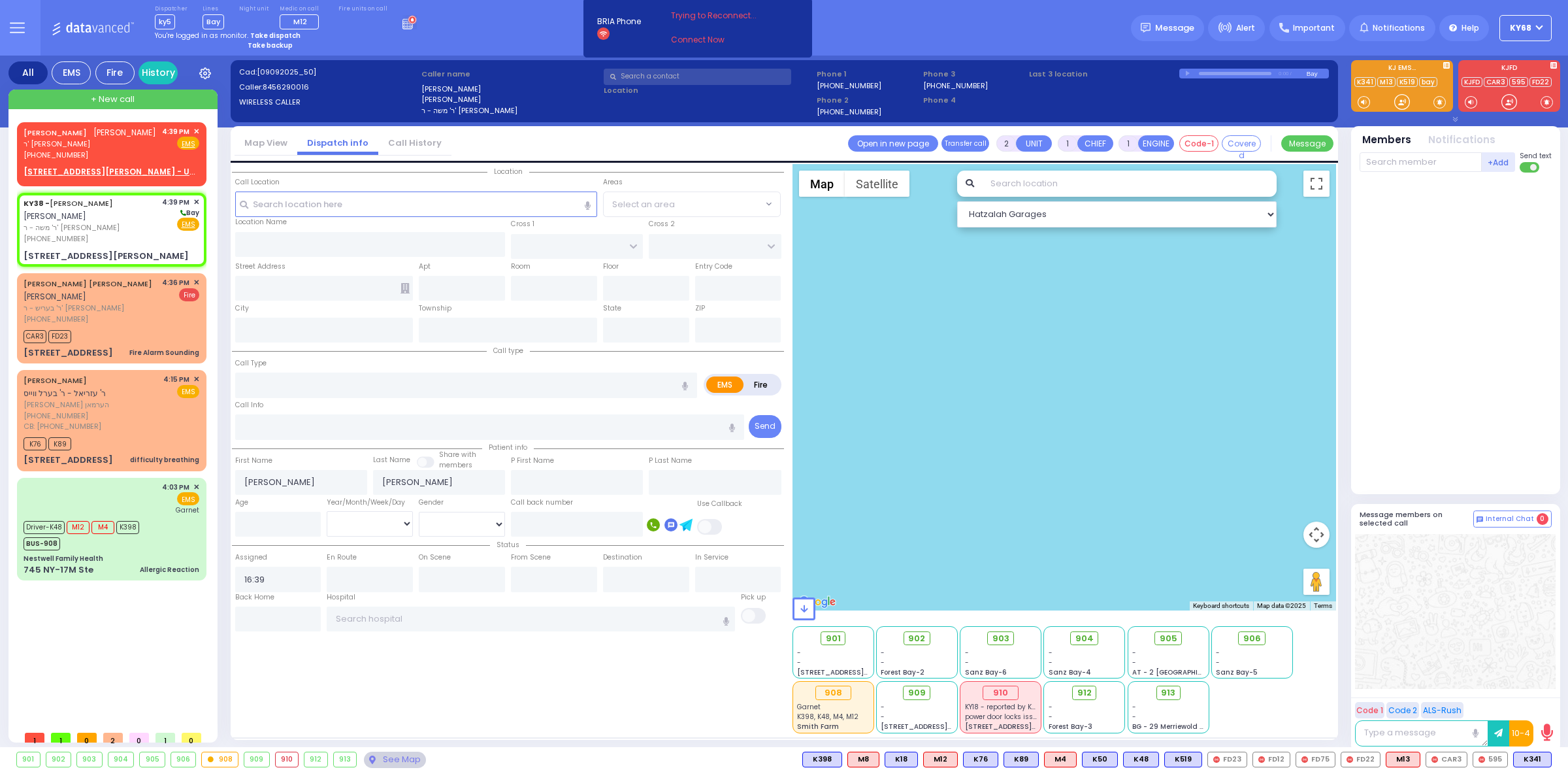
type input "JAMES RD"
type input "[STREET_ADDRESS][PERSON_NAME]"
type input "Monroe"
type input "[US_STATE]"
type input "10950"
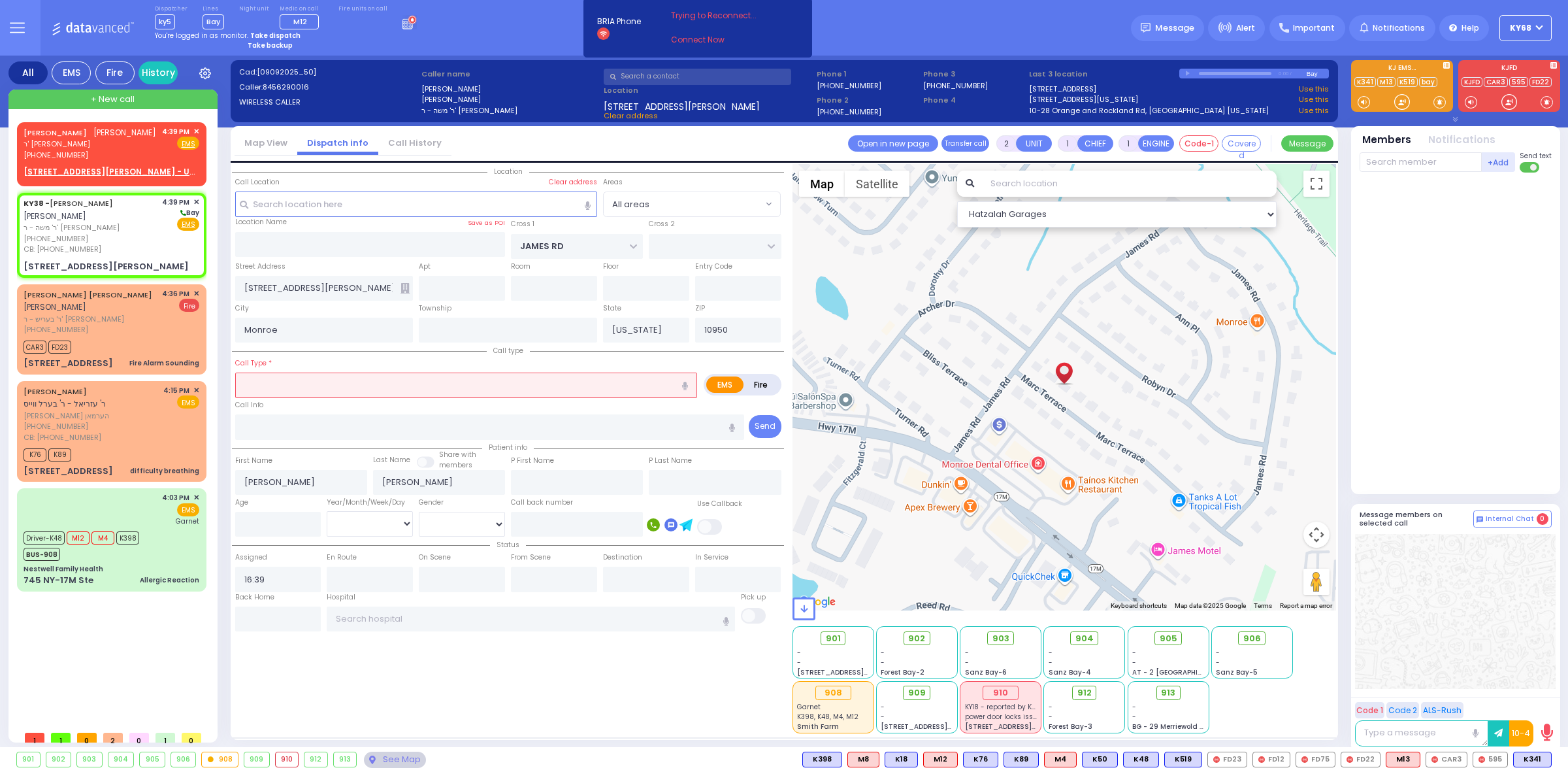
select select
radio input "true"
select select
type input "8455902301"
select select "Hatzalah Garages"
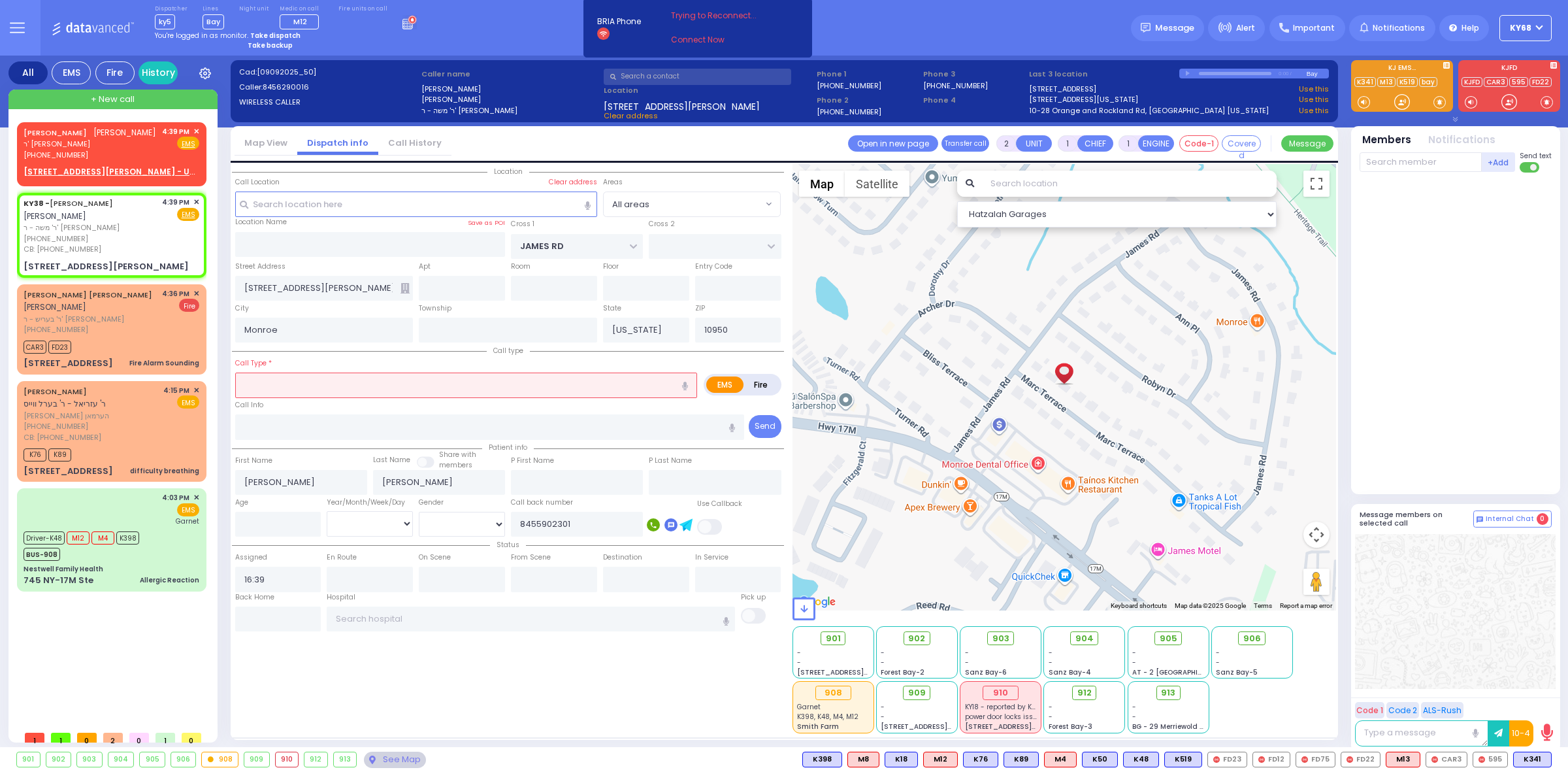
select select
radio input "true"
select select
select select "Hatzalah Garages"
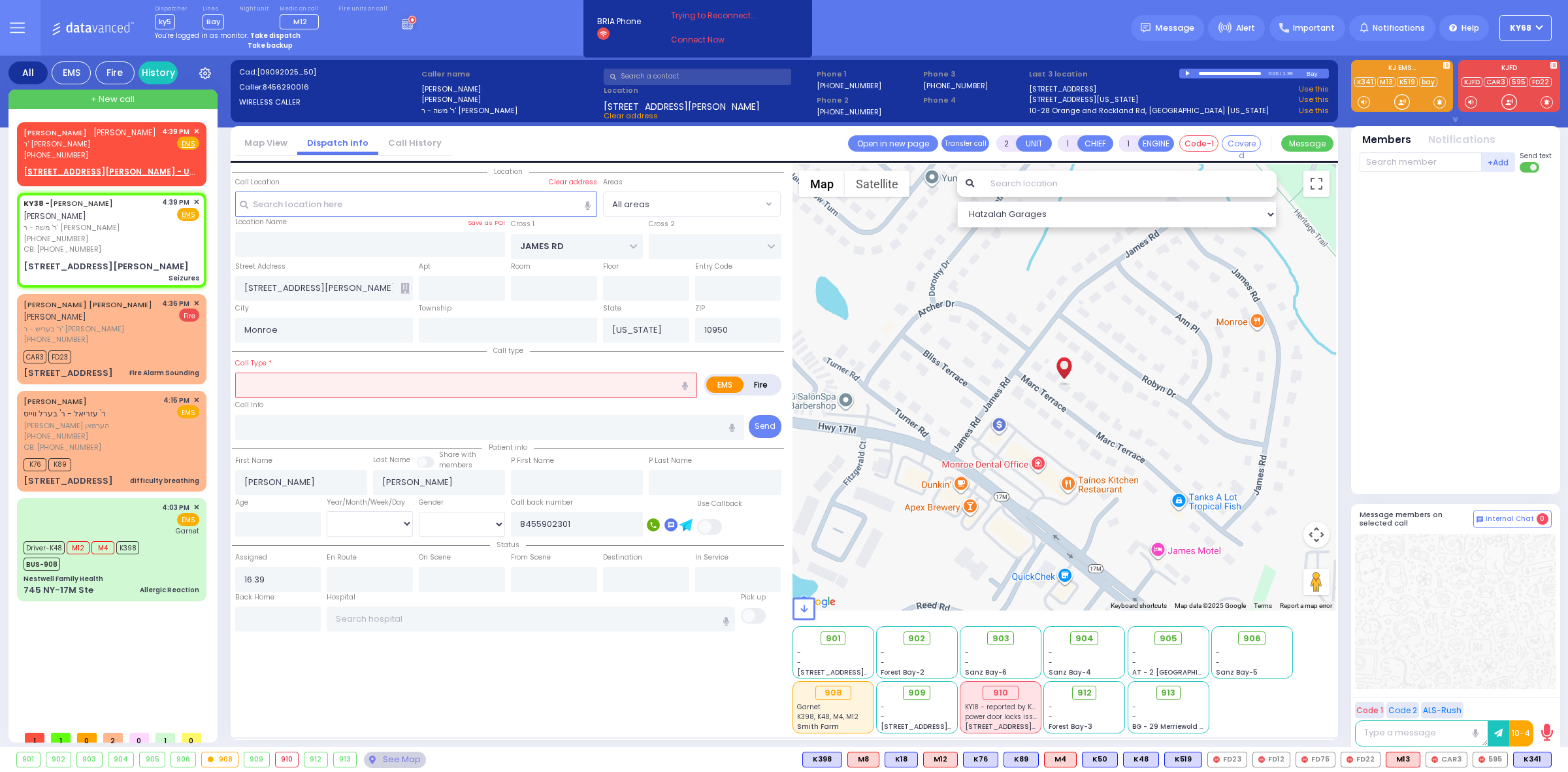
type input "3"
type input "2"
select select
type input "Seizures"
radio input "true"
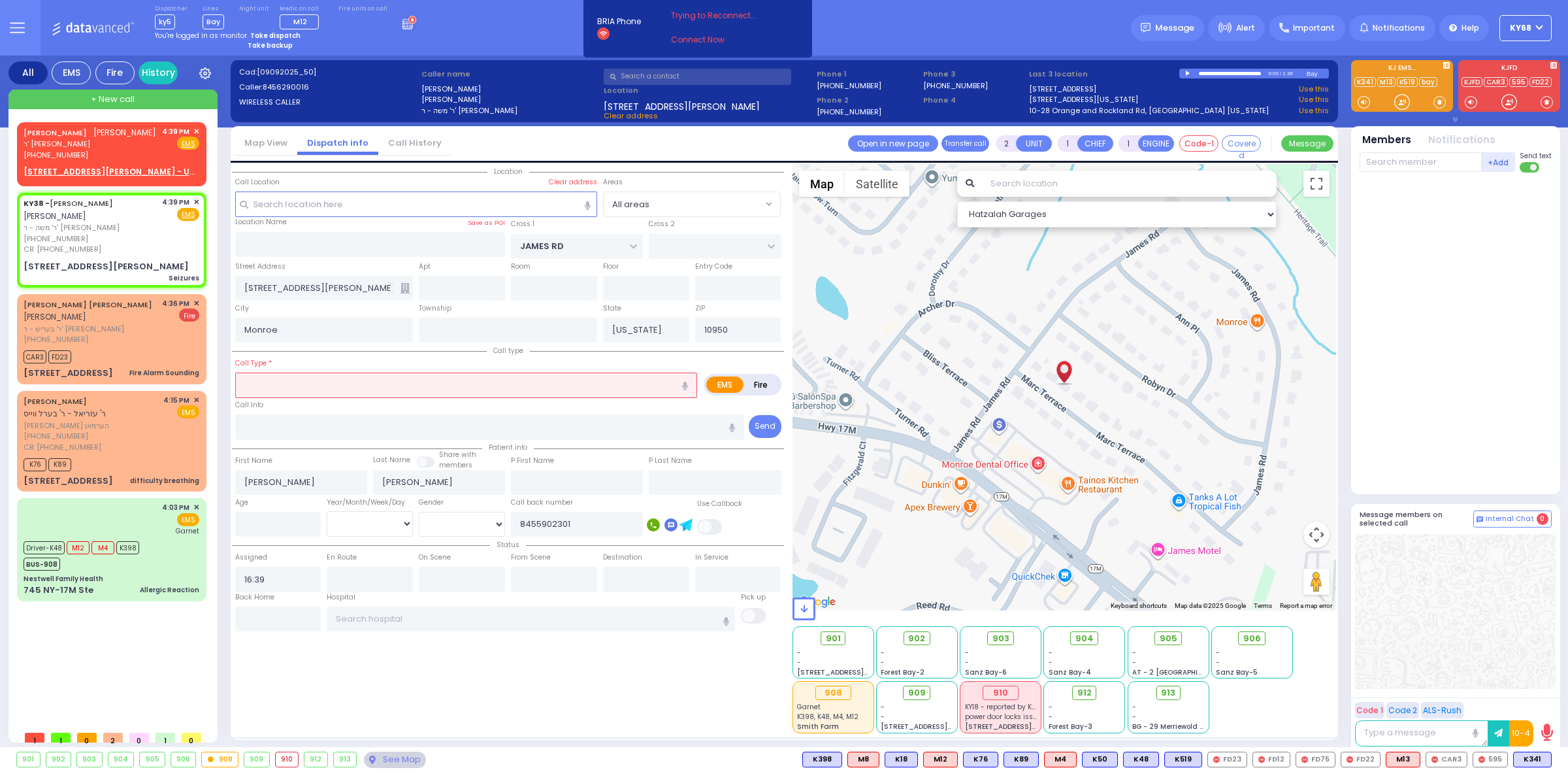
select select
select select "Hatzalah Garages"
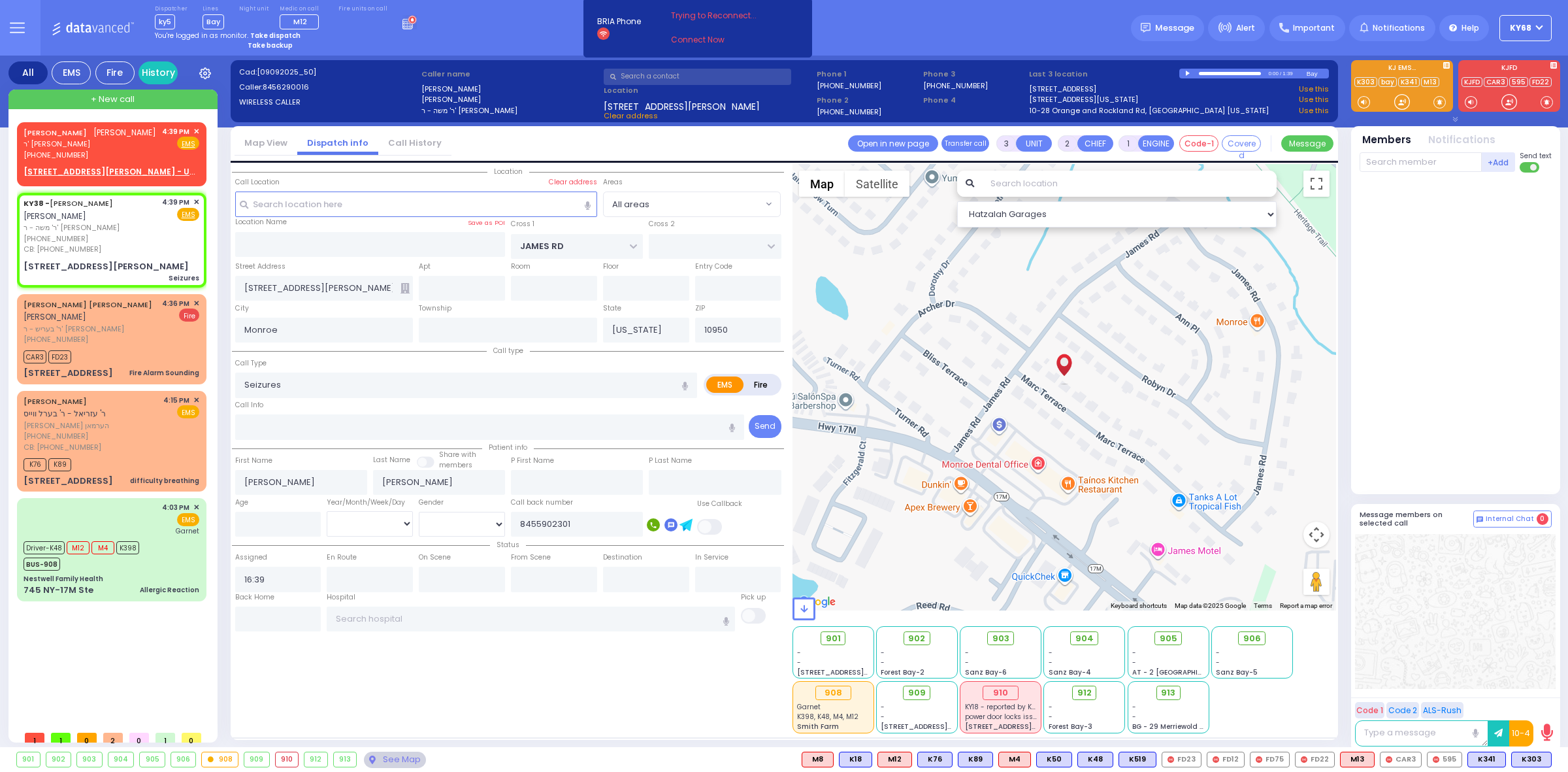
select select
radio input "true"
select select
select select "Hatzalah Garages"
select select
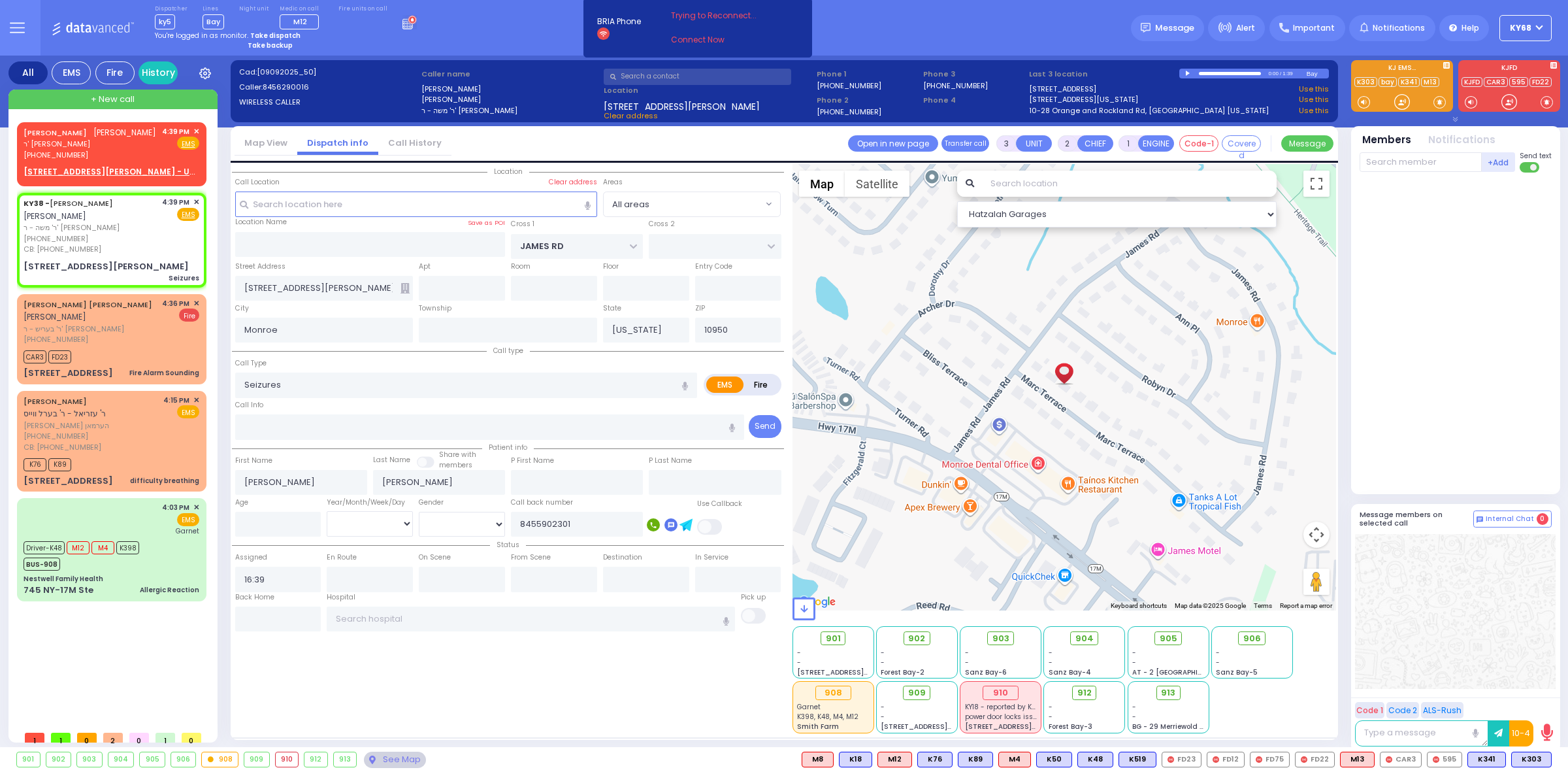
radio input "true"
select select
type input "16:41"
select select "Hatzalah Garages"
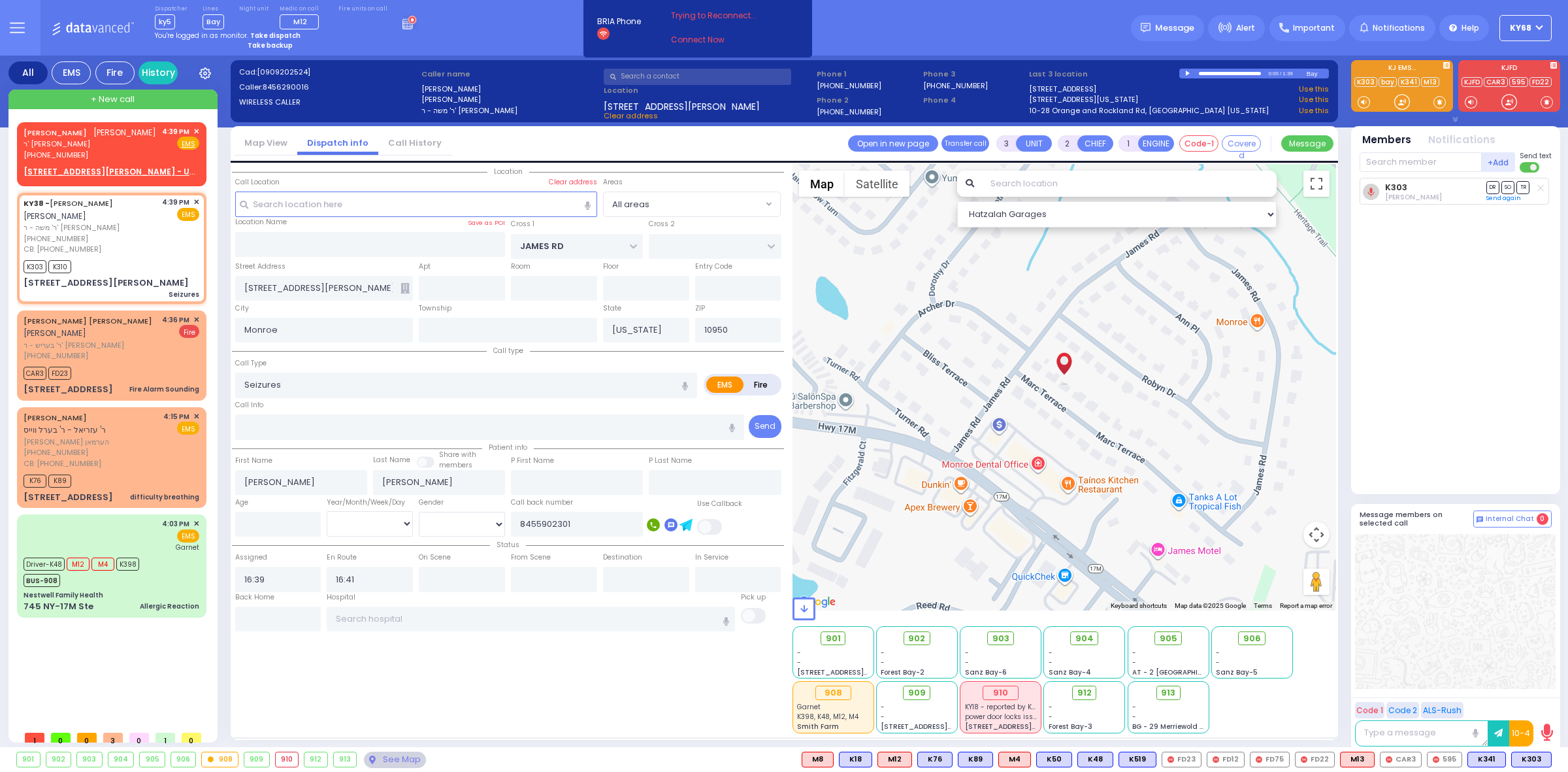
select select
radio input "true"
select select
select select "Hatzalah Garages"
click at [1517, 518] on span "Internal Chat" at bounding box center [1510, 518] width 49 height 9
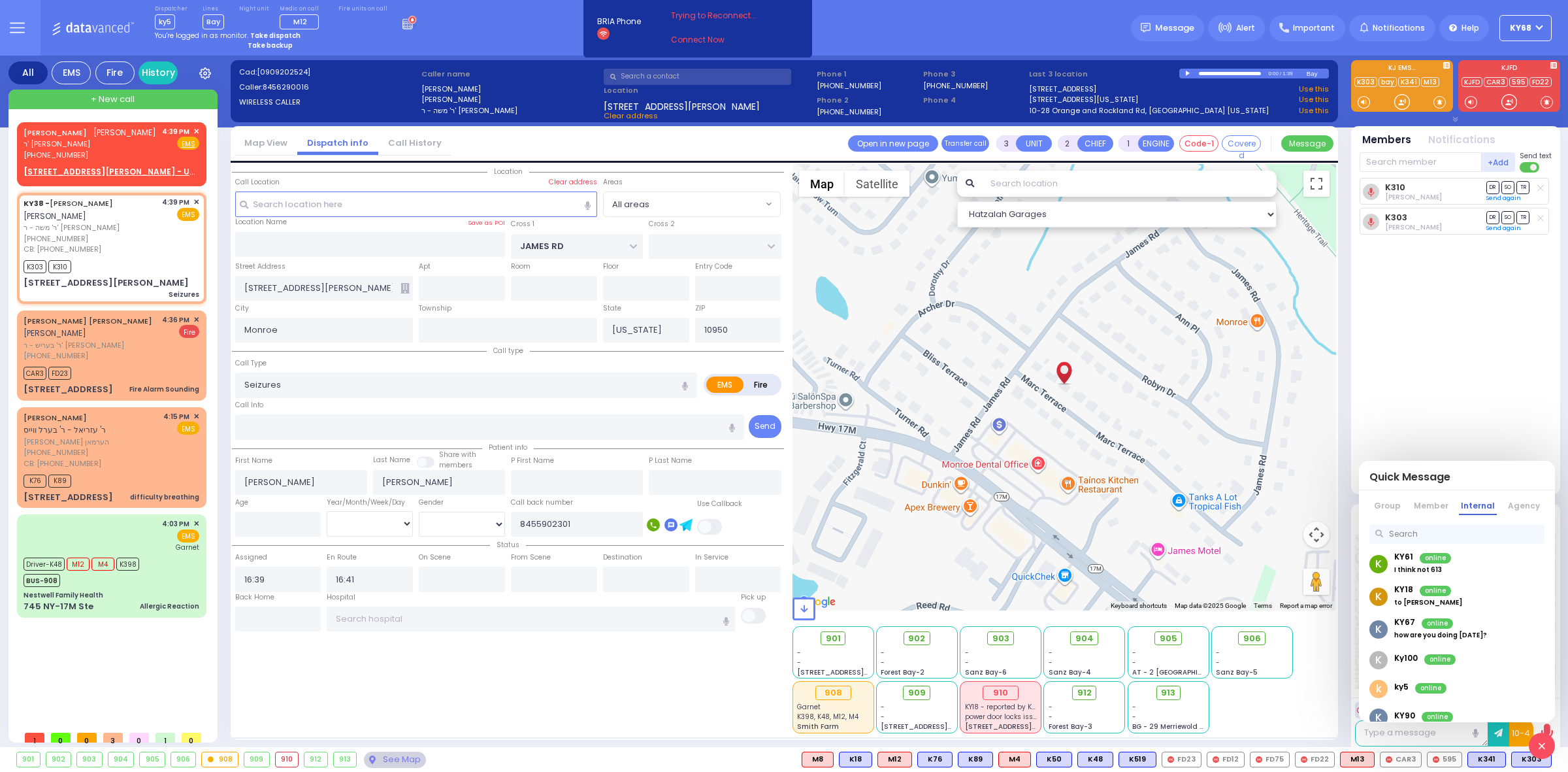
click at [1376, 389] on div "K310 Lipa Blumenthal DR SO TR Sending text K303" at bounding box center [1457, 330] width 194 height 306
click at [1534, 738] on link at bounding box center [1542, 746] width 26 height 26
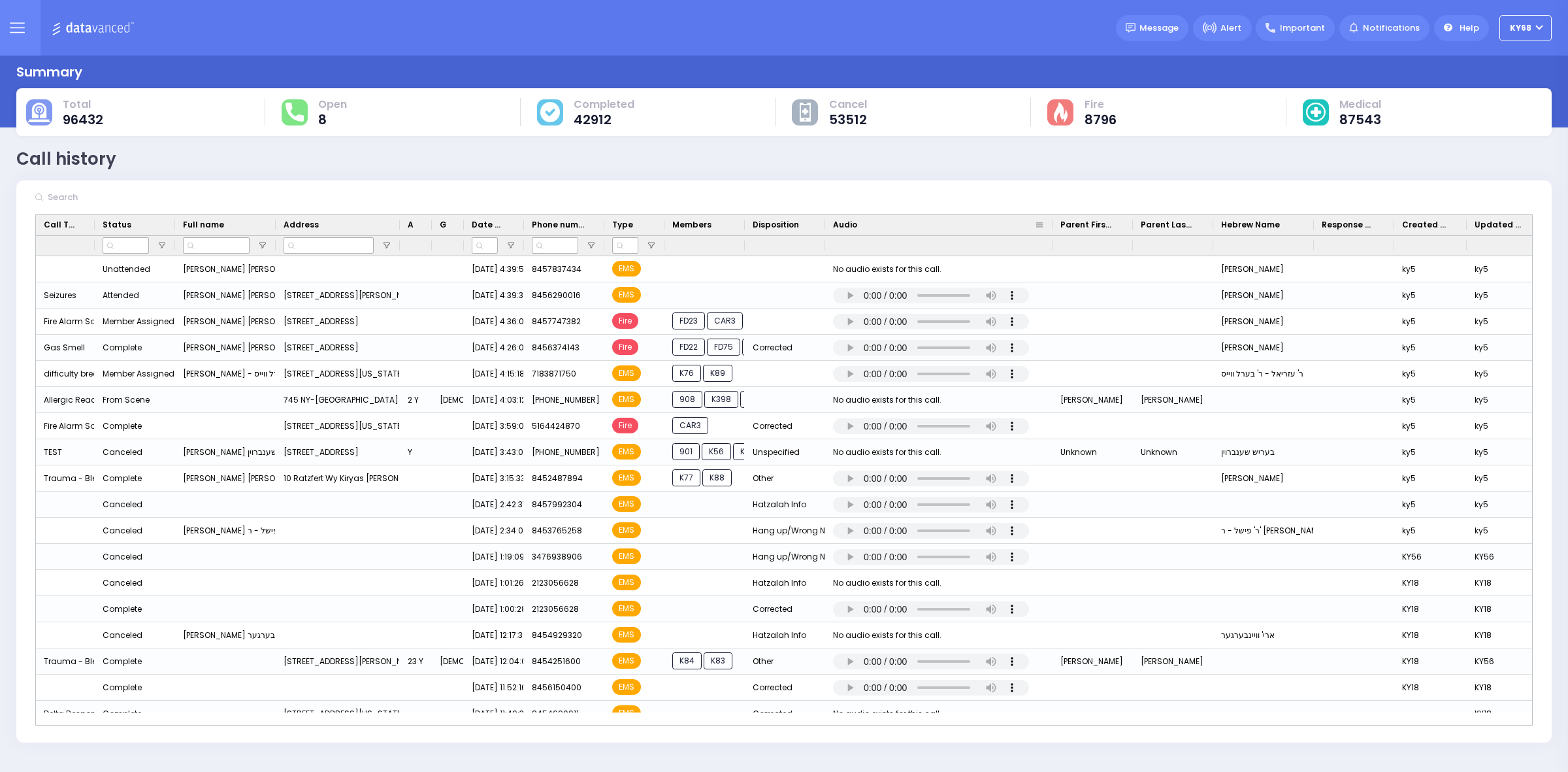
drag, startPoint x: 951, startPoint y: 223, endPoint x: 1051, endPoint y: 230, distance: 100.2
click at [1051, 230] on div at bounding box center [1052, 224] width 5 height 20
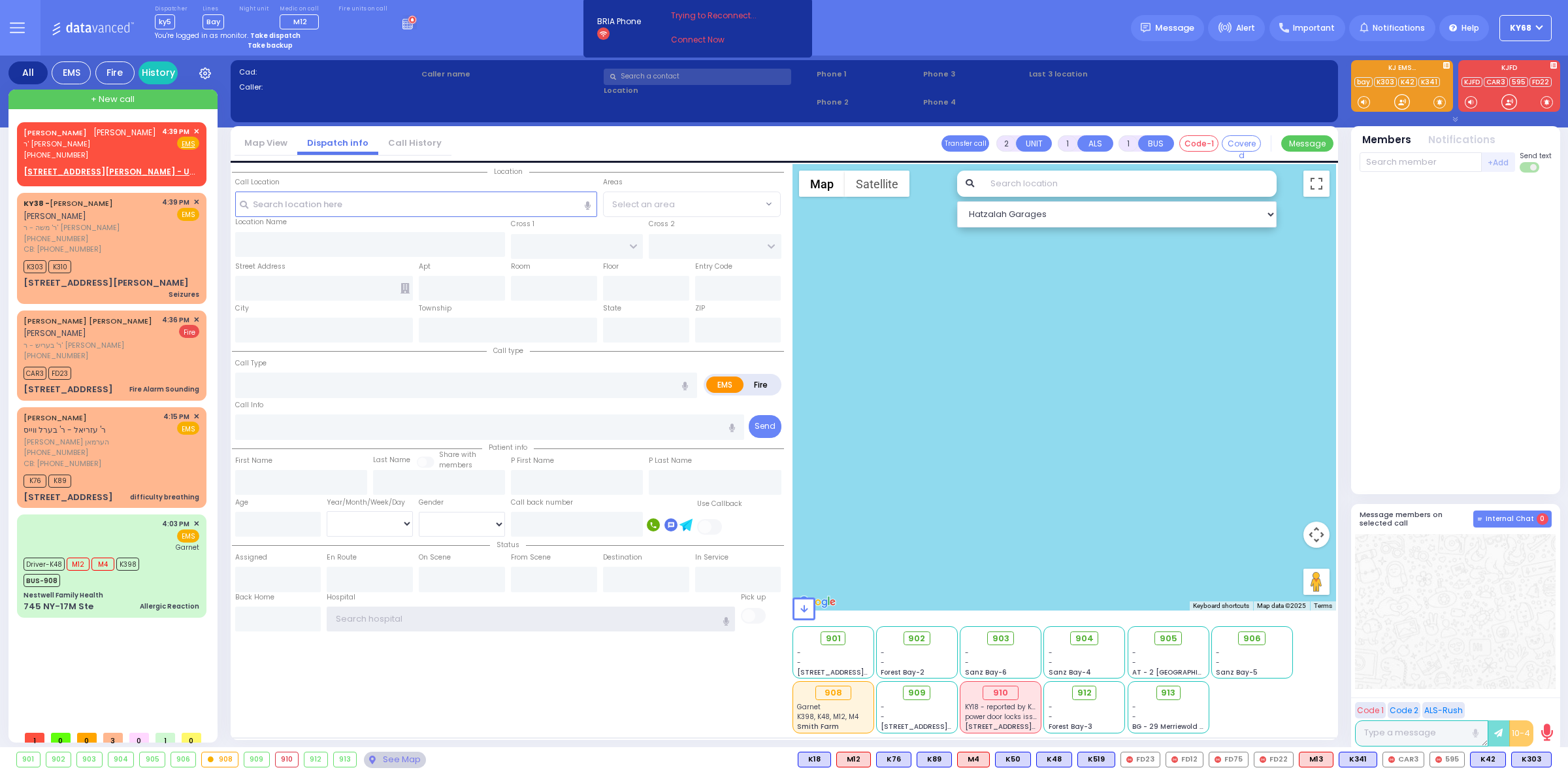
type input "ky68"
click at [1504, 515] on span "Internal Chat" at bounding box center [1510, 518] width 49 height 9
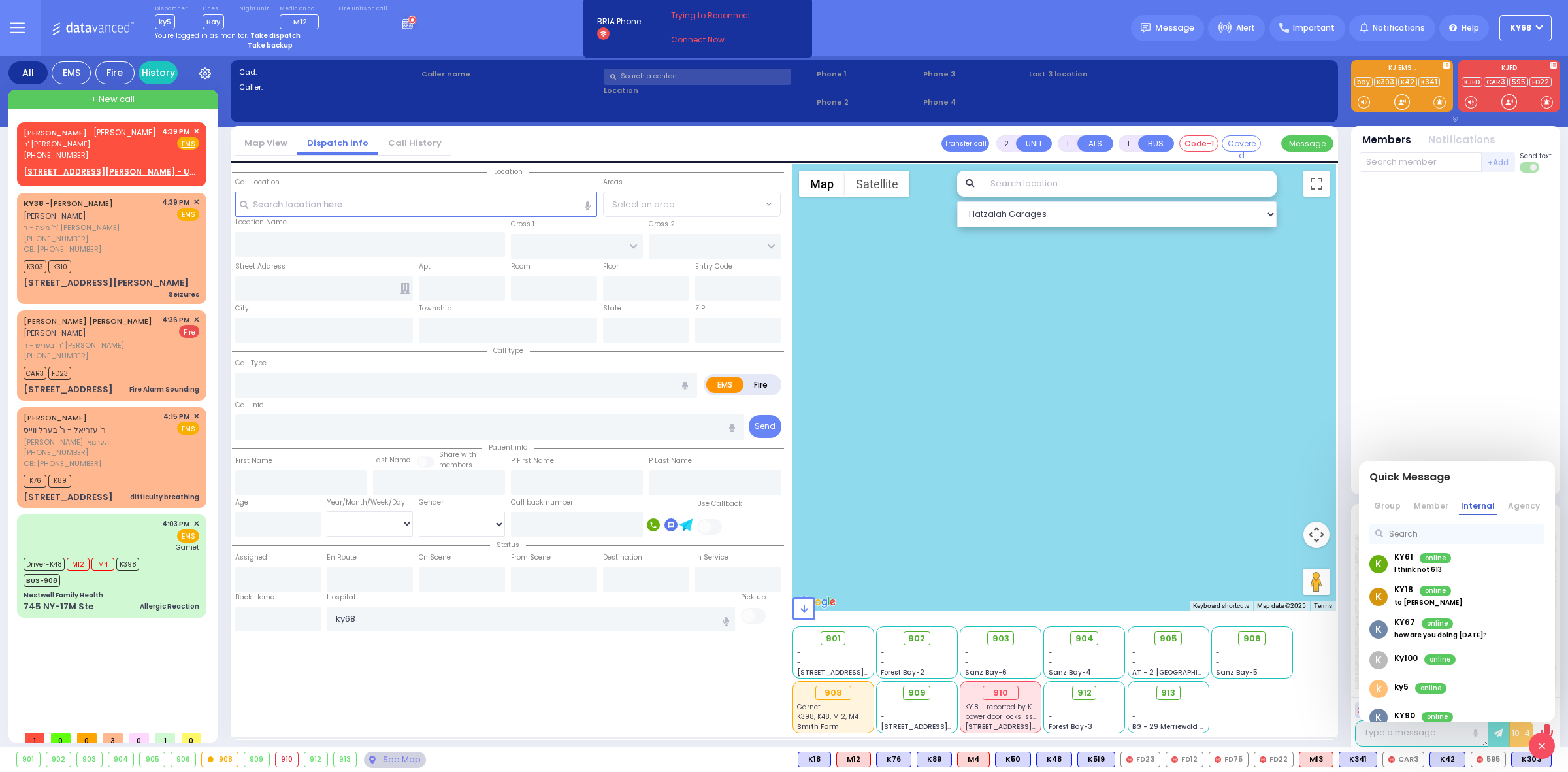
scroll to position [81, 0]
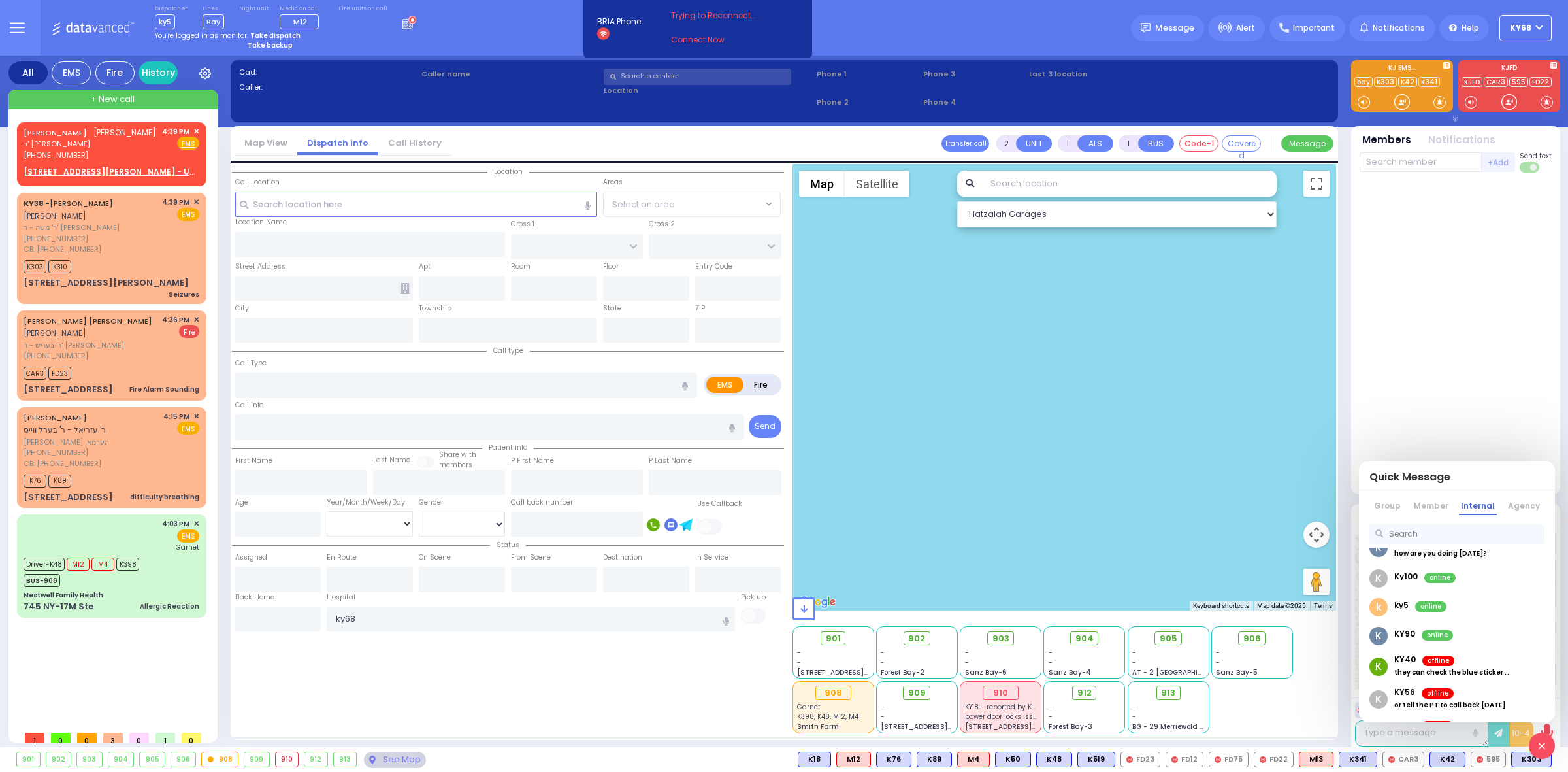
click at [1457, 618] on div "k ky5 online" at bounding box center [1457, 607] width 196 height 29
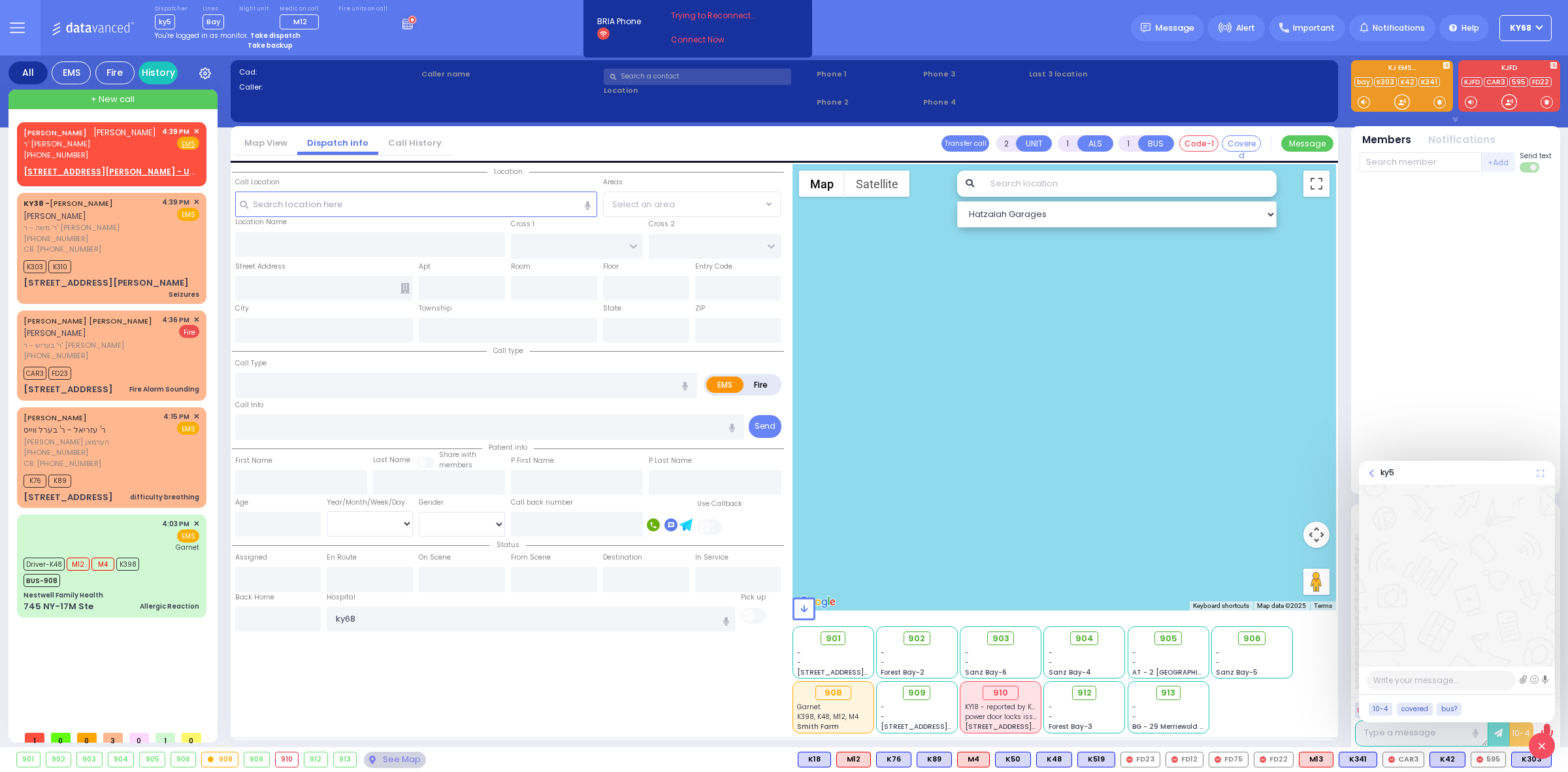
paste textarea "if you have a 613 im available"
type textarea "if you have a 613 im available"
type textarea "bye"
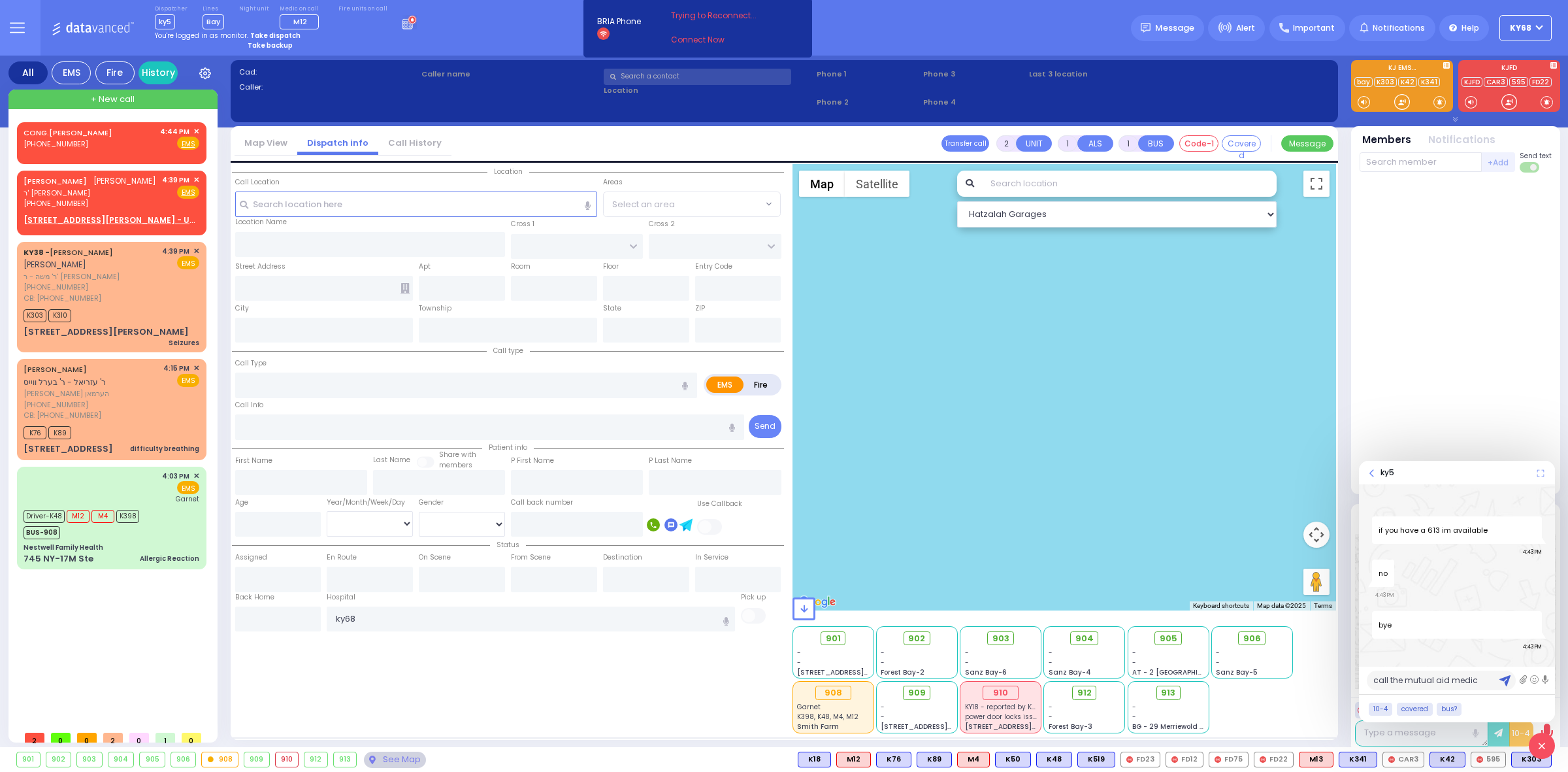
type textarea "call the mutual aid medics"
click at [1438, 276] on div at bounding box center [1456, 333] width 192 height 312
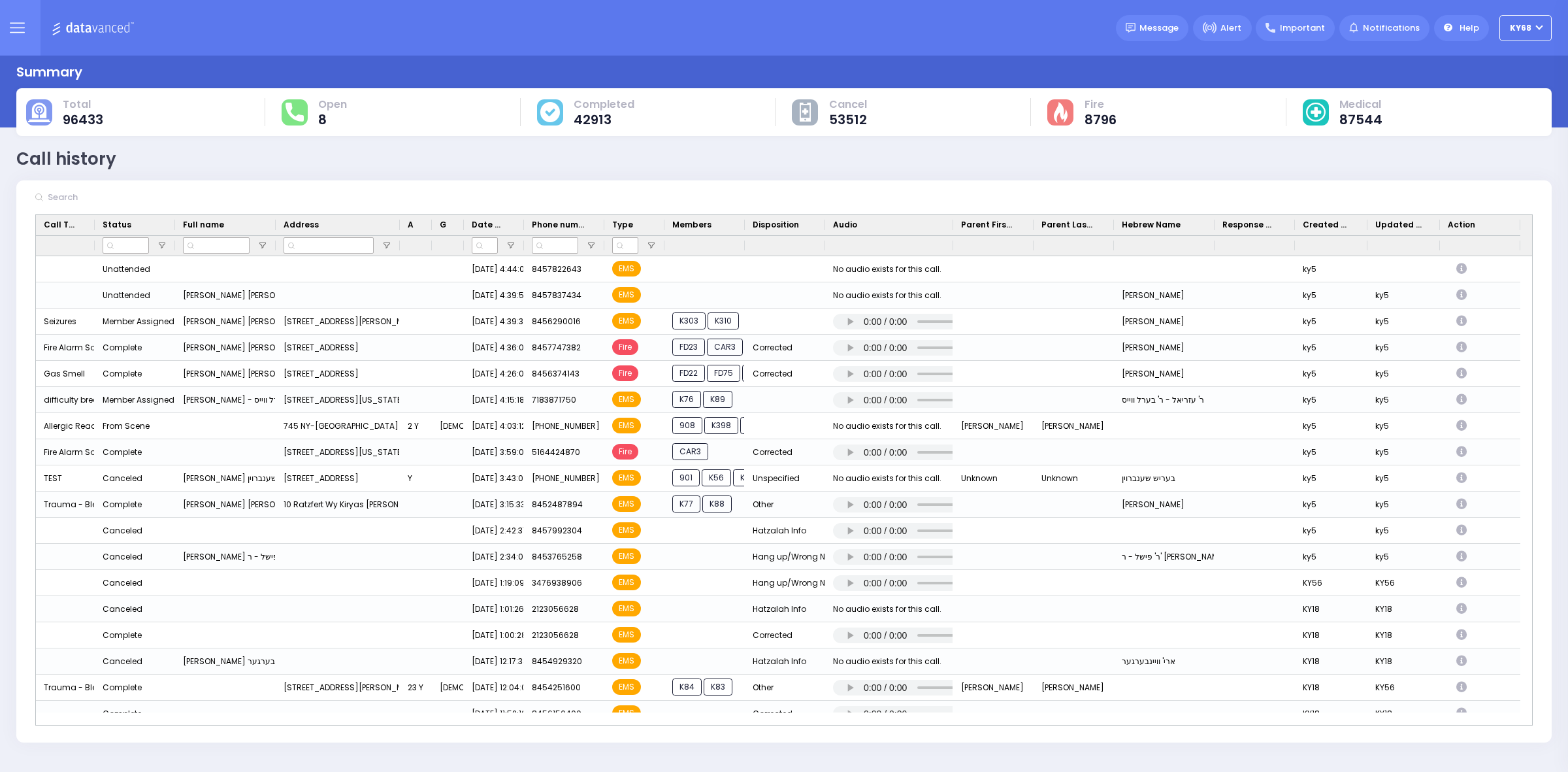
click at [788, 56] on div "Summary Total 96433" at bounding box center [784, 95] width 1551 height 80
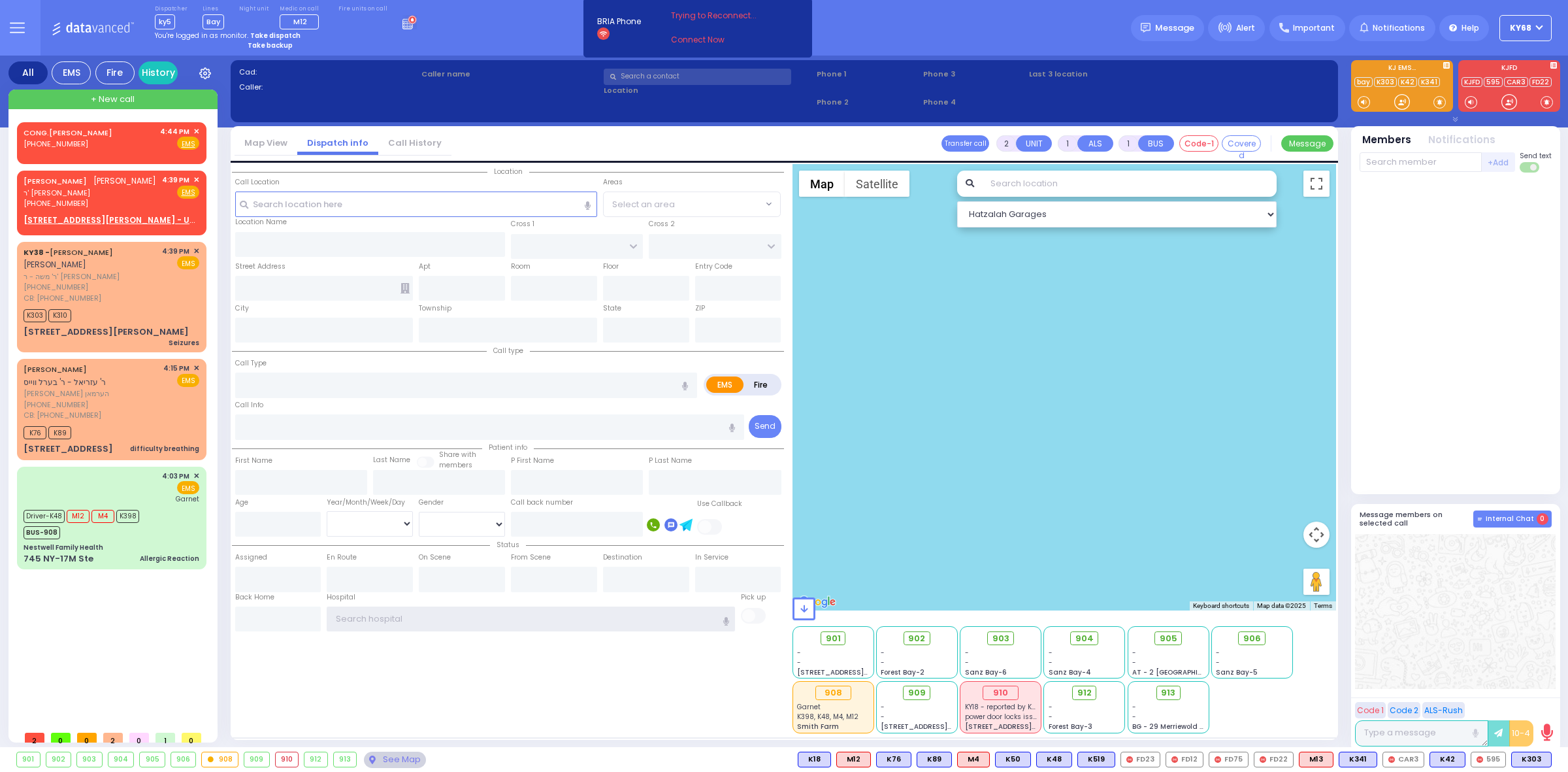
type input "ky68"
click at [1537, 518] on span "0" at bounding box center [1542, 518] width 11 height 11
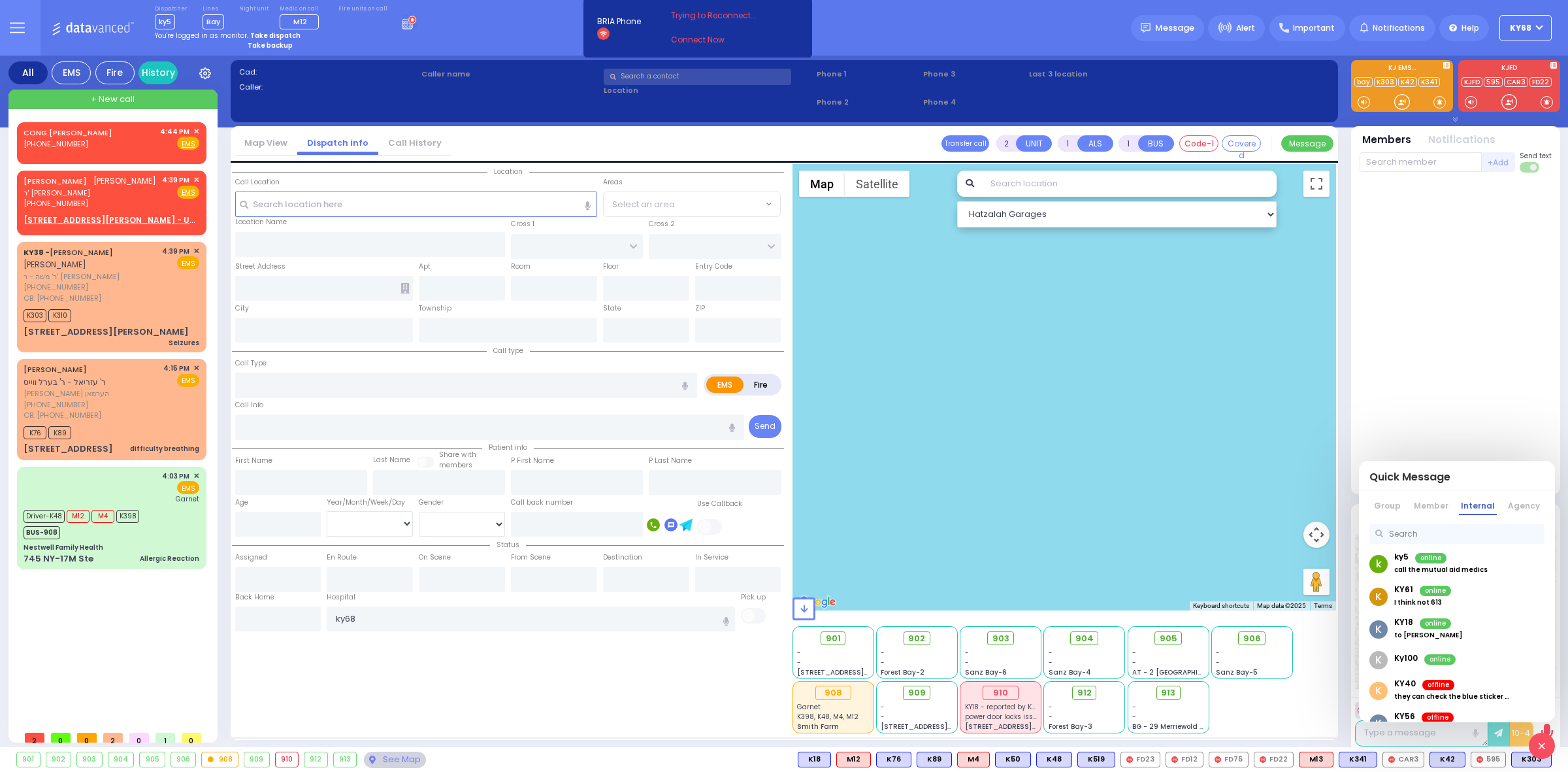
click at [1476, 588] on div "K KY61 online I think not 613" at bounding box center [1457, 596] width 196 height 33
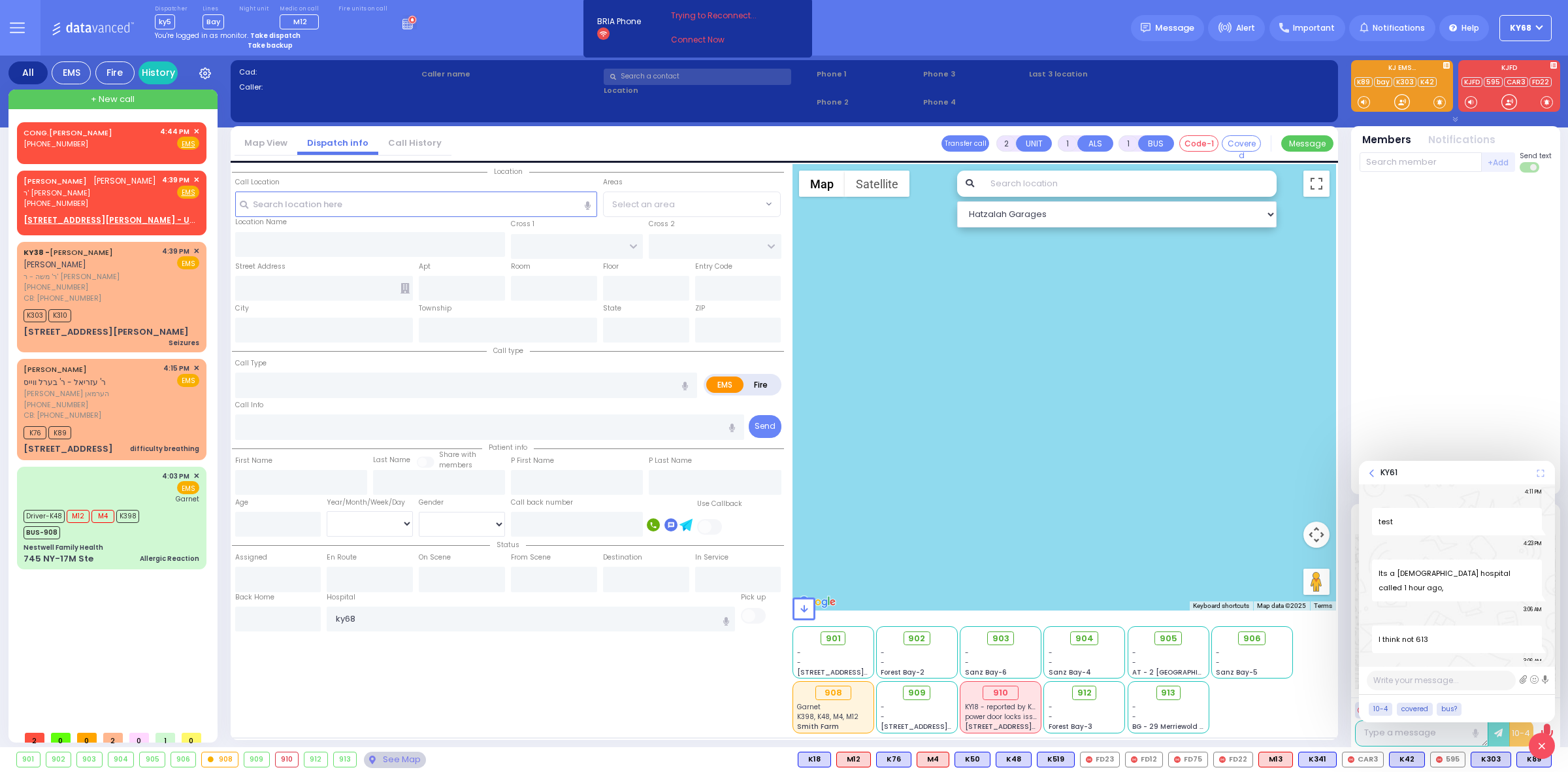
click at [1375, 474] on div "KY61" at bounding box center [1457, 473] width 196 height 24
click at [1372, 473] on icon at bounding box center [1371, 473] width 4 height 8
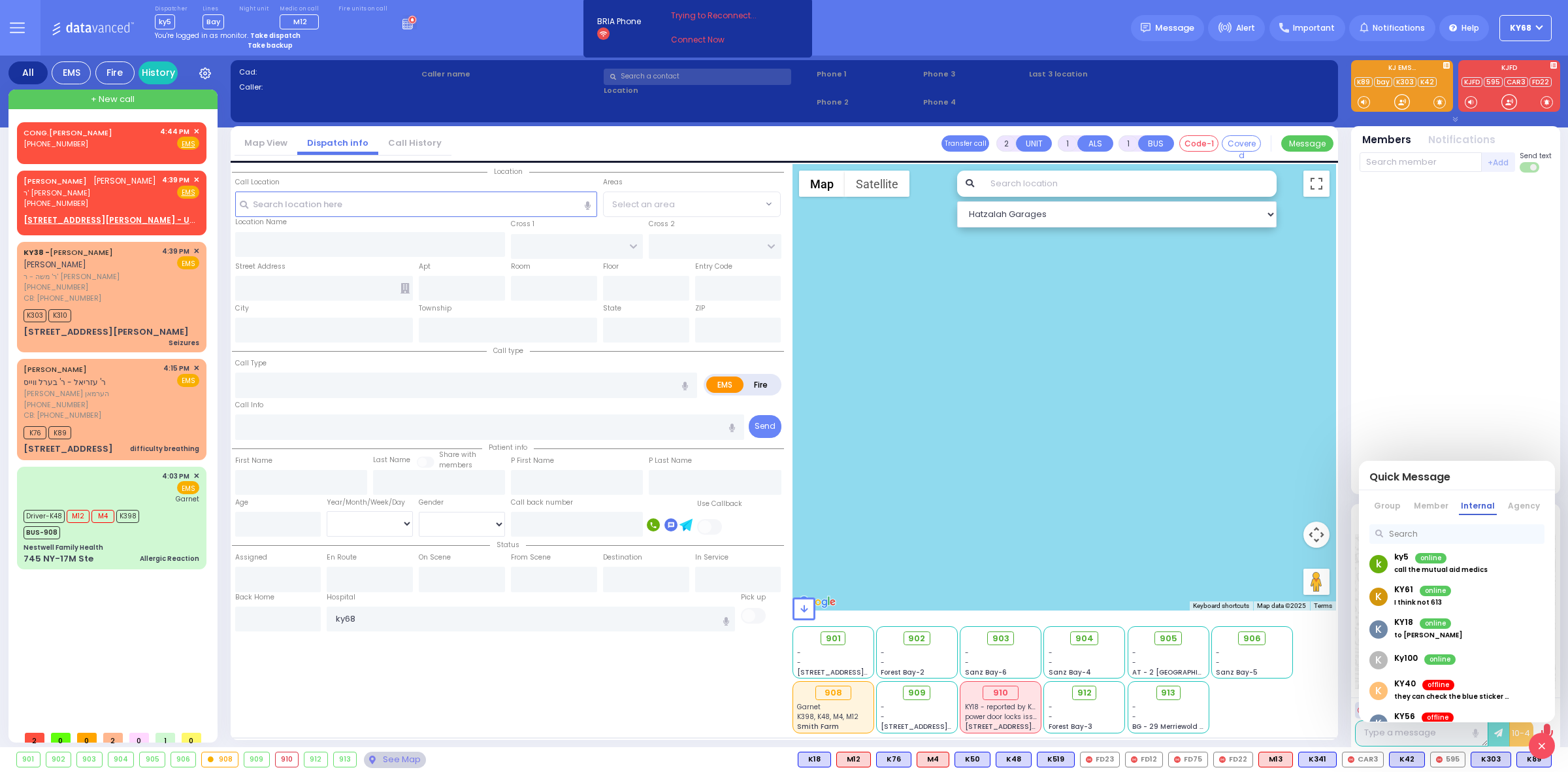
click at [1542, 739] on icon at bounding box center [1542, 746] width 6 height 14
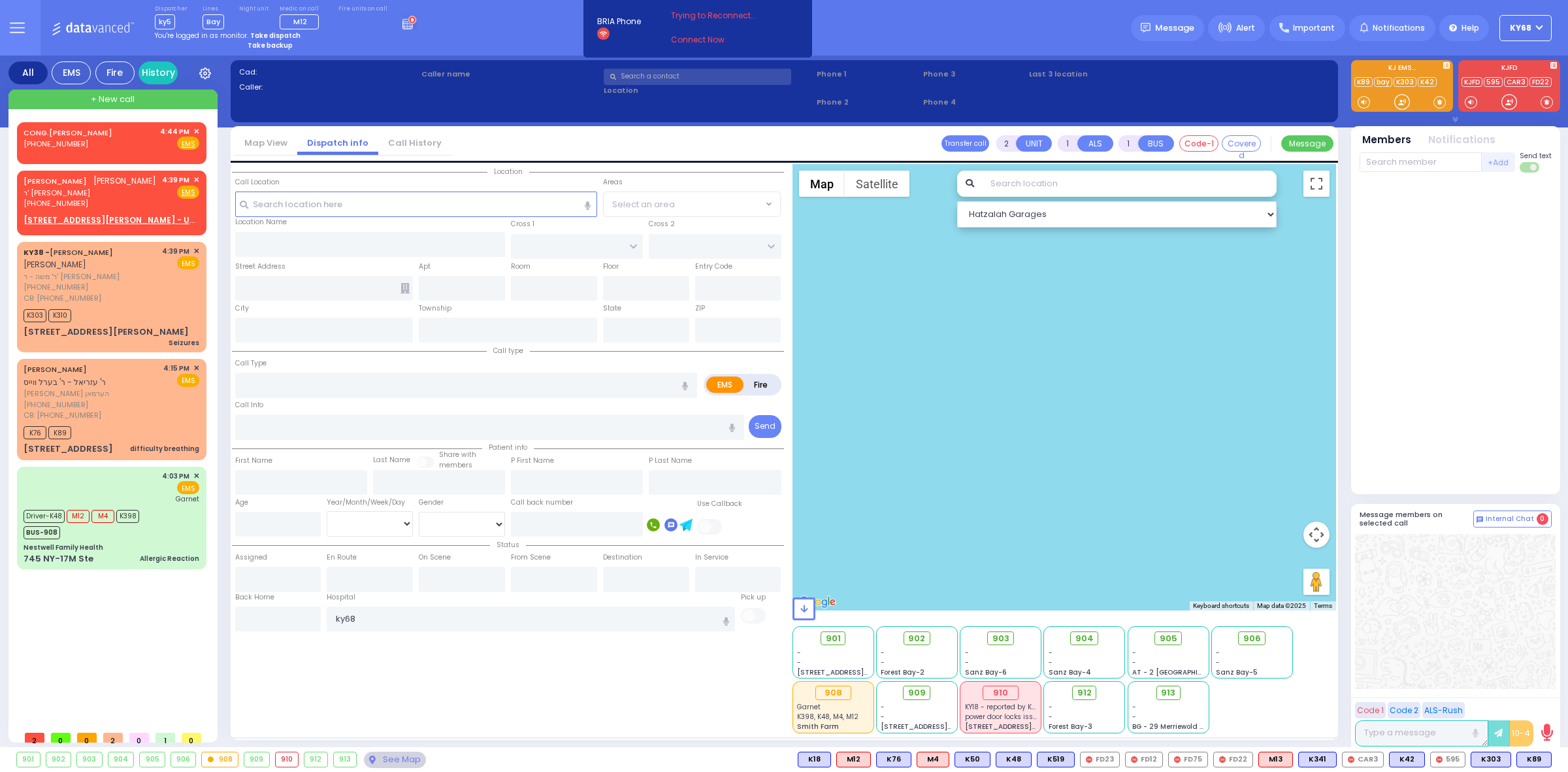
click at [1391, 400] on div at bounding box center [1456, 333] width 192 height 312
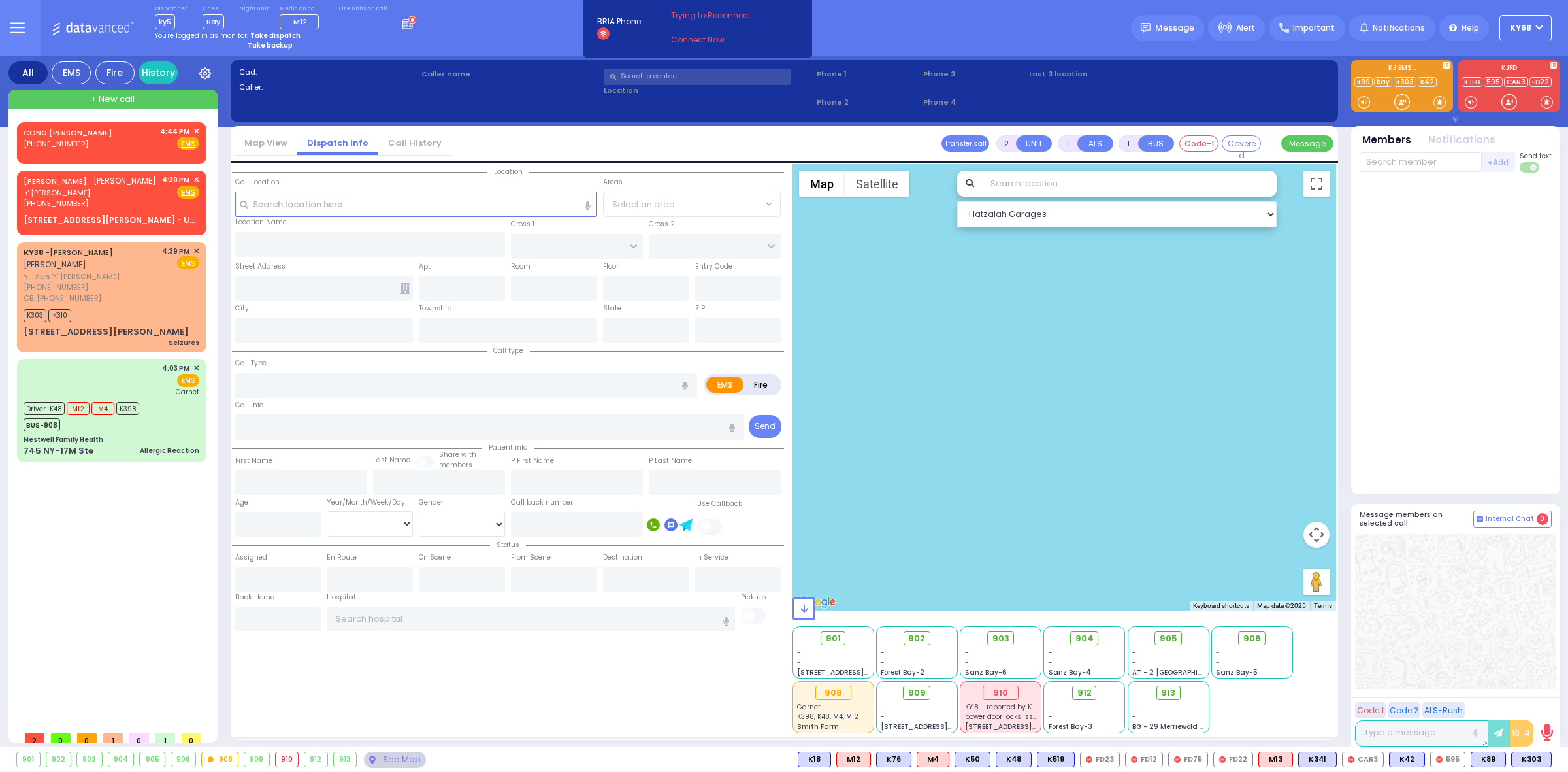
type input "3"
type input "2"
select select
type input "Seizures"
radio input "true"
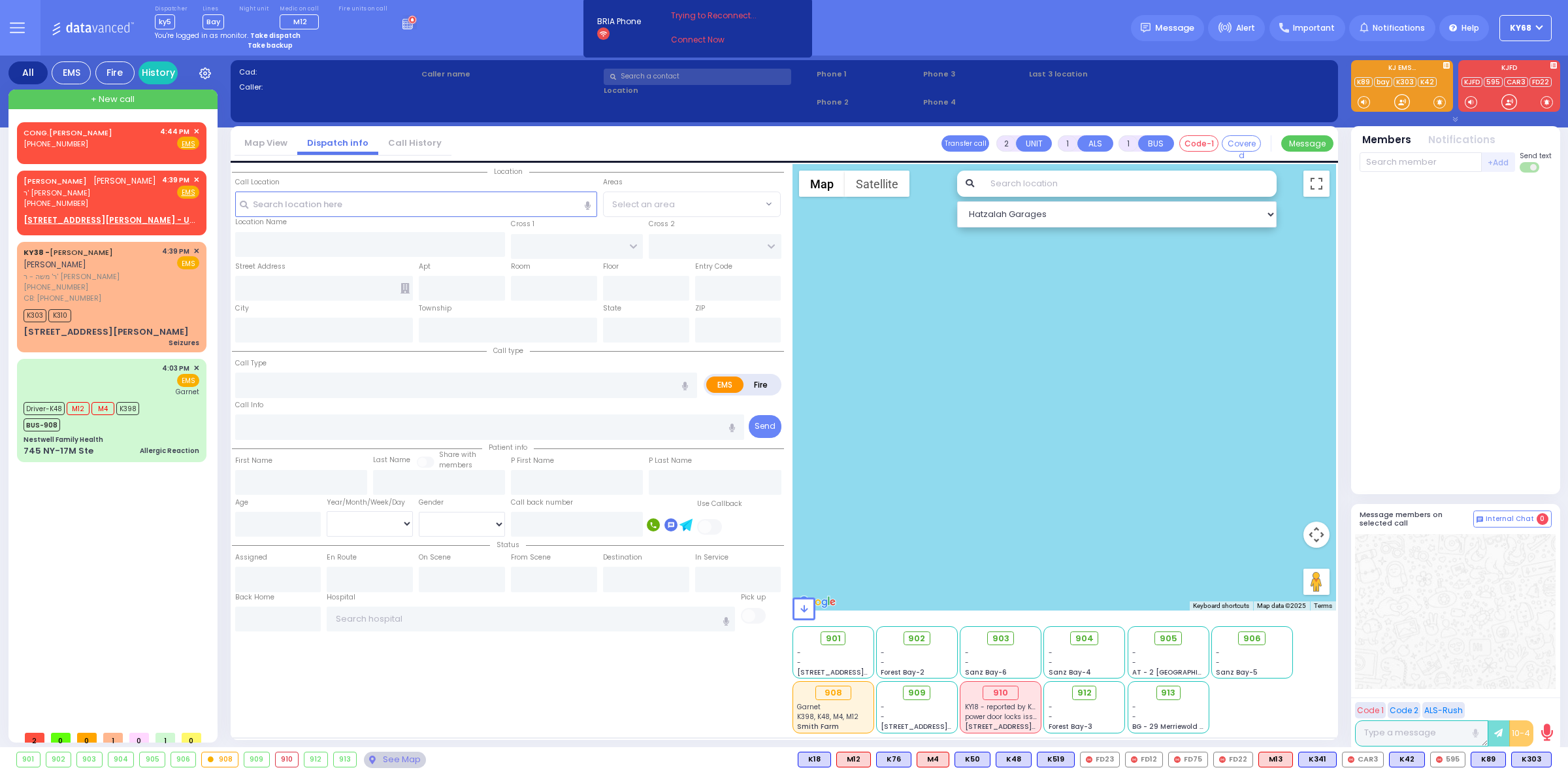
type input "[PERSON_NAME]"
select select
type input "8455902301"
type input "16:39"
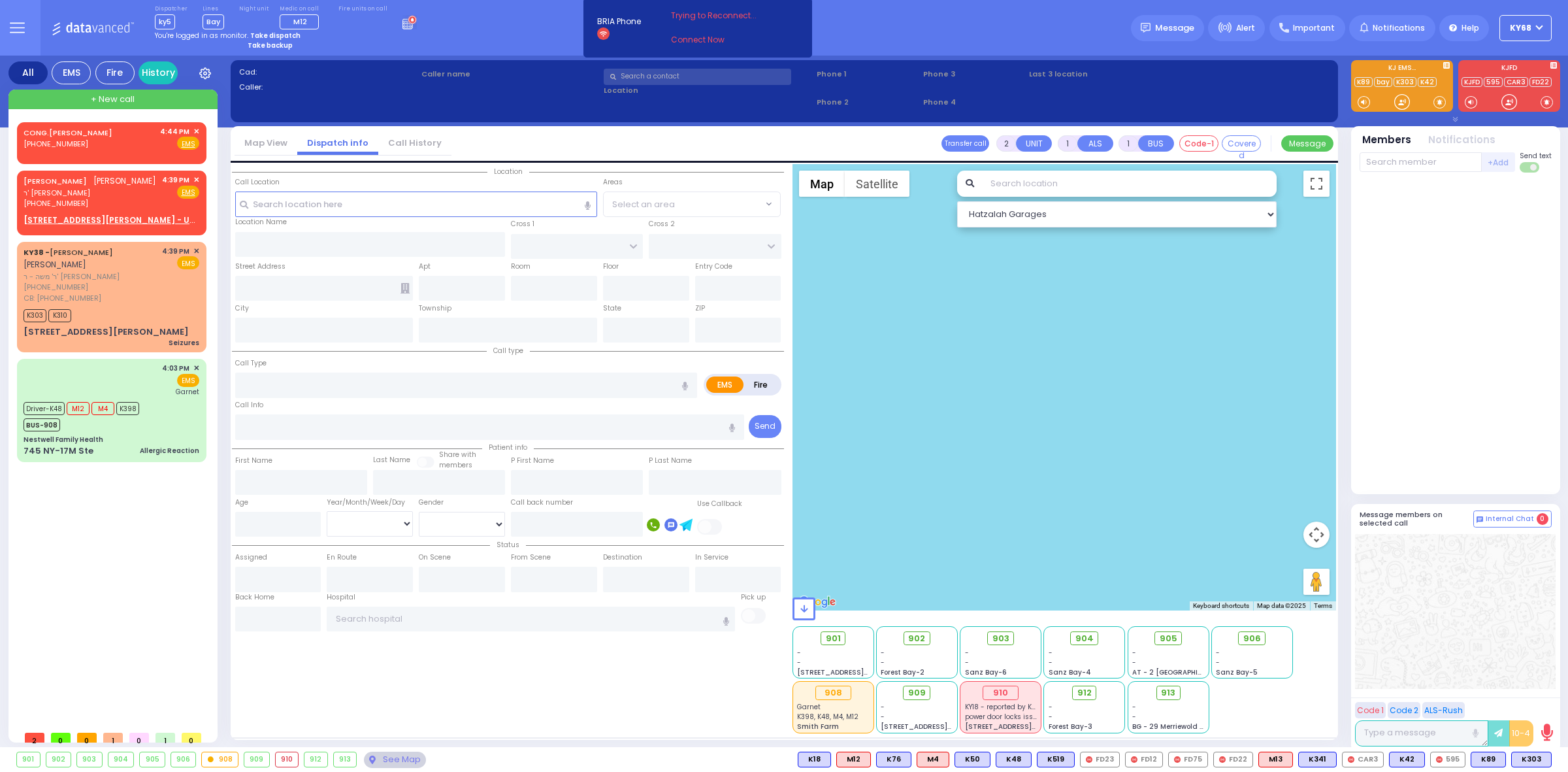
type input "16:41"
type input "JAMES RD"
type input "[STREET_ADDRESS][PERSON_NAME]"
type input "Monroe"
type input "[US_STATE]"
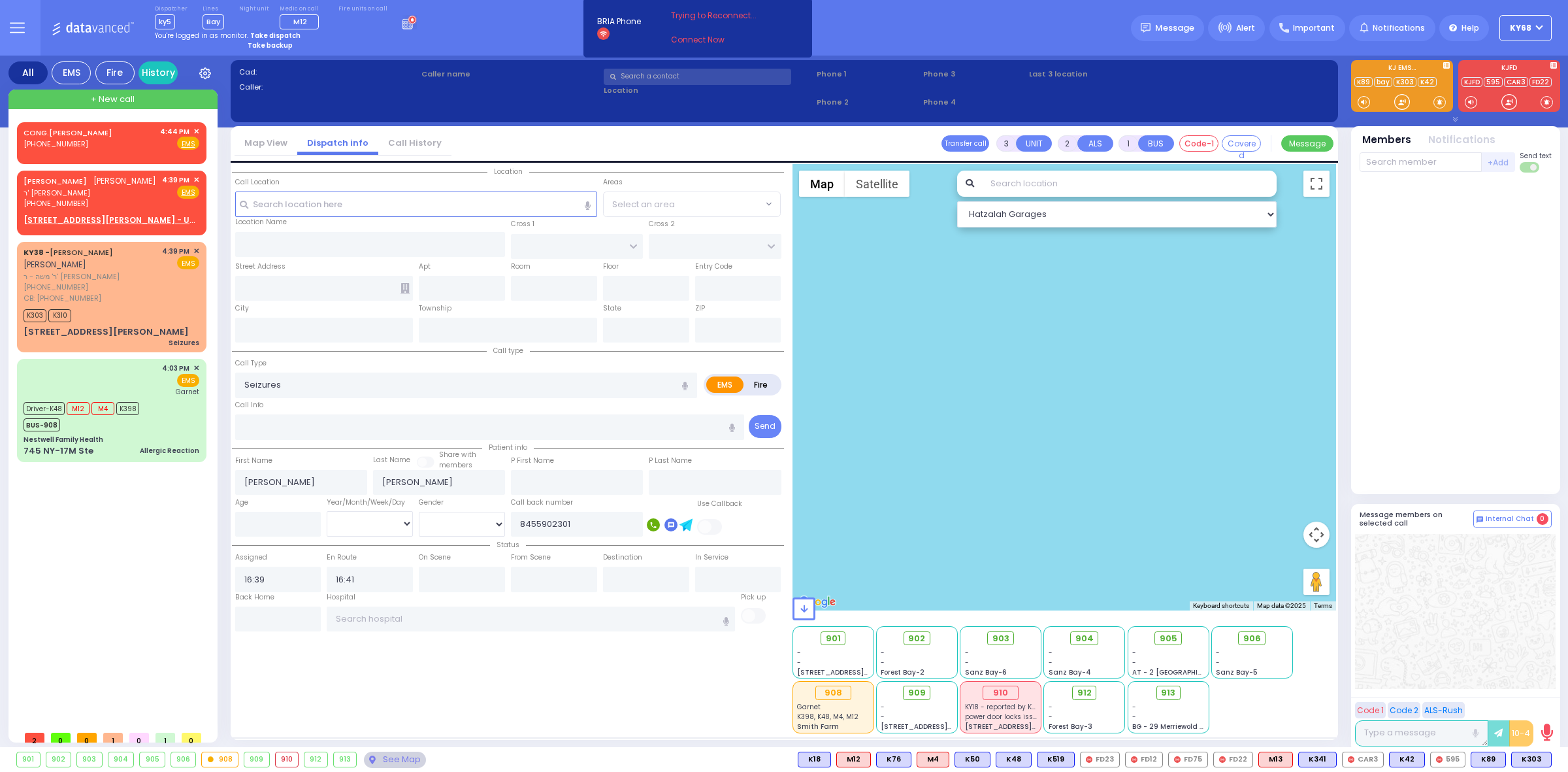
type input "10950"
select select "Hatzalah Garages"
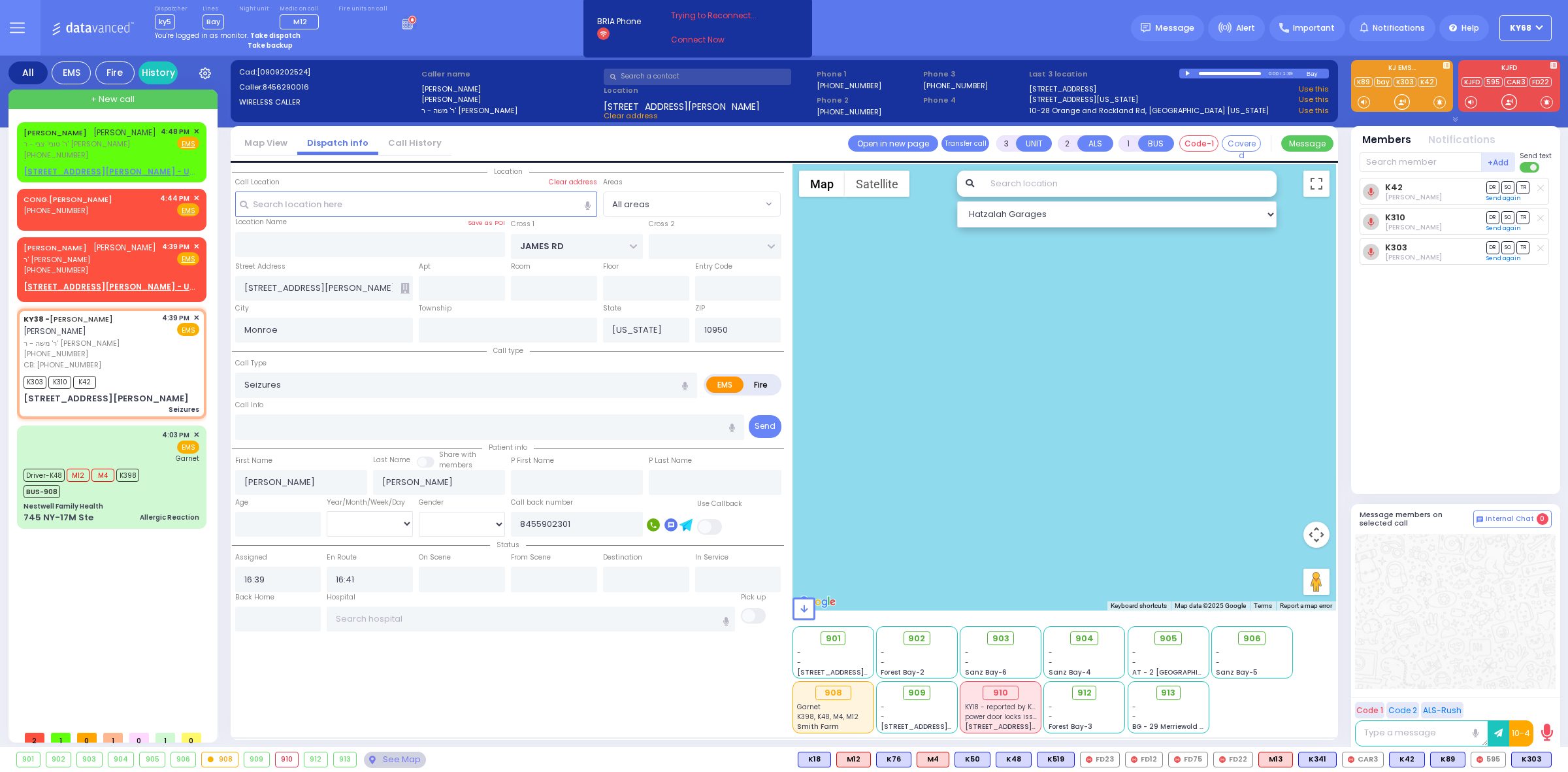
select select
radio input "true"
select select
select select "Hatzalah Garages"
